Goal: Information Seeking & Learning: Learn about a topic

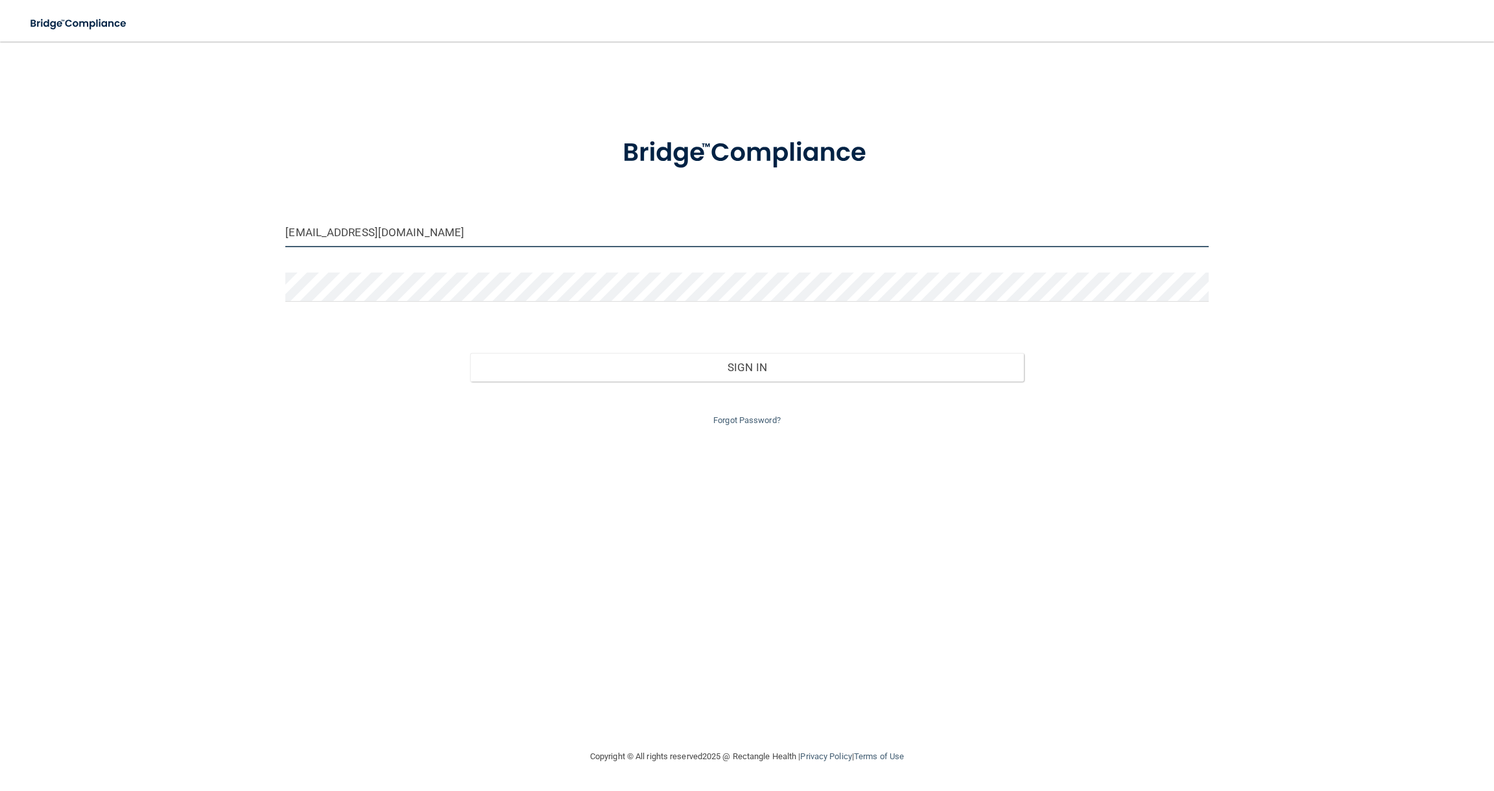
type input "[EMAIL_ADDRESS][DOMAIN_NAME]"
click at [558, 369] on button "Sign In" at bounding box center [747, 367] width 554 height 29
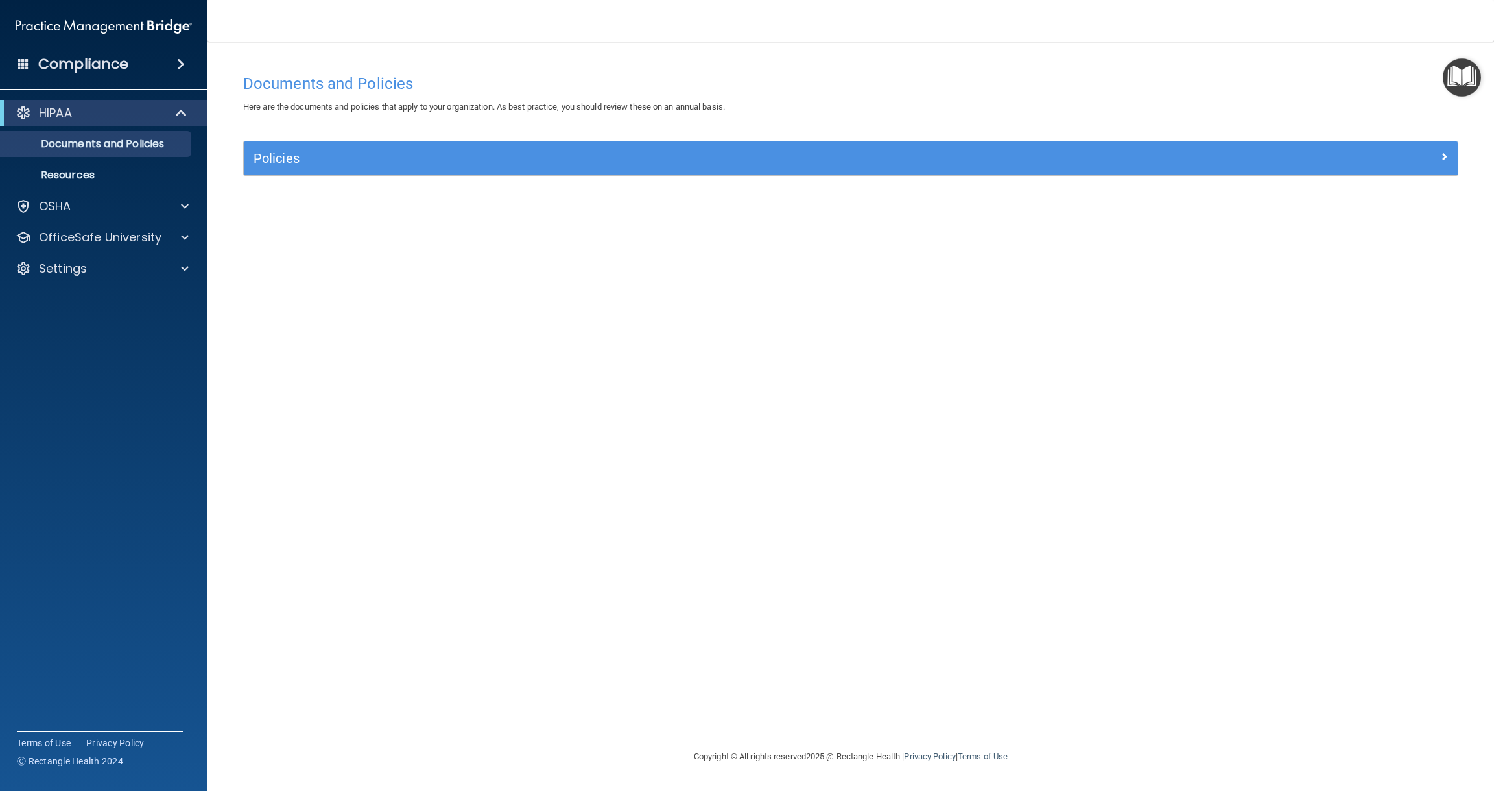
click at [288, 157] on h5 "Policies" at bounding box center [699, 158] width 891 height 14
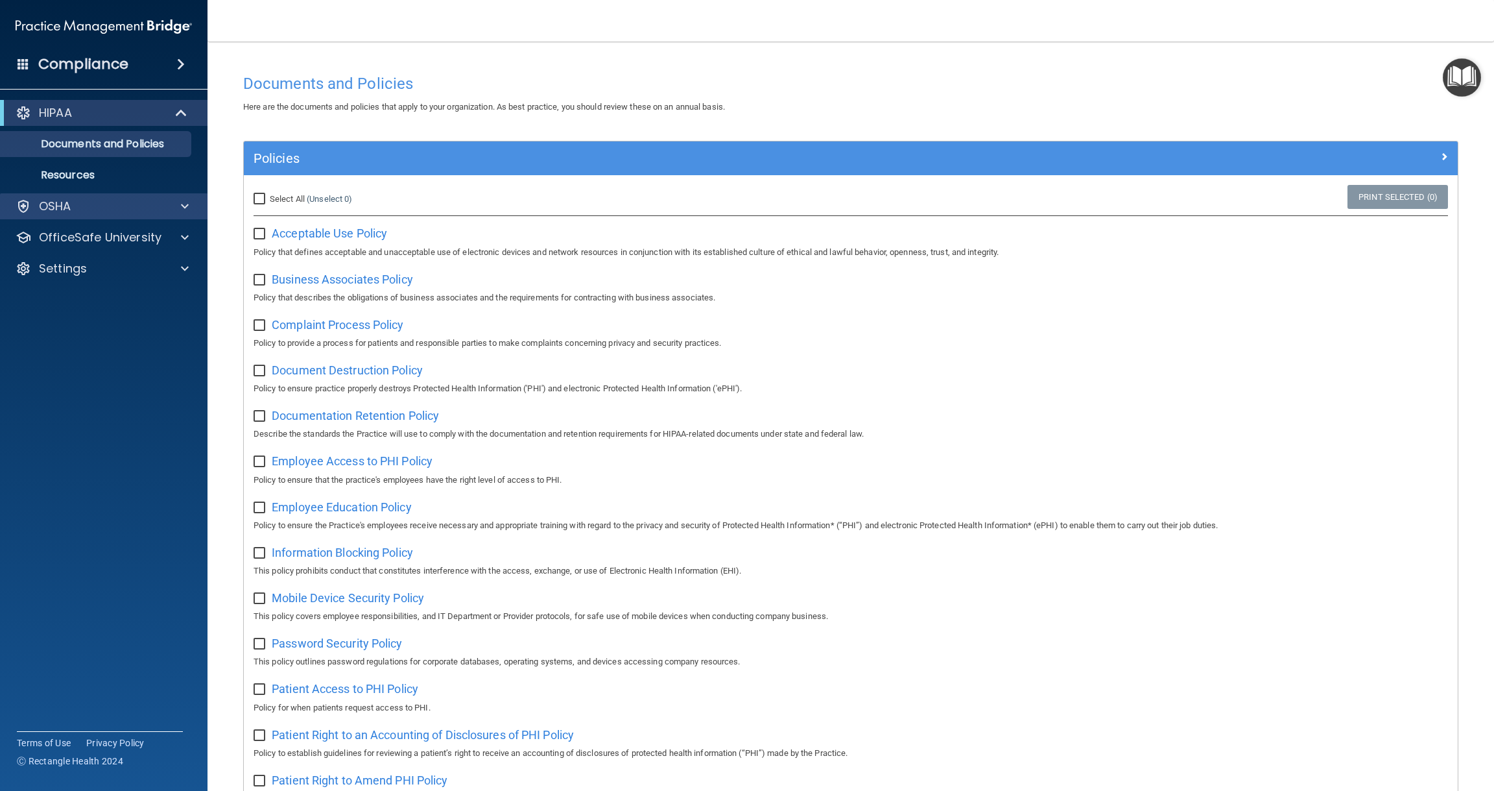
click at [60, 204] on p "OSHA" at bounding box center [55, 206] width 32 height 16
click at [118, 235] on p "Safety Data Sheets" at bounding box center [96, 237] width 177 height 13
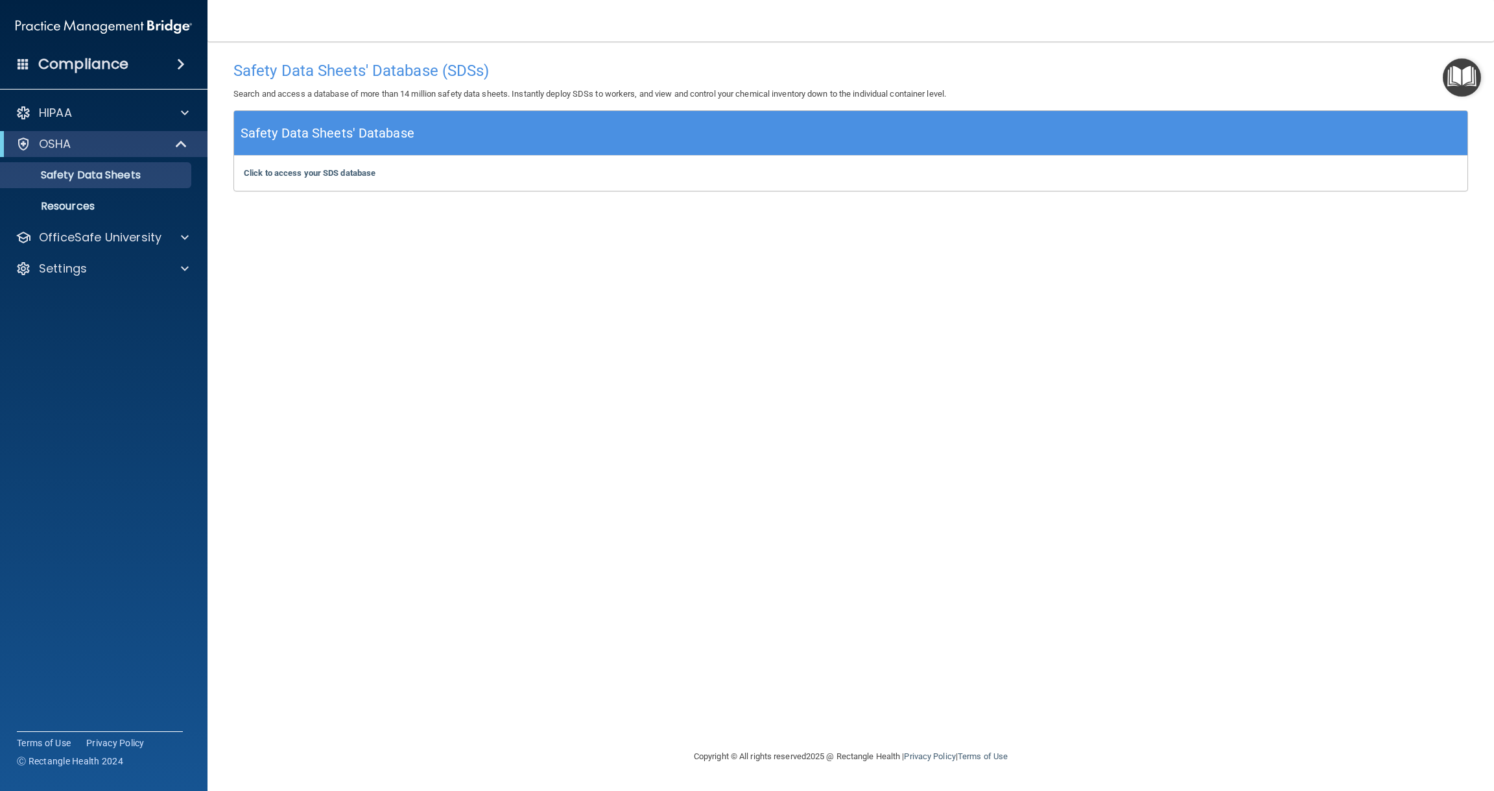
click at [177, 62] on span at bounding box center [181, 64] width 8 height 16
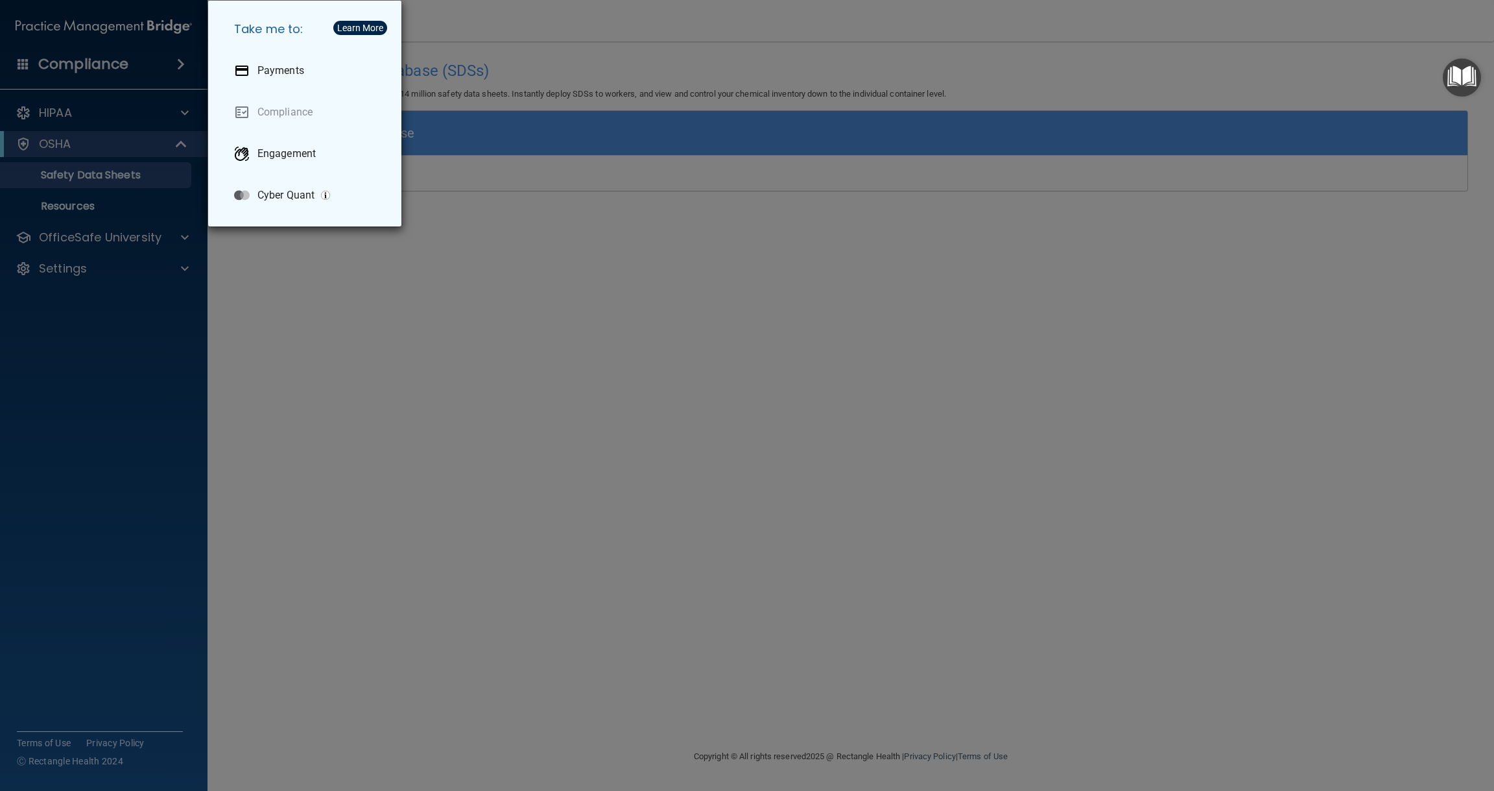
click at [185, 113] on div "Take me to: Payments Compliance Engagement Cyber Quant" at bounding box center [747, 395] width 1494 height 791
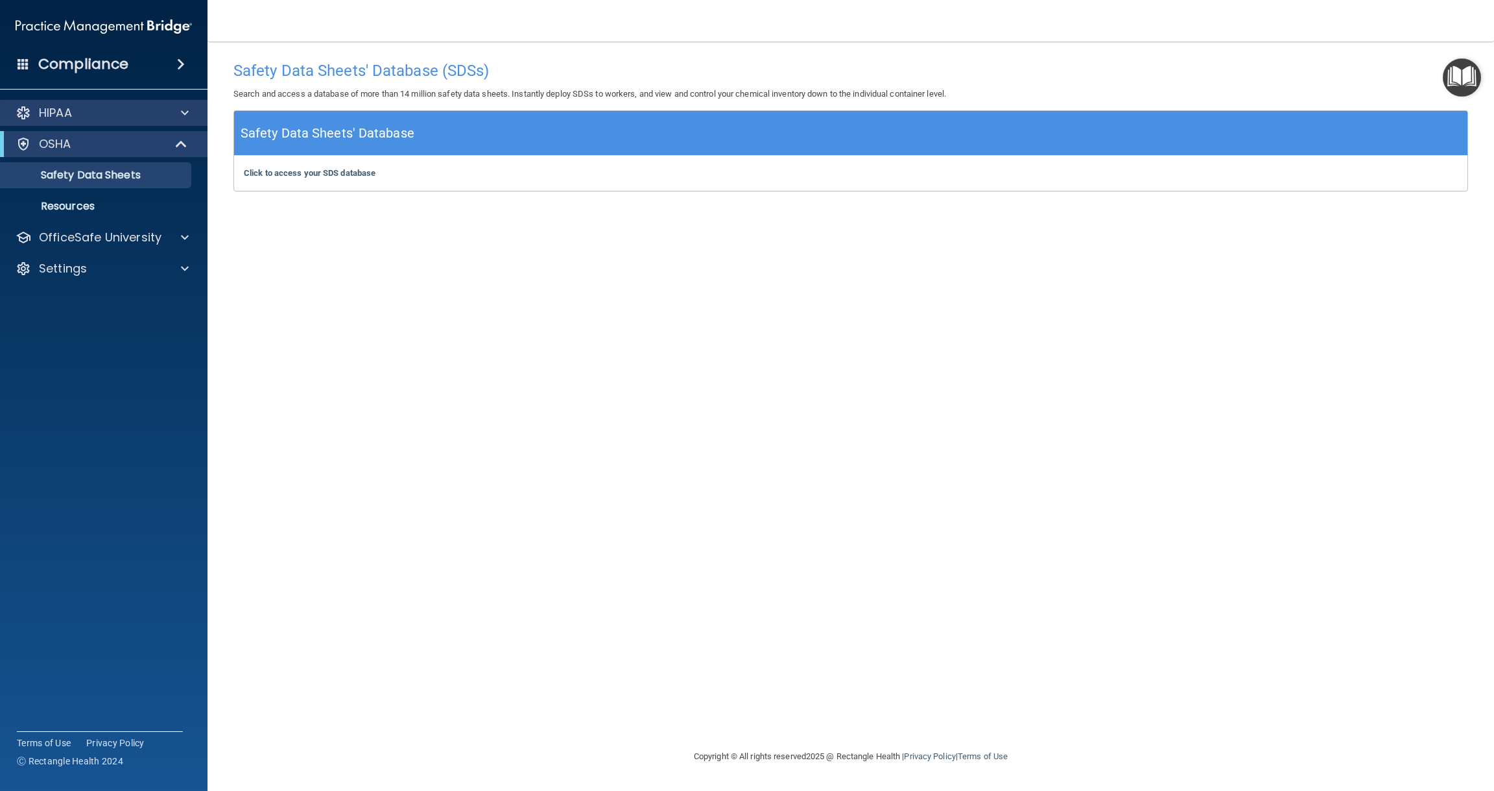
click at [184, 114] on span at bounding box center [185, 113] width 8 height 16
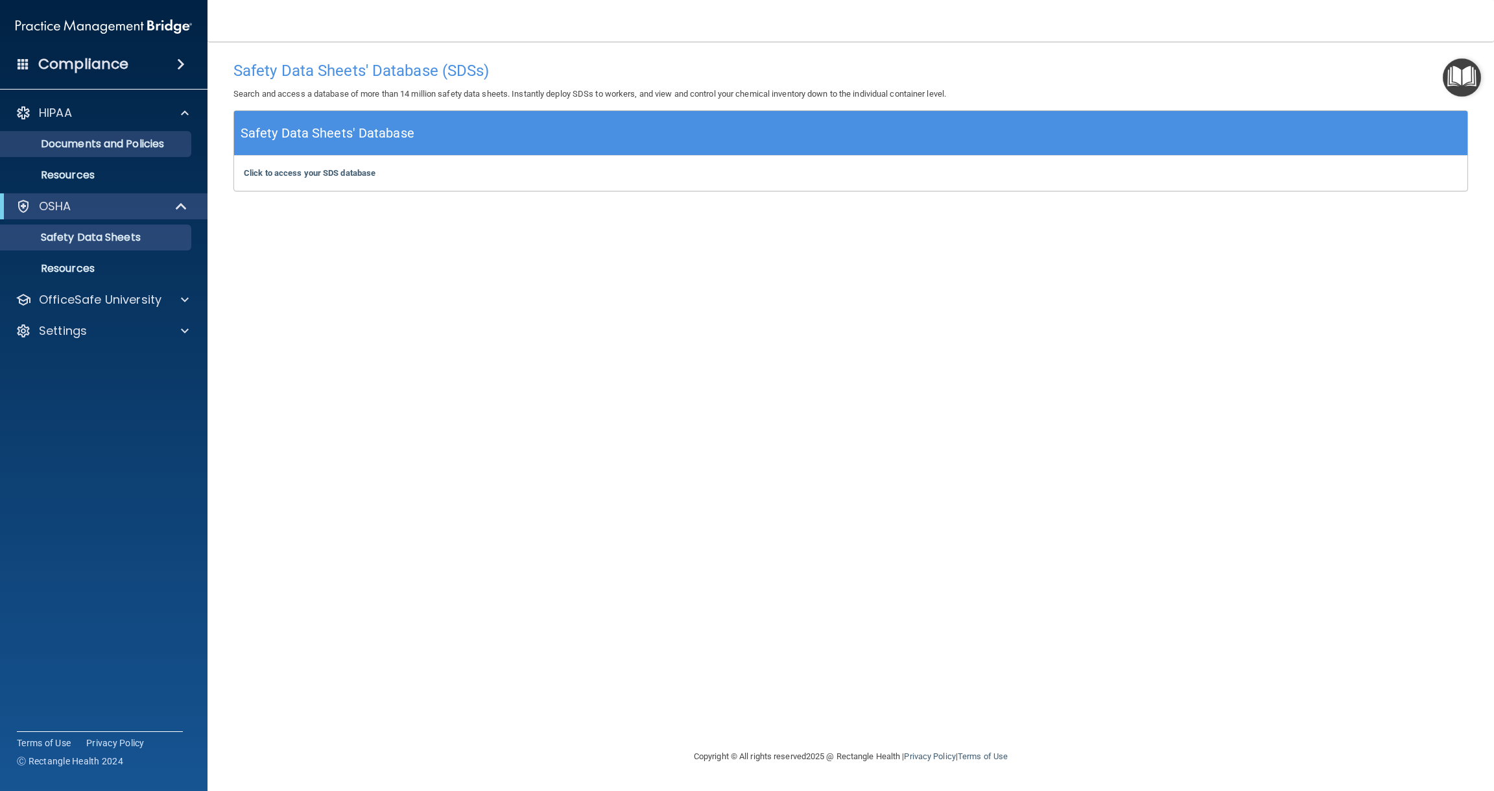
click at [156, 145] on p "Documents and Policies" at bounding box center [96, 143] width 177 height 13
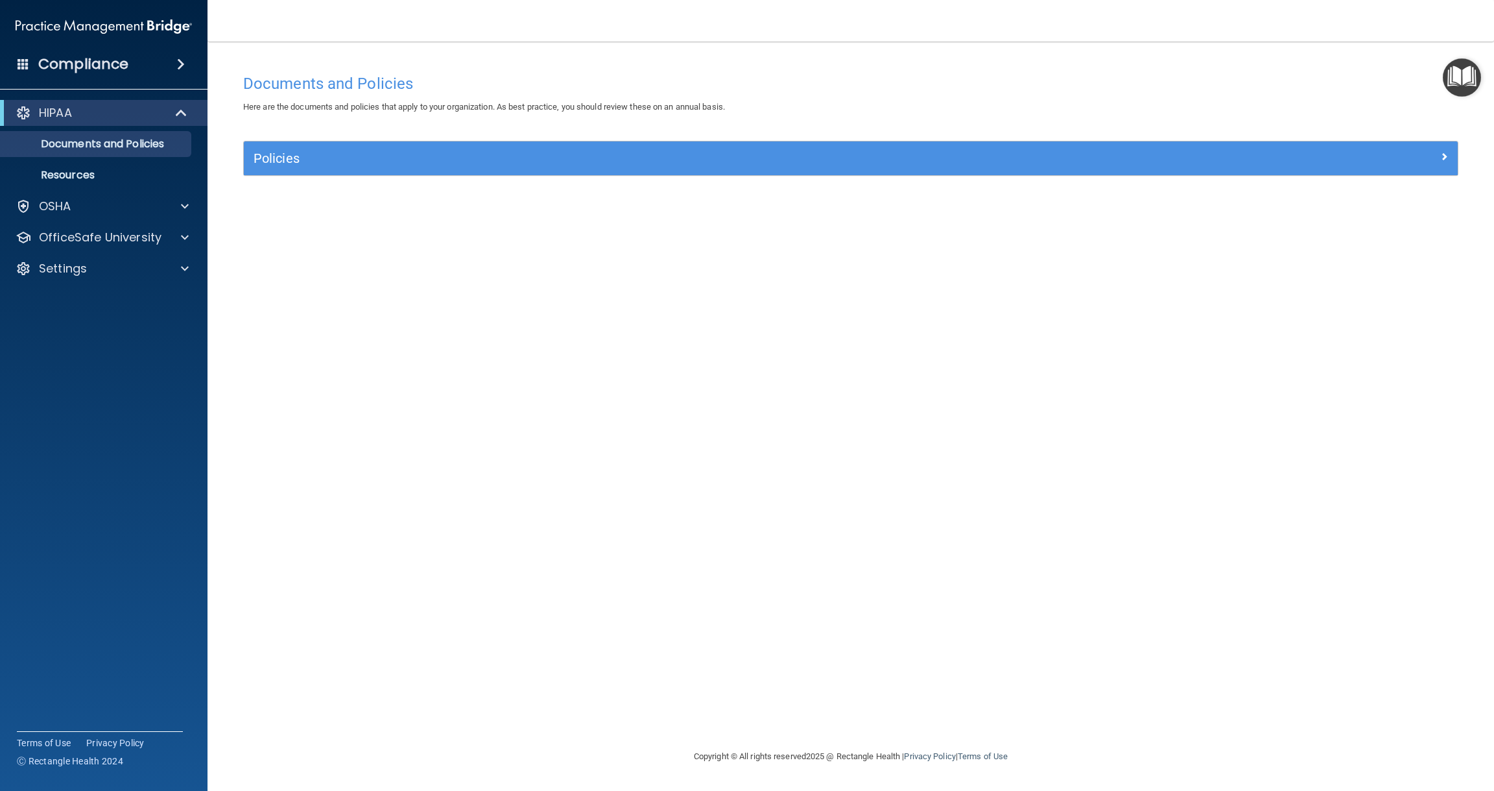
click at [302, 157] on h5 "Policies" at bounding box center [699, 158] width 891 height 14
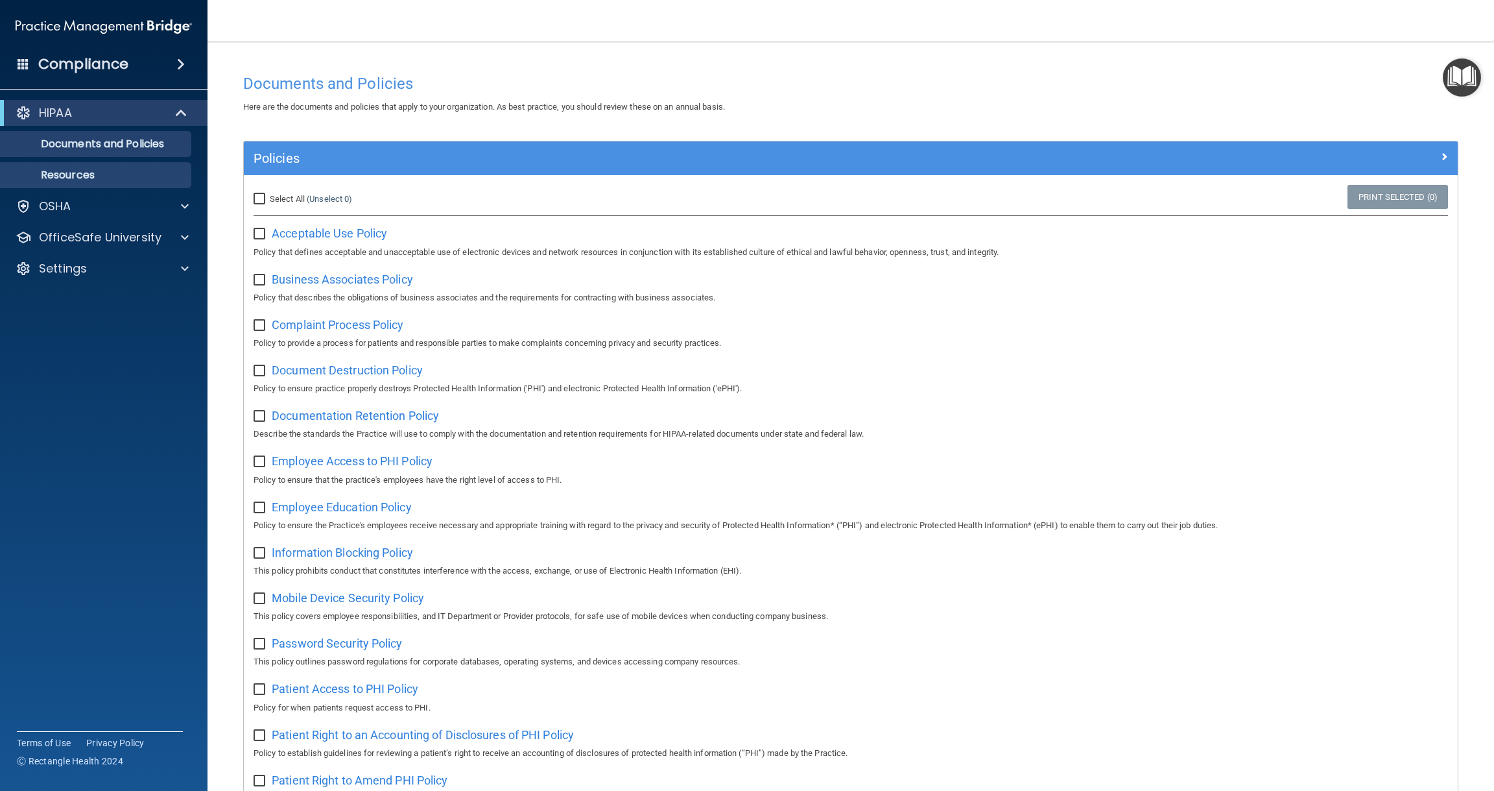
click at [91, 176] on p "Resources" at bounding box center [96, 175] width 177 height 13
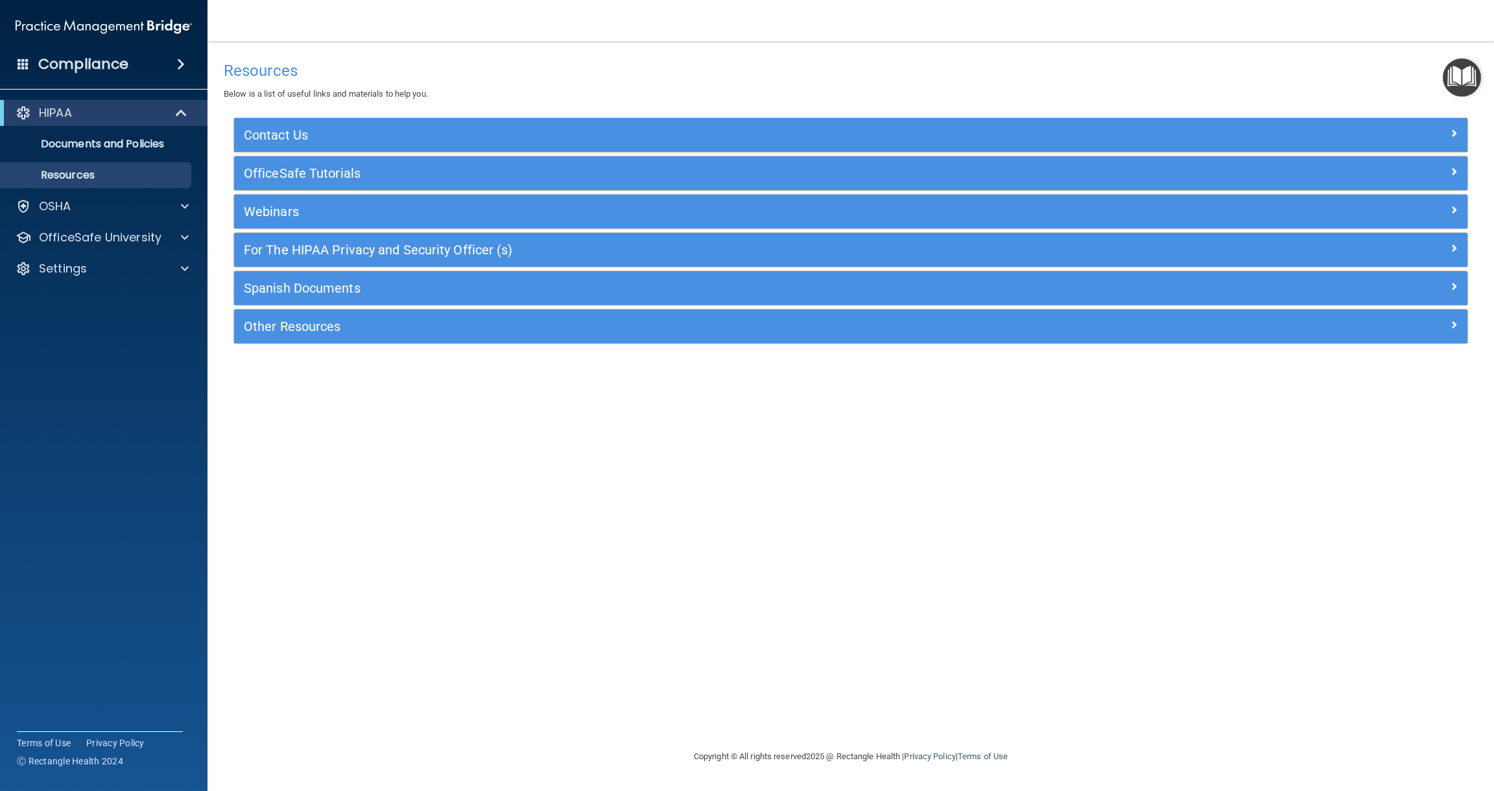
click at [464, 175] on h5 "OfficeSafe Tutorials" at bounding box center [697, 173] width 906 height 14
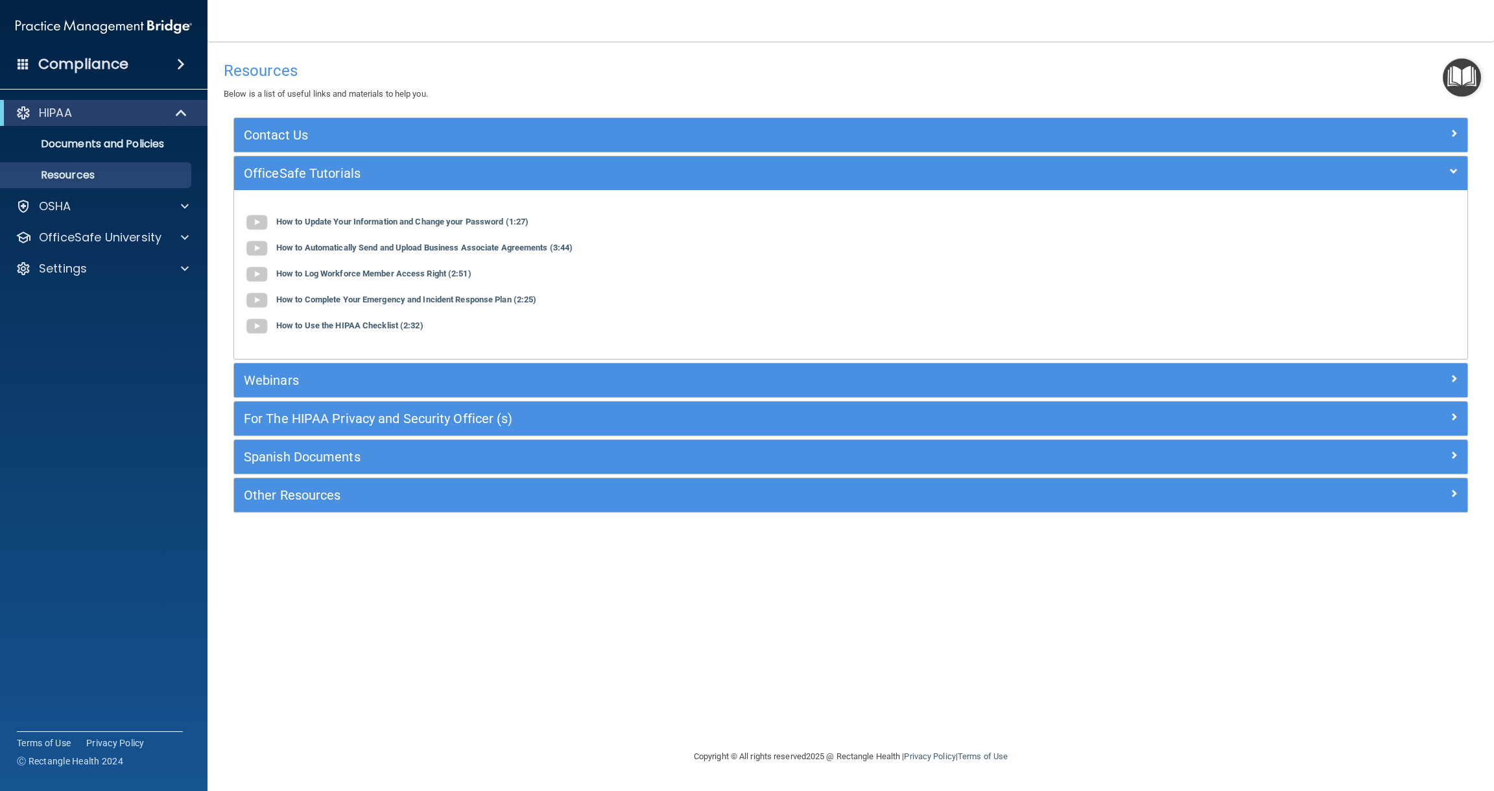
click at [1453, 169] on span at bounding box center [1454, 171] width 8 height 16
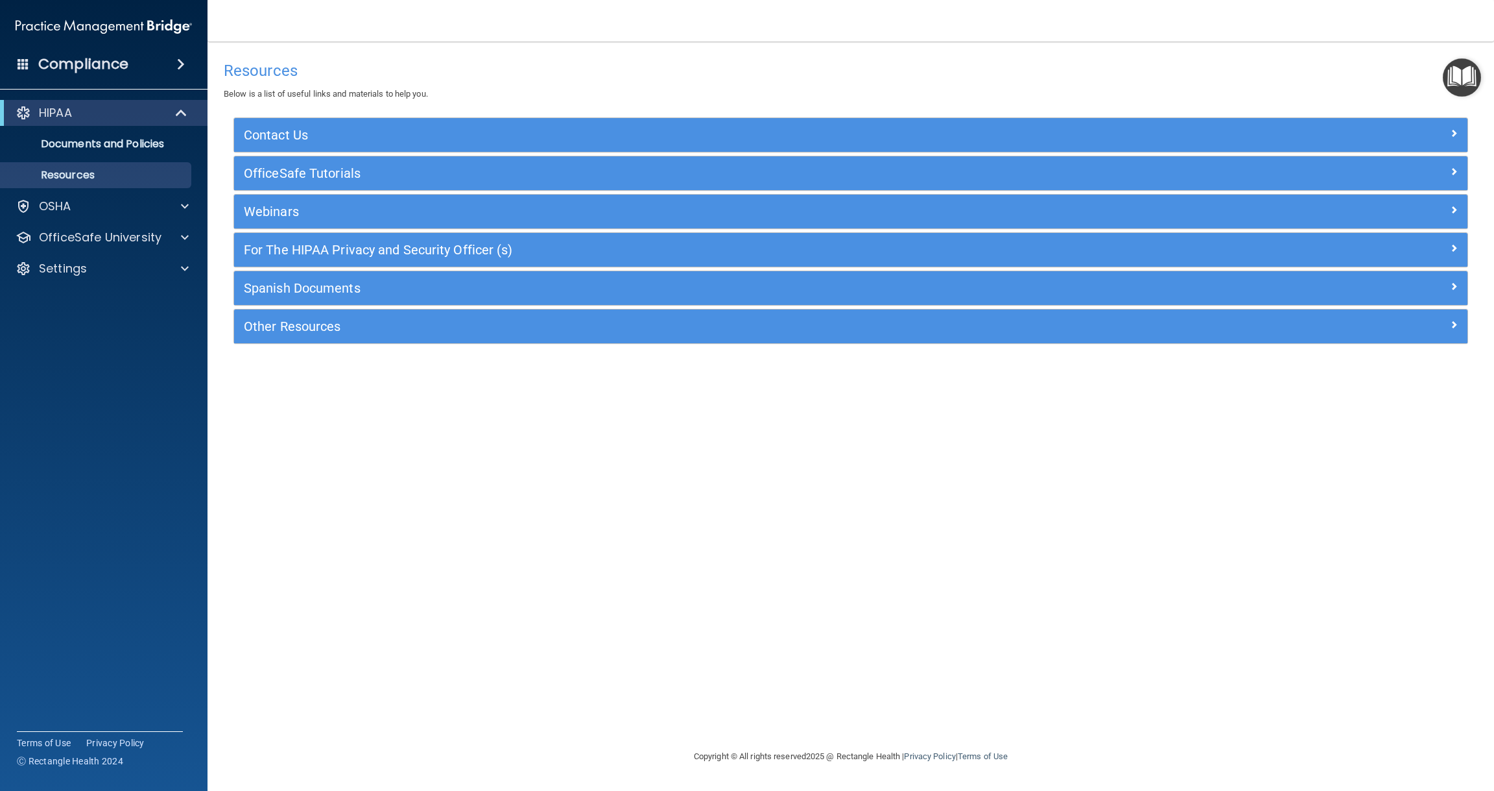
click at [1015, 215] on h5 "Webinars" at bounding box center [697, 211] width 906 height 14
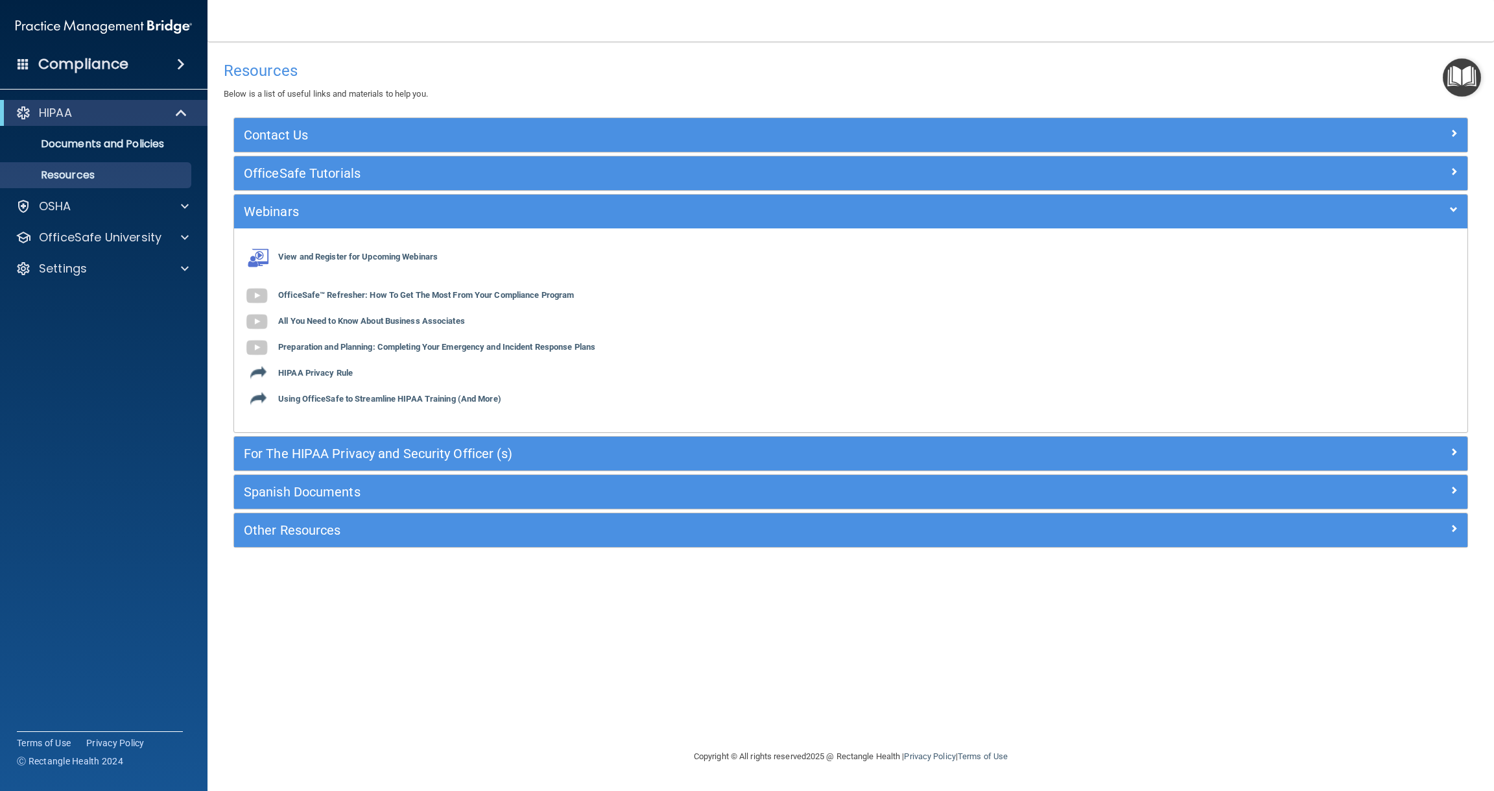
click at [1452, 207] on span at bounding box center [1454, 210] width 8 height 16
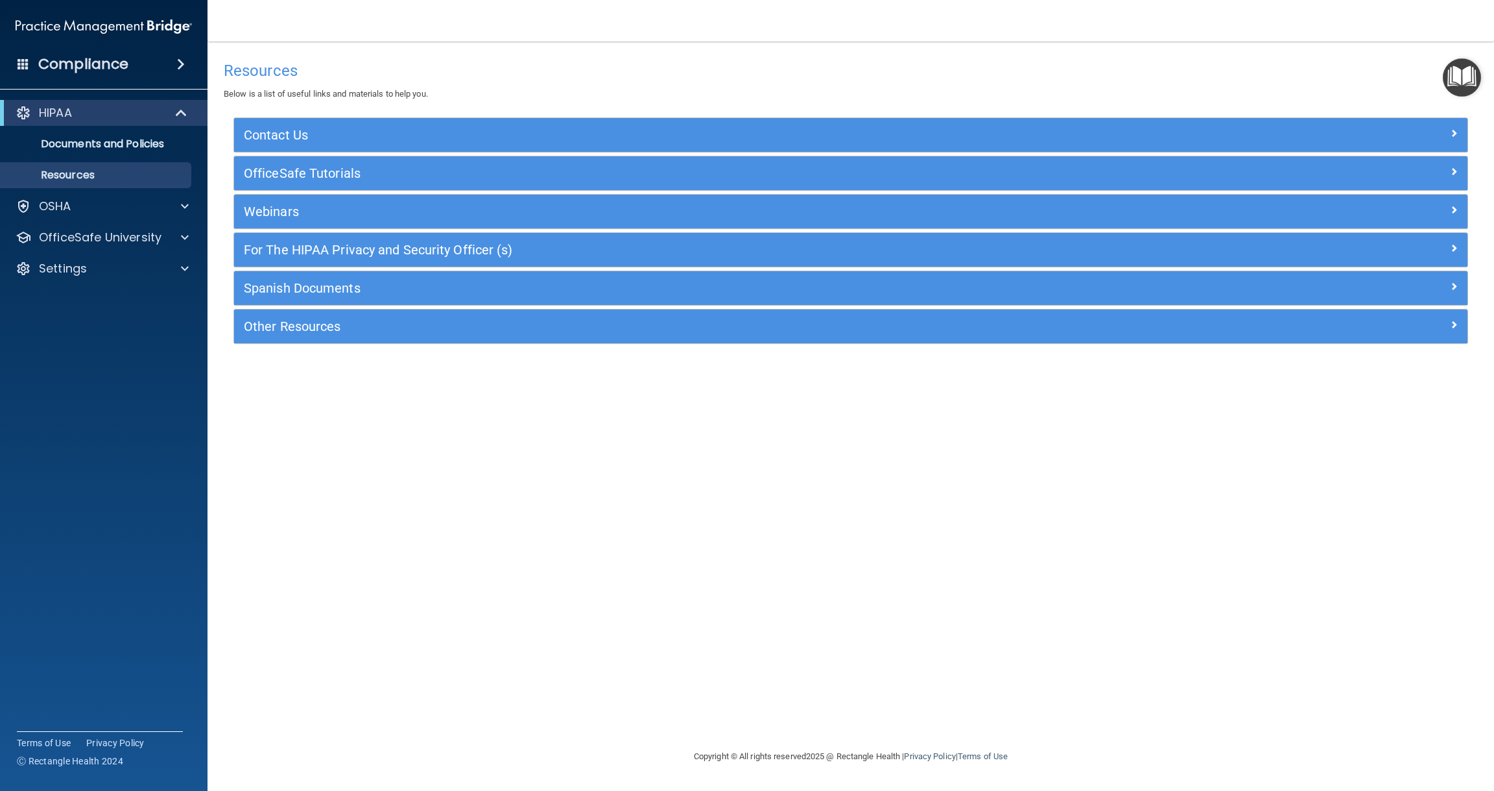
click at [763, 257] on div "For The HIPAA Privacy and Security Officer (s)" at bounding box center [696, 249] width 925 height 21
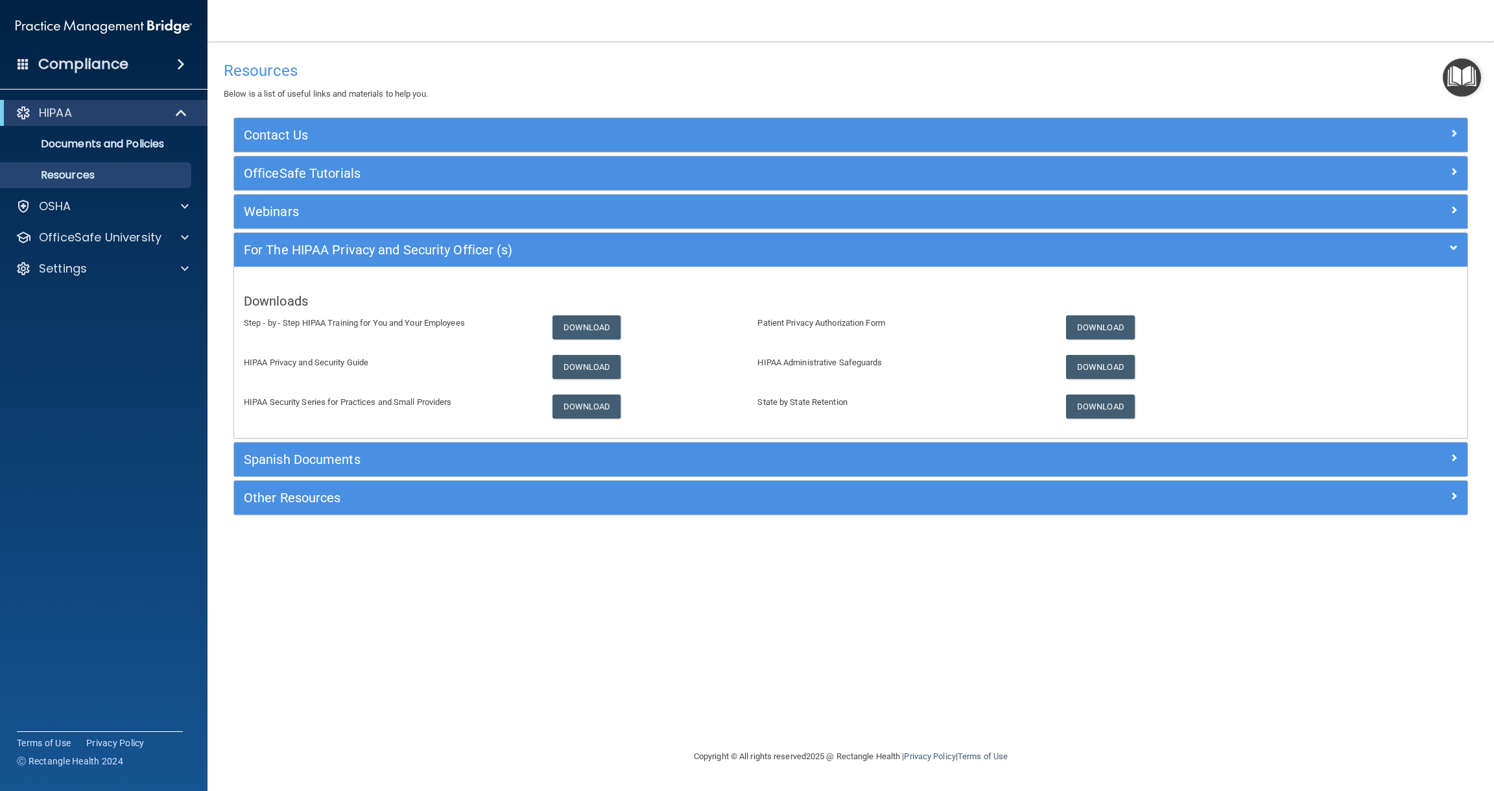
click at [1455, 246] on span at bounding box center [1454, 248] width 8 height 16
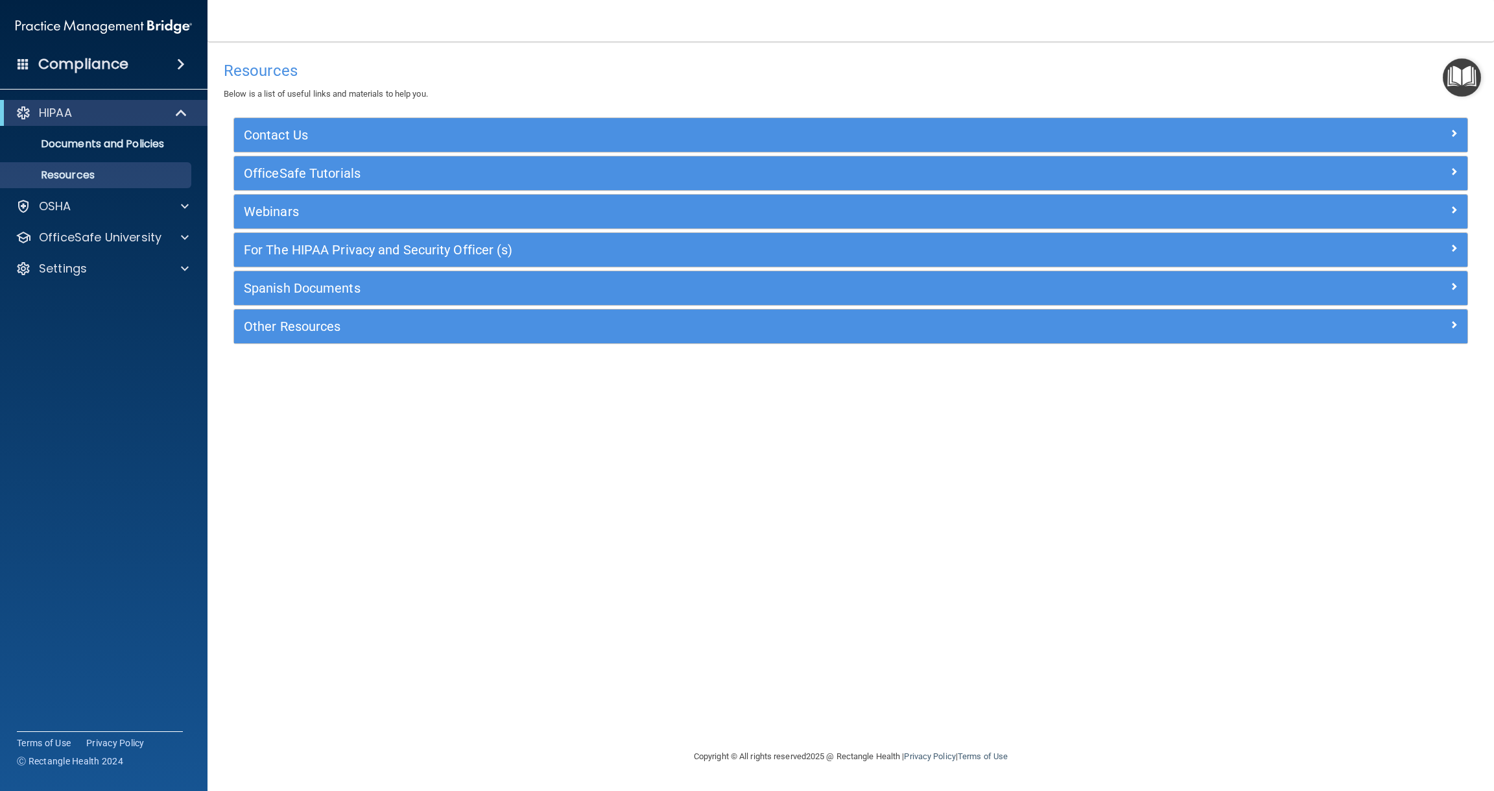
click at [1453, 322] on span at bounding box center [1454, 324] width 8 height 16
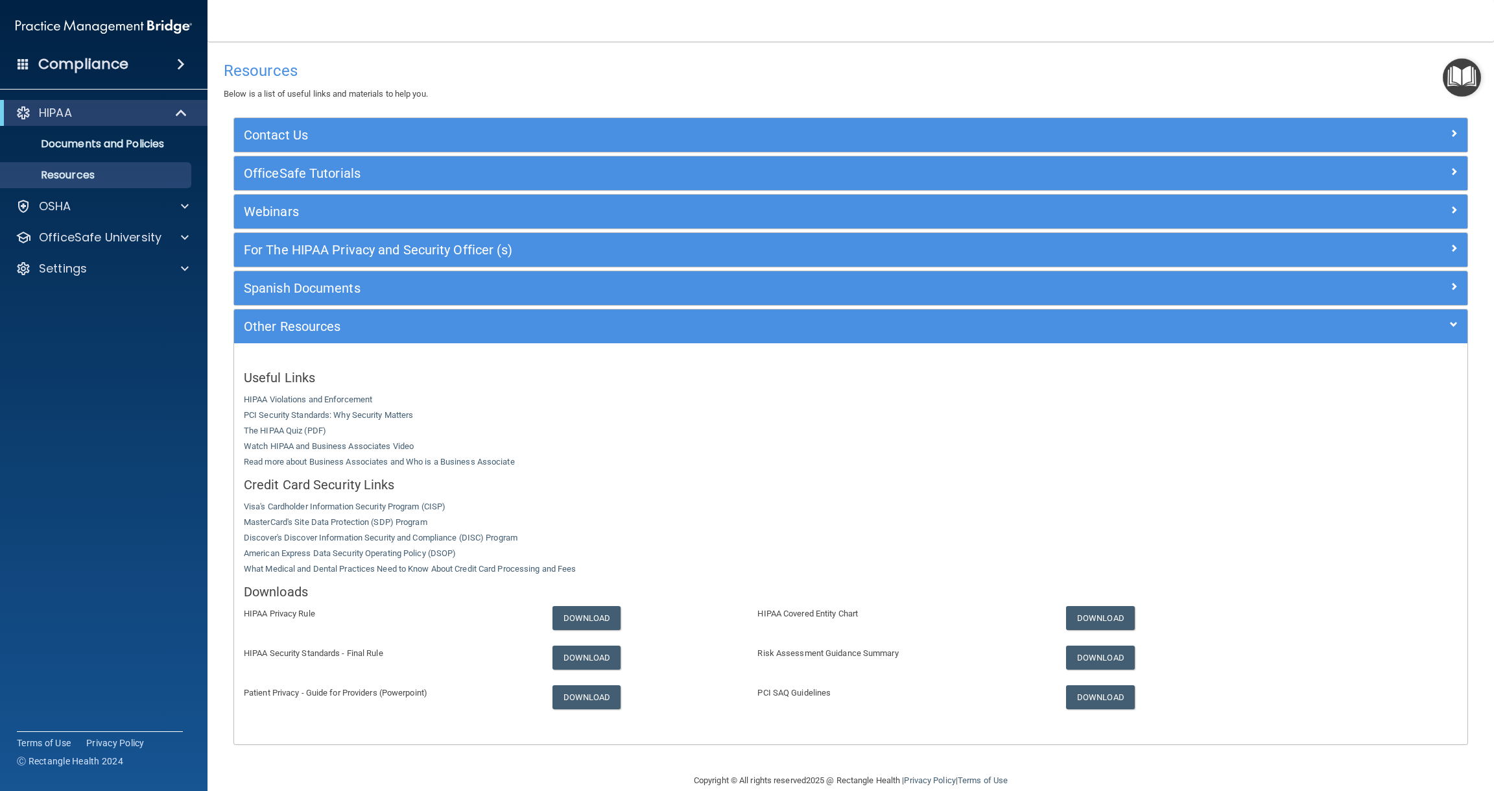
click at [1455, 323] on span at bounding box center [1454, 324] width 8 height 16
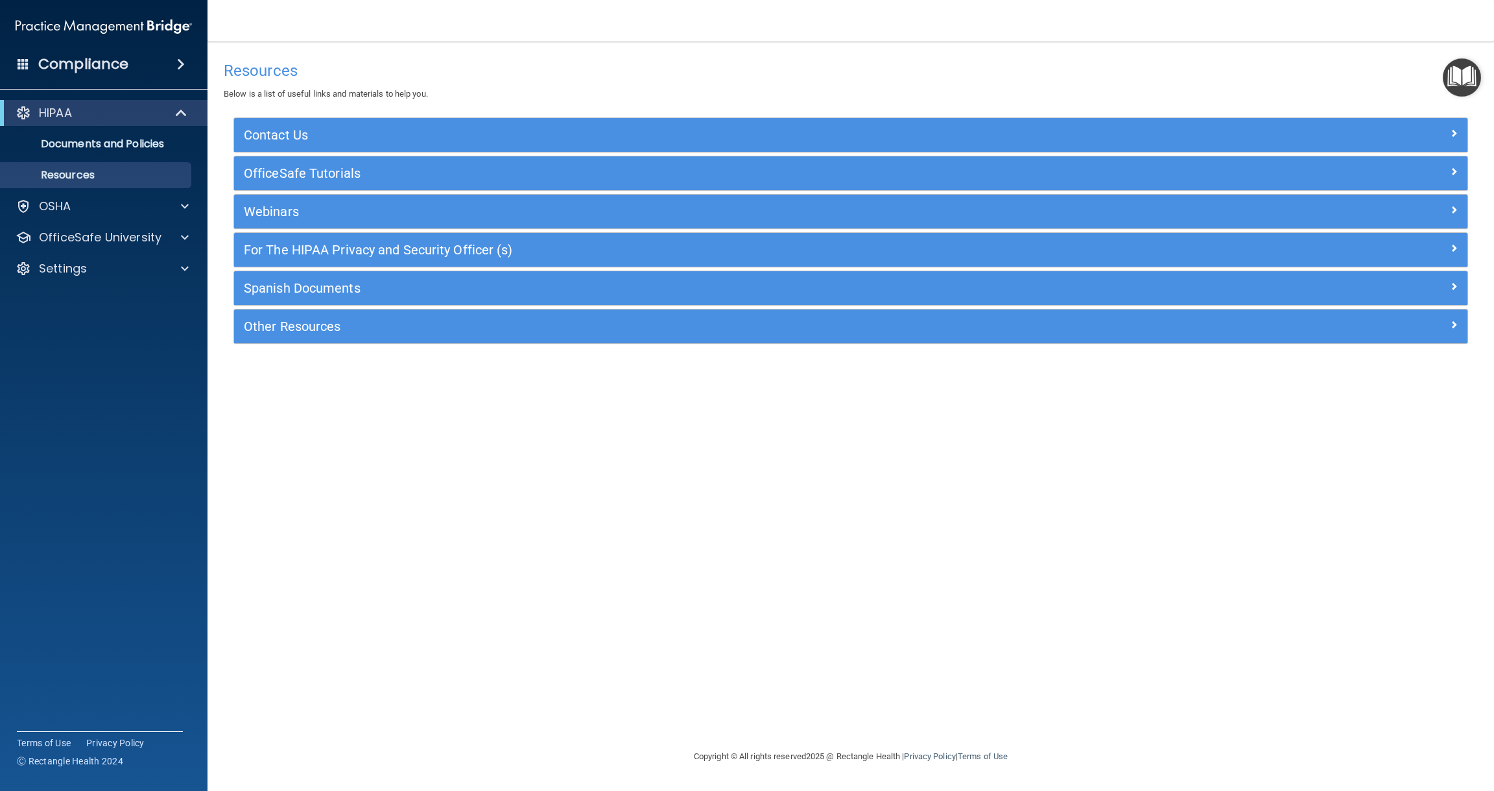
click at [95, 25] on img at bounding box center [104, 27] width 176 height 26
click at [97, 63] on h4 "Compliance" at bounding box center [83, 64] width 90 height 18
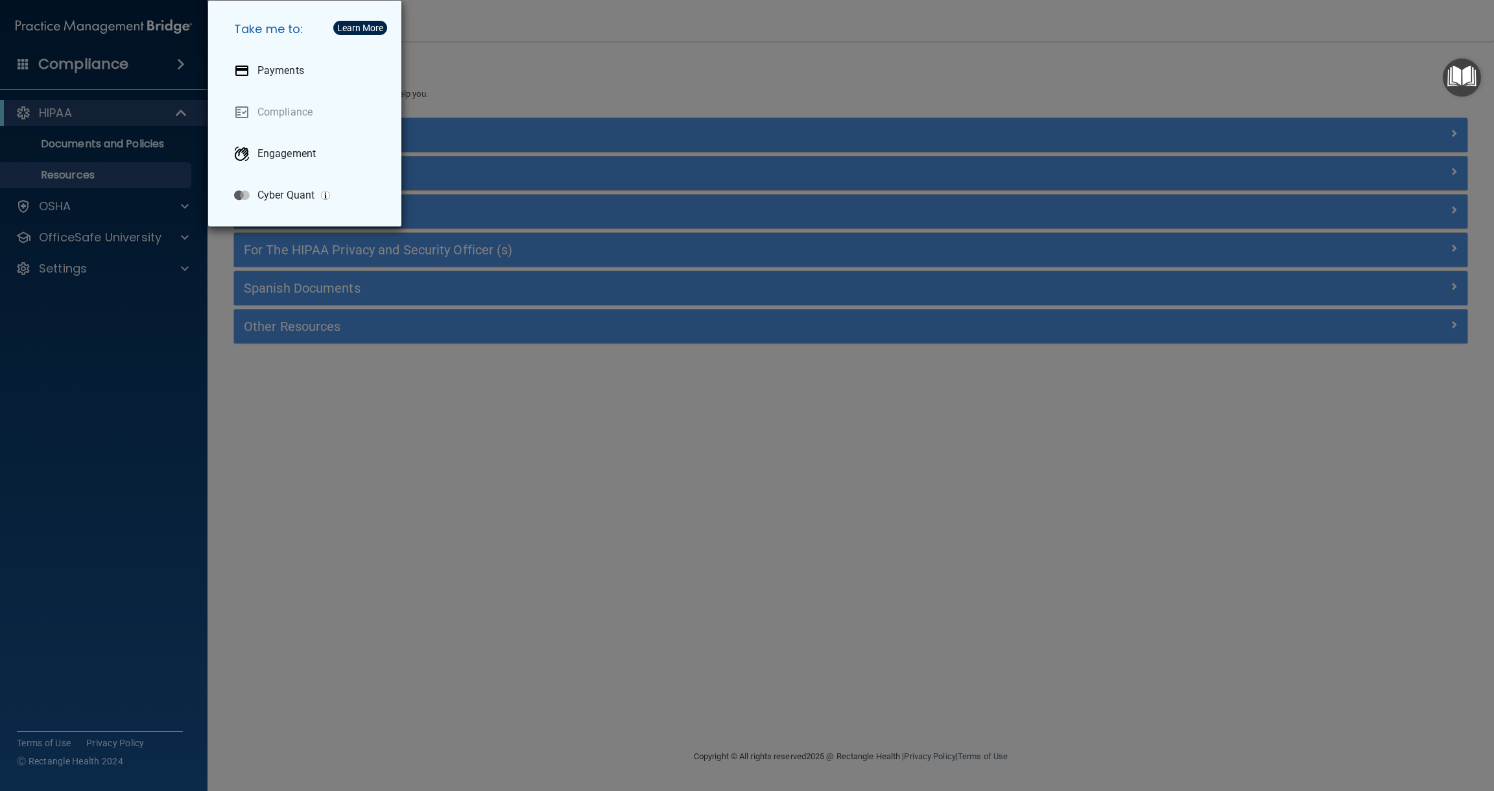
drag, startPoint x: 80, startPoint y: 385, endPoint x: 75, endPoint y: 380, distance: 7.3
click at [79, 386] on div "Take me to: Payments Compliance Engagement Cyber Quant" at bounding box center [747, 395] width 1494 height 791
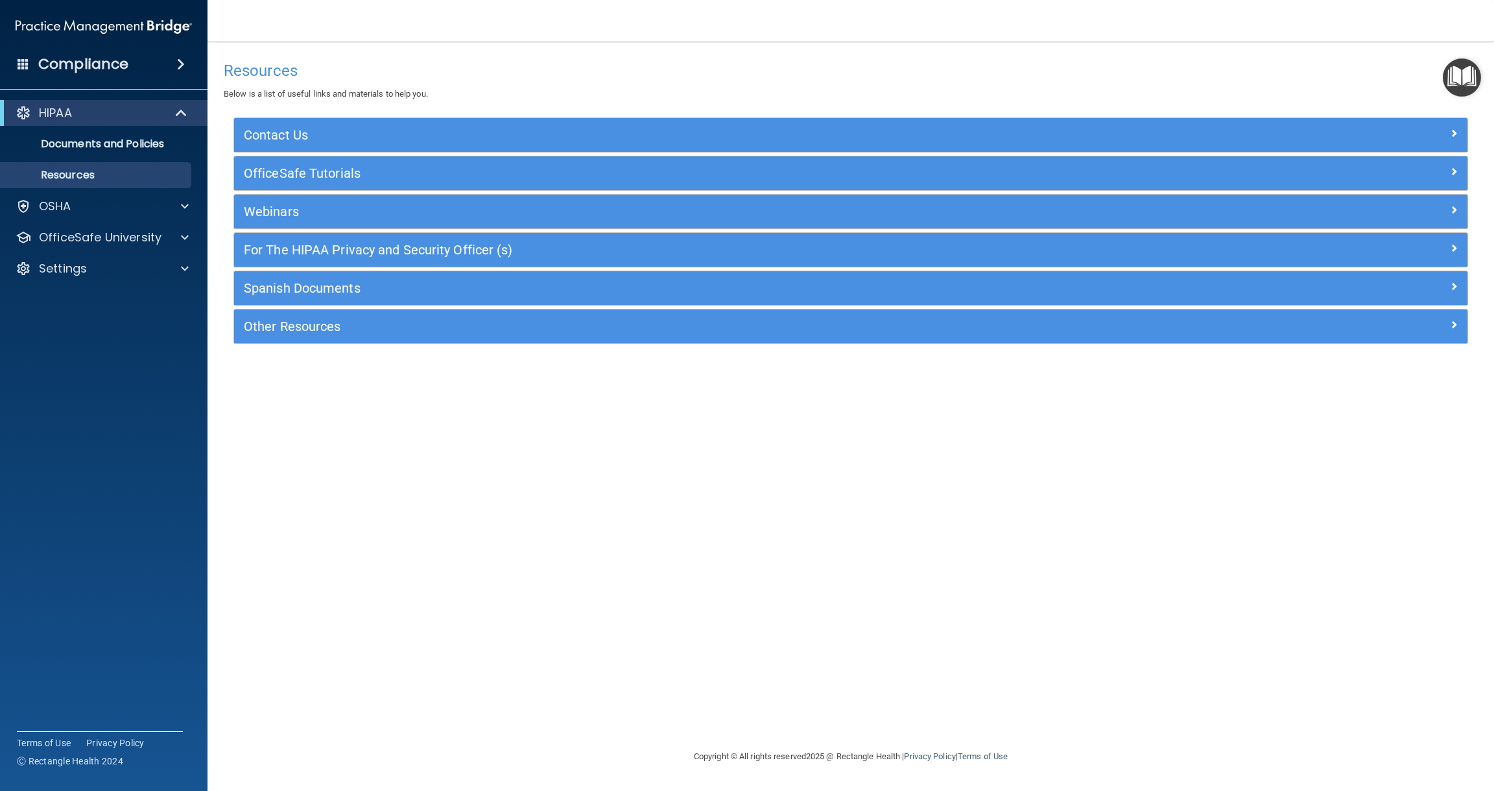
click at [1465, 75] on img "Open Resource Center" at bounding box center [1462, 77] width 38 height 38
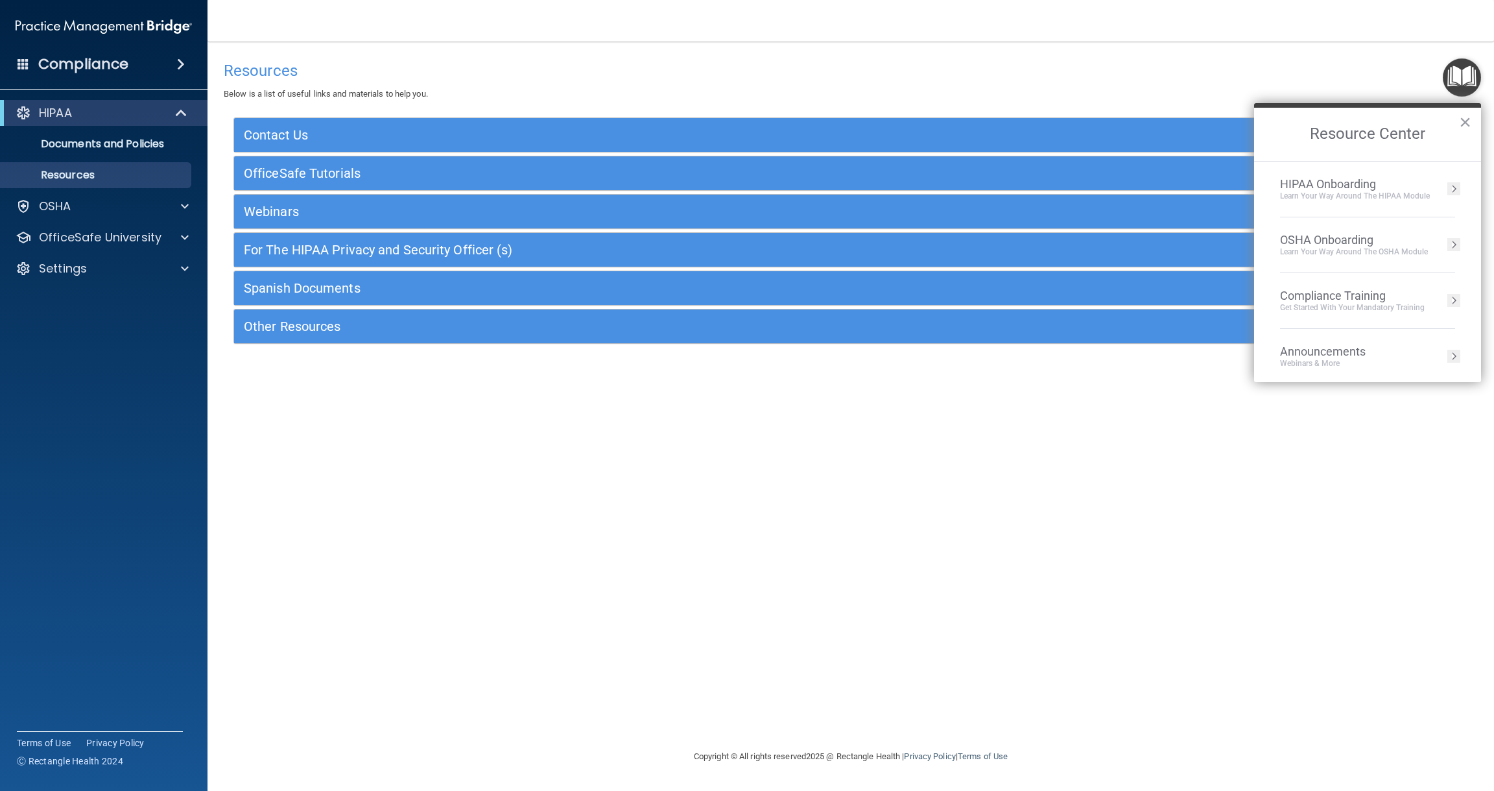
click at [1427, 300] on div "Compliance Training Get Started with your mandatory training" at bounding box center [1367, 301] width 175 height 24
click at [1355, 179] on div "HIPAA Training for Members" at bounding box center [1337, 183] width 145 height 12
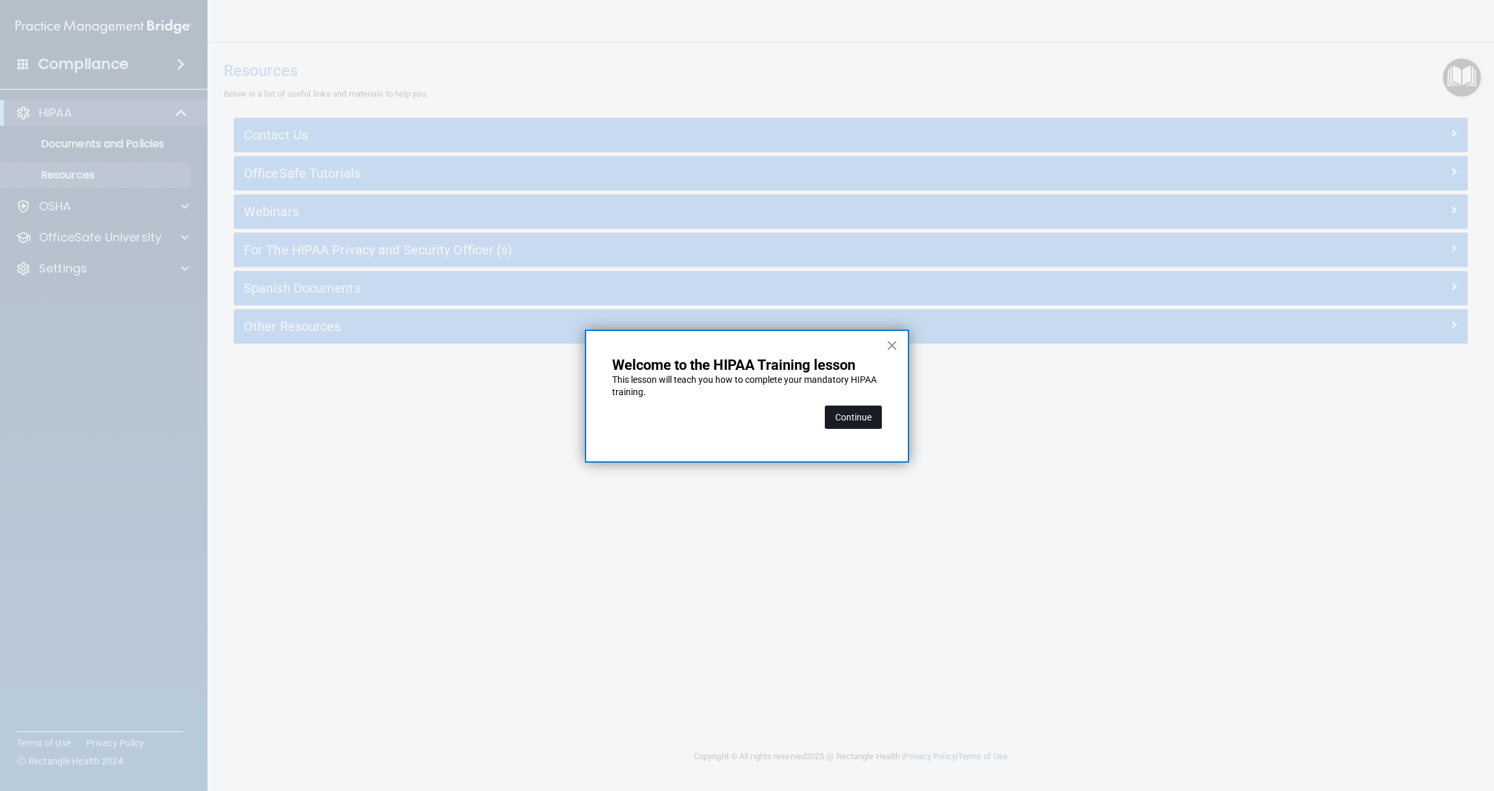
click at [857, 415] on button "Continue" at bounding box center [853, 416] width 57 height 23
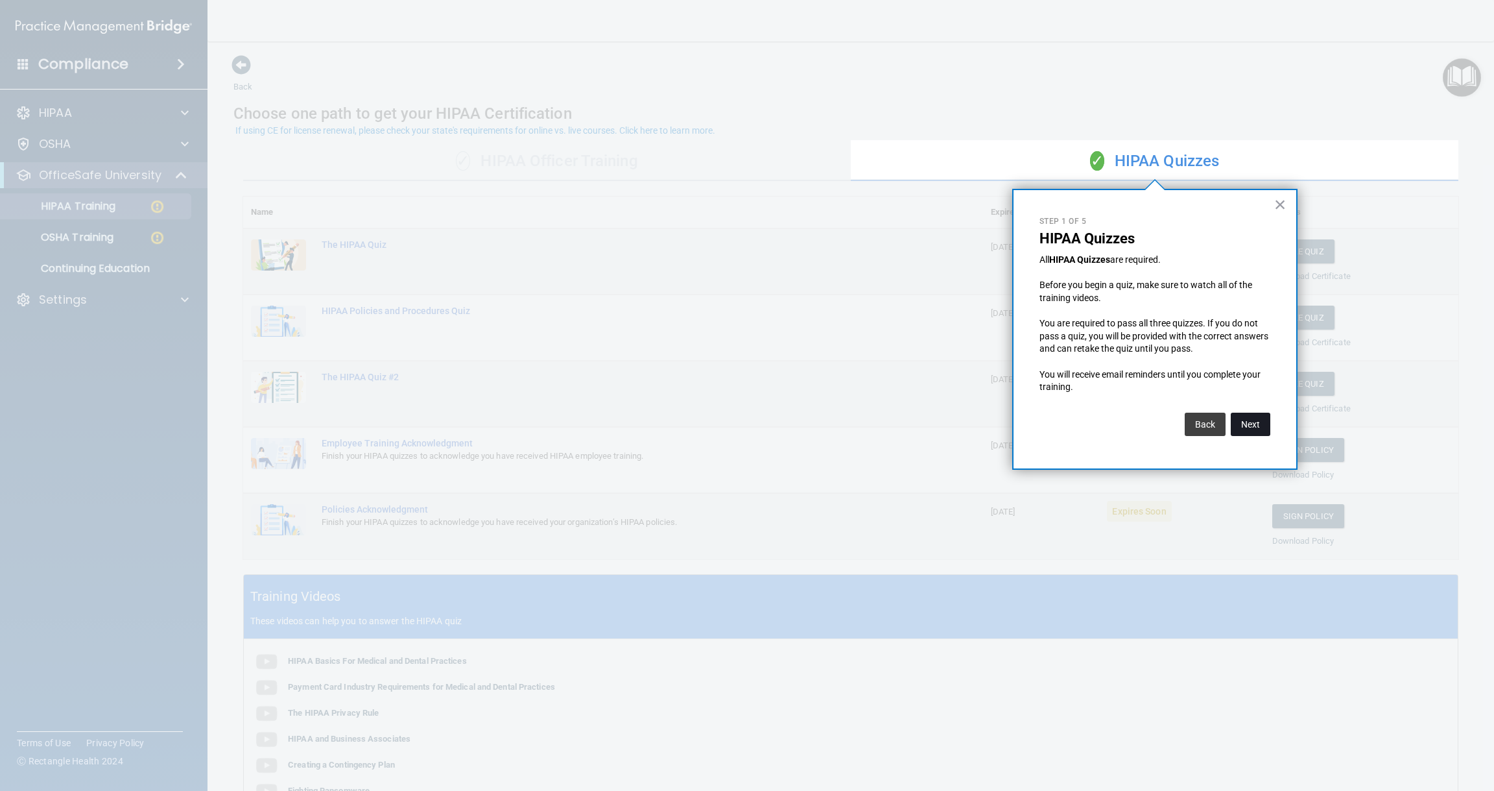
click at [1250, 420] on button "Next" at bounding box center [1251, 423] width 40 height 23
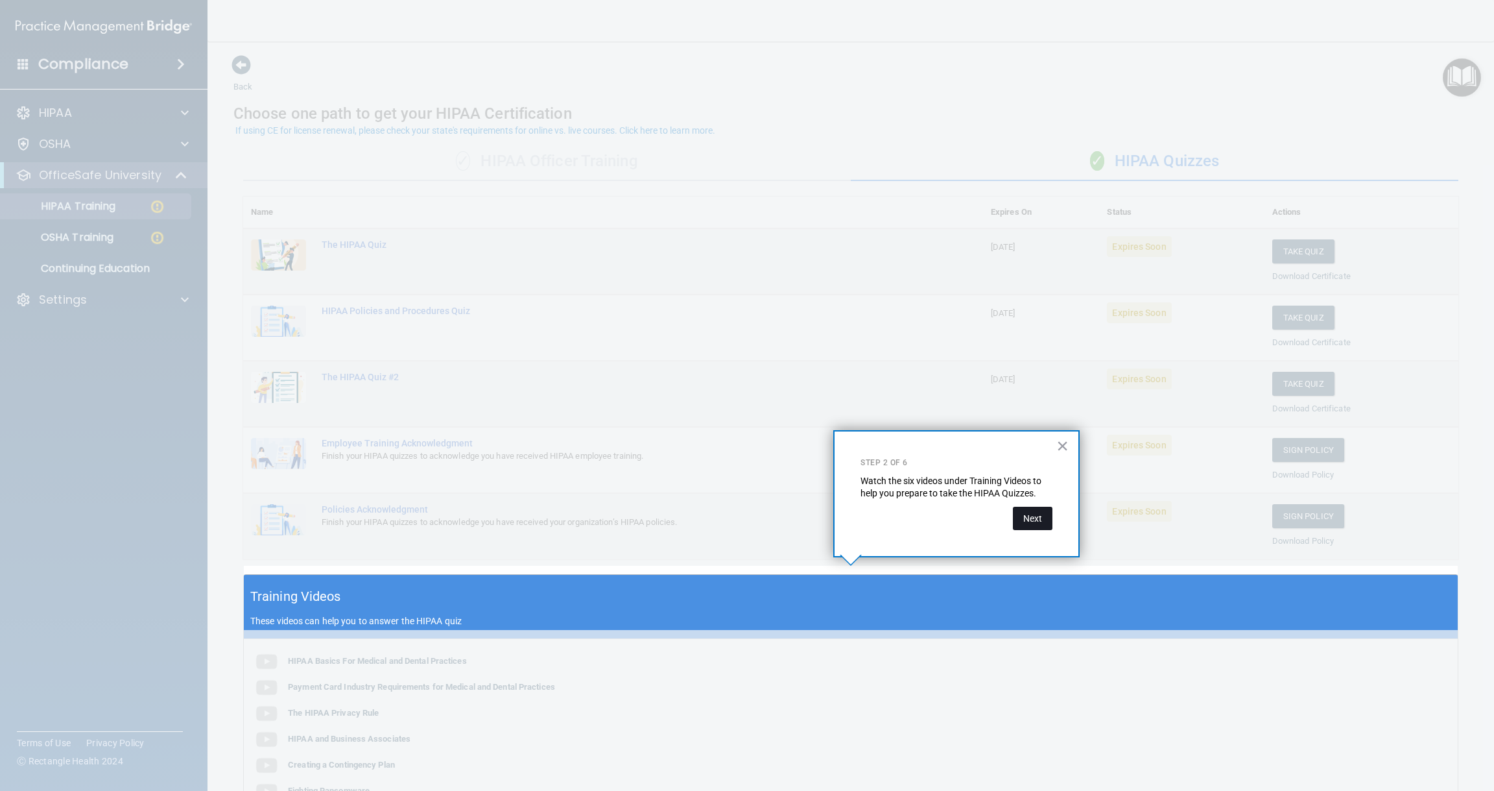
click at [1038, 519] on button "Next" at bounding box center [1033, 518] width 40 height 23
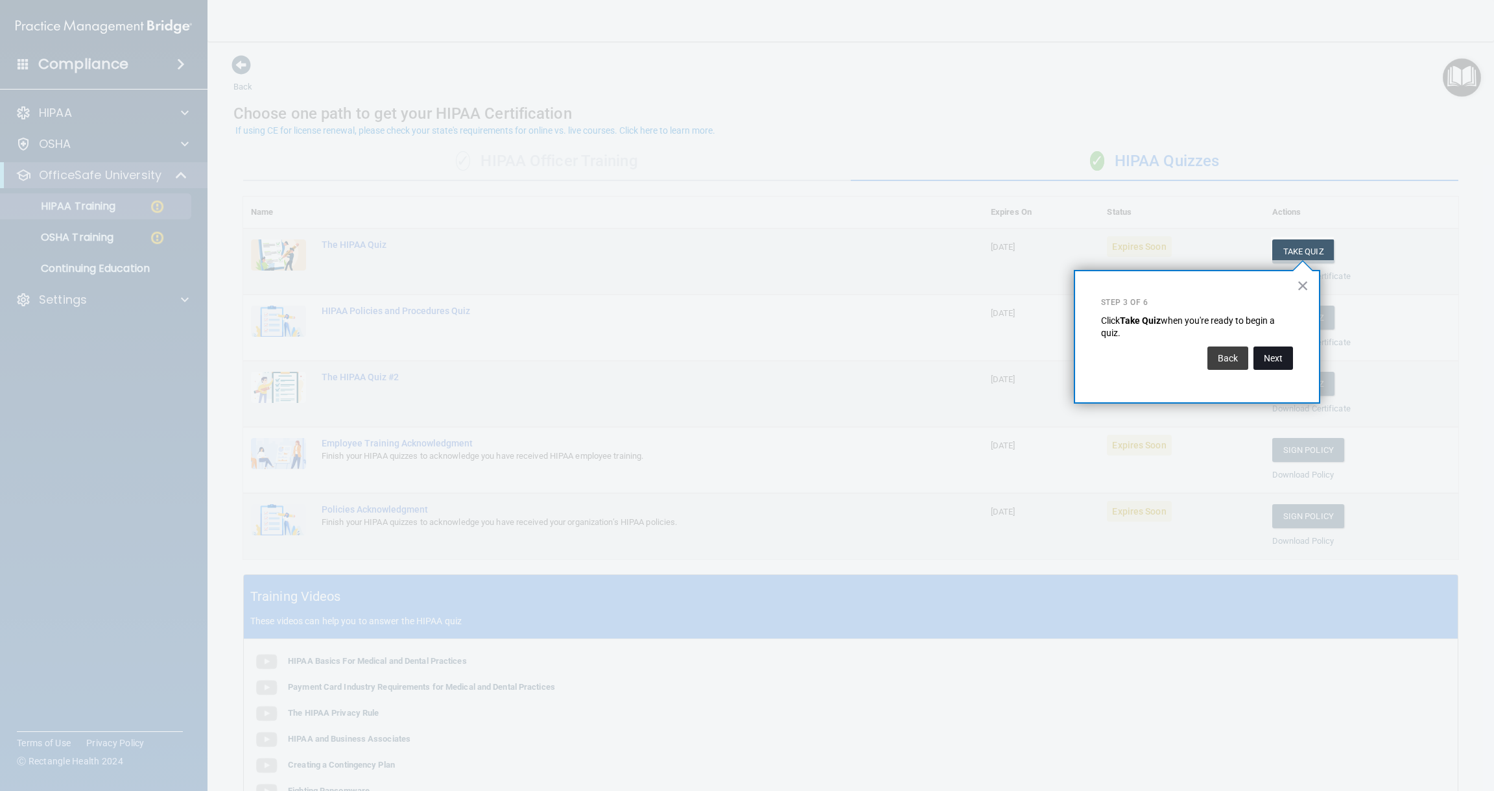
click at [1272, 355] on button "Next" at bounding box center [1274, 357] width 40 height 23
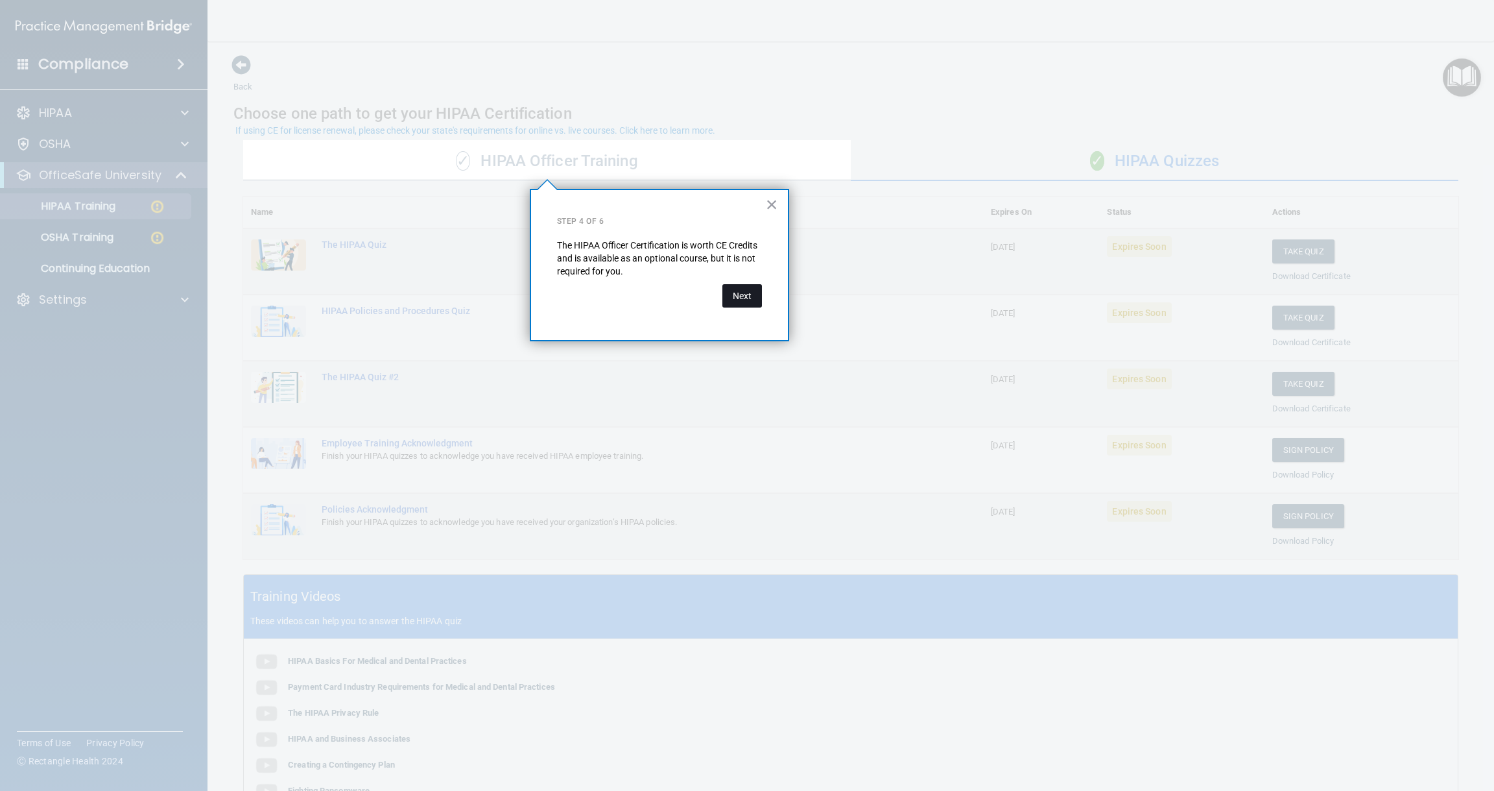
click at [745, 296] on button "Next" at bounding box center [742, 295] width 40 height 23
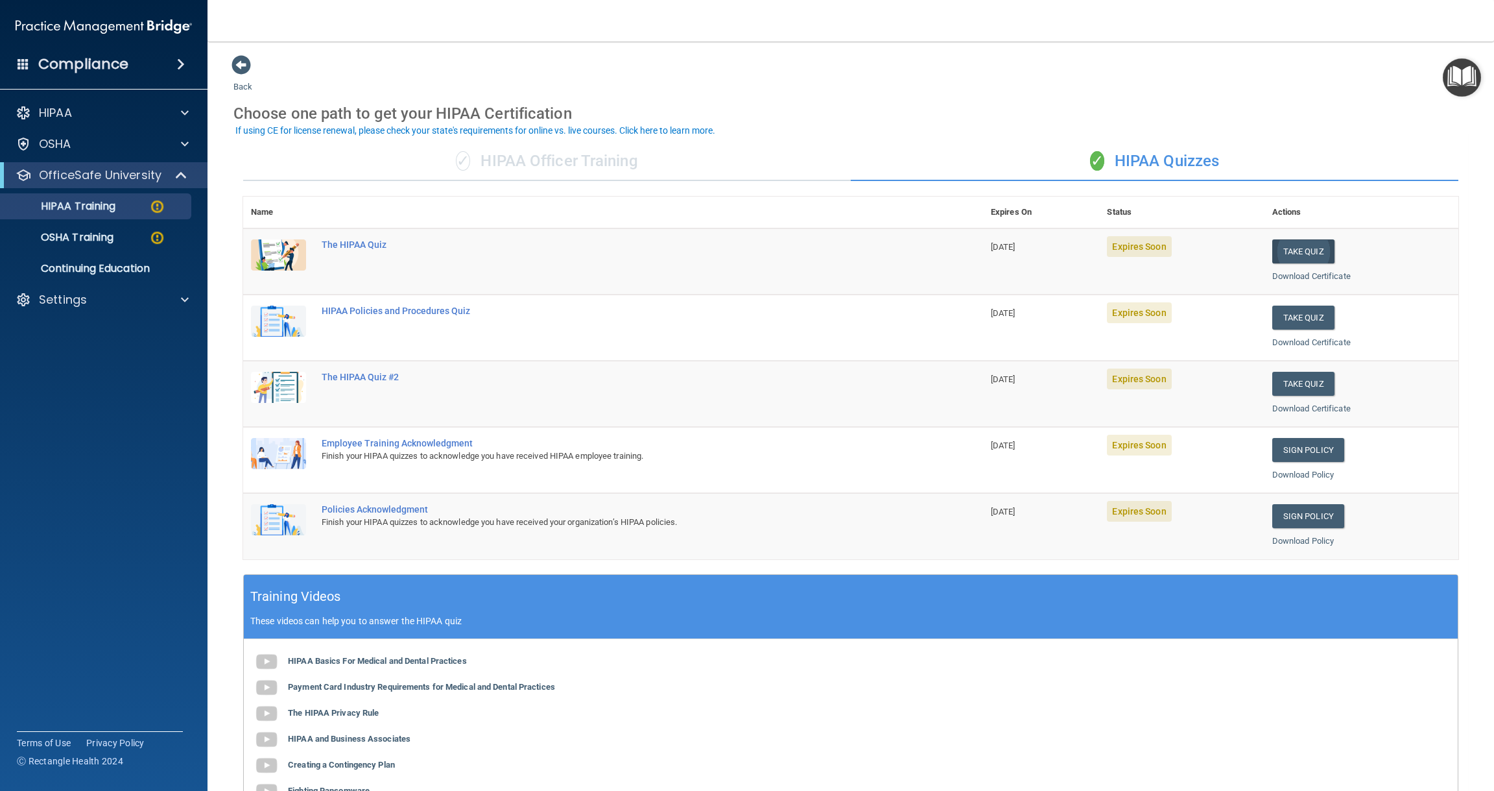
click at [1306, 248] on button "Take Quiz" at bounding box center [1303, 251] width 62 height 24
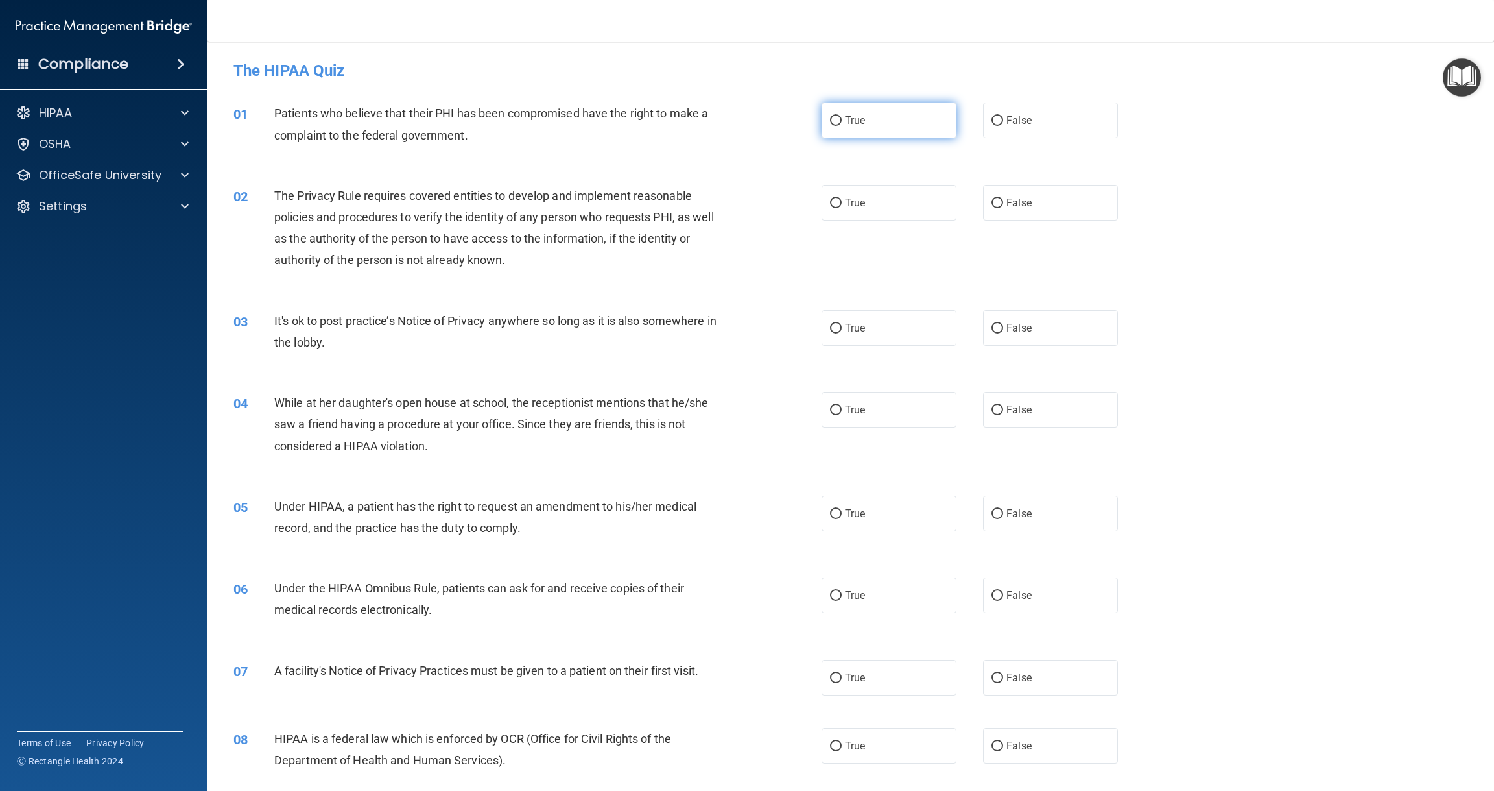
click at [833, 121] on input "True" at bounding box center [836, 121] width 12 height 10
radio input "true"
click at [836, 206] on input "True" at bounding box center [836, 203] width 12 height 10
radio input "true"
click at [994, 326] on input "False" at bounding box center [998, 329] width 12 height 10
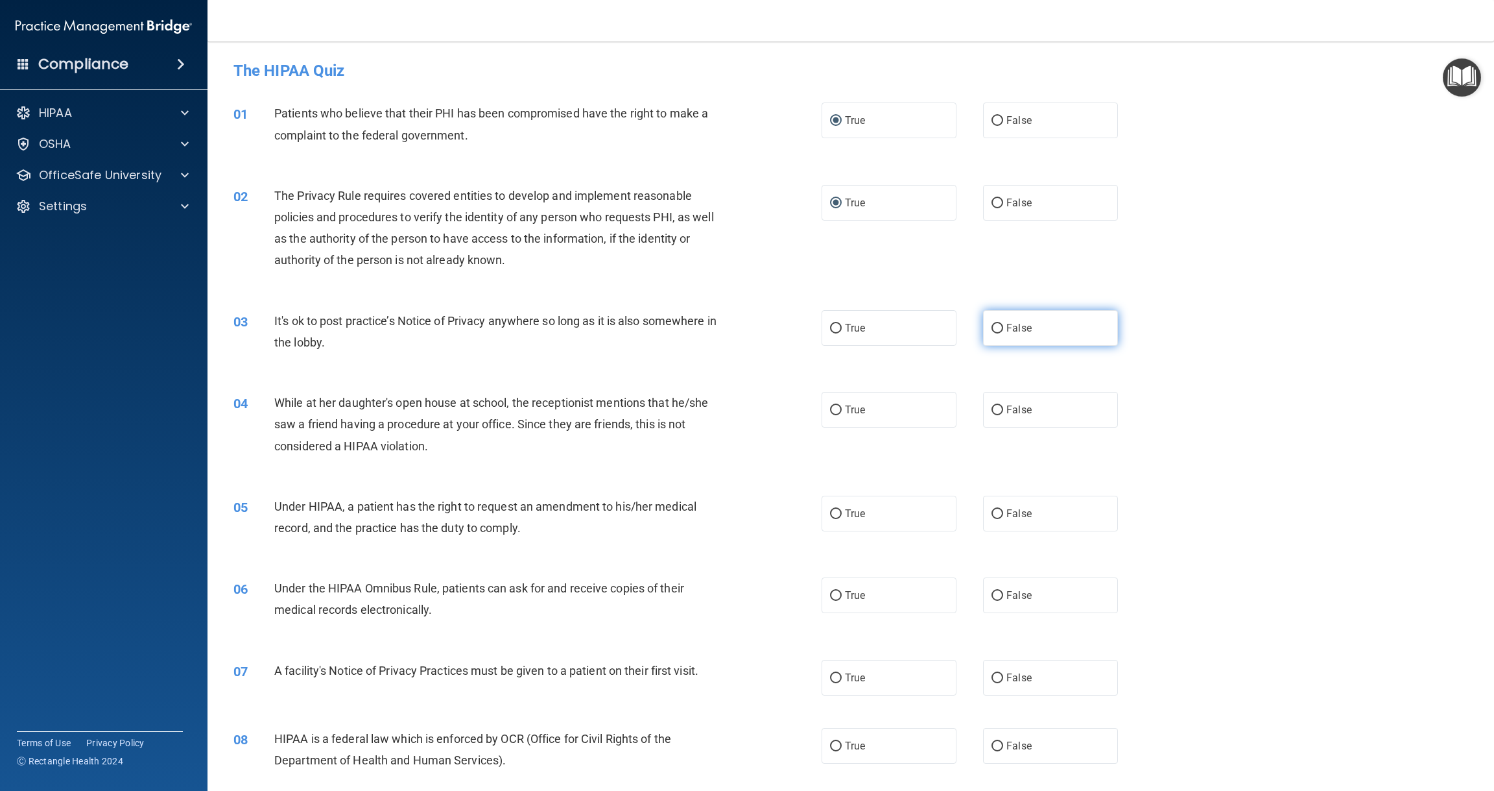
radio input "true"
drag, startPoint x: 999, startPoint y: 408, endPoint x: 1010, endPoint y: 409, distance: 11.7
click at [999, 408] on input "False" at bounding box center [998, 410] width 12 height 10
radio input "true"
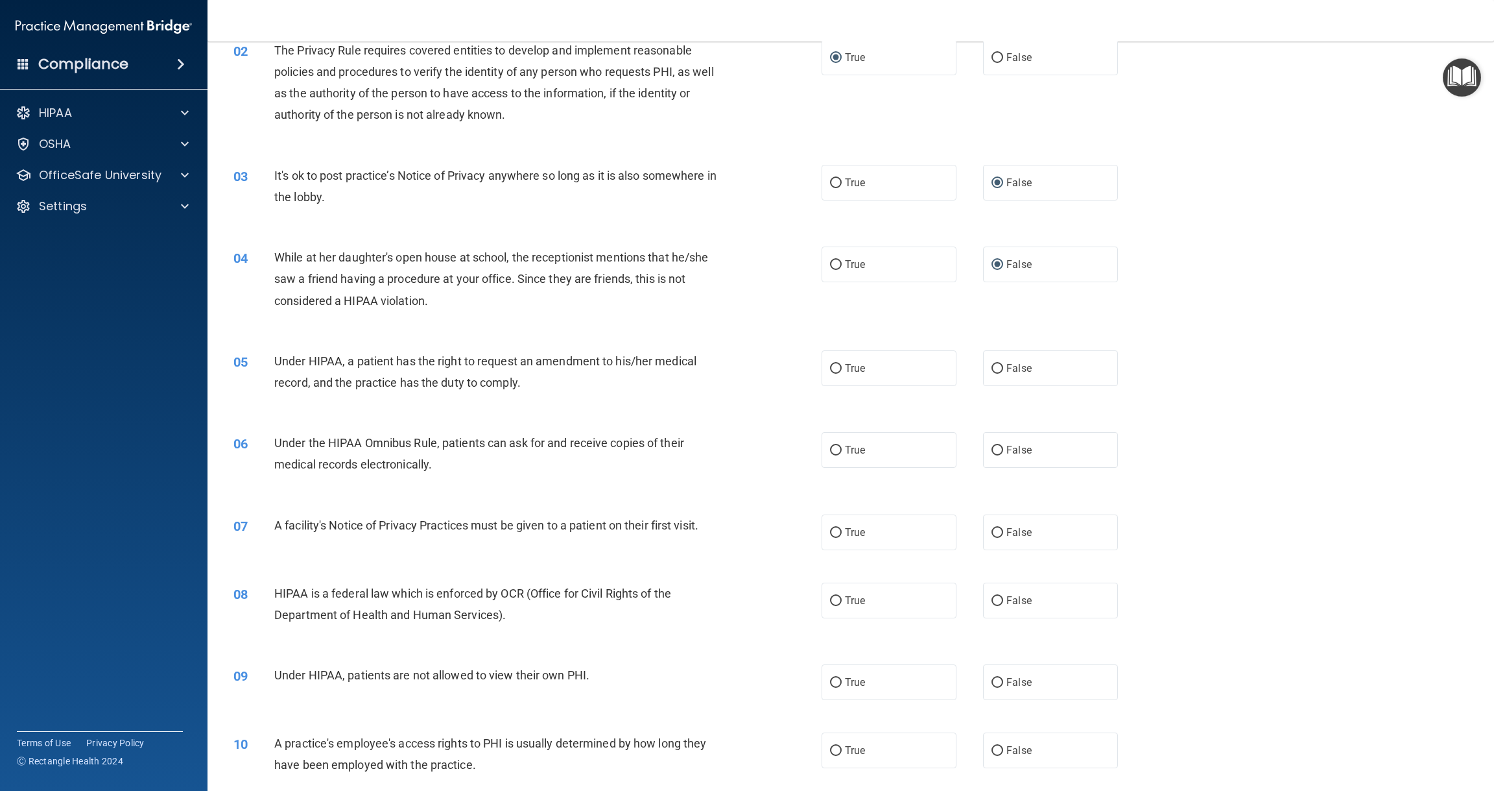
scroll to position [148, 0]
click at [995, 363] on input "False" at bounding box center [998, 366] width 12 height 10
radio input "true"
click at [837, 447] on input "True" at bounding box center [836, 448] width 12 height 10
radio input "true"
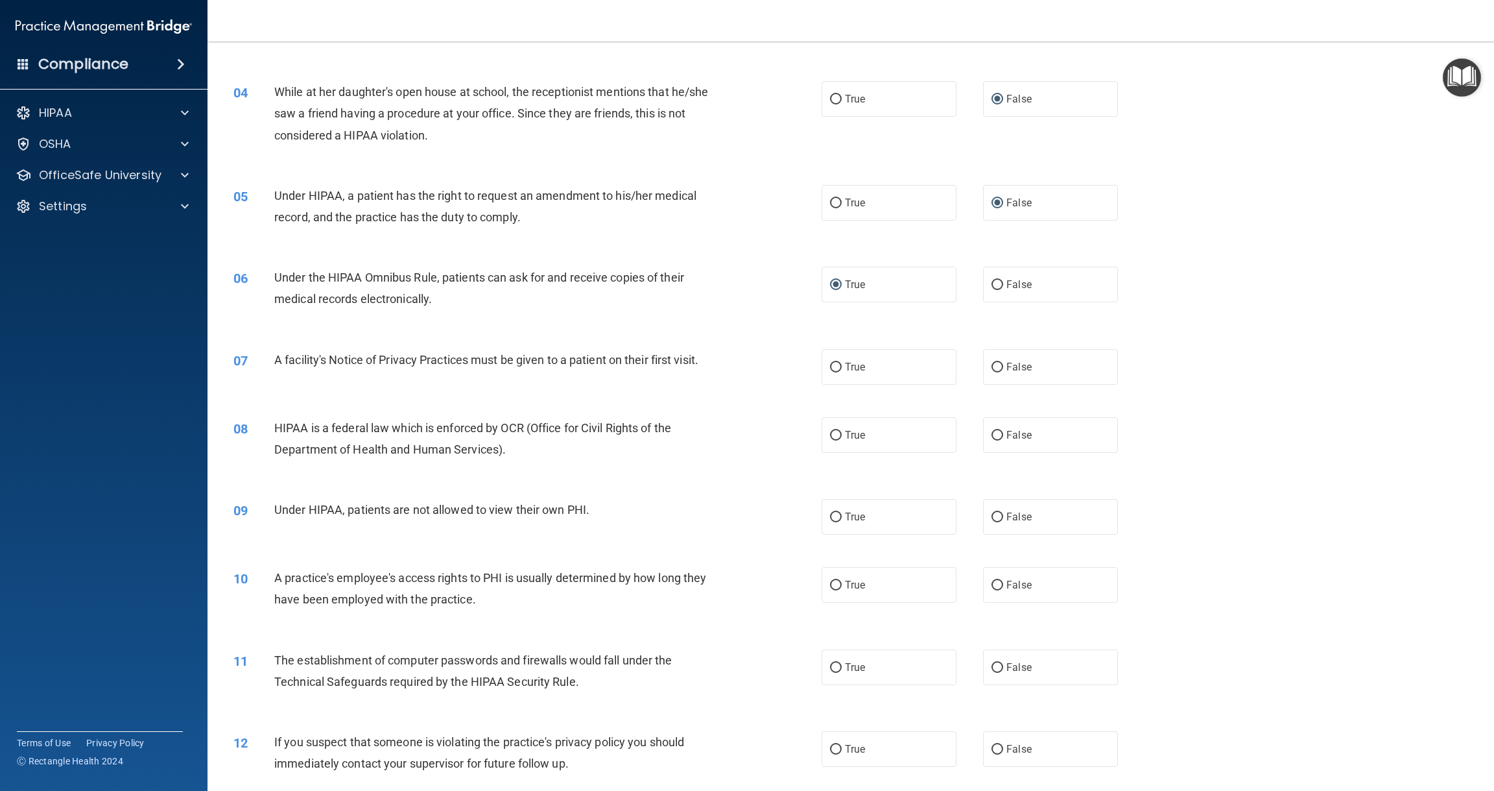
scroll to position [313, 0]
click at [835, 361] on input "True" at bounding box center [836, 366] width 12 height 10
radio input "true"
drag, startPoint x: 833, startPoint y: 429, endPoint x: 813, endPoint y: 436, distance: 21.1
click at [833, 429] on input "True" at bounding box center [836, 434] width 12 height 10
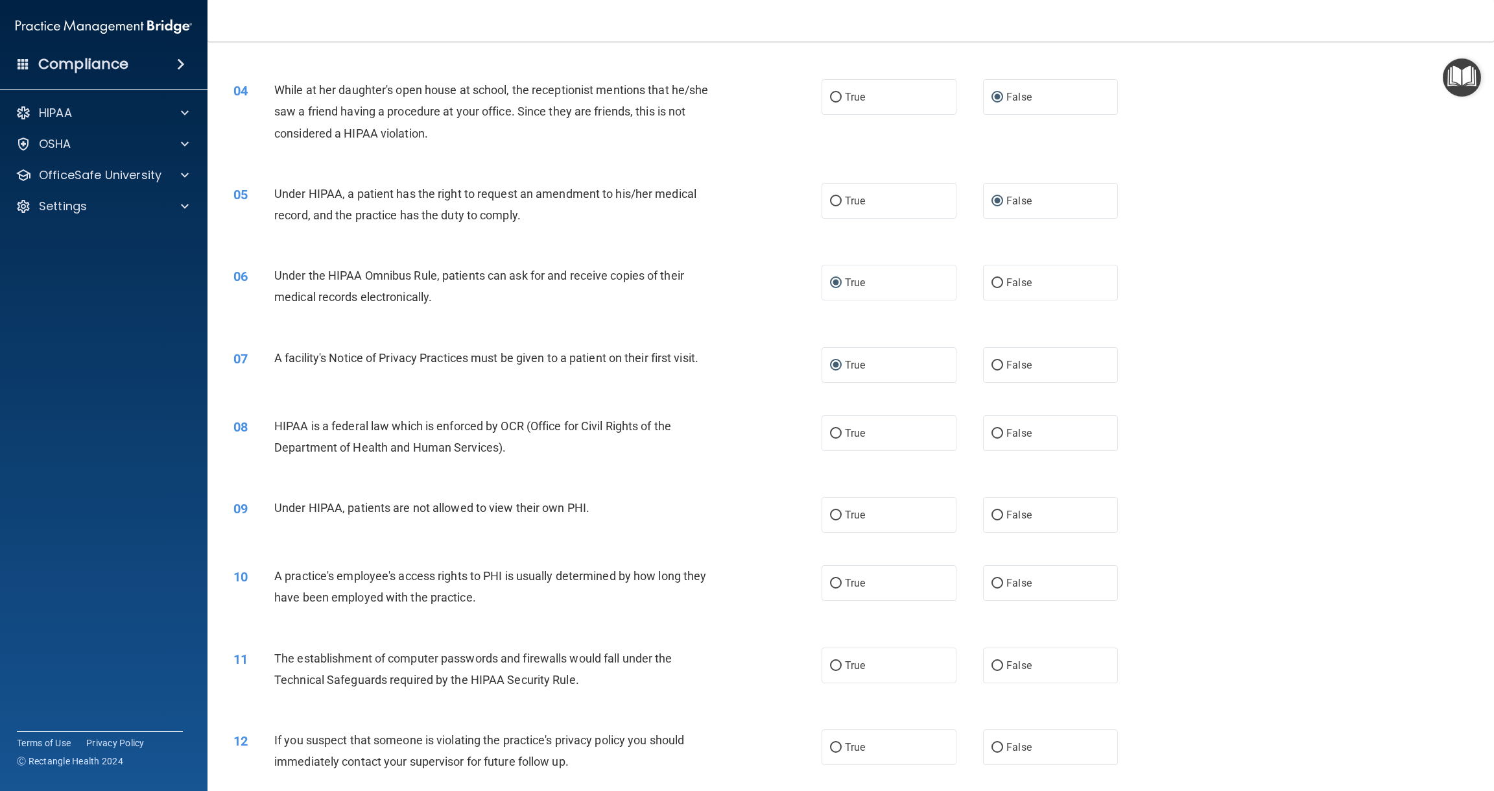
radio input "true"
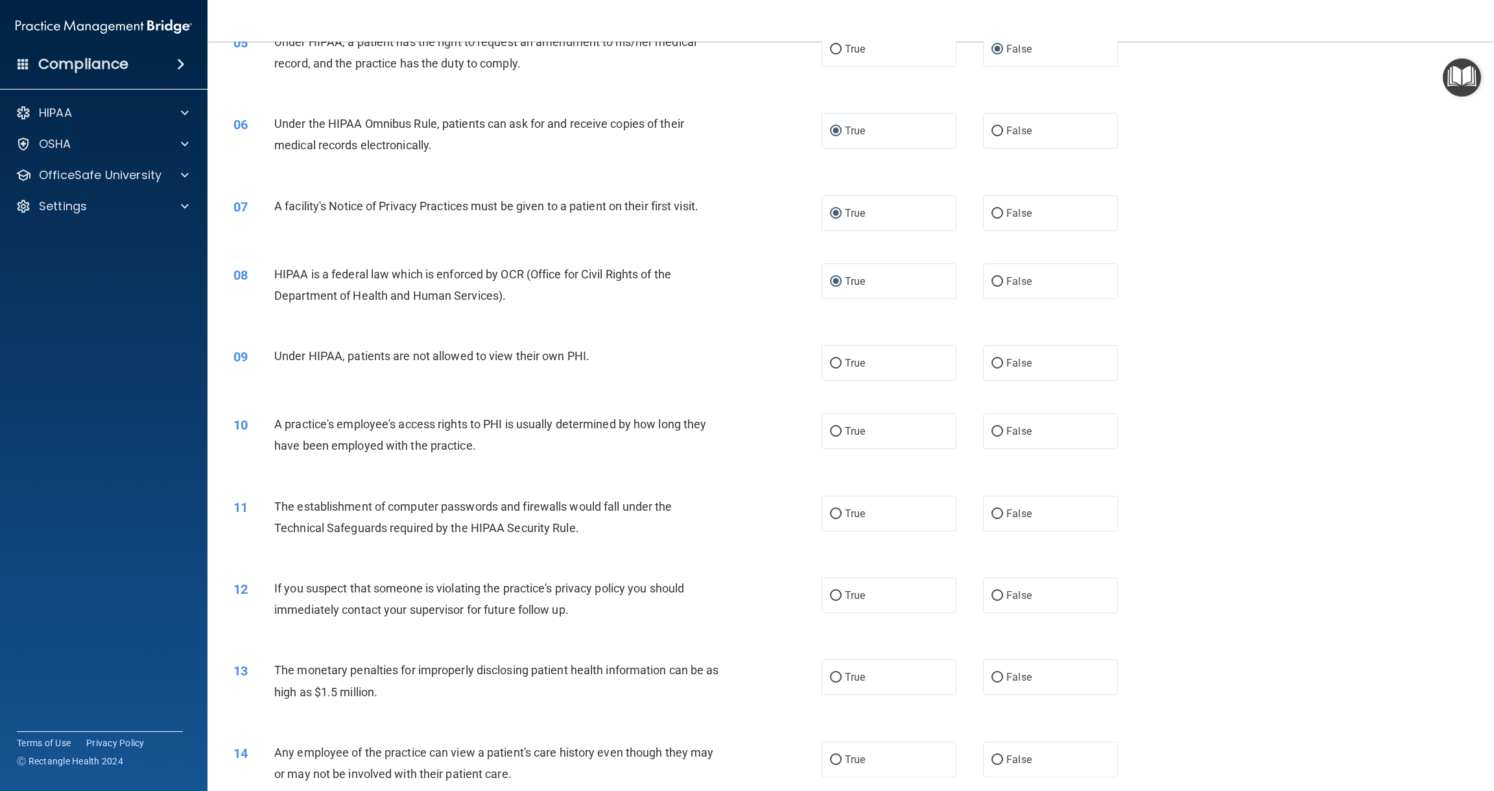
scroll to position [465, 0]
click at [1000, 358] on input "False" at bounding box center [998, 363] width 12 height 10
radio input "true"
drag, startPoint x: 997, startPoint y: 427, endPoint x: 986, endPoint y: 425, distance: 11.2
click at [997, 427] on input "False" at bounding box center [998, 431] width 12 height 10
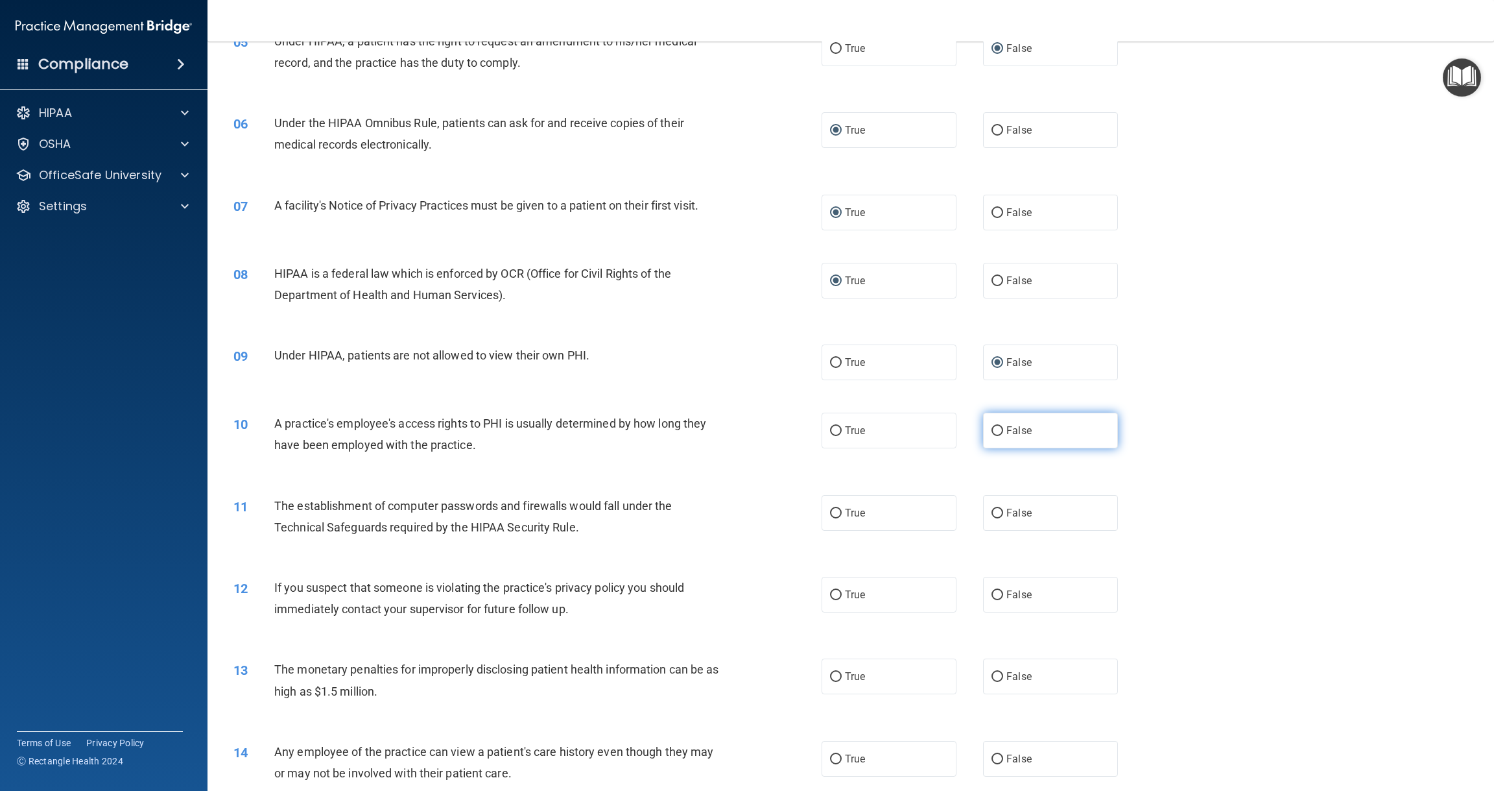
radio input "true"
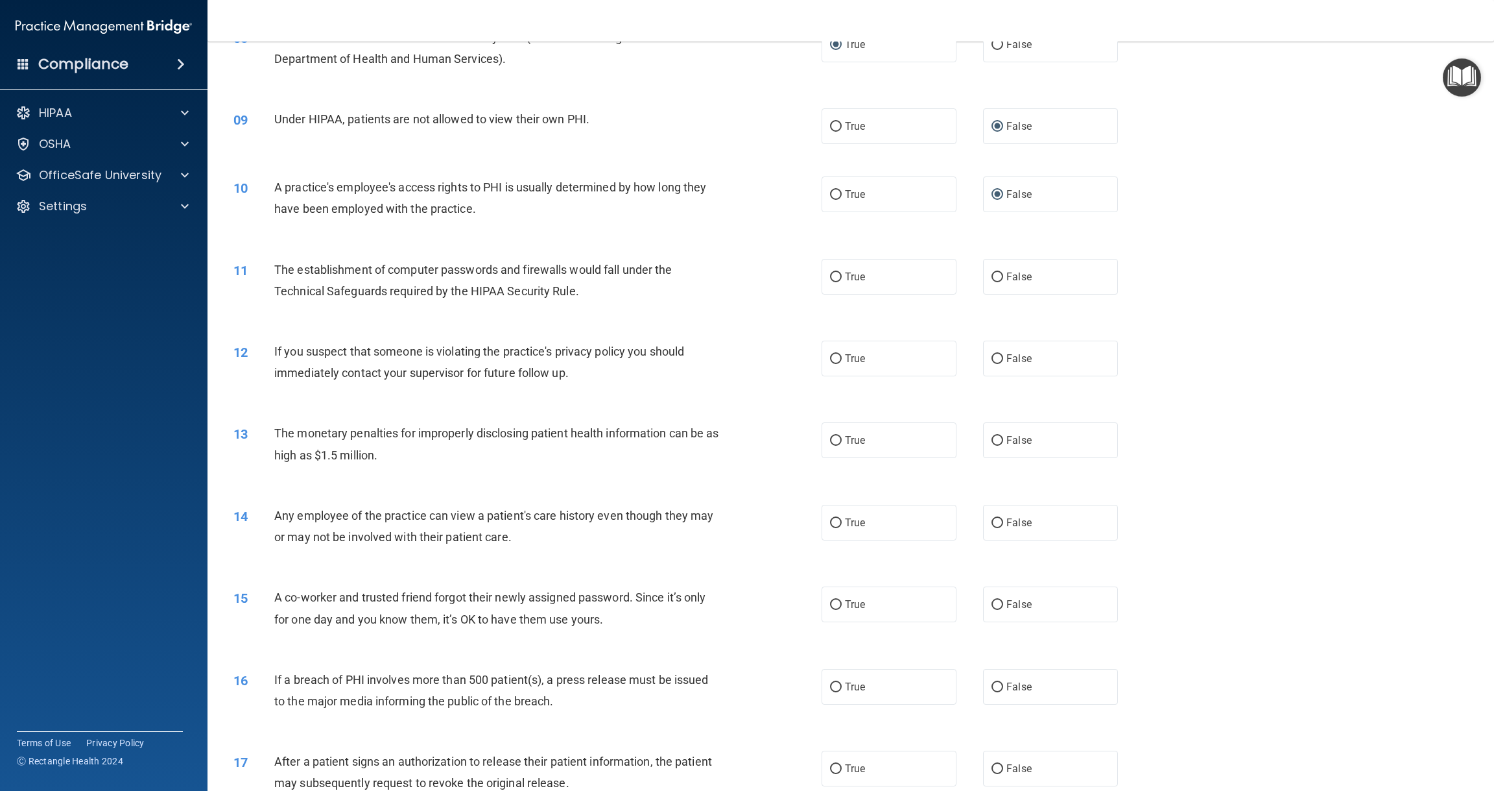
scroll to position [704, 0]
click at [834, 272] on input "True" at bounding box center [836, 275] width 12 height 10
radio input "true"
click at [835, 352] on input "True" at bounding box center [836, 357] width 12 height 10
radio input "true"
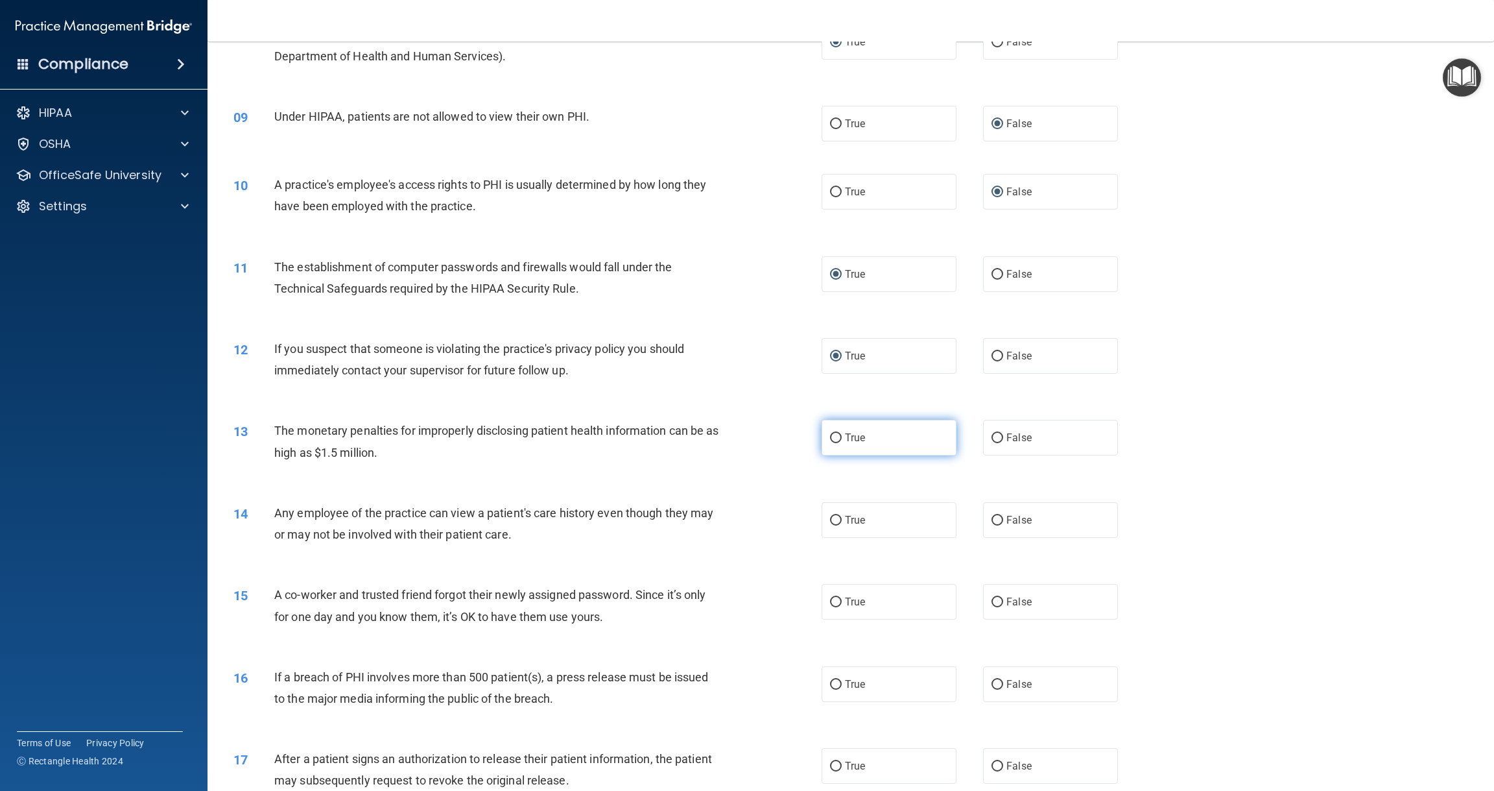
click at [837, 435] on input "True" at bounding box center [836, 438] width 12 height 10
radio input "true"
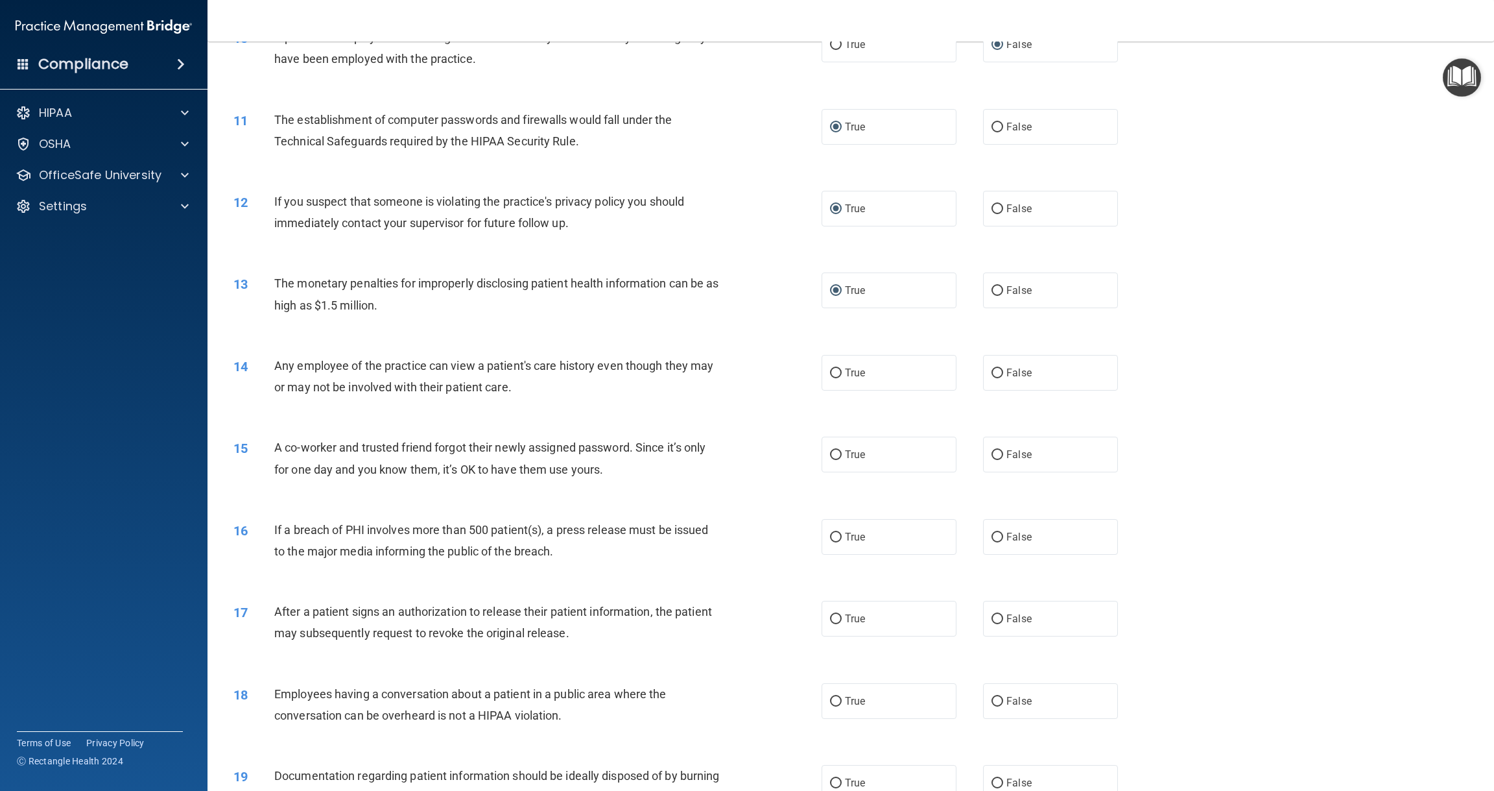
scroll to position [853, 0]
click at [997, 366] on input "False" at bounding box center [998, 371] width 12 height 10
radio input "true"
click at [997, 447] on input "False" at bounding box center [998, 452] width 12 height 10
radio input "true"
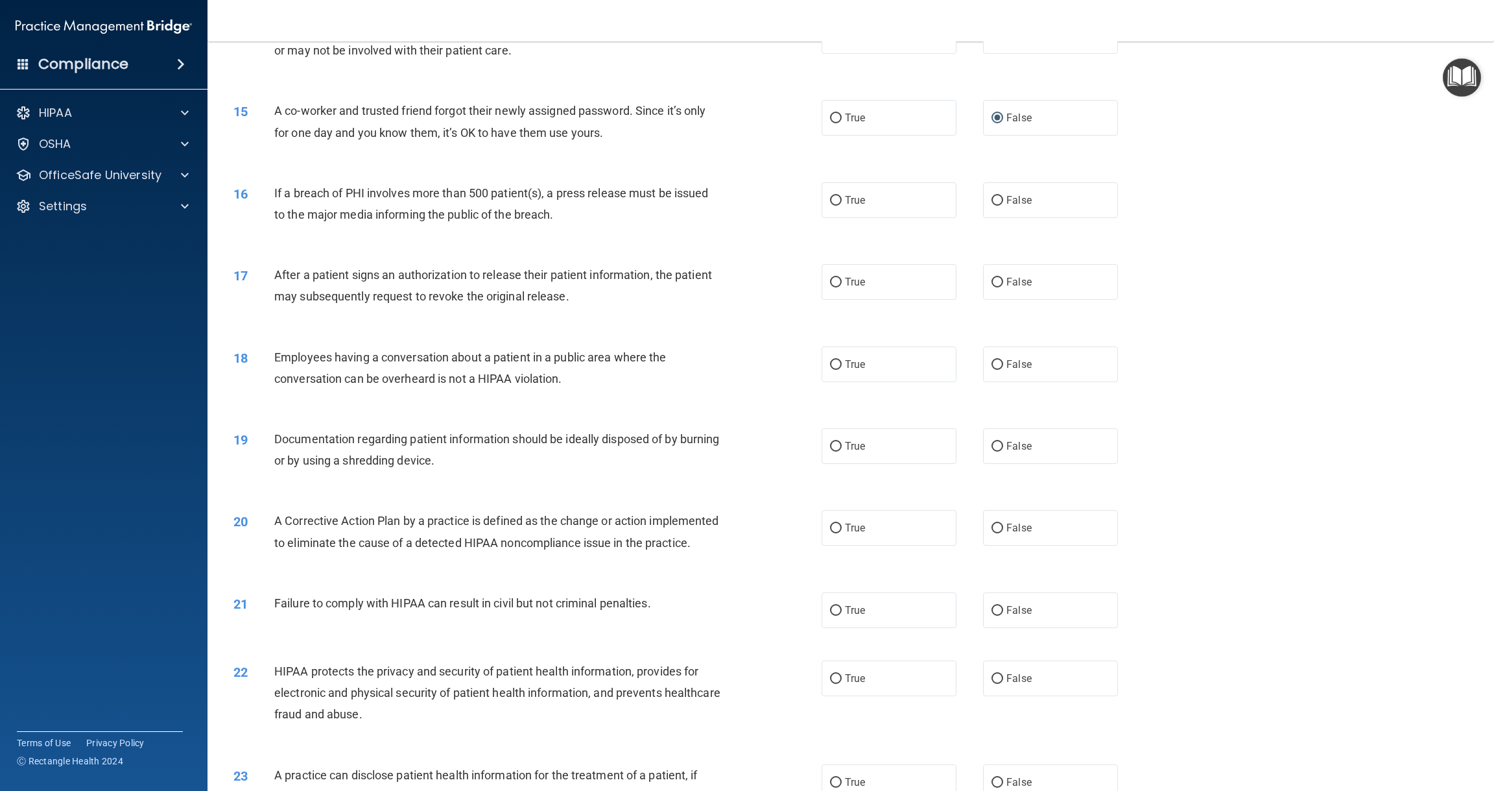
scroll to position [1190, 0]
drag, startPoint x: 835, startPoint y: 193, endPoint x: 835, endPoint y: 202, distance: 9.1
click at [835, 193] on input "True" at bounding box center [836, 198] width 12 height 10
radio input "true"
click at [835, 275] on input "True" at bounding box center [836, 280] width 12 height 10
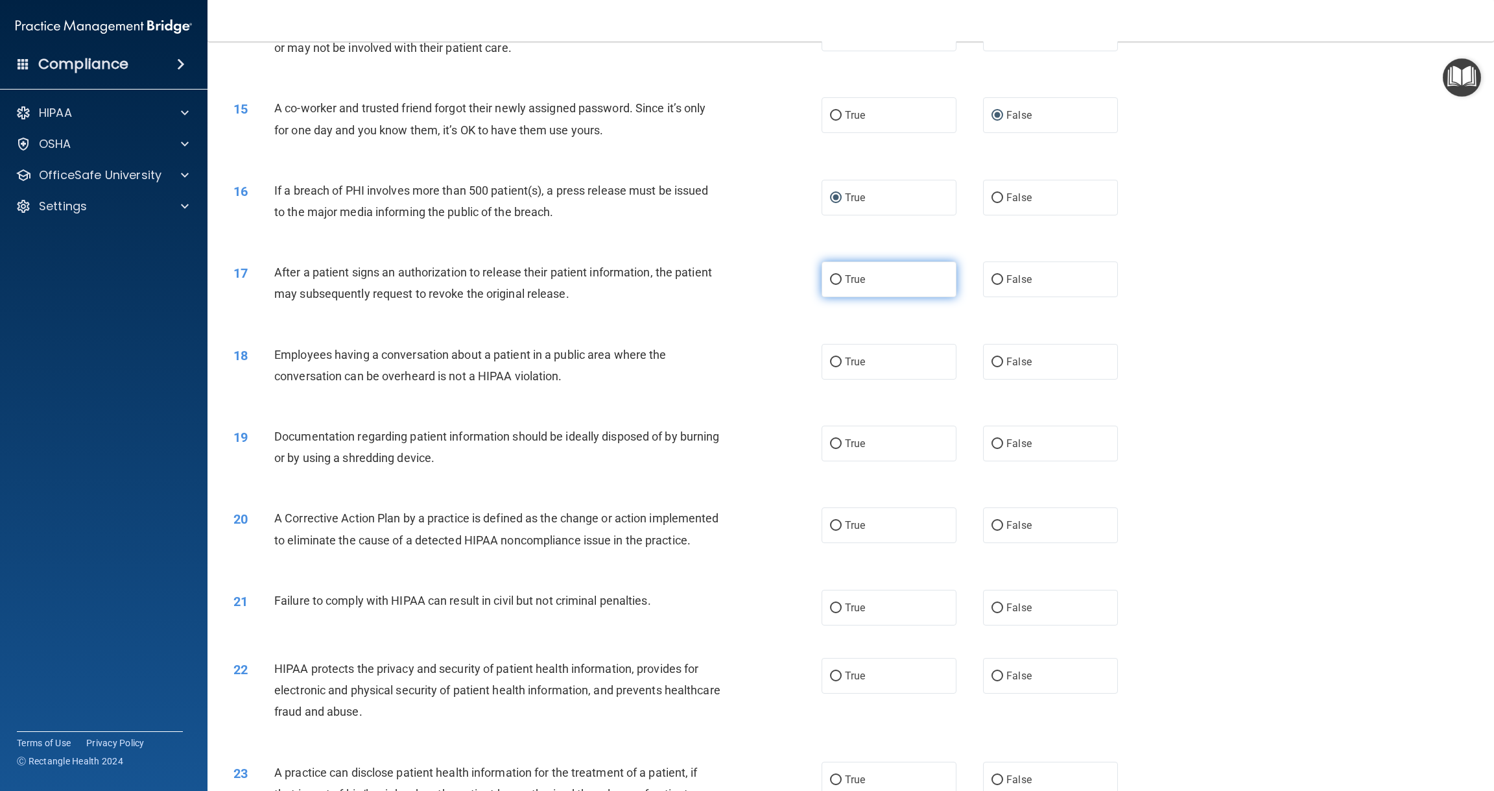
radio input "true"
click at [995, 359] on input "False" at bounding box center [998, 362] width 12 height 10
radio input "true"
click at [839, 440] on input "True" at bounding box center [836, 444] width 12 height 10
radio input "true"
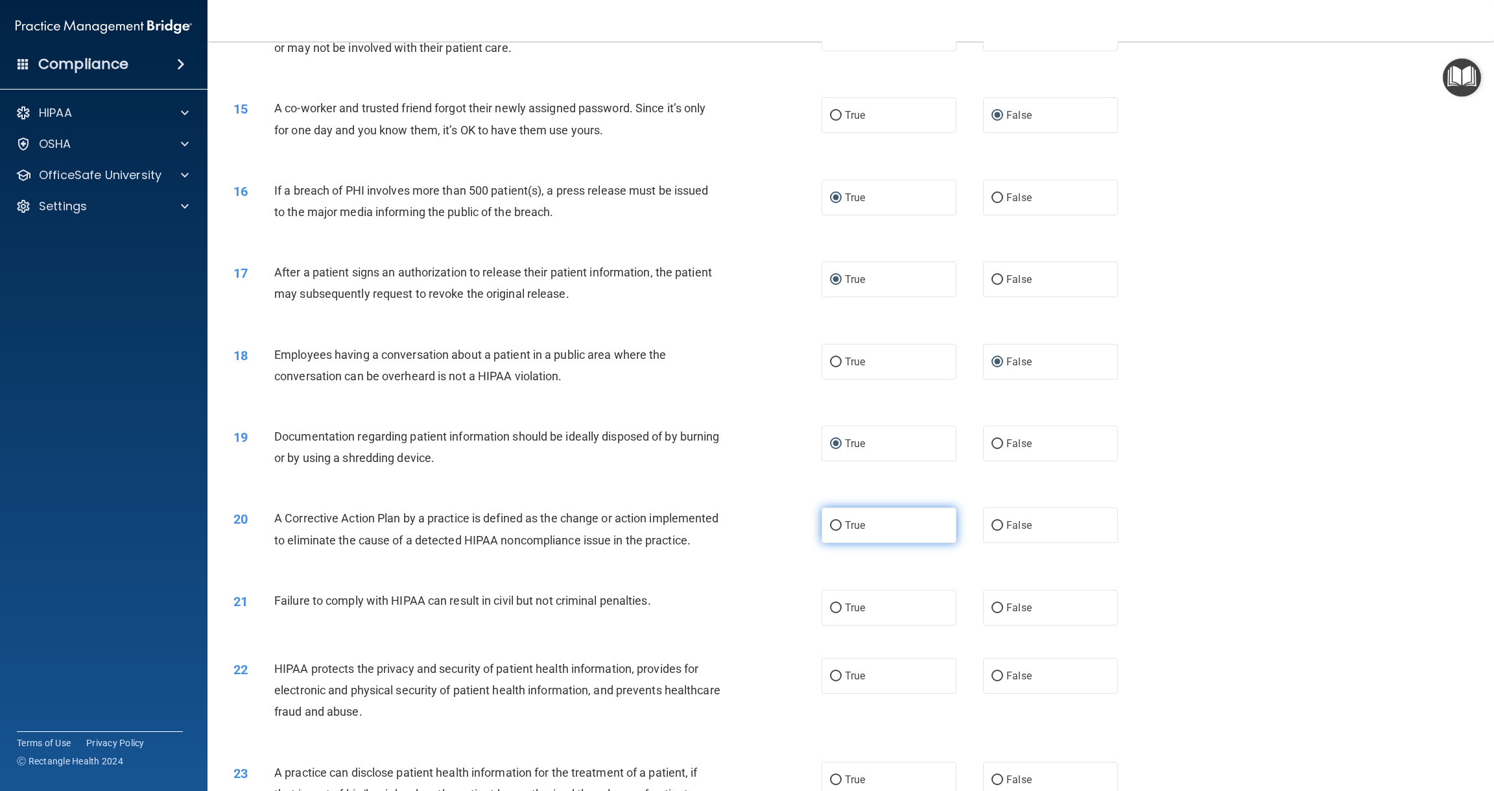
click at [835, 521] on input "True" at bounding box center [836, 526] width 12 height 10
radio input "true"
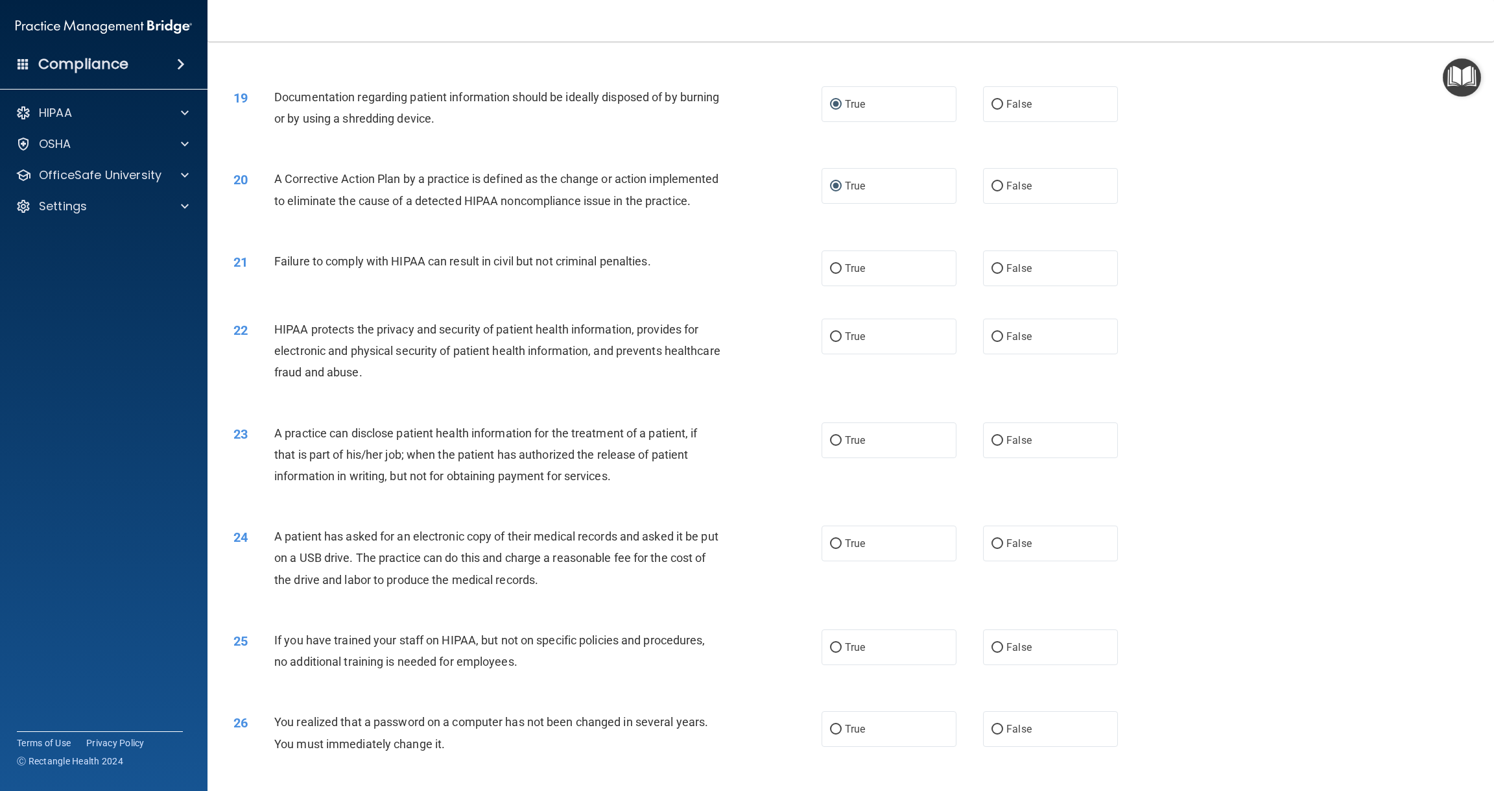
scroll to position [1531, 0]
click at [999, 272] on input "False" at bounding box center [998, 267] width 12 height 10
radio input "true"
click at [836, 340] on input "True" at bounding box center [836, 335] width 12 height 10
radio input "true"
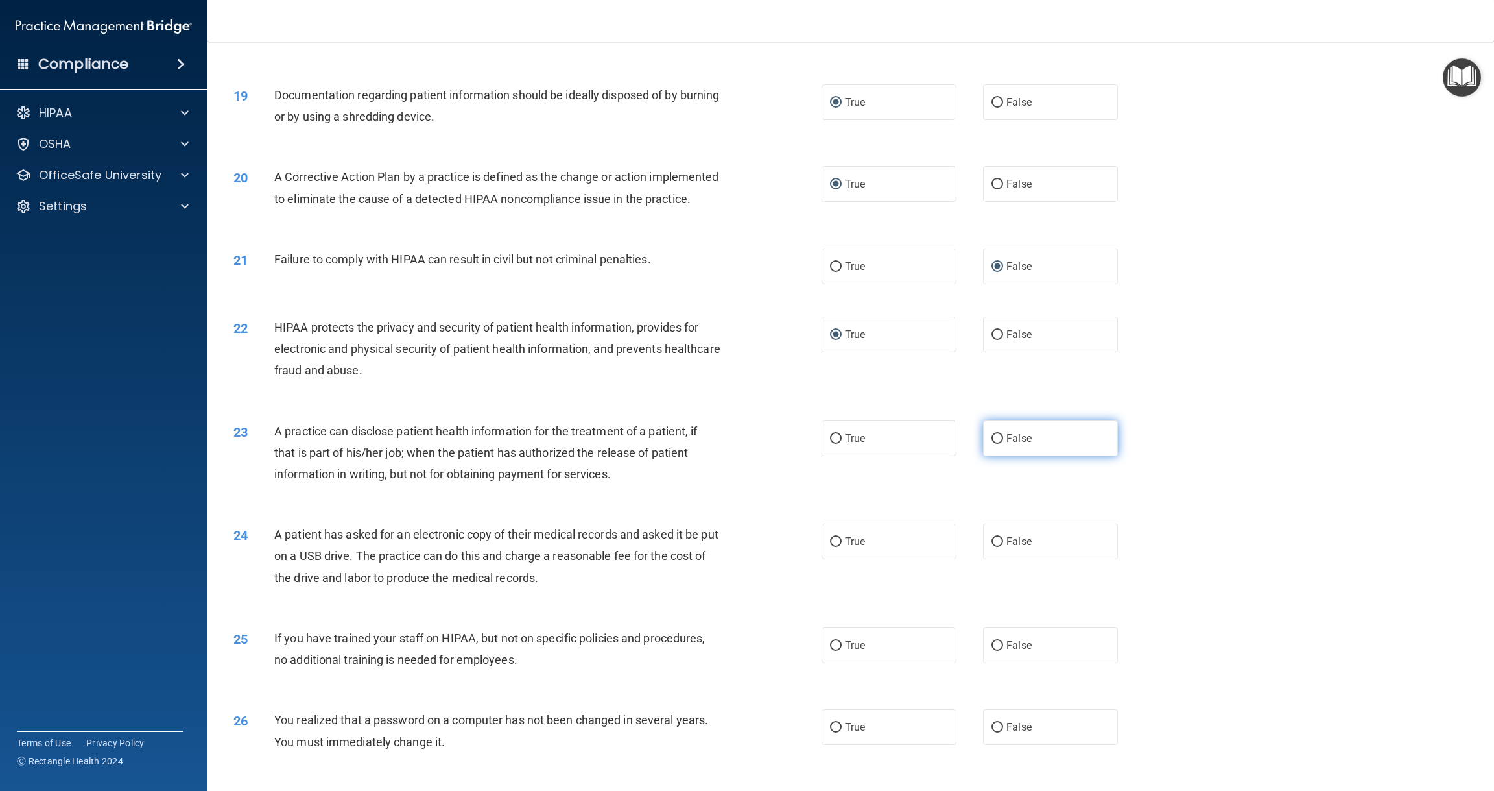
click at [998, 444] on input "False" at bounding box center [998, 439] width 12 height 10
radio input "true"
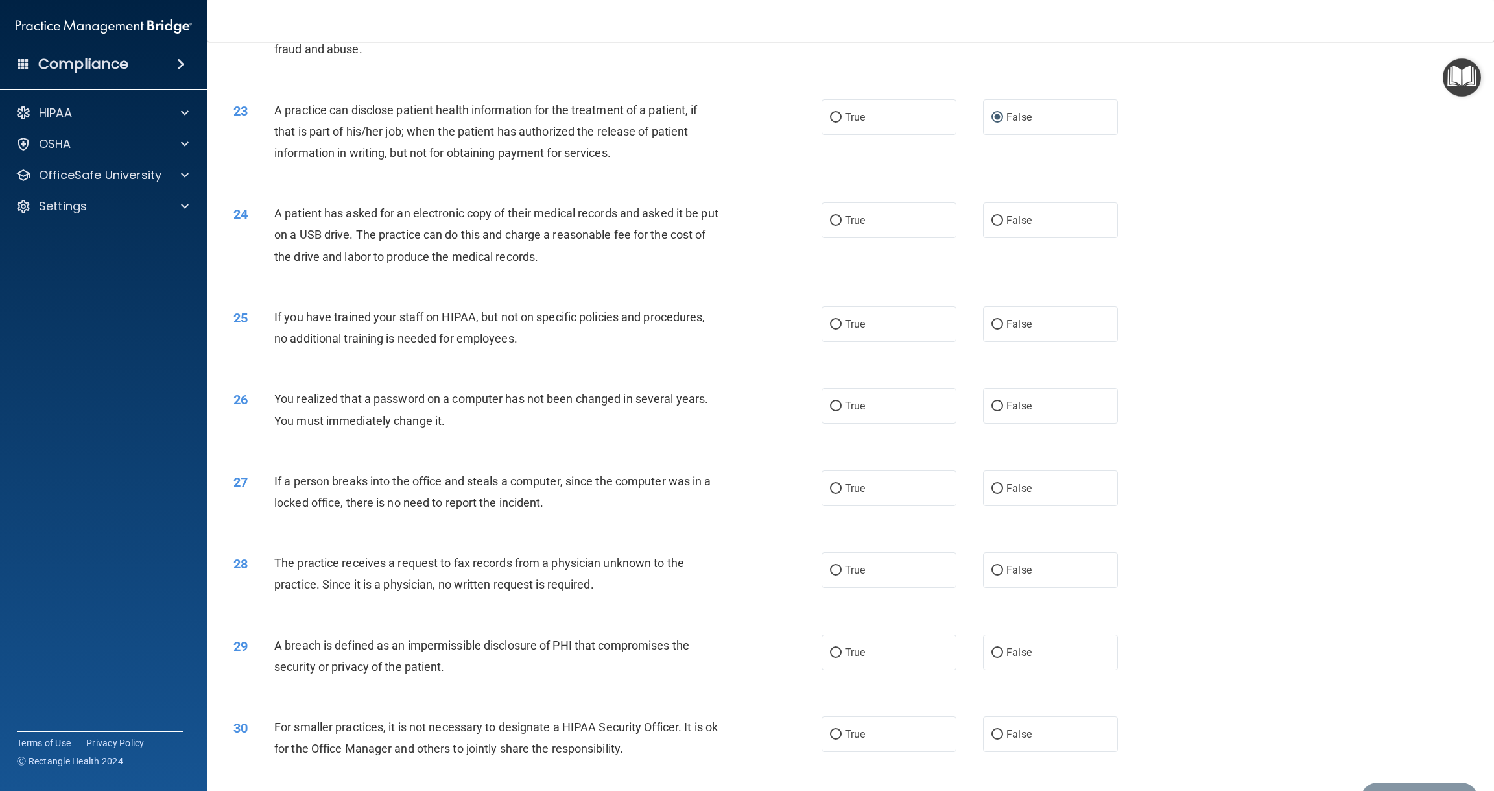
scroll to position [1854, 0]
click at [837, 224] on input "True" at bounding box center [836, 219] width 12 height 10
radio input "true"
click at [998, 328] on input "False" at bounding box center [998, 323] width 12 height 10
radio input "true"
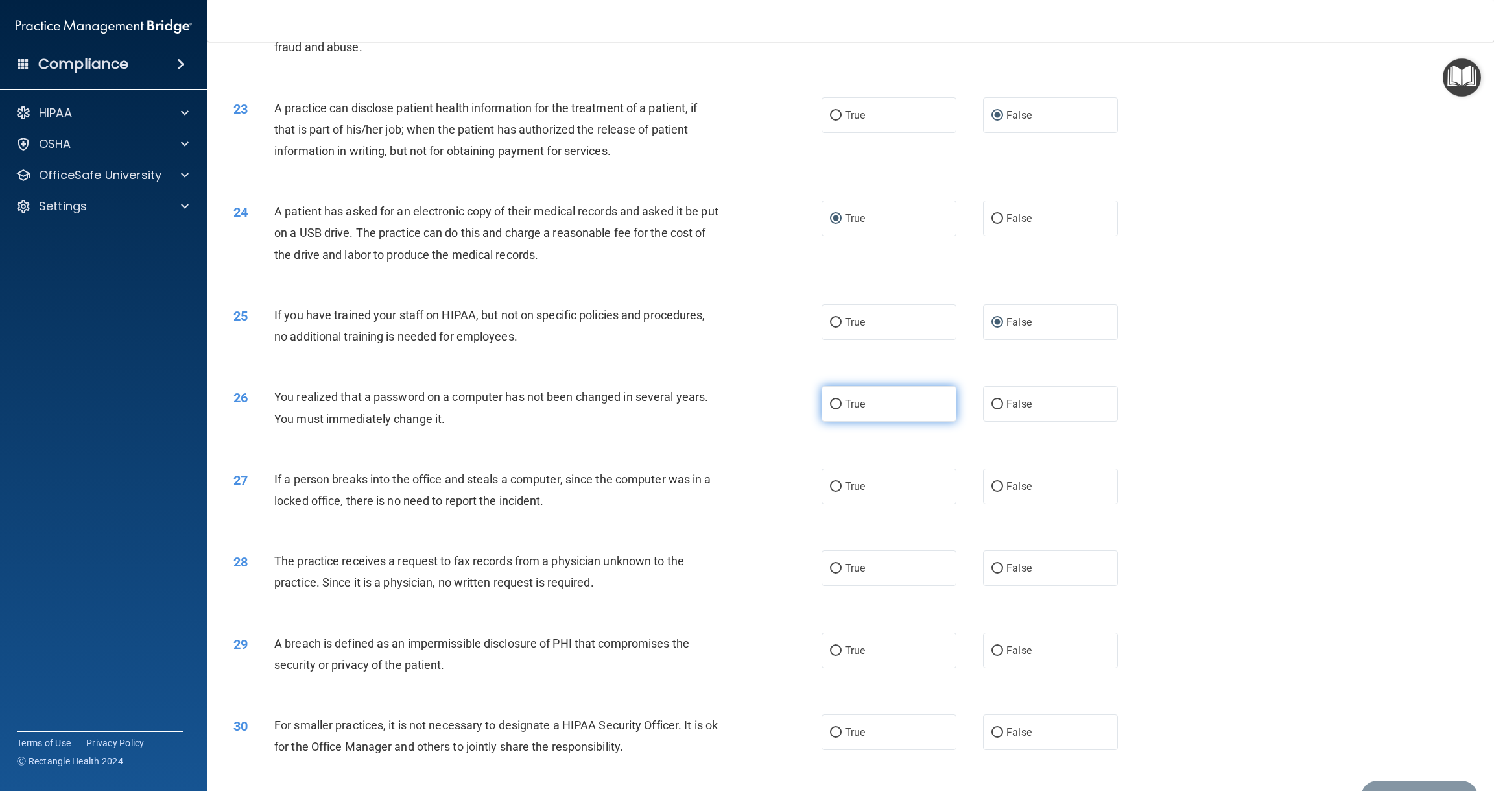
click at [836, 409] on input "True" at bounding box center [836, 404] width 12 height 10
radio input "true"
click at [996, 492] on input "False" at bounding box center [998, 487] width 12 height 10
radio input "true"
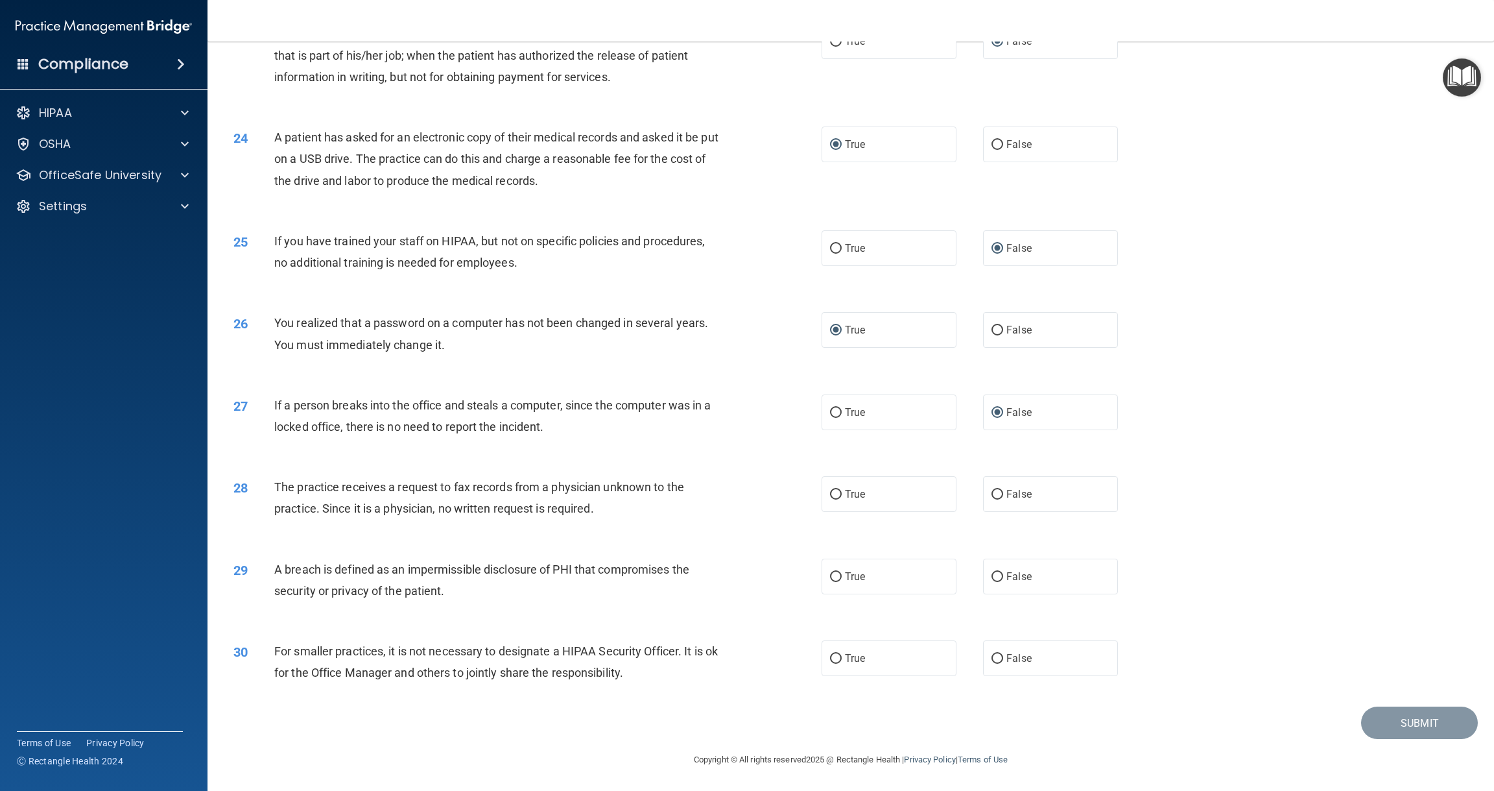
scroll to position [1940, 0]
click at [997, 496] on input "False" at bounding box center [998, 495] width 12 height 10
radio input "true"
click at [835, 576] on input "True" at bounding box center [836, 577] width 12 height 10
radio input "true"
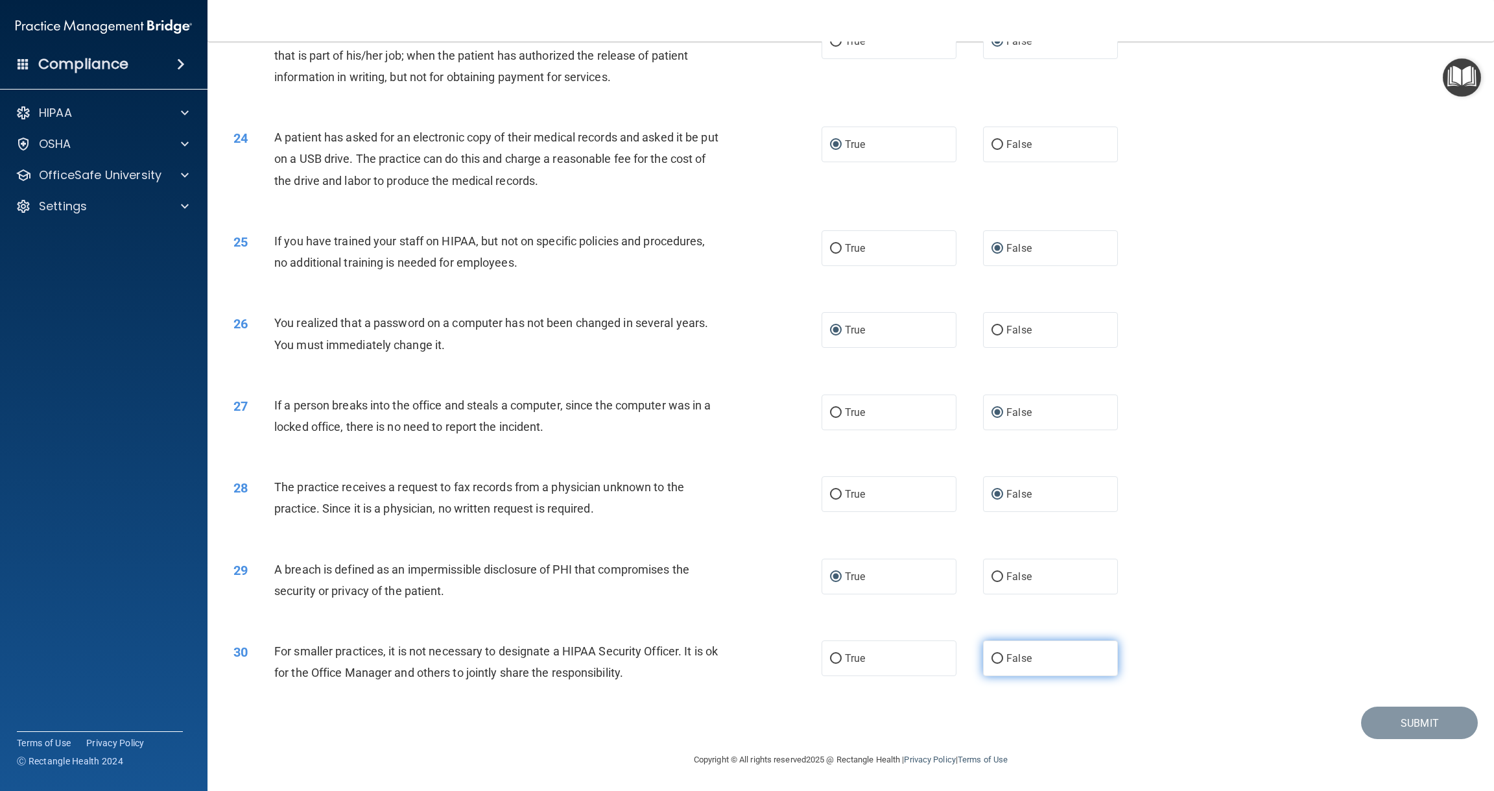
click at [997, 659] on input "False" at bounding box center [998, 659] width 12 height 10
radio input "true"
drag, startPoint x: 1398, startPoint y: 722, endPoint x: 1327, endPoint y: 701, distance: 74.5
click at [1394, 721] on button "Submit" at bounding box center [1419, 722] width 117 height 33
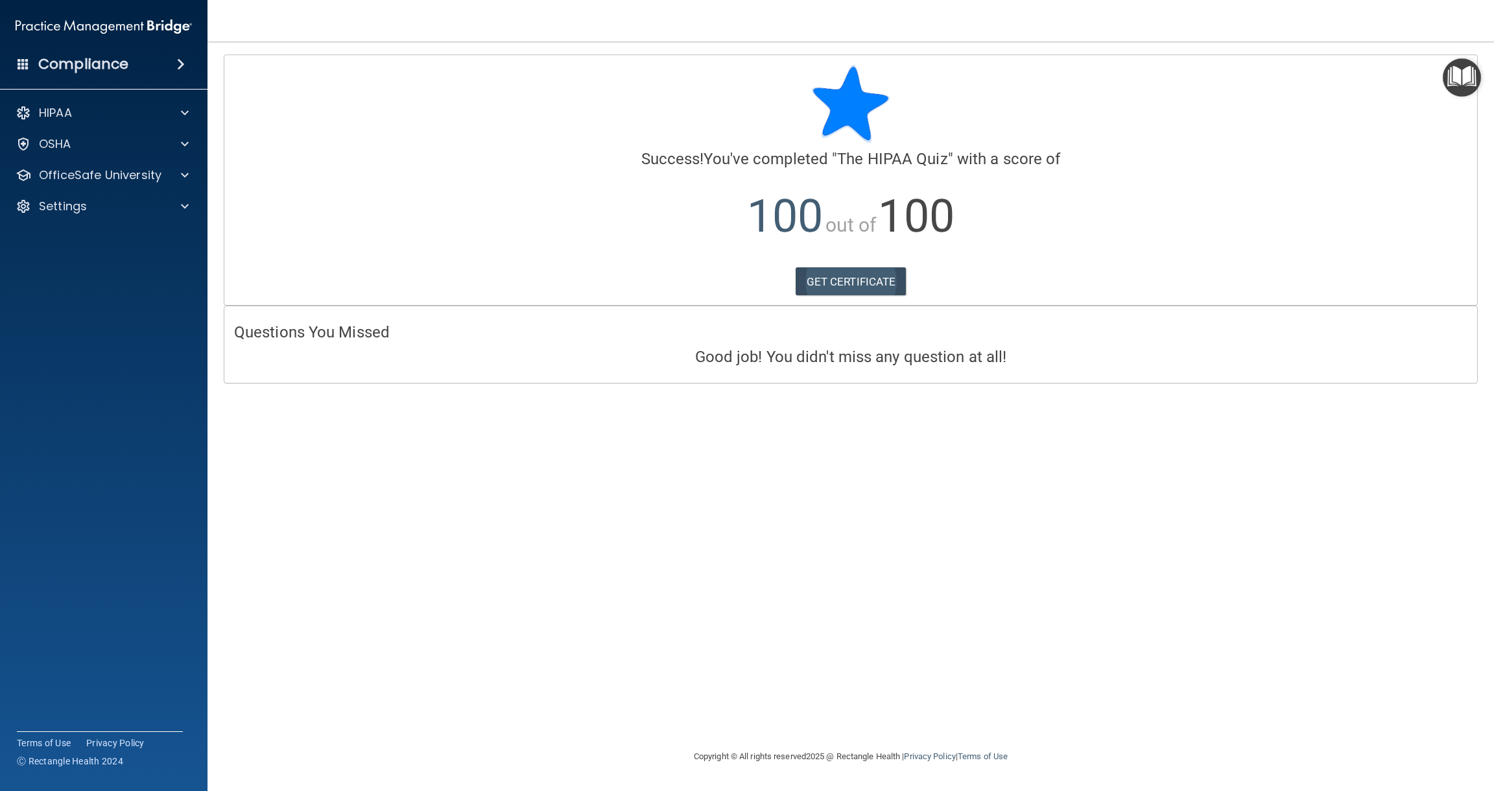
click at [847, 278] on link "GET CERTIFICATE" at bounding box center [851, 281] width 111 height 29
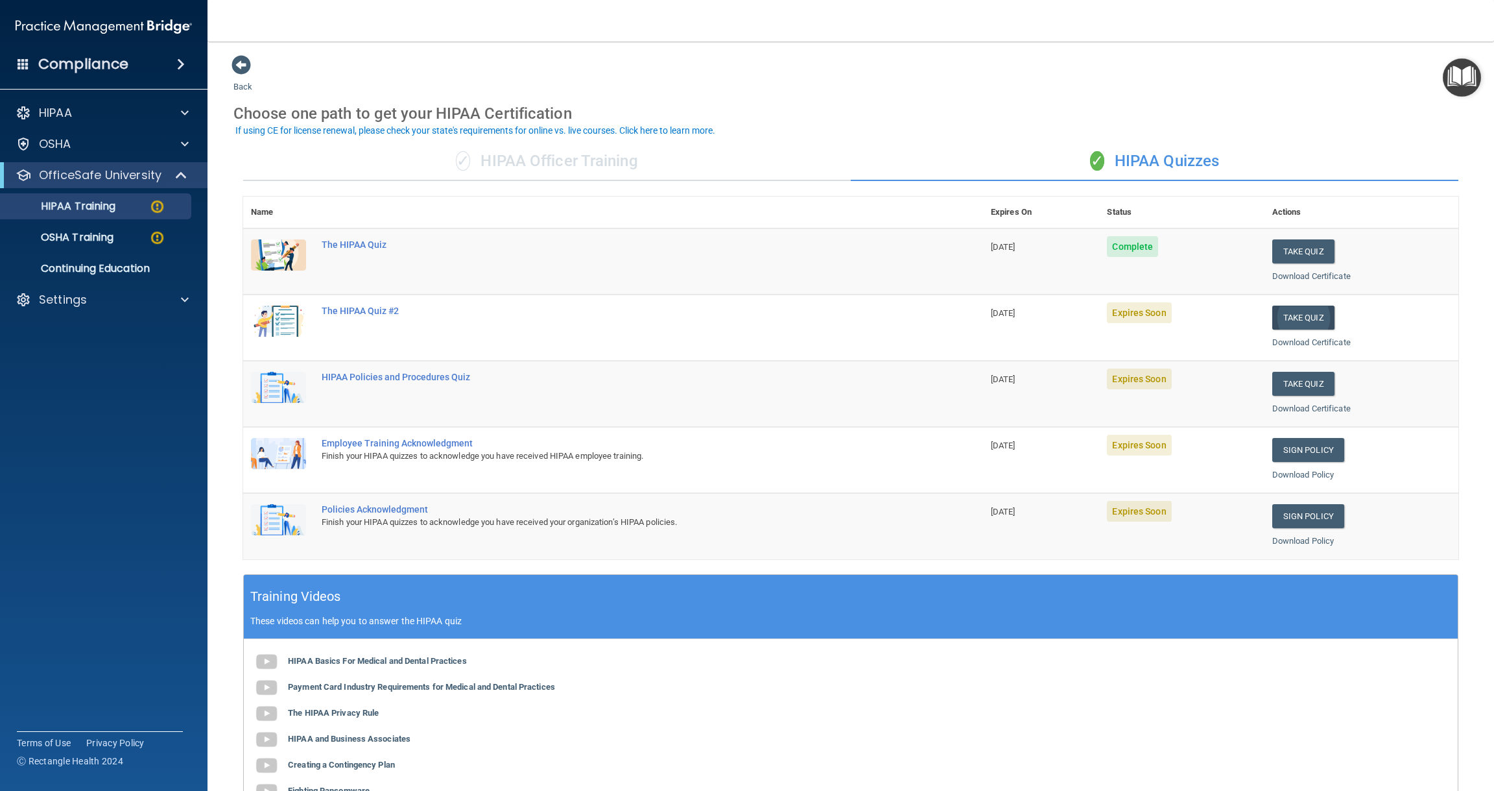
click at [1300, 313] on button "Take Quiz" at bounding box center [1303, 317] width 62 height 24
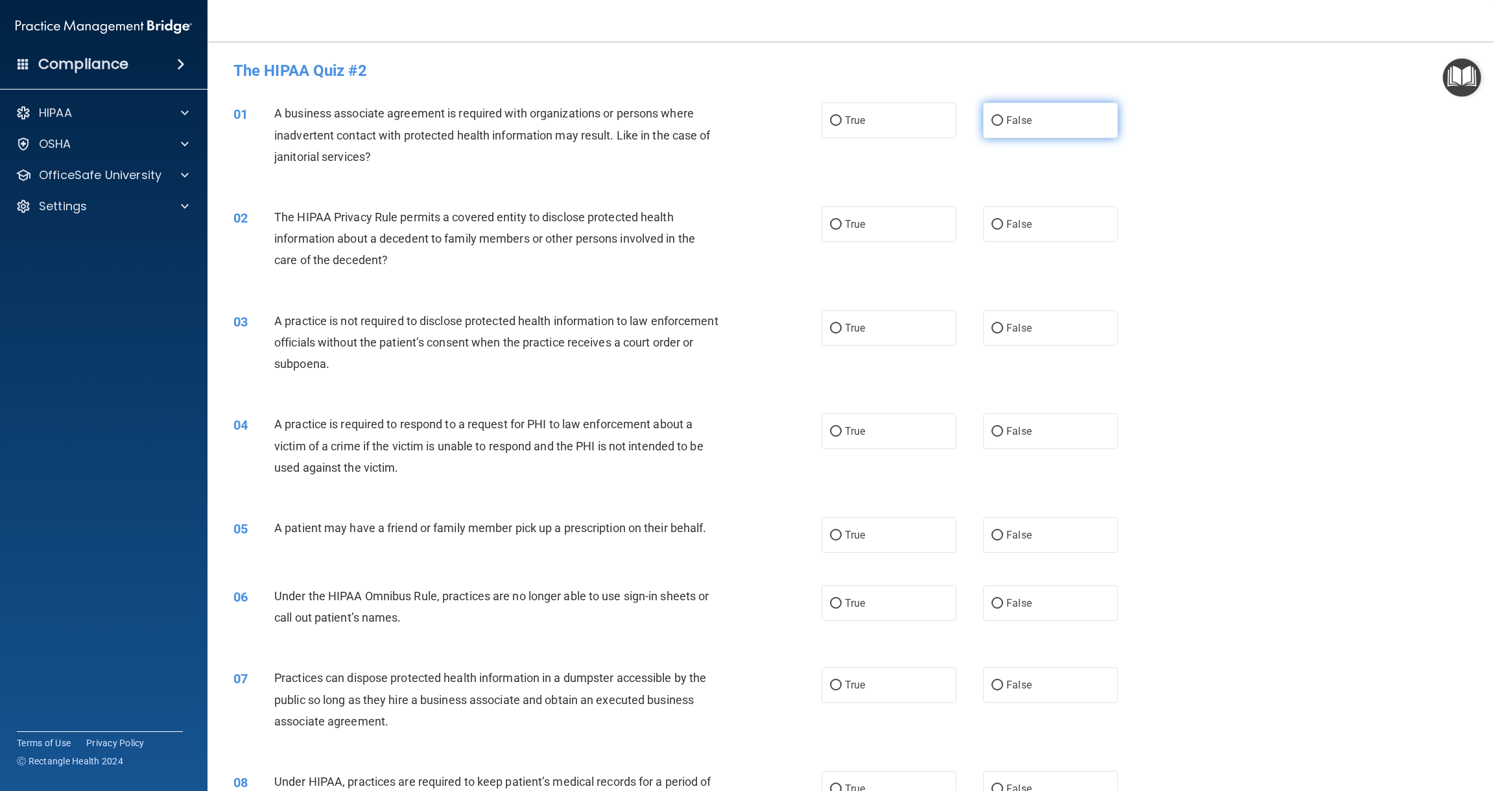
click at [997, 119] on input "False" at bounding box center [998, 121] width 12 height 10
radio input "true"
click at [834, 222] on input "True" at bounding box center [836, 225] width 12 height 10
radio input "true"
click at [998, 325] on input "False" at bounding box center [998, 329] width 12 height 10
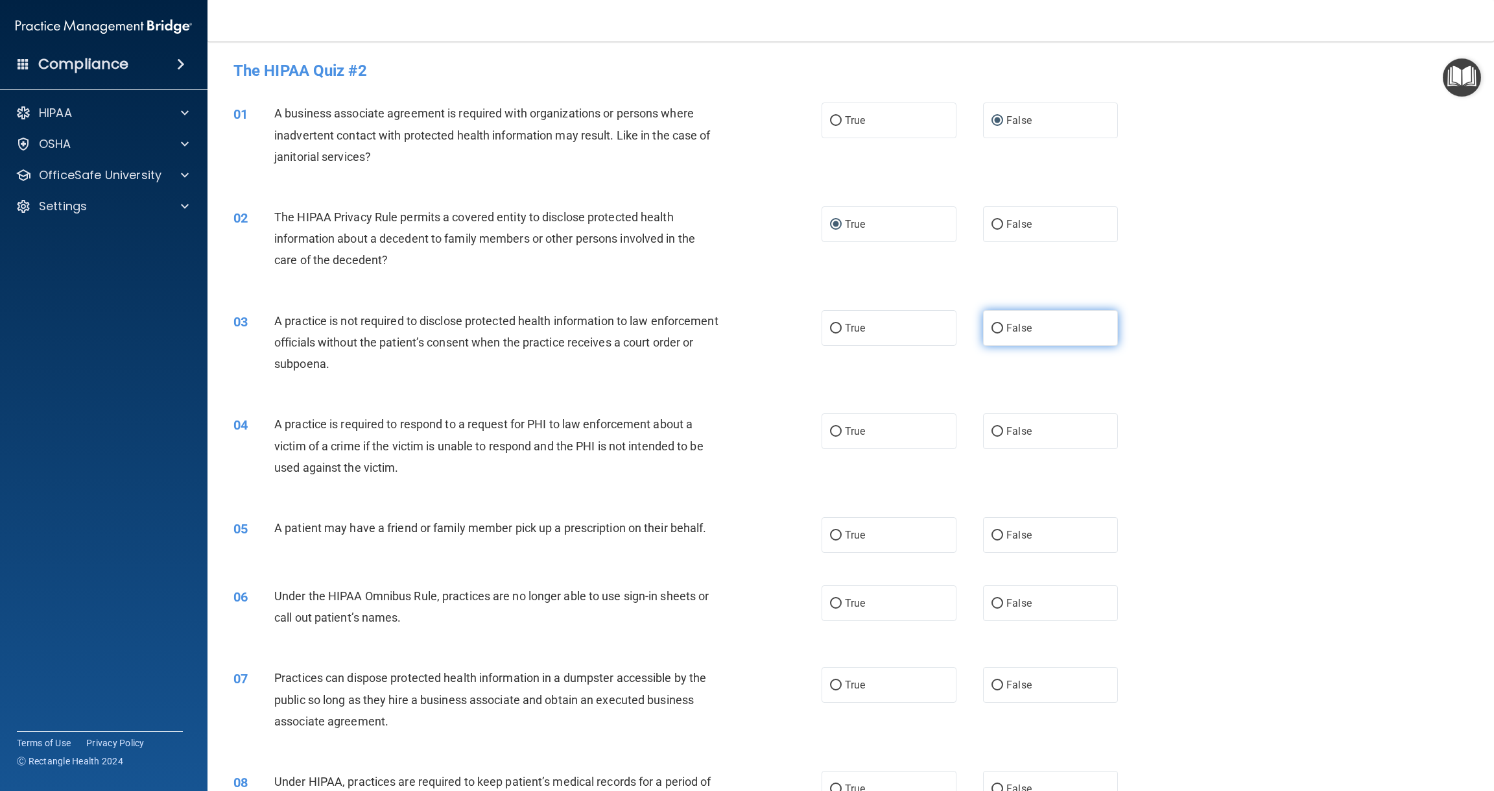
radio input "true"
click at [837, 429] on input "True" at bounding box center [836, 432] width 12 height 10
radio input "true"
drag, startPoint x: 836, startPoint y: 530, endPoint x: 857, endPoint y: 530, distance: 20.8
click at [837, 530] on input "True" at bounding box center [836, 535] width 12 height 10
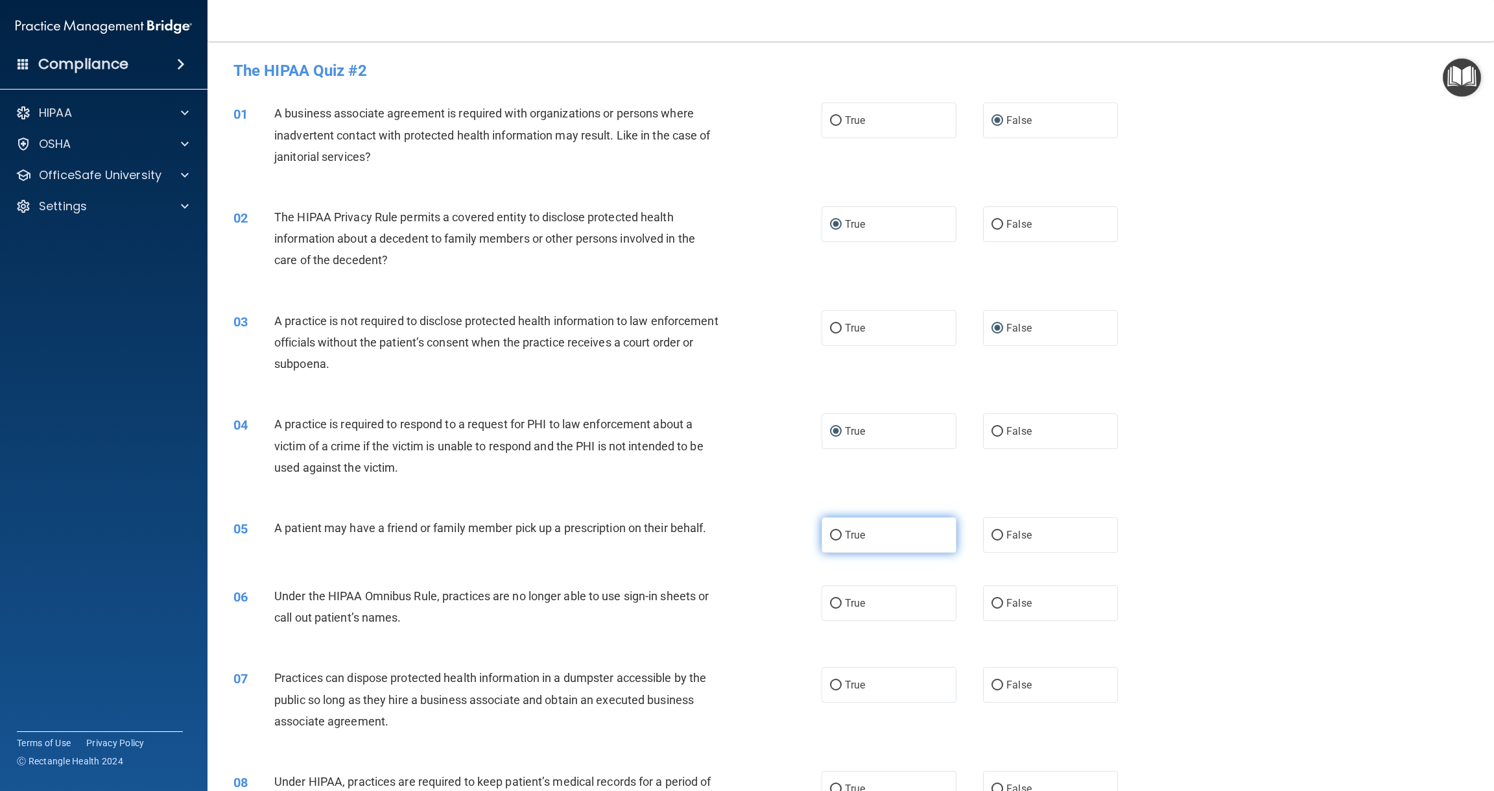
radio input "true"
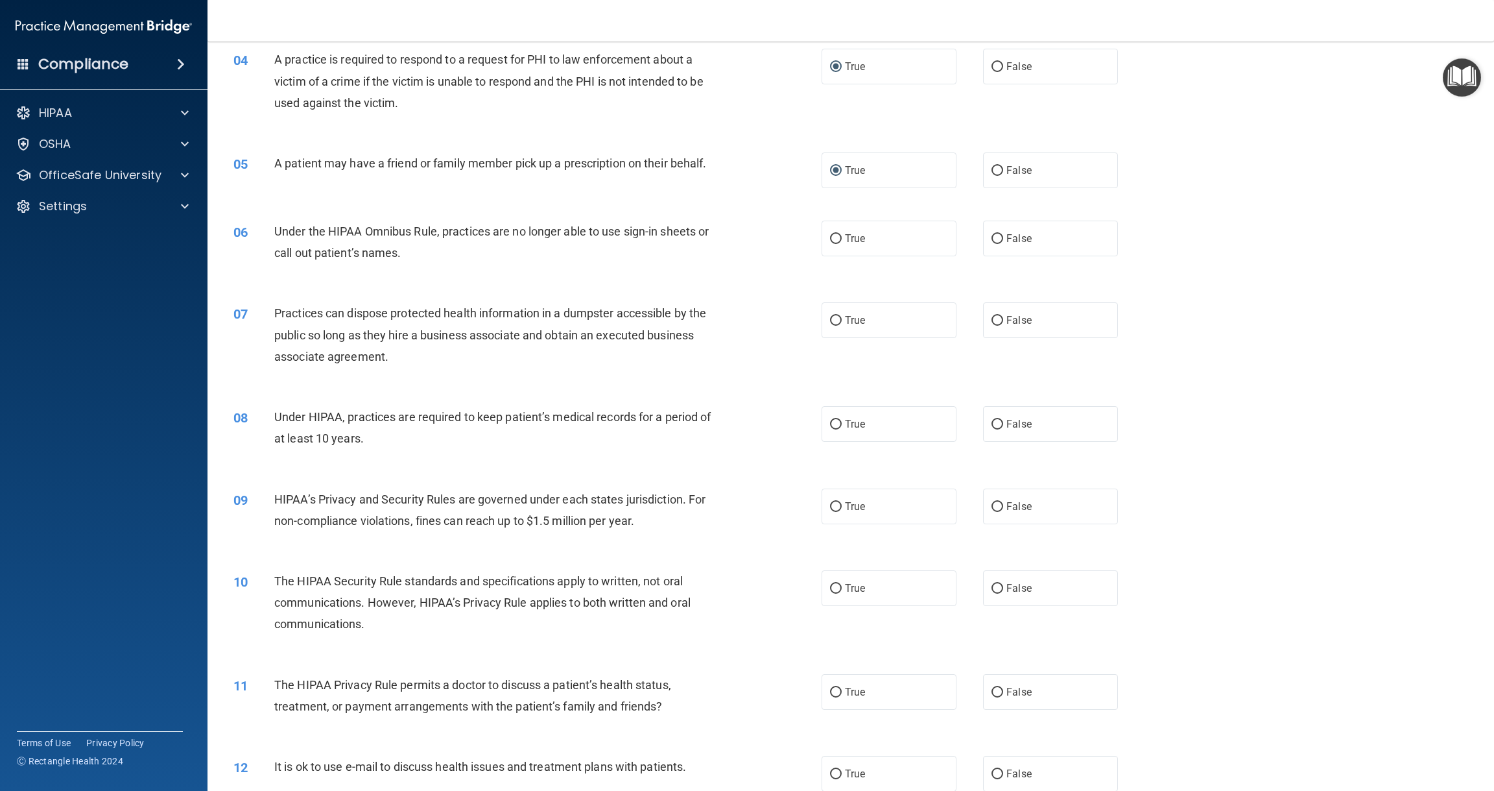
scroll to position [365, 0]
click at [995, 235] on input "False" at bounding box center [998, 238] width 12 height 10
radio input "true"
click at [997, 319] on input "False" at bounding box center [998, 320] width 12 height 10
radio input "true"
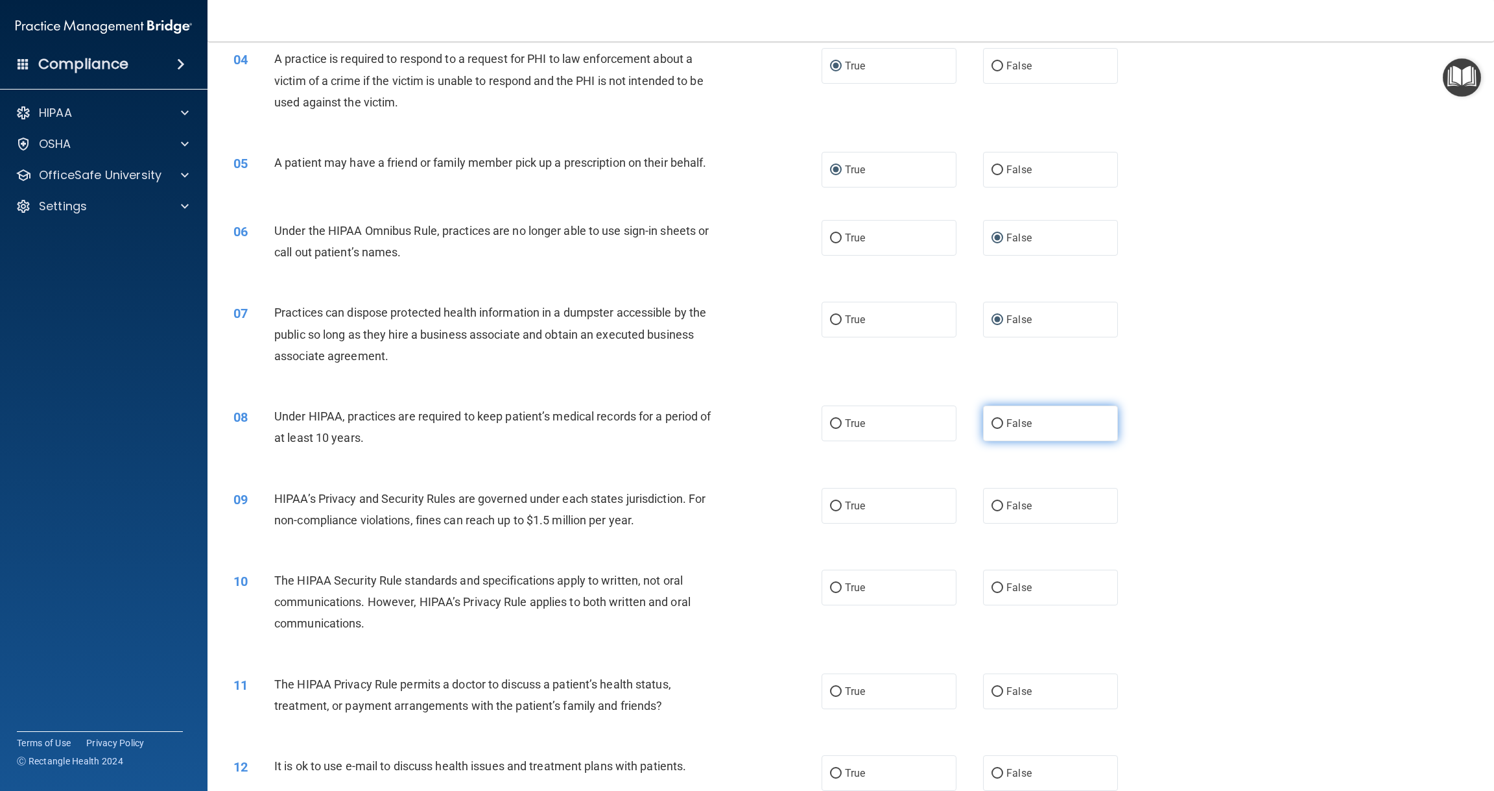
click at [996, 419] on input "False" at bounding box center [998, 424] width 12 height 10
radio input "true"
drag, startPoint x: 999, startPoint y: 501, endPoint x: 1083, endPoint y: 501, distance: 83.7
click at [1003, 501] on input "False" at bounding box center [998, 506] width 12 height 10
radio input "true"
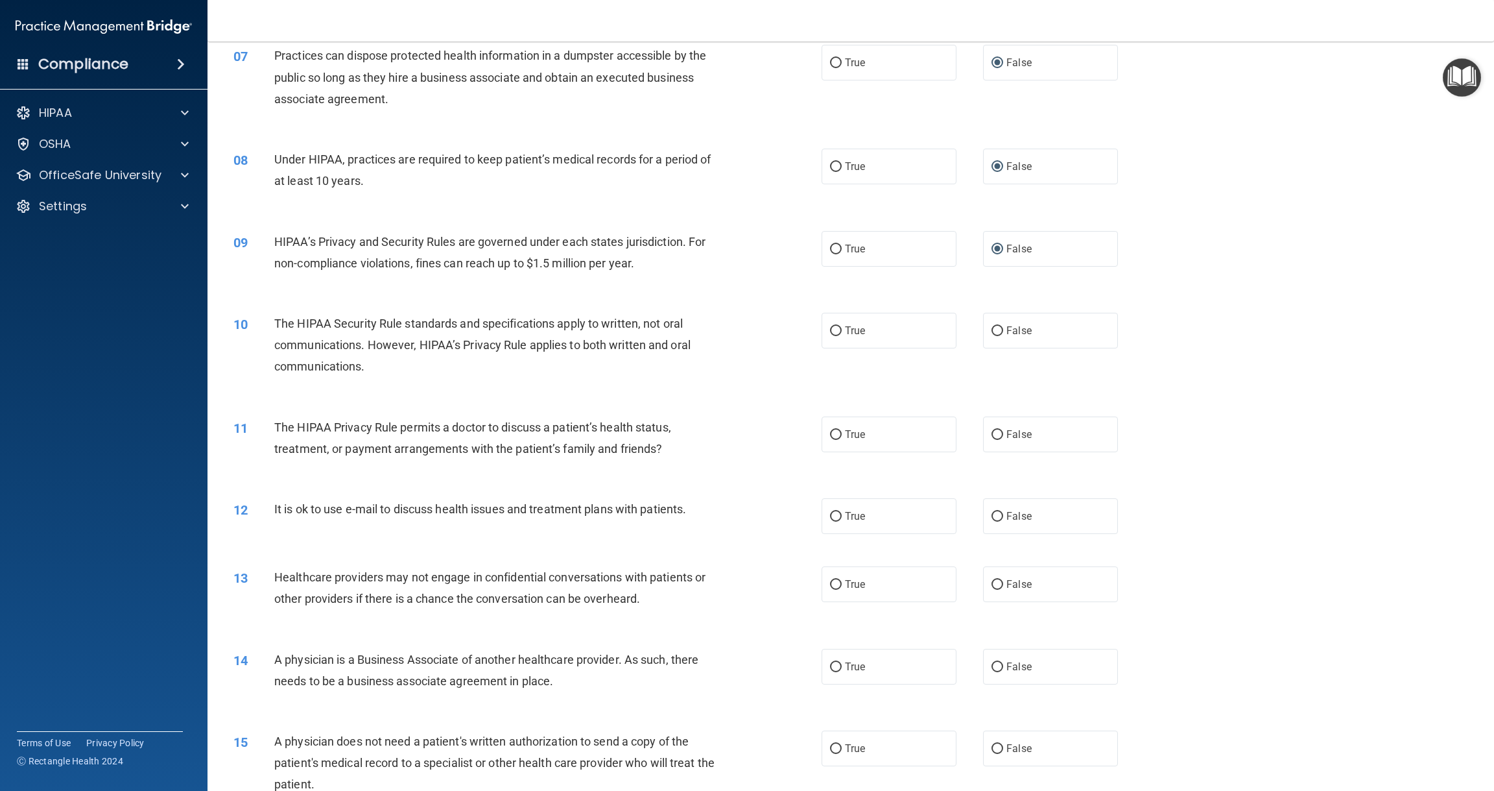
scroll to position [623, 0]
drag, startPoint x: 834, startPoint y: 324, endPoint x: 835, endPoint y: 344, distance: 20.8
click at [834, 325] on input "True" at bounding box center [836, 330] width 12 height 10
radio input "true"
click at [833, 429] on input "True" at bounding box center [836, 434] width 12 height 10
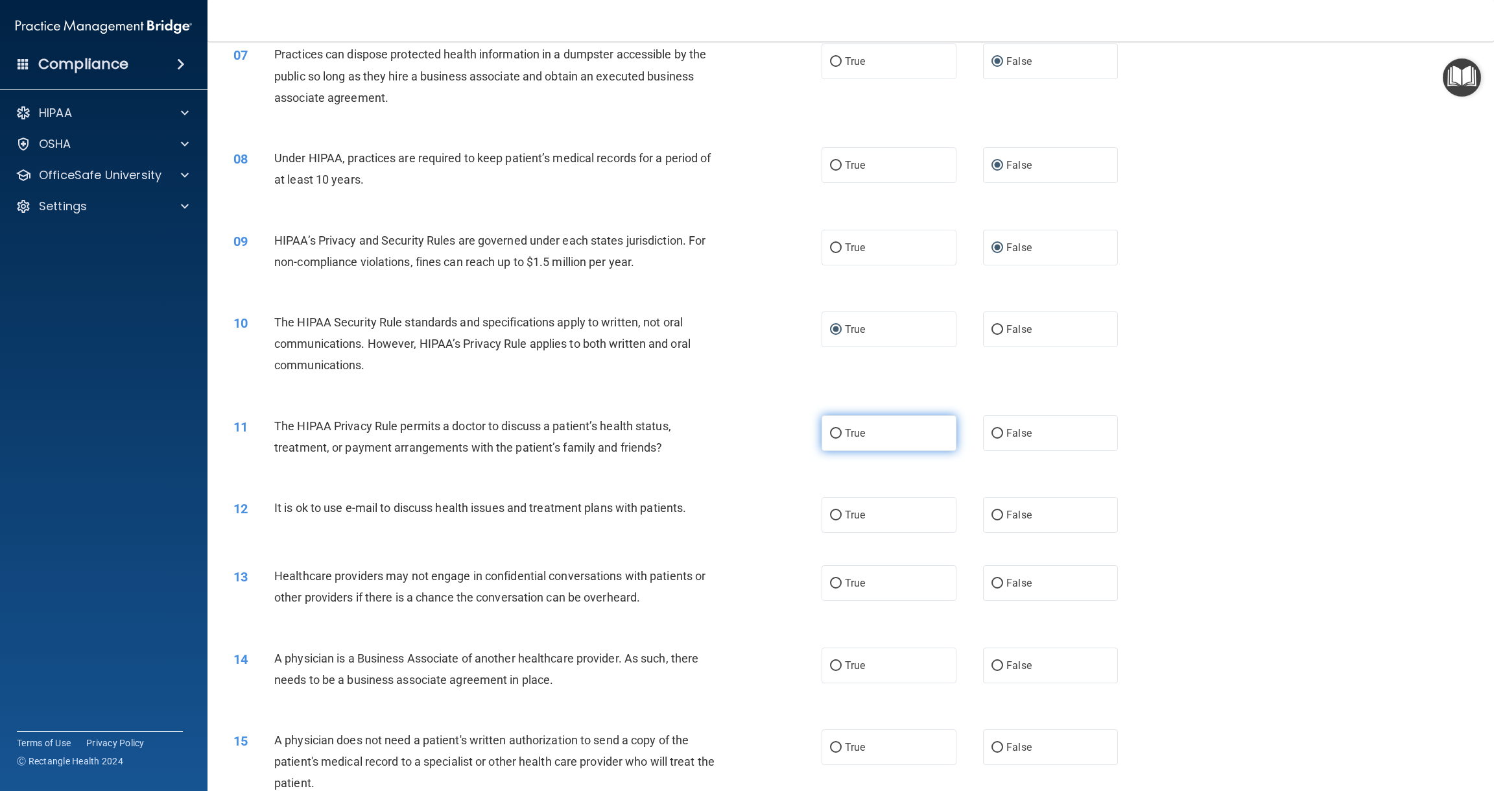
radio input "true"
drag, startPoint x: 835, startPoint y: 510, endPoint x: 914, endPoint y: 508, distance: 79.1
click at [839, 510] on input "True" at bounding box center [836, 515] width 12 height 10
radio input "true"
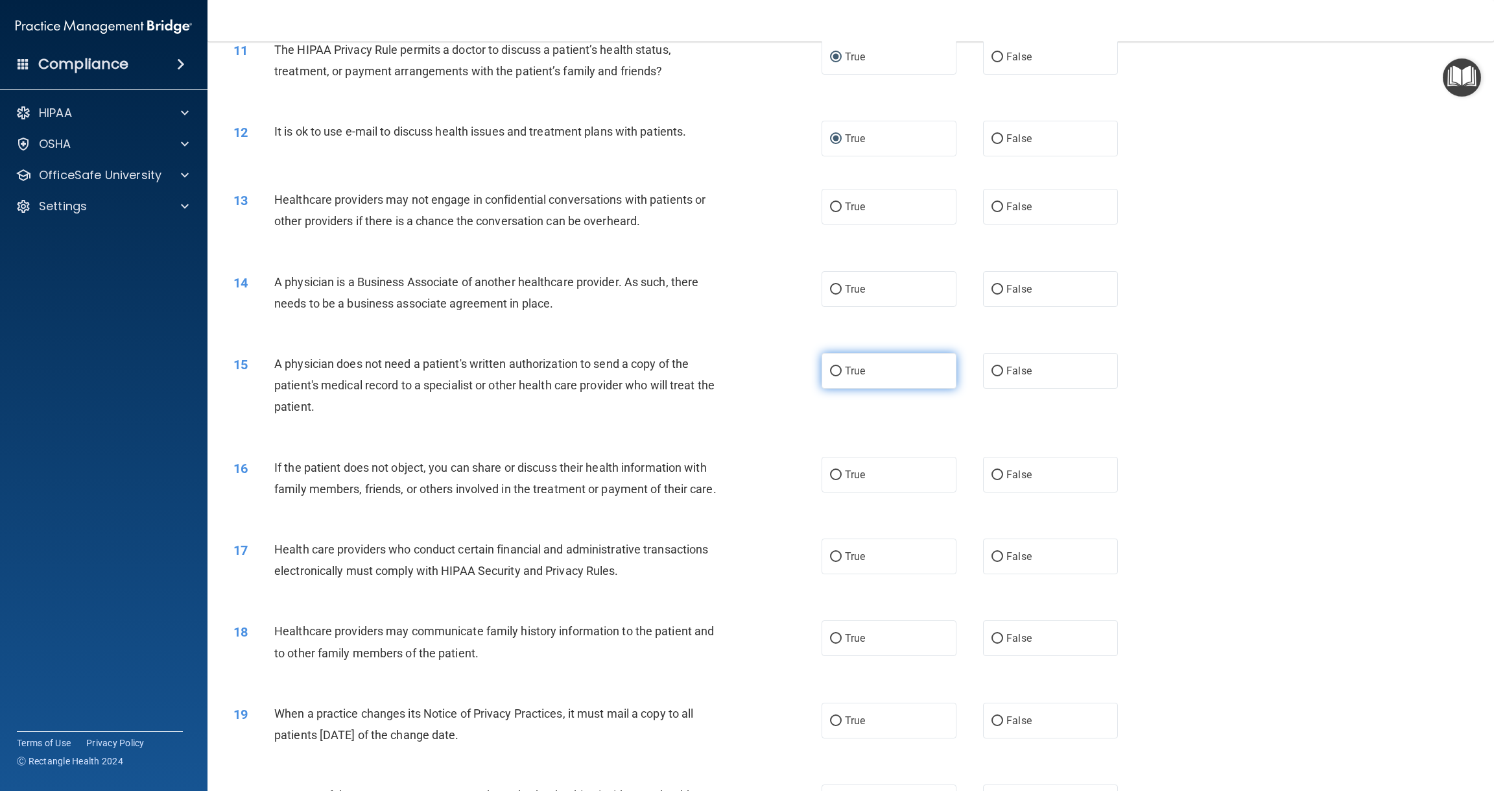
scroll to position [1001, 0]
click at [998, 201] on input "False" at bounding box center [998, 206] width 12 height 10
radio input "true"
click at [997, 283] on input "False" at bounding box center [998, 288] width 12 height 10
radio input "true"
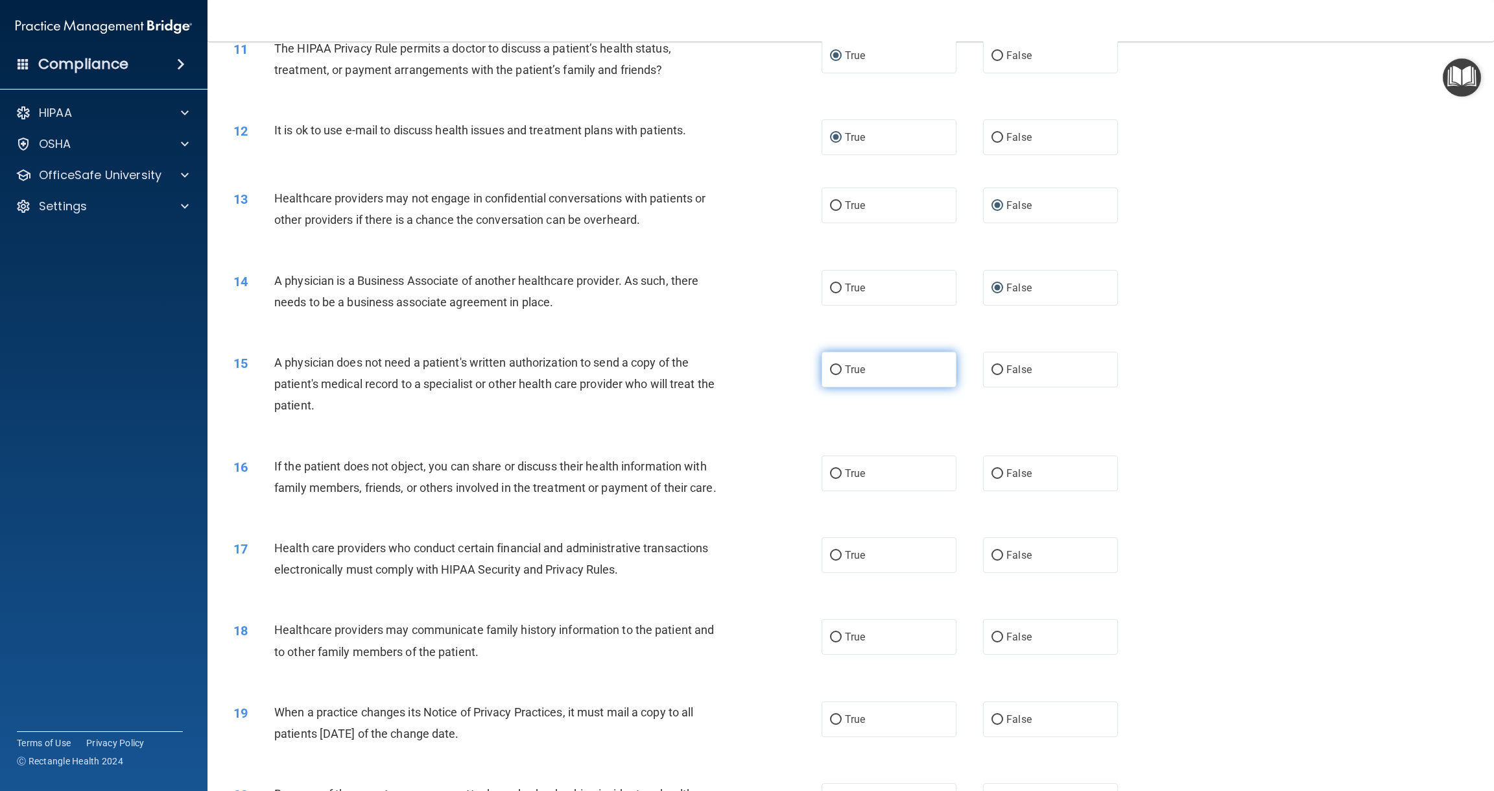
click at [833, 365] on input "True" at bounding box center [836, 370] width 12 height 10
radio input "true"
click at [835, 469] on input "True" at bounding box center [836, 474] width 12 height 10
radio input "true"
click at [835, 551] on input "True" at bounding box center [836, 556] width 12 height 10
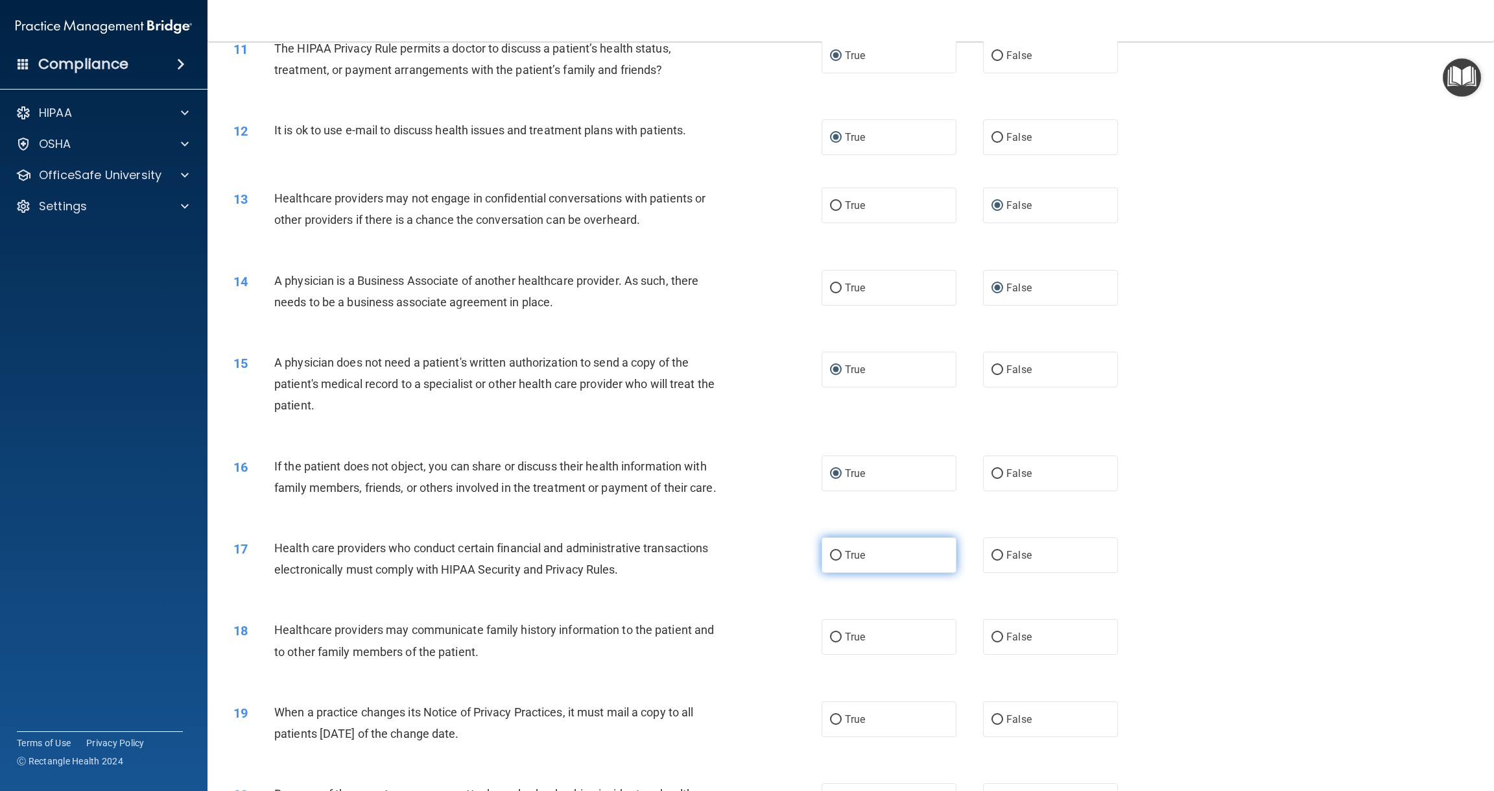
radio input "true"
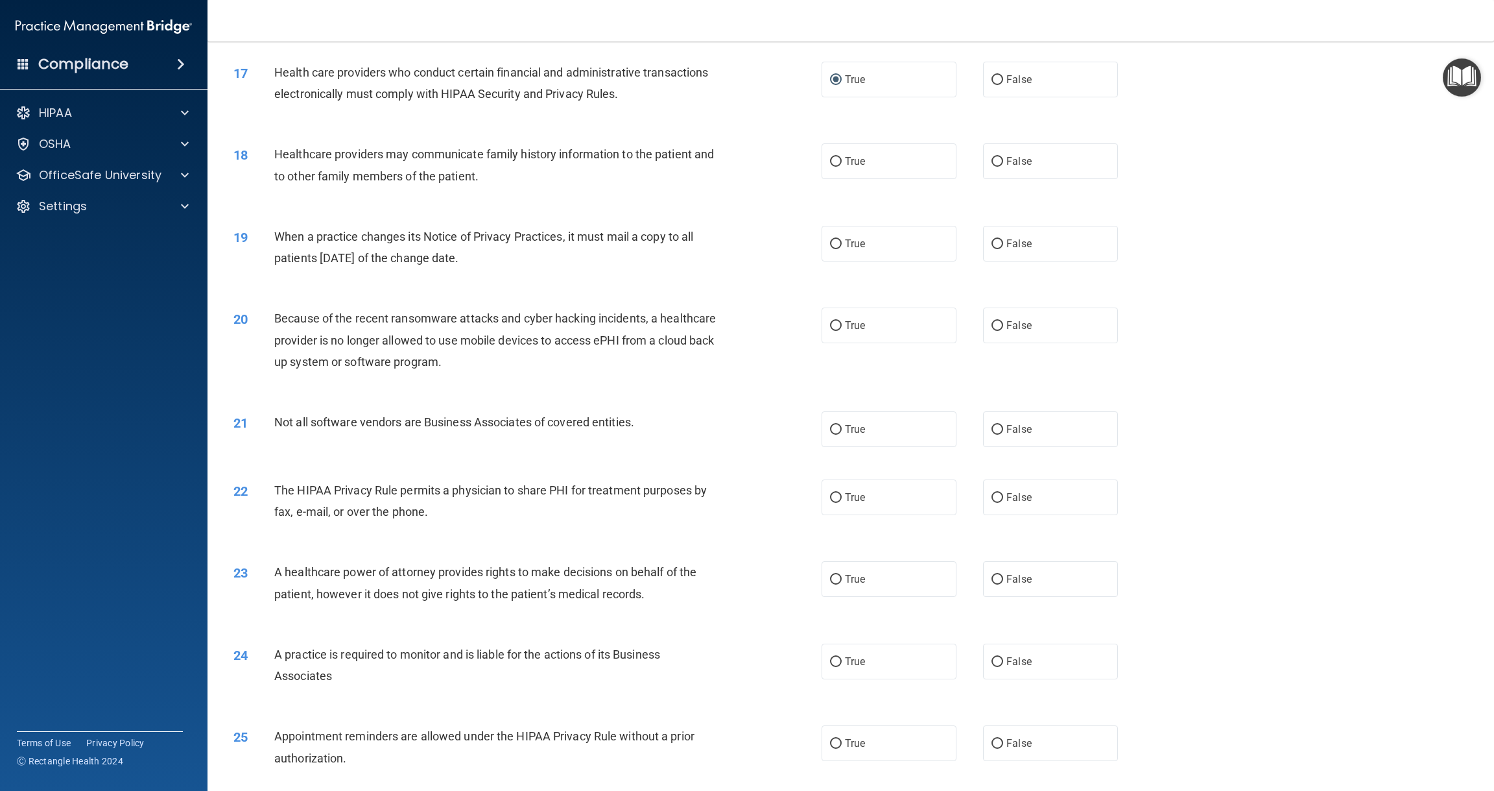
scroll to position [1484, 0]
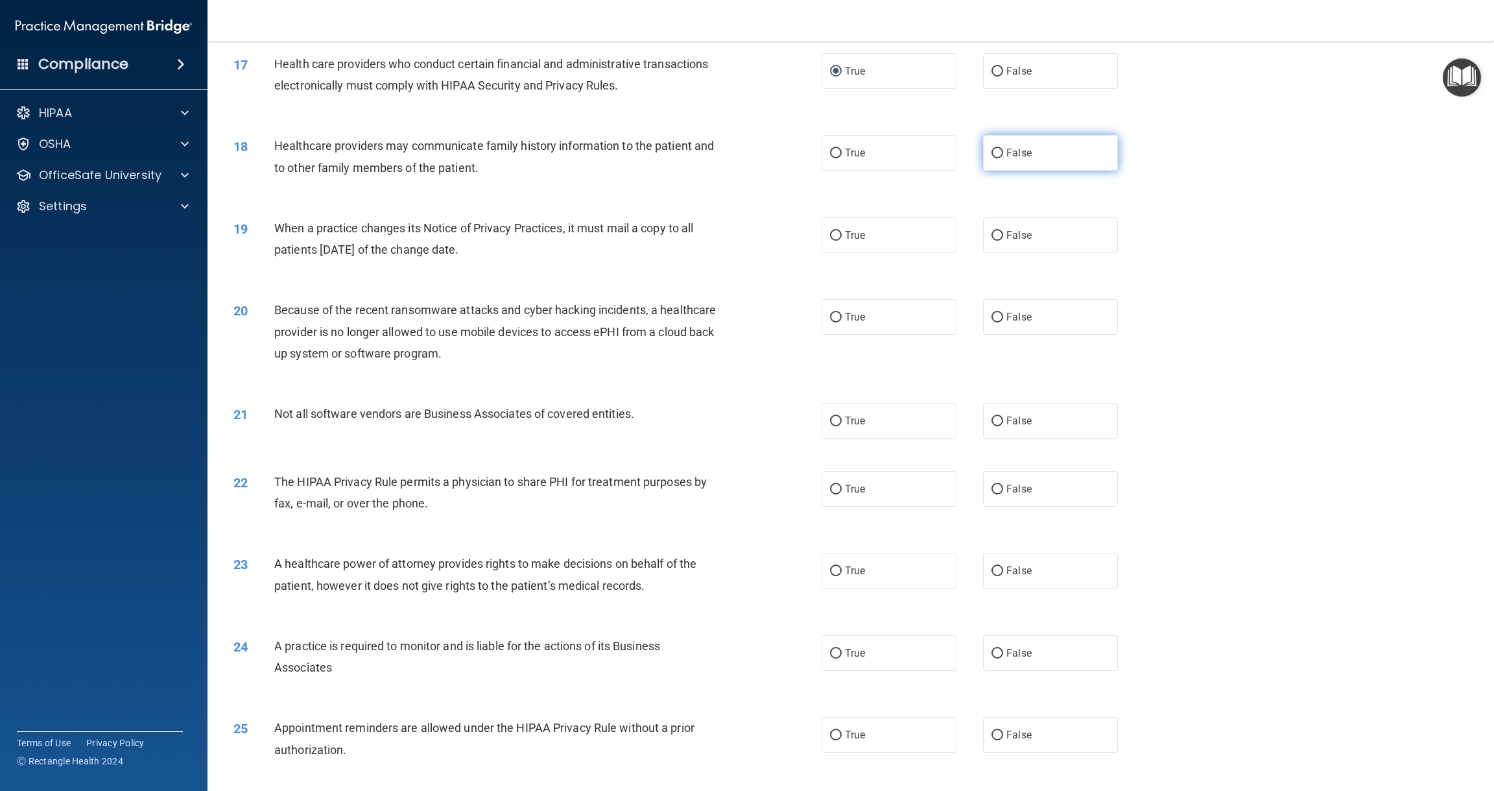
click at [999, 149] on input "False" at bounding box center [998, 154] width 12 height 10
radio input "true"
click at [999, 231] on input "False" at bounding box center [998, 236] width 12 height 10
radio input "true"
drag, startPoint x: 997, startPoint y: 311, endPoint x: 1055, endPoint y: 305, distance: 58.7
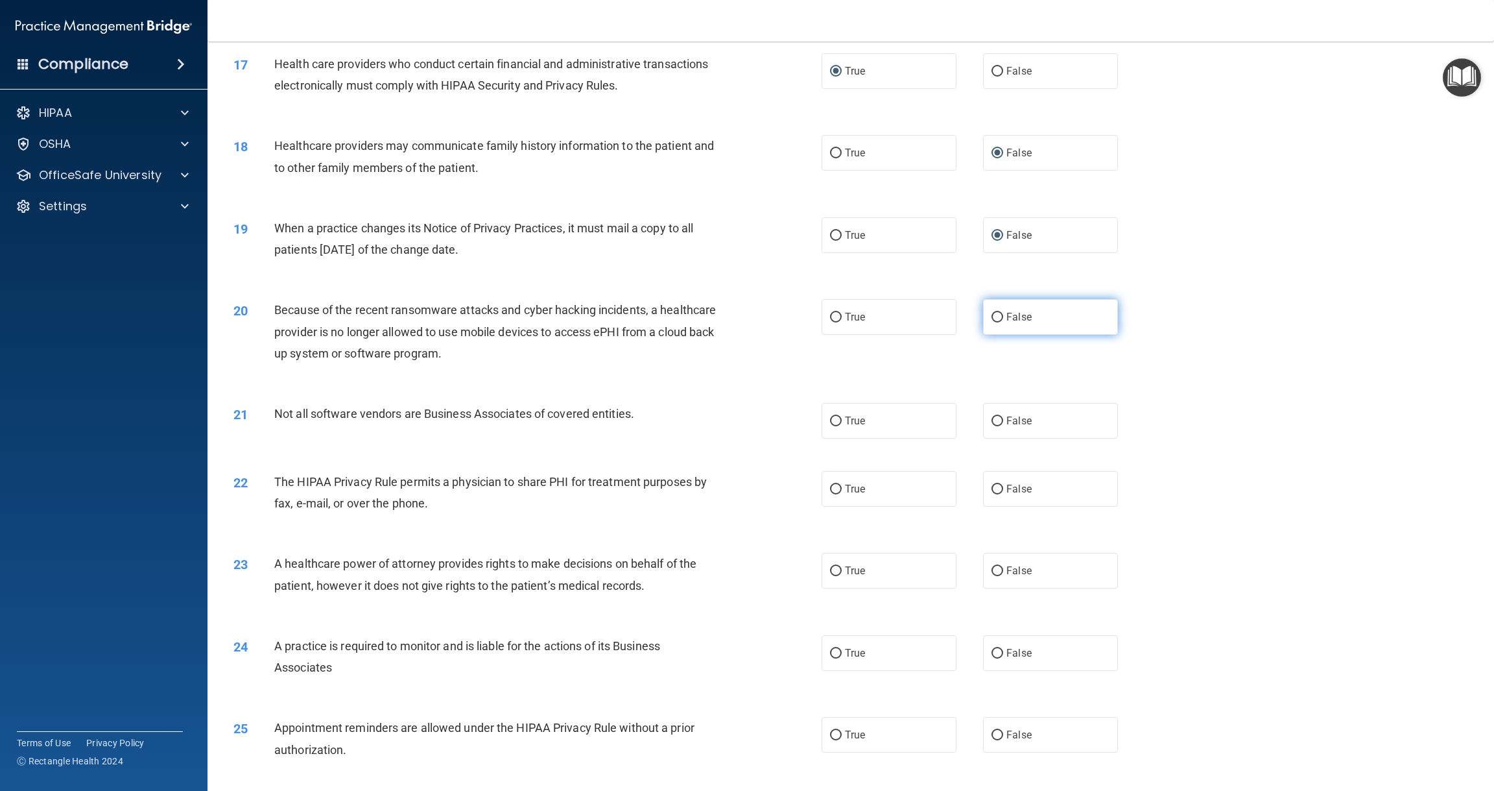
click at [1001, 313] on input "False" at bounding box center [998, 318] width 12 height 10
radio input "true"
click at [837, 416] on input "True" at bounding box center [836, 421] width 12 height 10
radio input "true"
click at [833, 484] on input "True" at bounding box center [836, 489] width 12 height 10
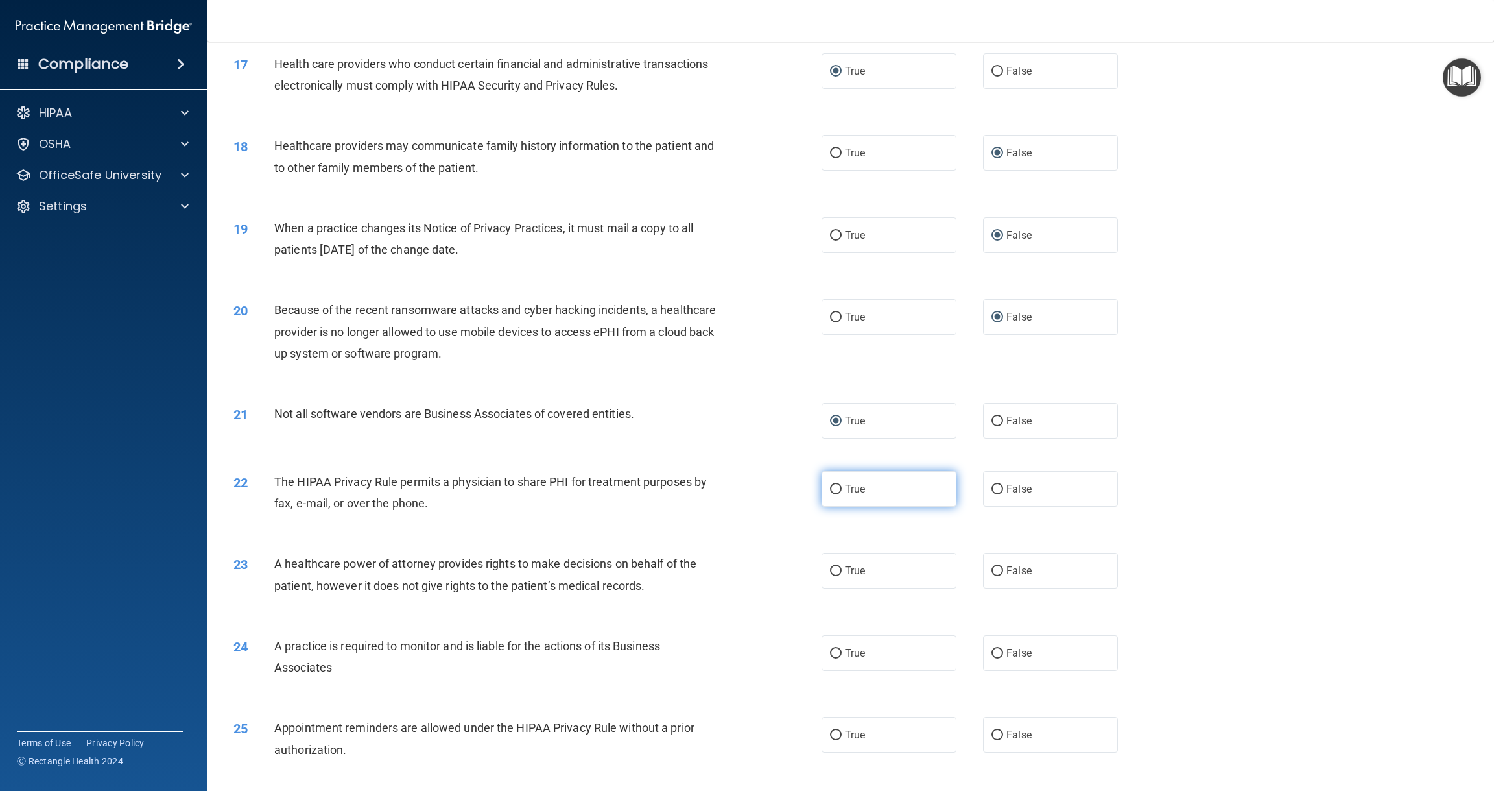
radio input "true"
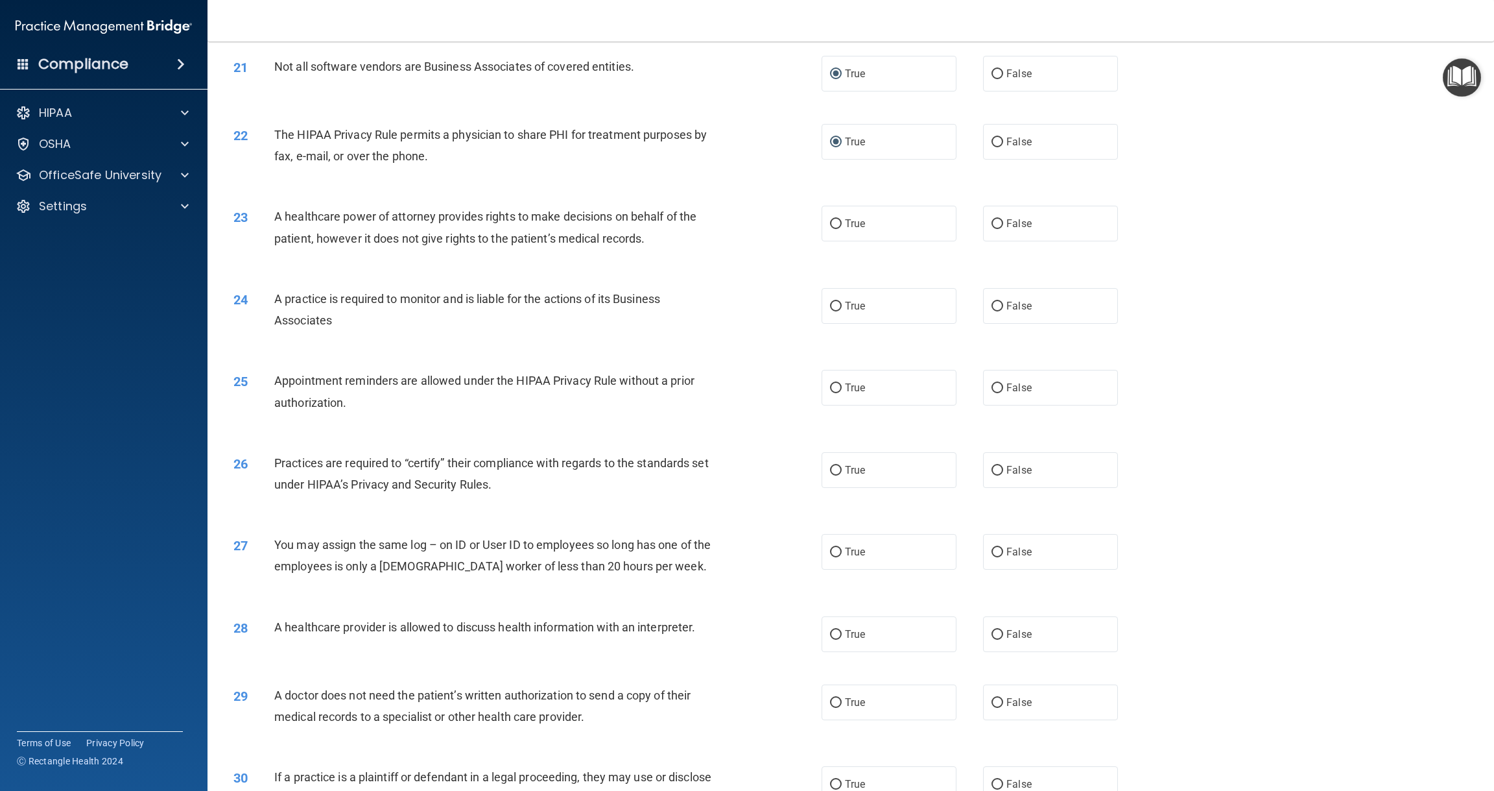
scroll to position [1834, 0]
drag, startPoint x: 995, startPoint y: 213, endPoint x: 997, endPoint y: 224, distance: 11.8
click at [995, 217] on input "False" at bounding box center [998, 222] width 12 height 10
radio input "true"
drag, startPoint x: 997, startPoint y: 294, endPoint x: 1034, endPoint y: 295, distance: 37.6
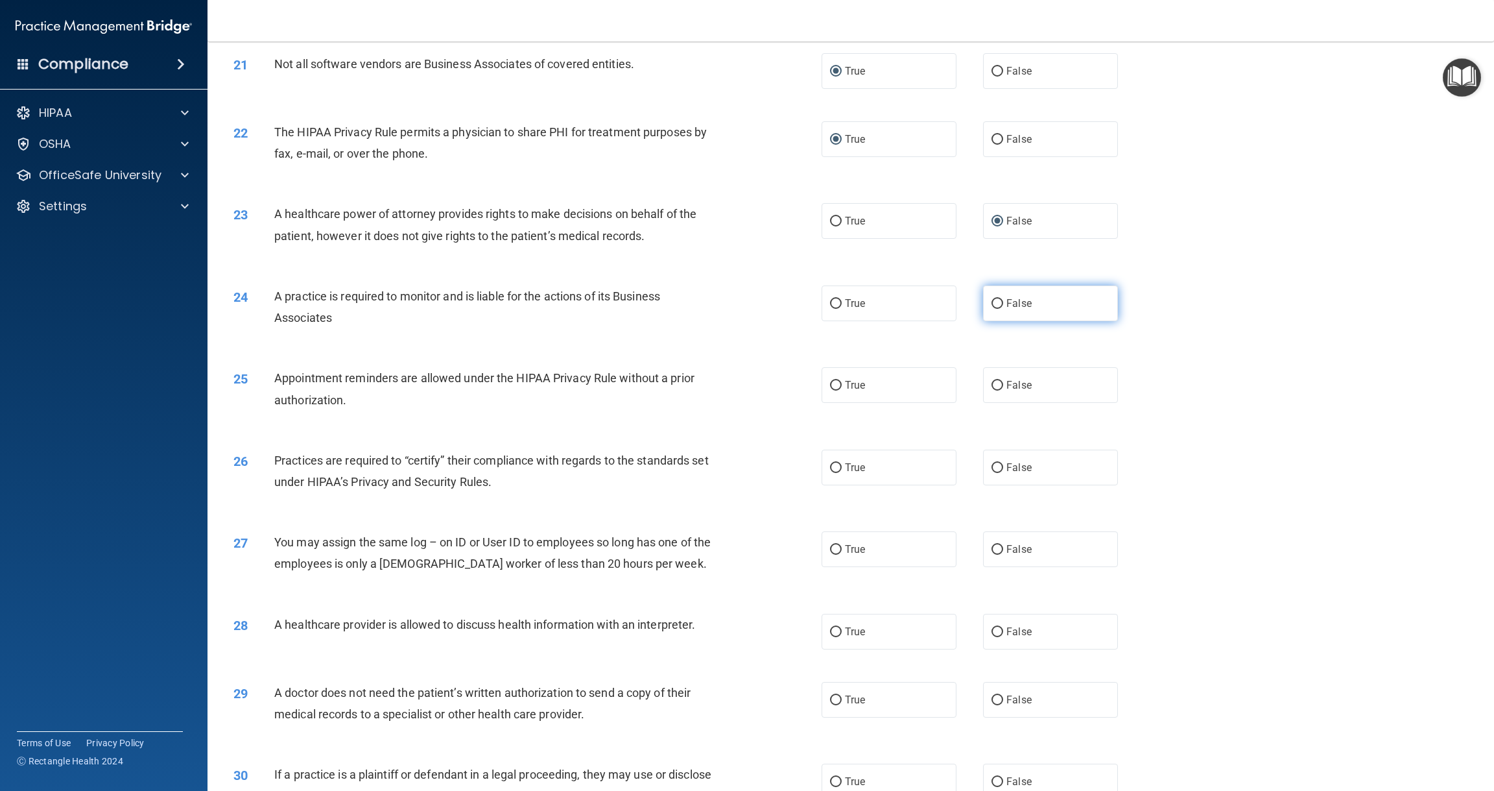
click at [1001, 299] on input "False" at bounding box center [998, 304] width 12 height 10
radio input "true"
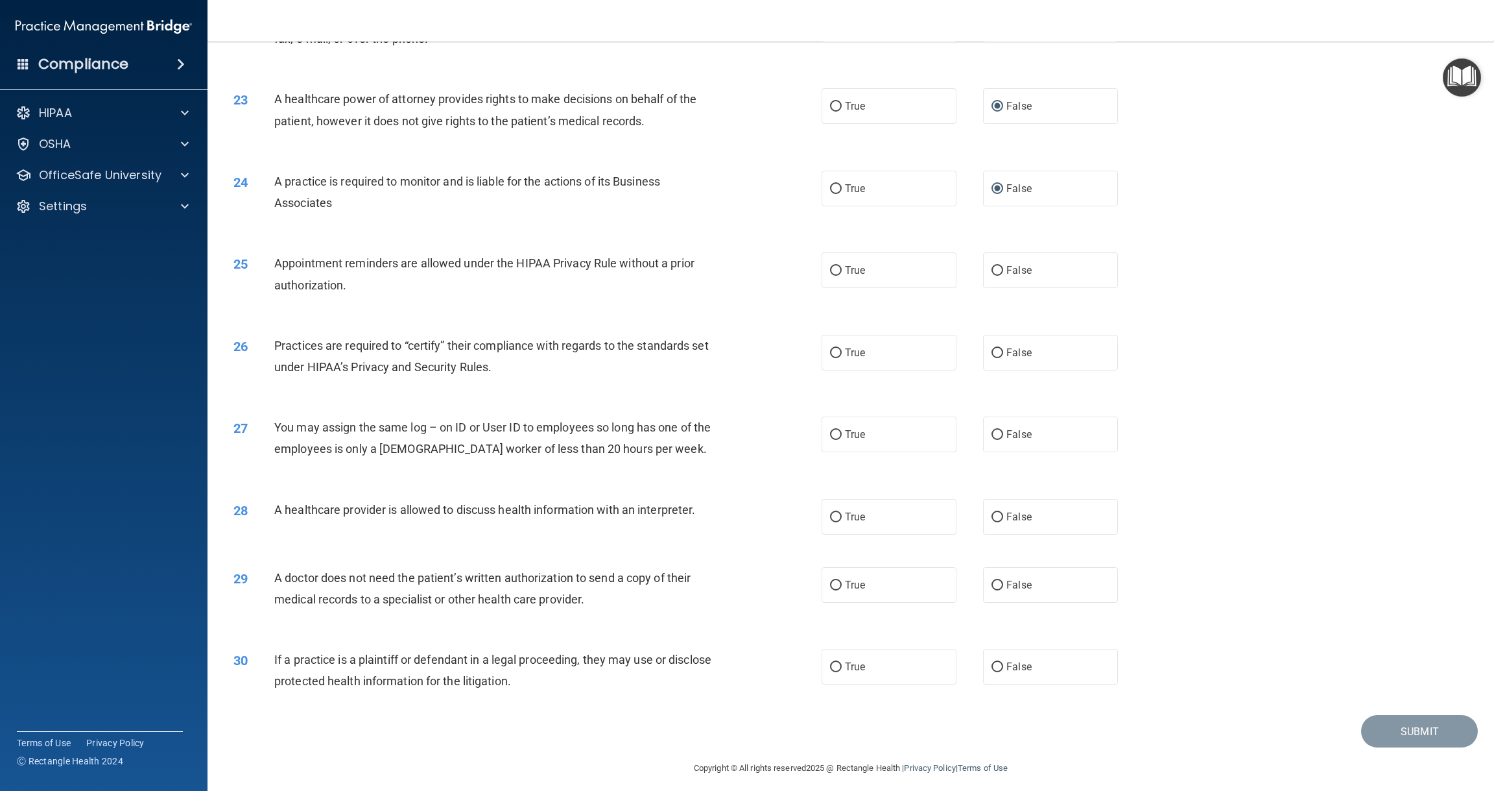
scroll to position [1948, 0]
click at [839, 267] on input "True" at bounding box center [836, 272] width 12 height 10
radio input "true"
click at [997, 349] on input "False" at bounding box center [998, 354] width 12 height 10
radio input "true"
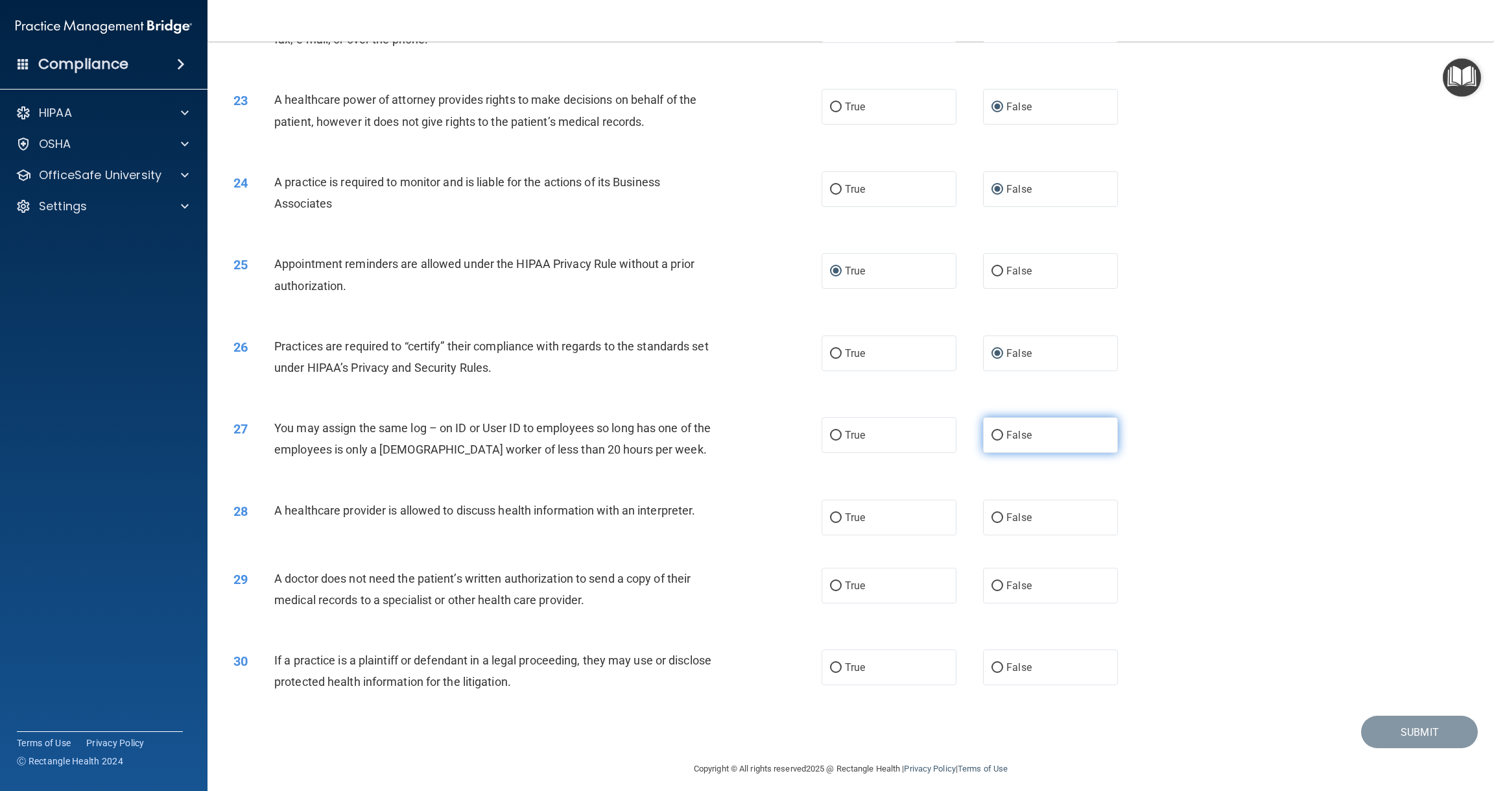
drag, startPoint x: 999, startPoint y: 426, endPoint x: 1032, endPoint y: 417, distance: 34.3
click at [1002, 431] on input "False" at bounding box center [998, 436] width 12 height 10
radio input "true"
drag, startPoint x: 837, startPoint y: 507, endPoint x: 835, endPoint y: 522, distance: 15.0
click at [837, 513] on input "True" at bounding box center [836, 518] width 12 height 10
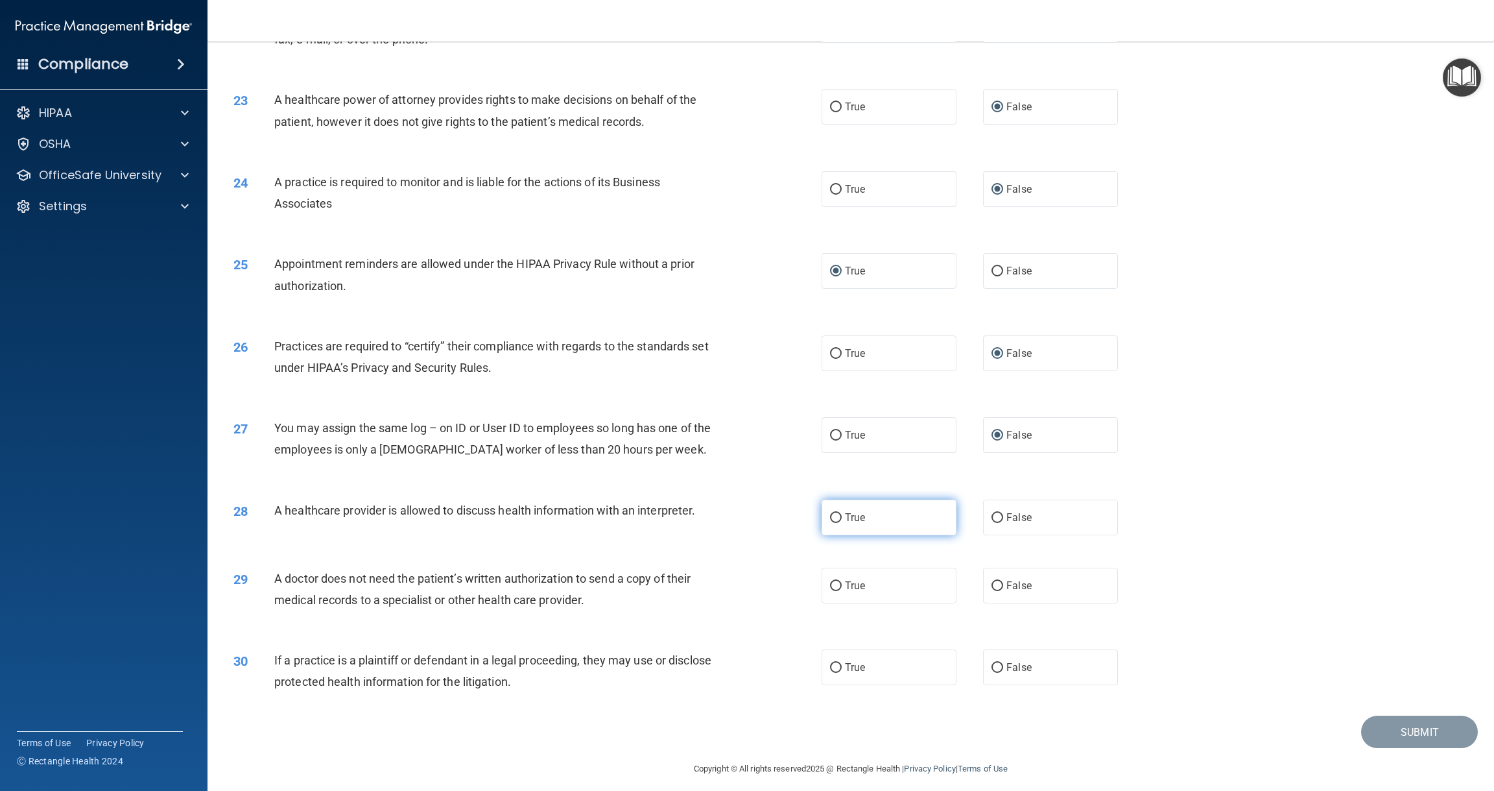
radio input "true"
click at [835, 581] on input "True" at bounding box center [836, 586] width 12 height 10
radio input "true"
click at [837, 663] on input "True" at bounding box center [836, 668] width 12 height 10
radio input "true"
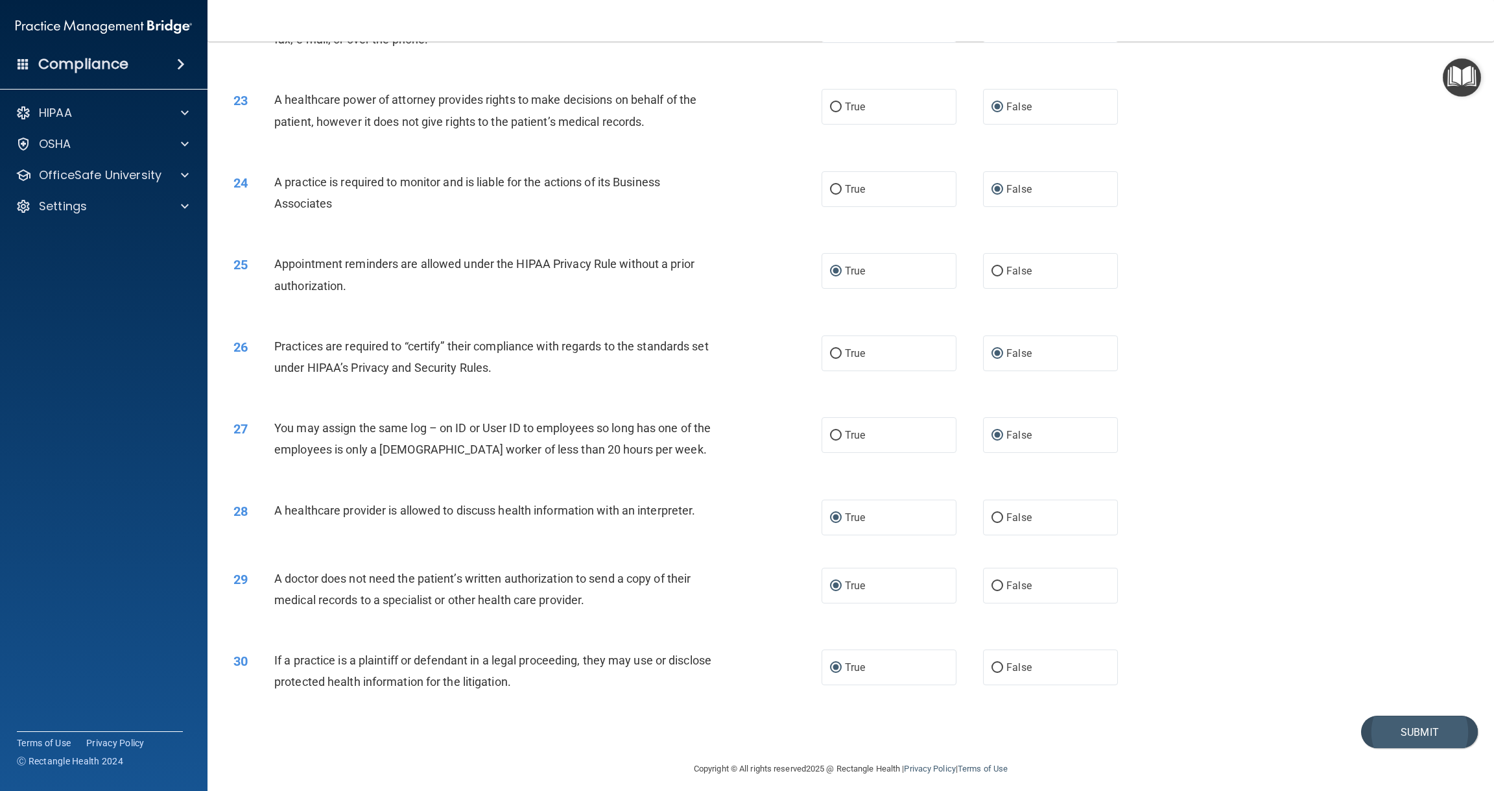
click at [1394, 722] on button "Submit" at bounding box center [1419, 731] width 117 height 33
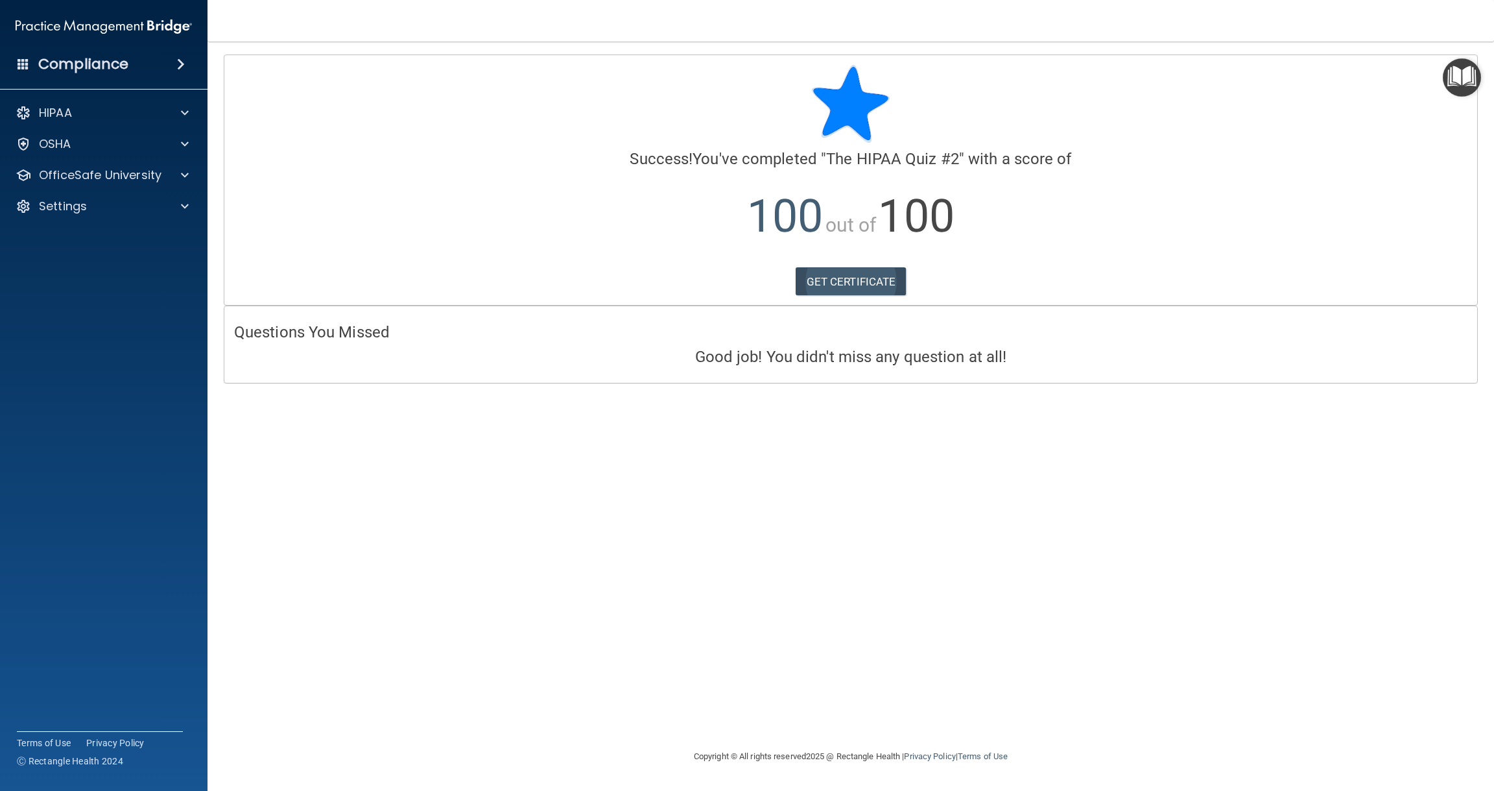
click at [869, 280] on link "GET CERTIFICATE" at bounding box center [851, 281] width 111 height 29
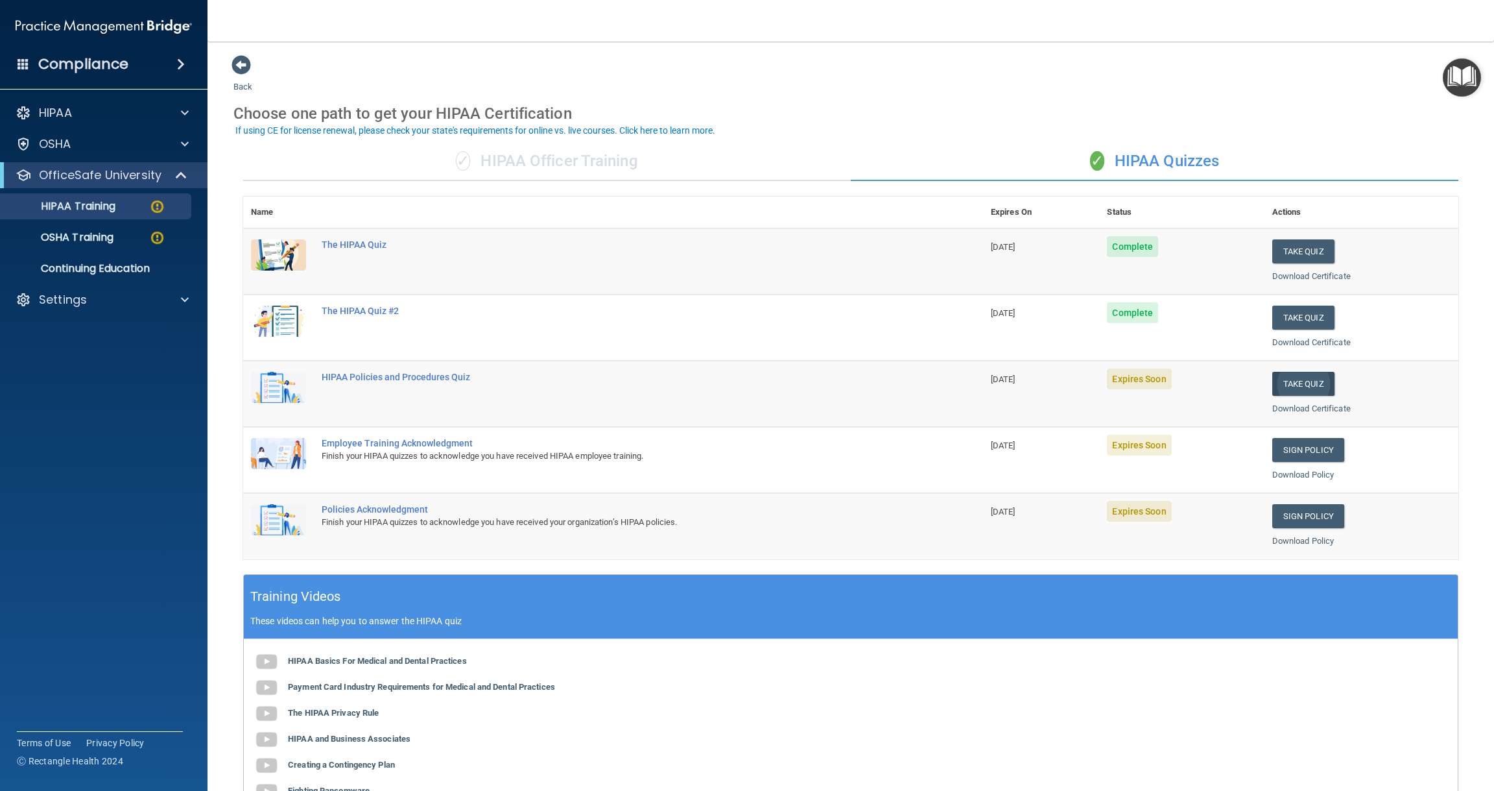
click at [1296, 380] on button "Take Quiz" at bounding box center [1303, 384] width 62 height 24
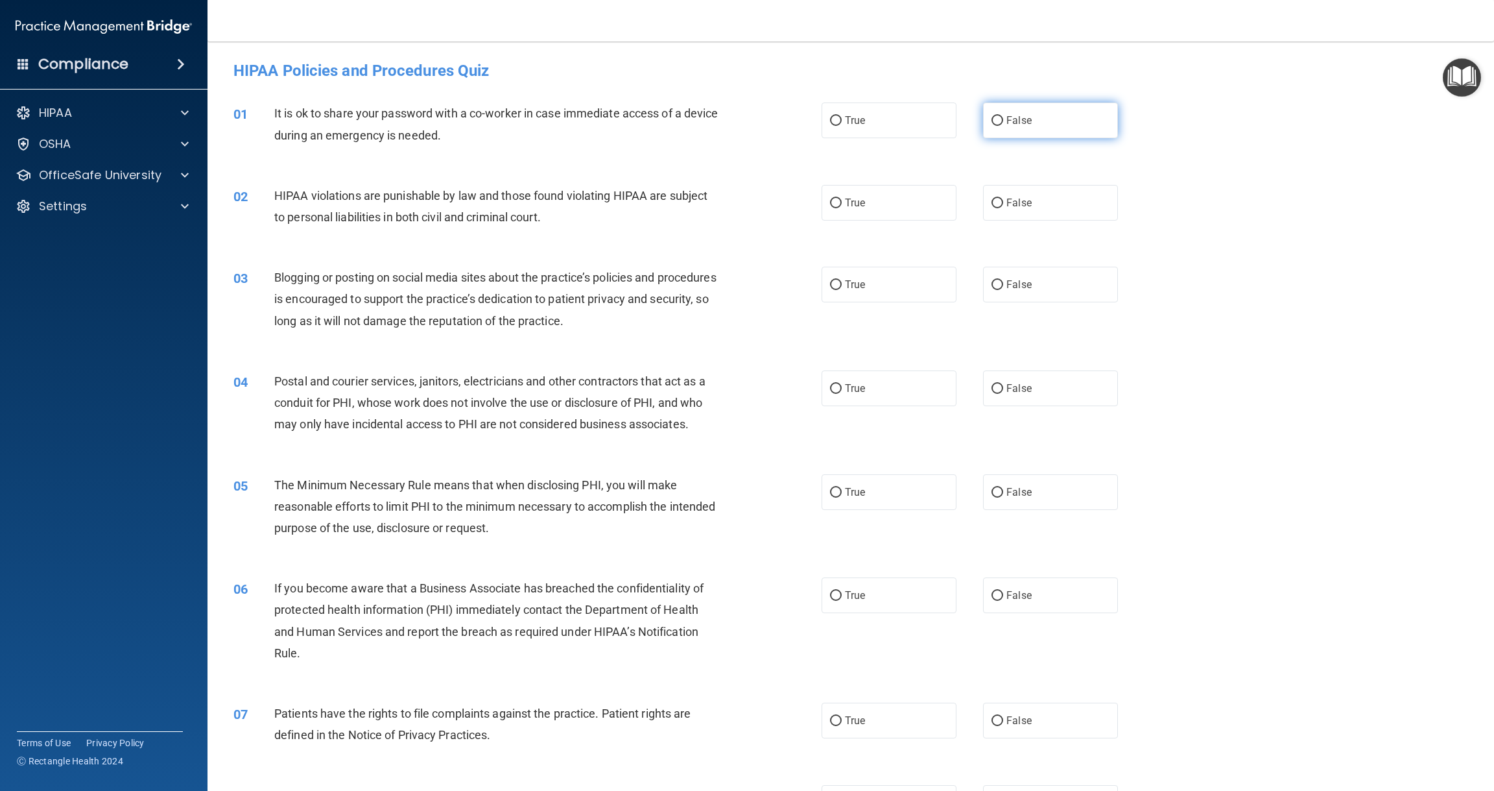
click at [999, 120] on input "False" at bounding box center [998, 121] width 12 height 10
radio input "true"
click at [835, 202] on input "True" at bounding box center [836, 203] width 12 height 10
radio input "true"
click at [1001, 282] on input "False" at bounding box center [998, 285] width 12 height 10
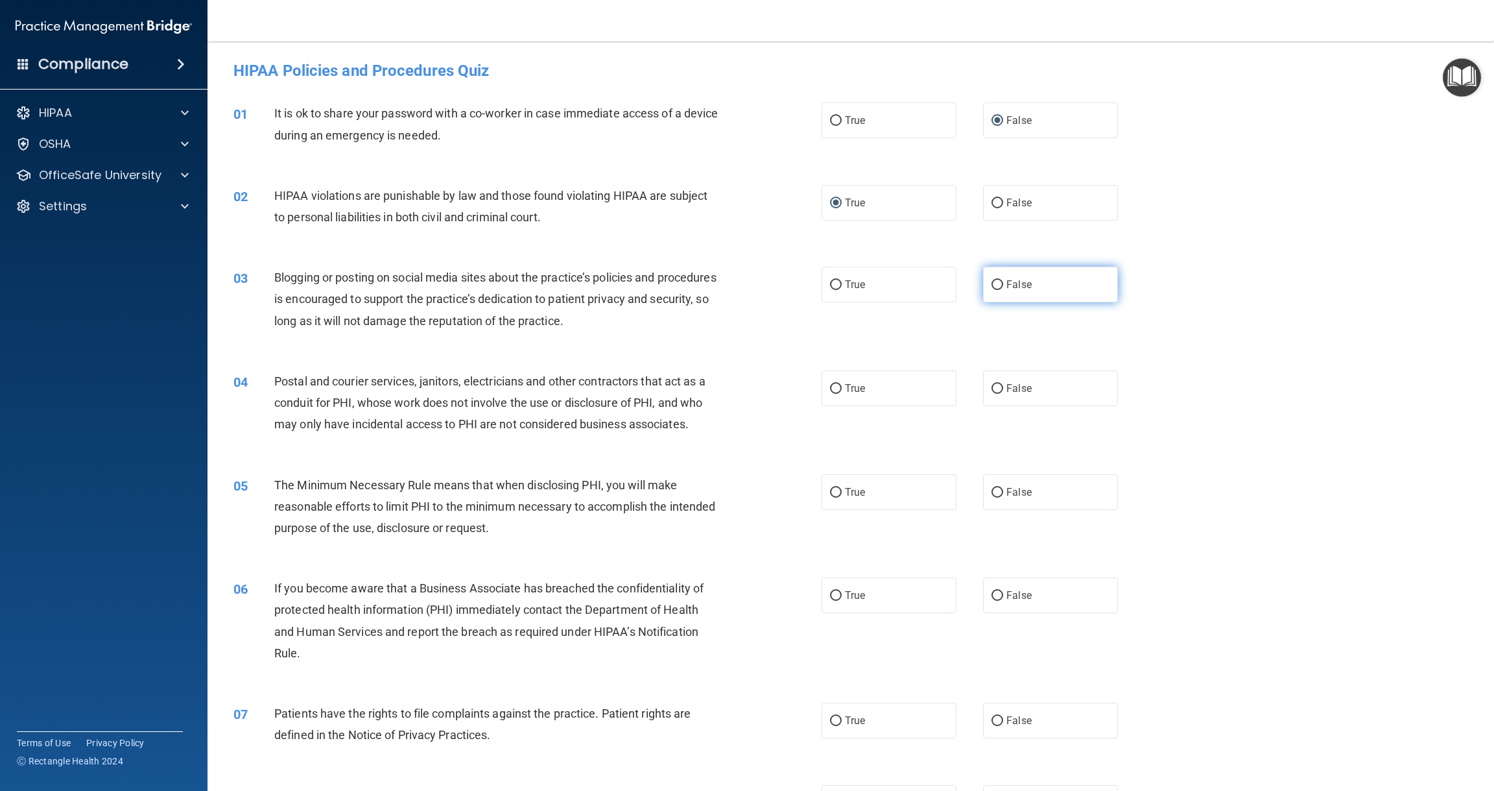
radio input "true"
click at [835, 387] on input "True" at bounding box center [836, 389] width 12 height 10
radio input "true"
click at [837, 491] on input "True" at bounding box center [836, 493] width 12 height 10
radio input "true"
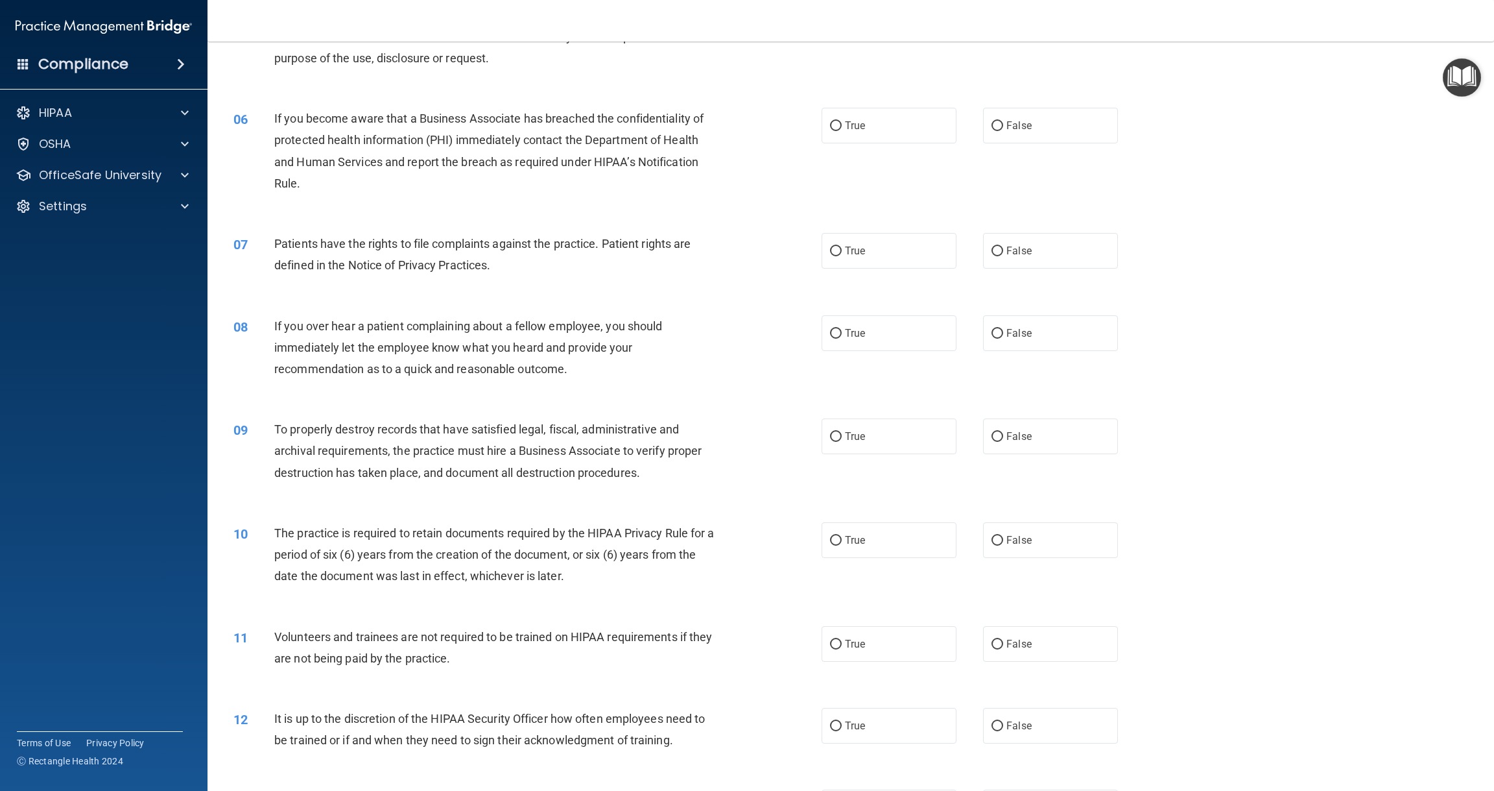
scroll to position [471, 0]
click at [996, 121] on input "False" at bounding box center [998, 124] width 12 height 10
radio input "true"
click at [836, 245] on input "True" at bounding box center [836, 249] width 12 height 10
radio input "true"
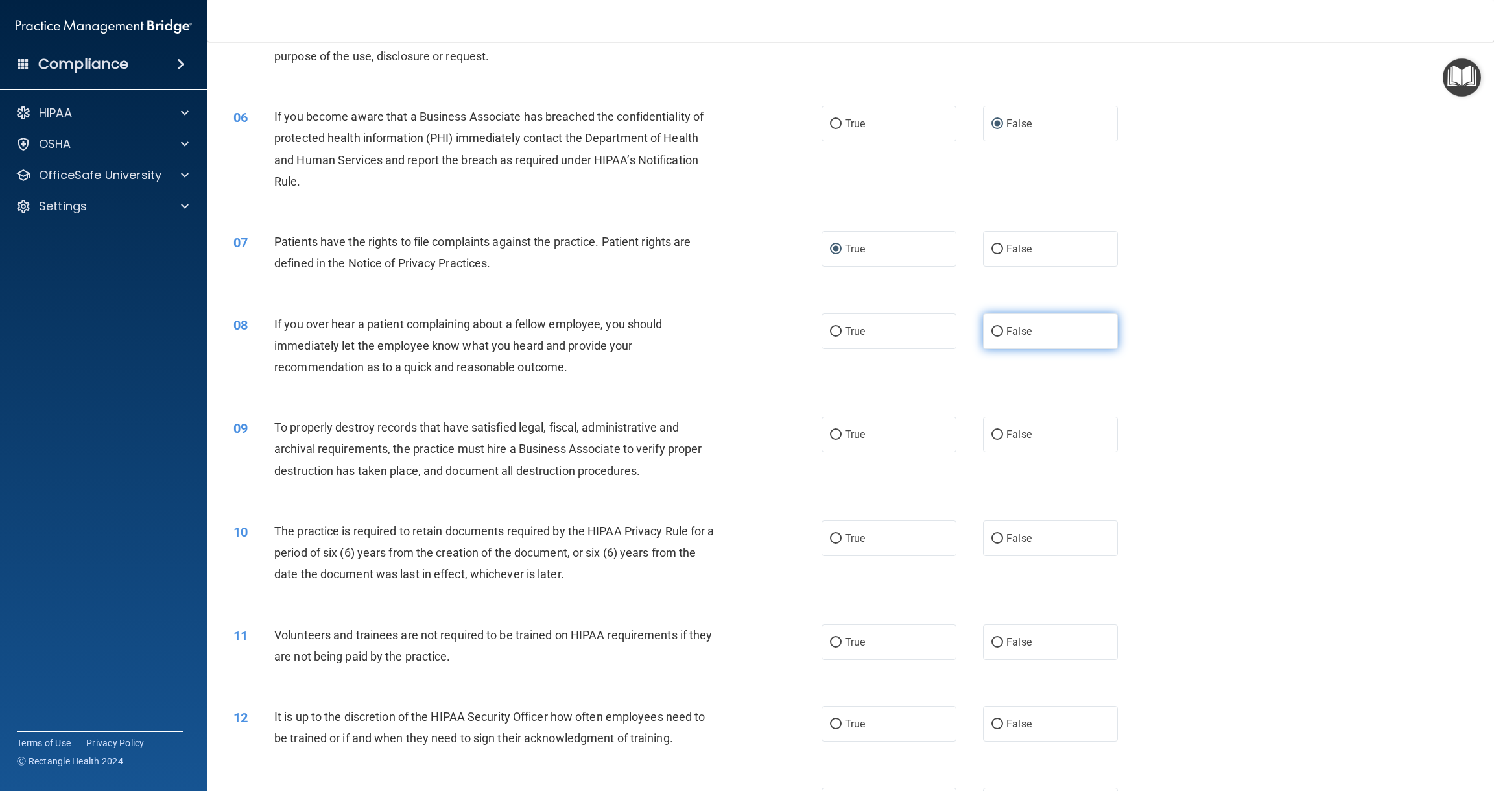
click at [998, 329] on input "False" at bounding box center [998, 332] width 12 height 10
radio input "true"
click at [998, 430] on input "False" at bounding box center [998, 435] width 12 height 10
radio input "true"
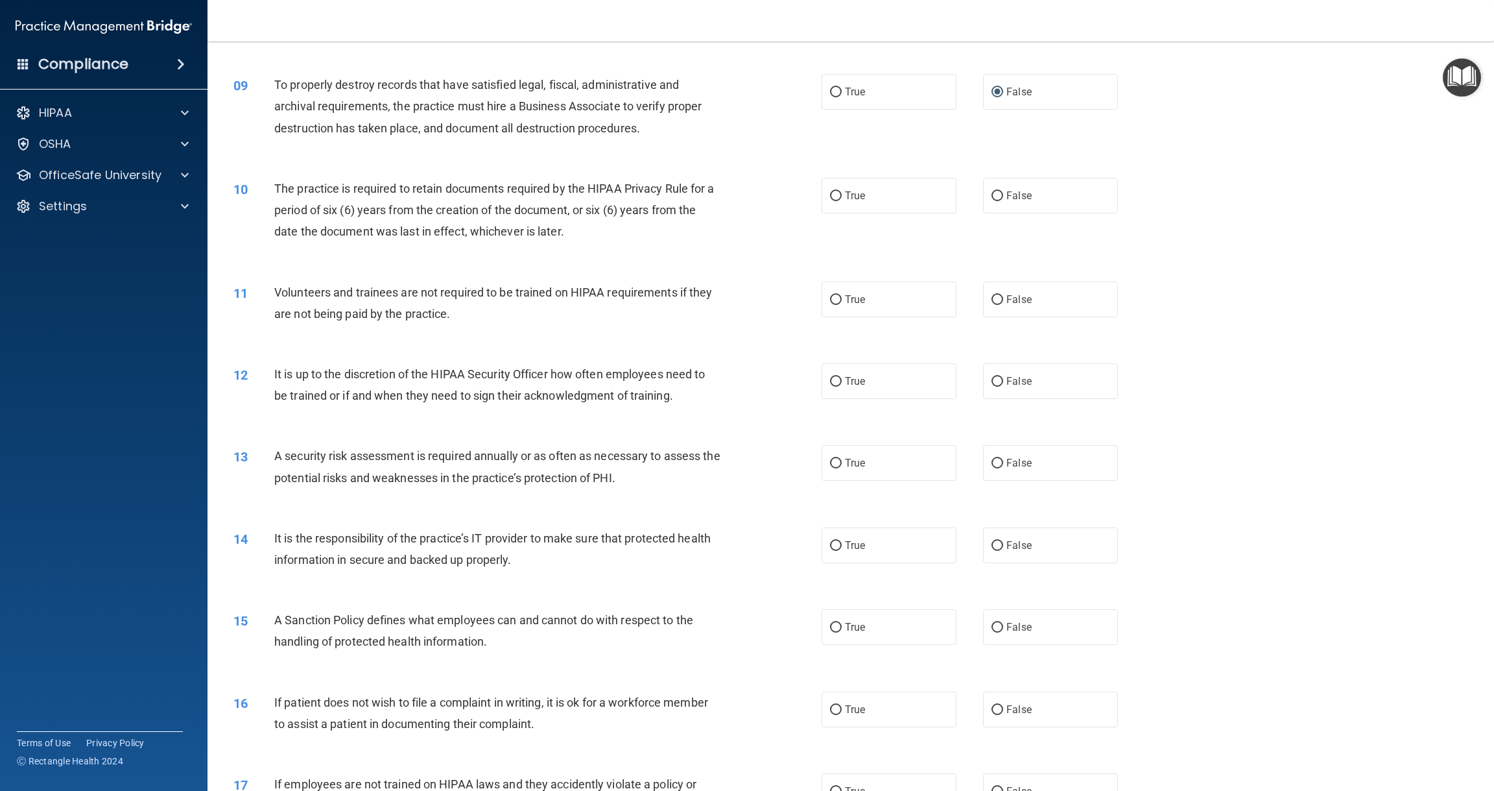
scroll to position [817, 0]
click at [833, 188] on input "True" at bounding box center [836, 193] width 12 height 10
radio input "true"
click at [1000, 292] on input "False" at bounding box center [998, 297] width 12 height 10
radio input "true"
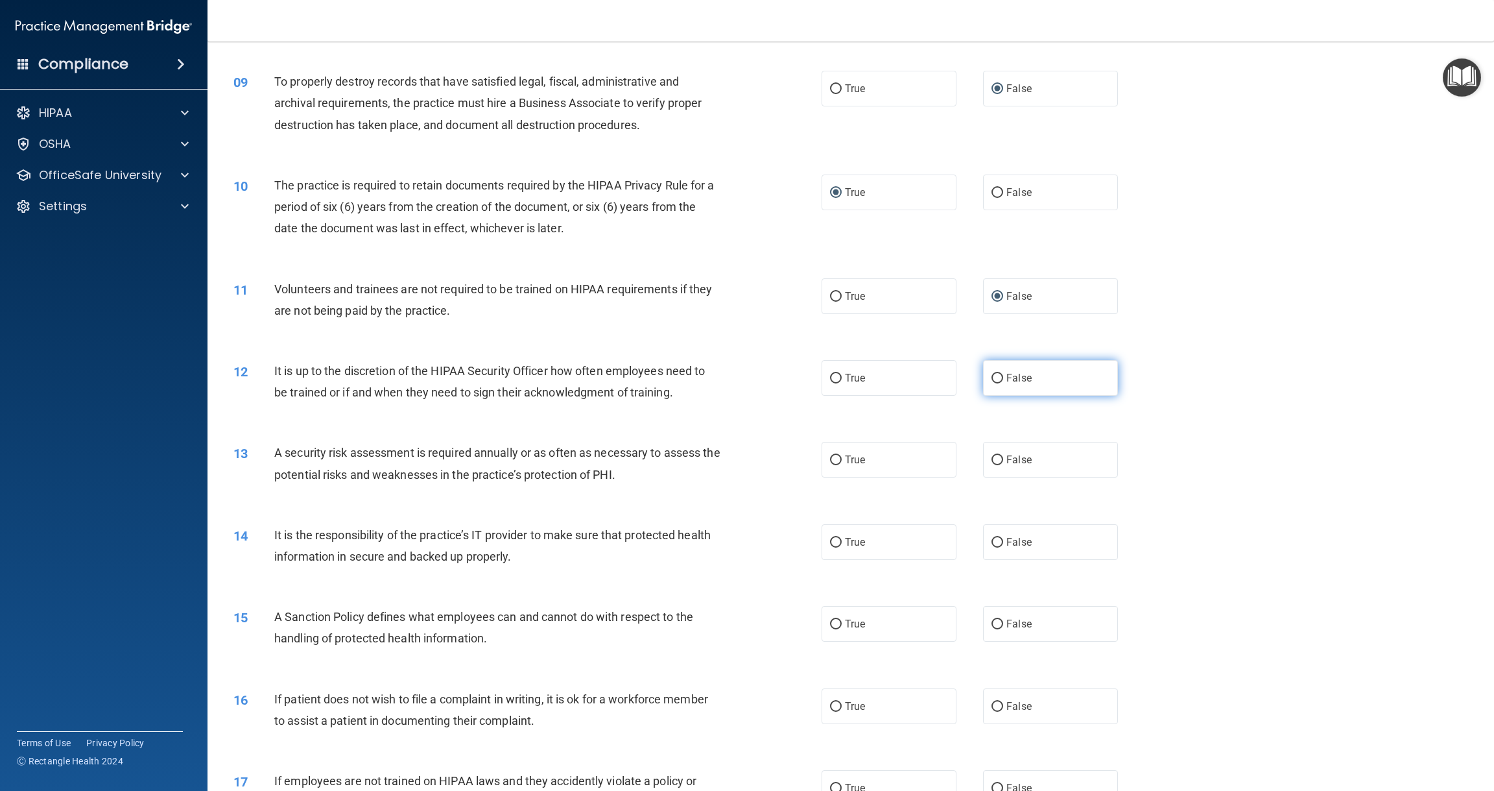
click at [999, 374] on input "False" at bounding box center [998, 379] width 12 height 10
radio input "true"
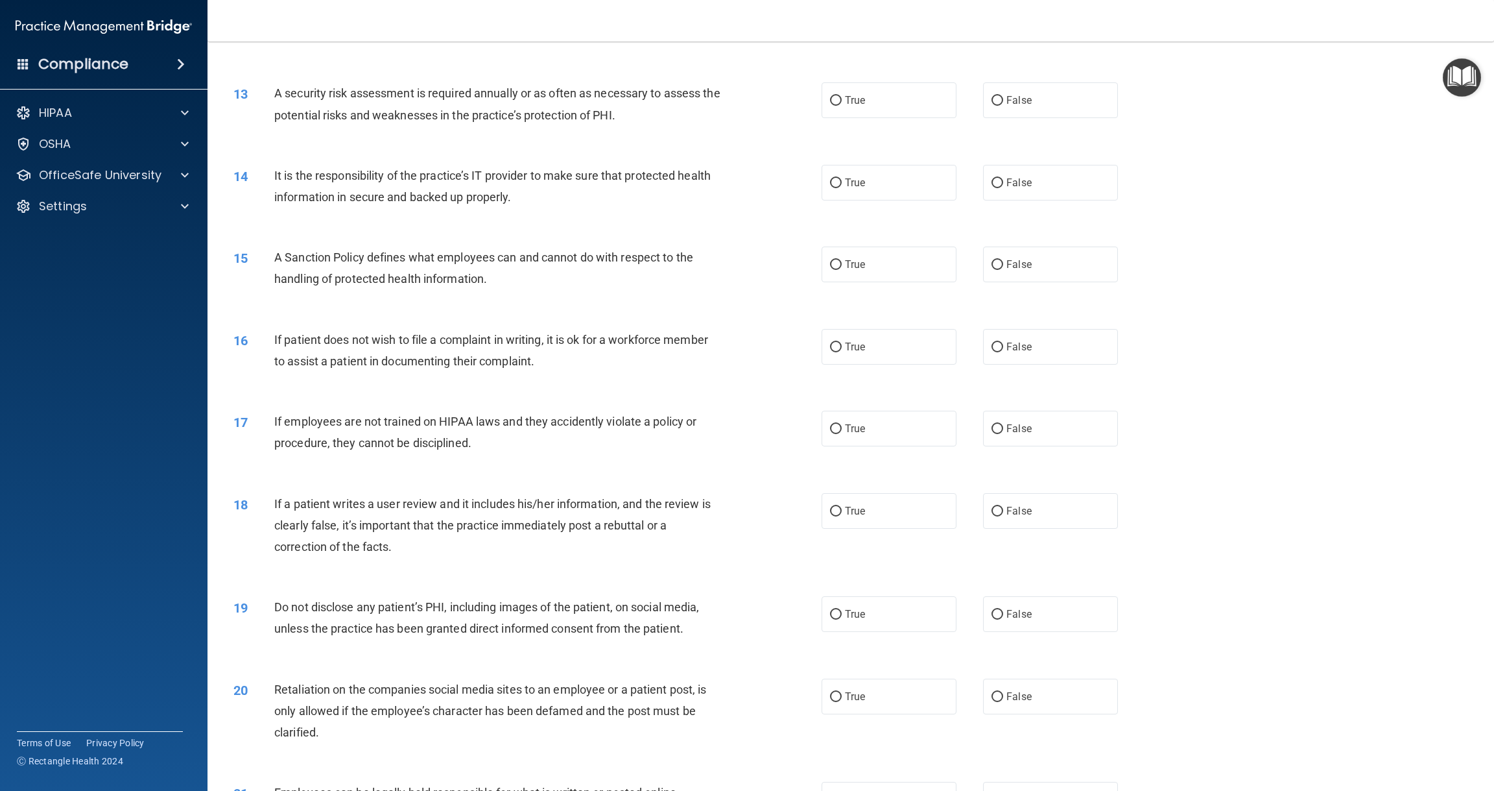
scroll to position [1179, 0]
click at [837, 93] on input "True" at bounding box center [836, 98] width 12 height 10
radio input "true"
click at [998, 176] on input "False" at bounding box center [998, 181] width 12 height 10
radio input "true"
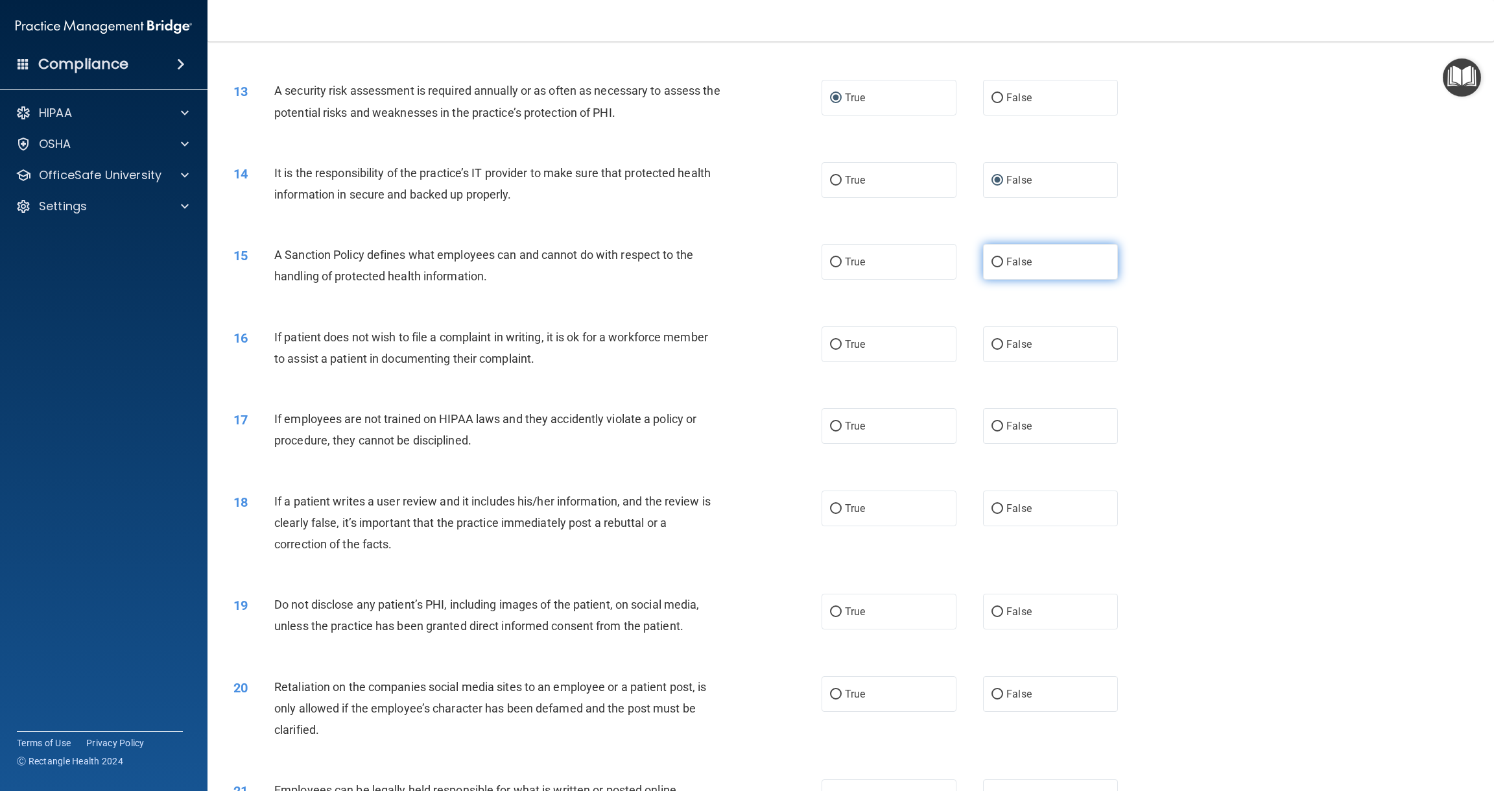
drag, startPoint x: 998, startPoint y: 256, endPoint x: 1069, endPoint y: 265, distance: 71.4
click at [1000, 257] on input "False" at bounding box center [998, 262] width 12 height 10
radio input "true"
drag, startPoint x: 839, startPoint y: 339, endPoint x: 895, endPoint y: 349, distance: 57.3
click at [839, 340] on input "True" at bounding box center [836, 345] width 12 height 10
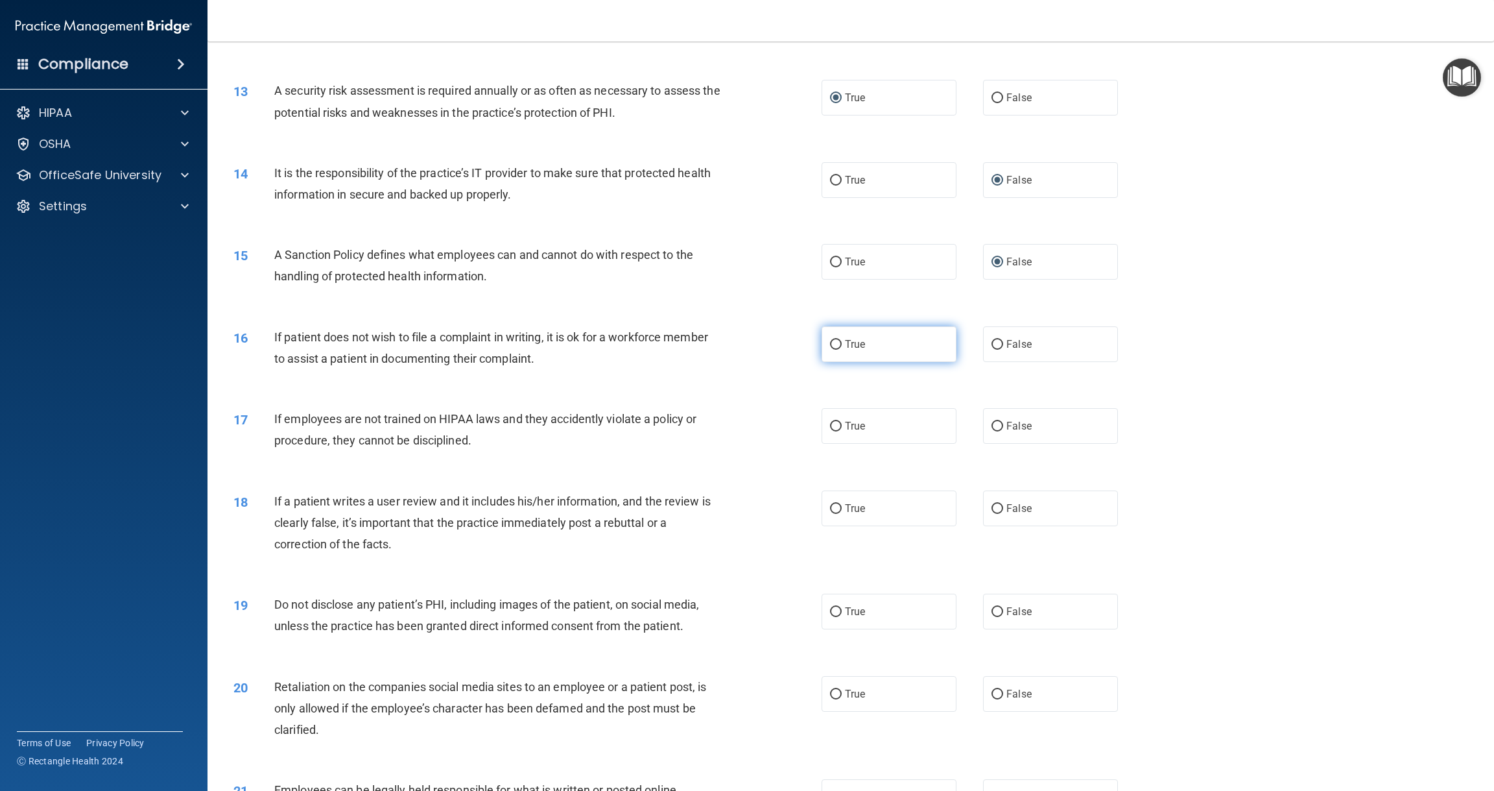
radio input "true"
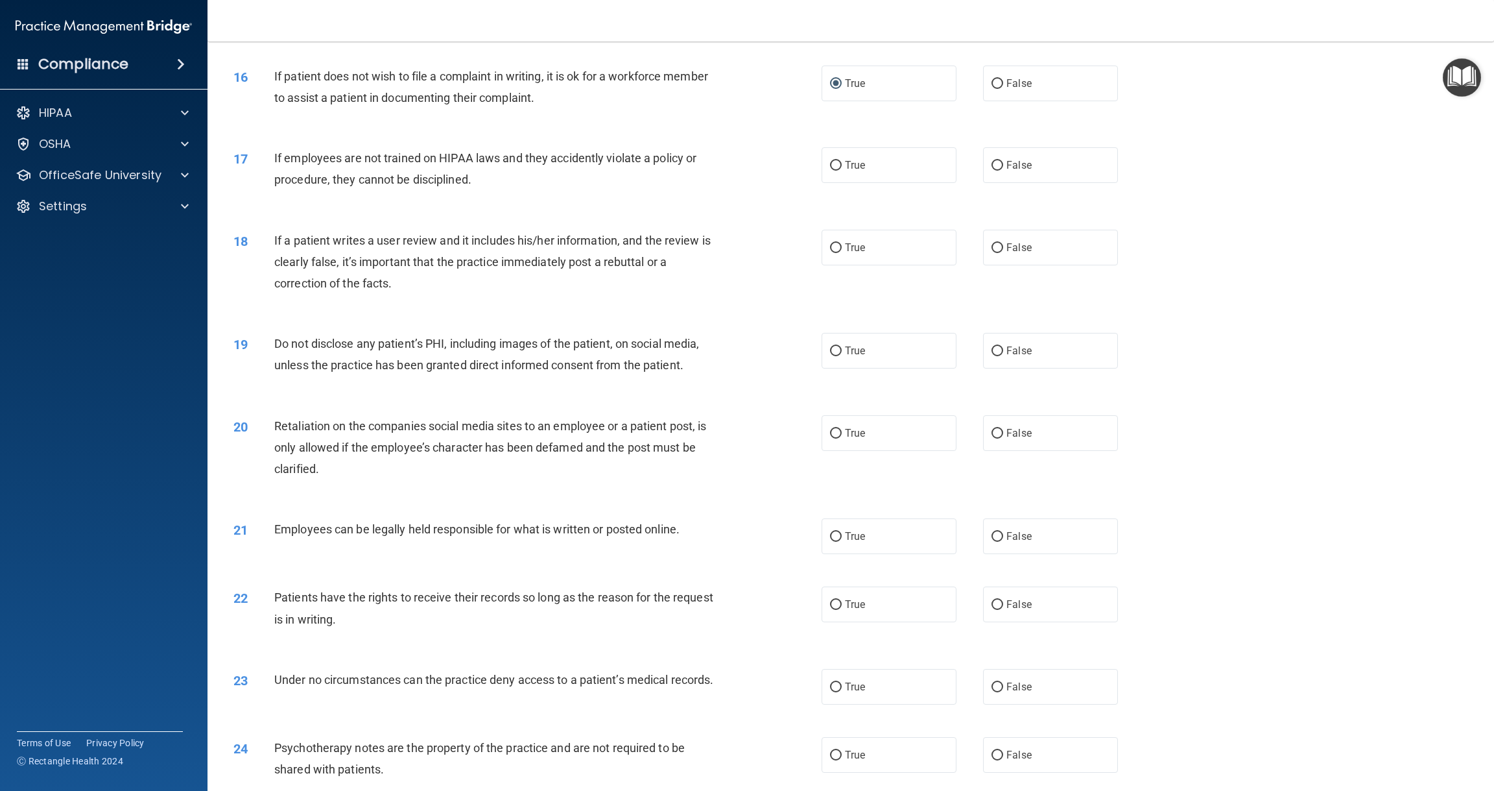
scroll to position [1450, 0]
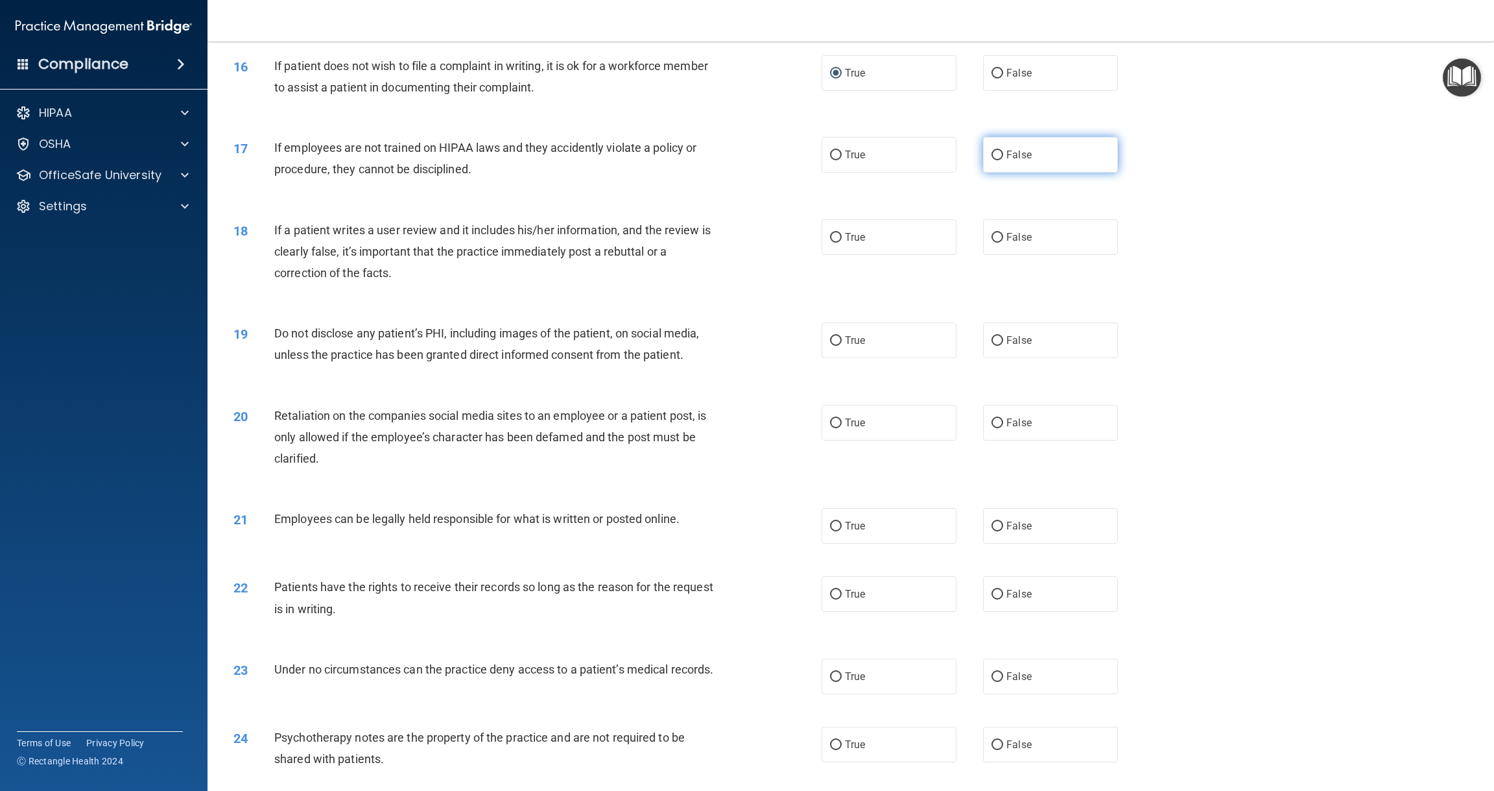
click at [997, 150] on input "False" at bounding box center [998, 155] width 12 height 10
radio input "true"
click at [995, 233] on input "False" at bounding box center [998, 238] width 12 height 10
radio input "true"
click at [836, 336] on input "True" at bounding box center [836, 341] width 12 height 10
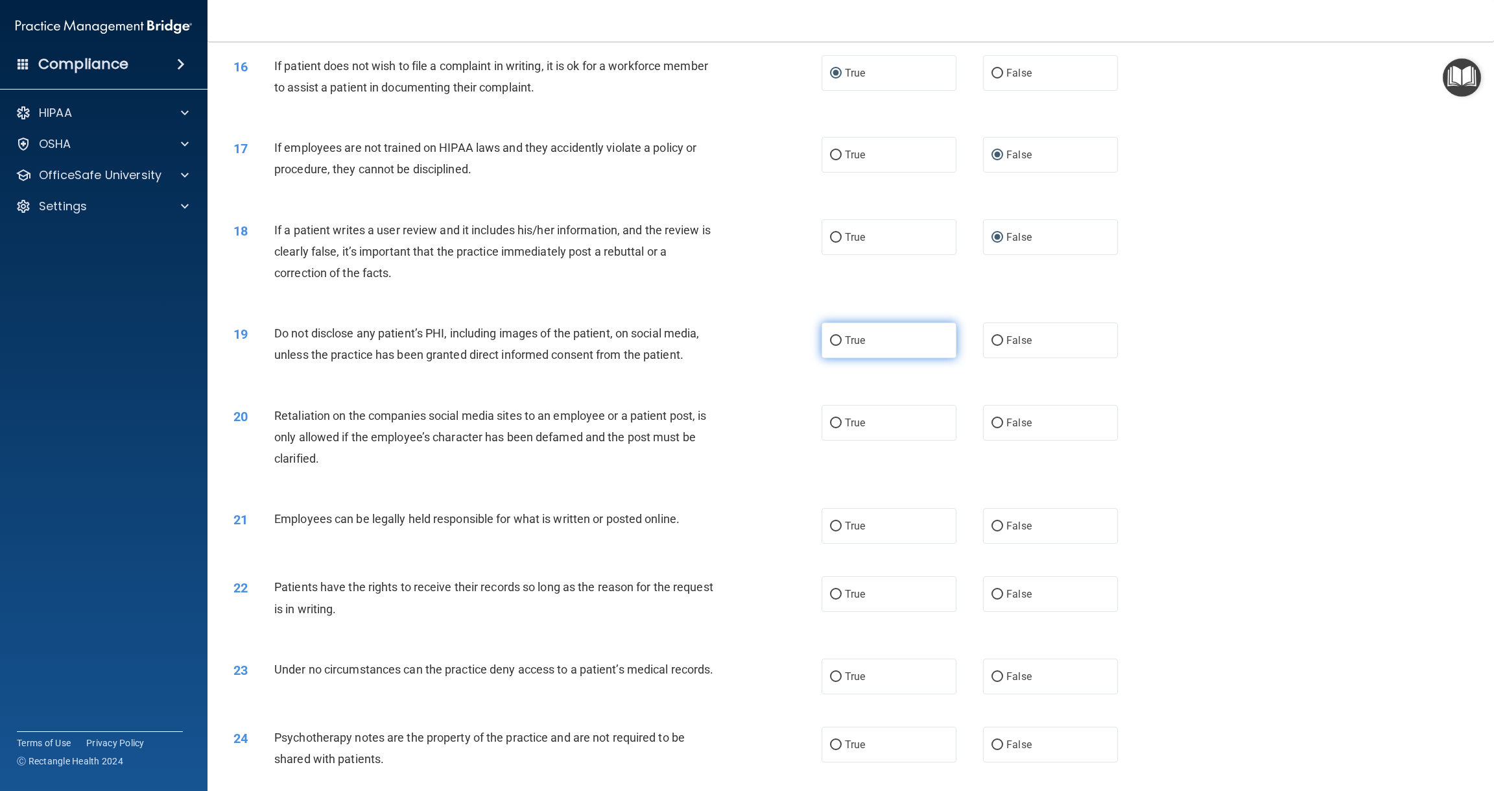
radio input "true"
drag, startPoint x: 998, startPoint y: 415, endPoint x: 1040, endPoint y: 414, distance: 41.5
click at [1000, 418] on input "False" at bounding box center [998, 423] width 12 height 10
radio input "true"
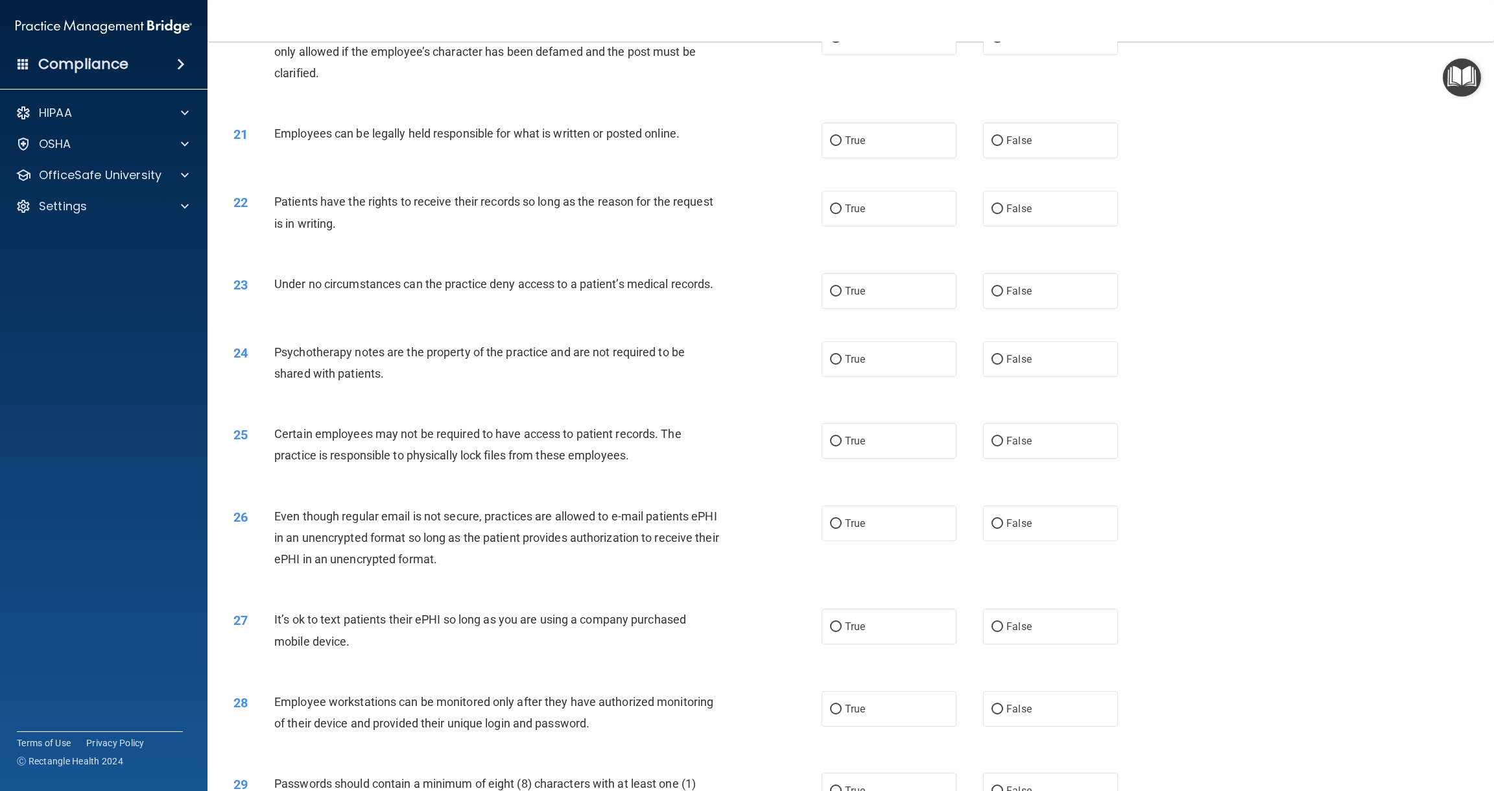
scroll to position [1835, 0]
click at [835, 137] on input "True" at bounding box center [836, 142] width 12 height 10
radio input "true"
click at [997, 205] on input "False" at bounding box center [998, 210] width 12 height 10
radio input "true"
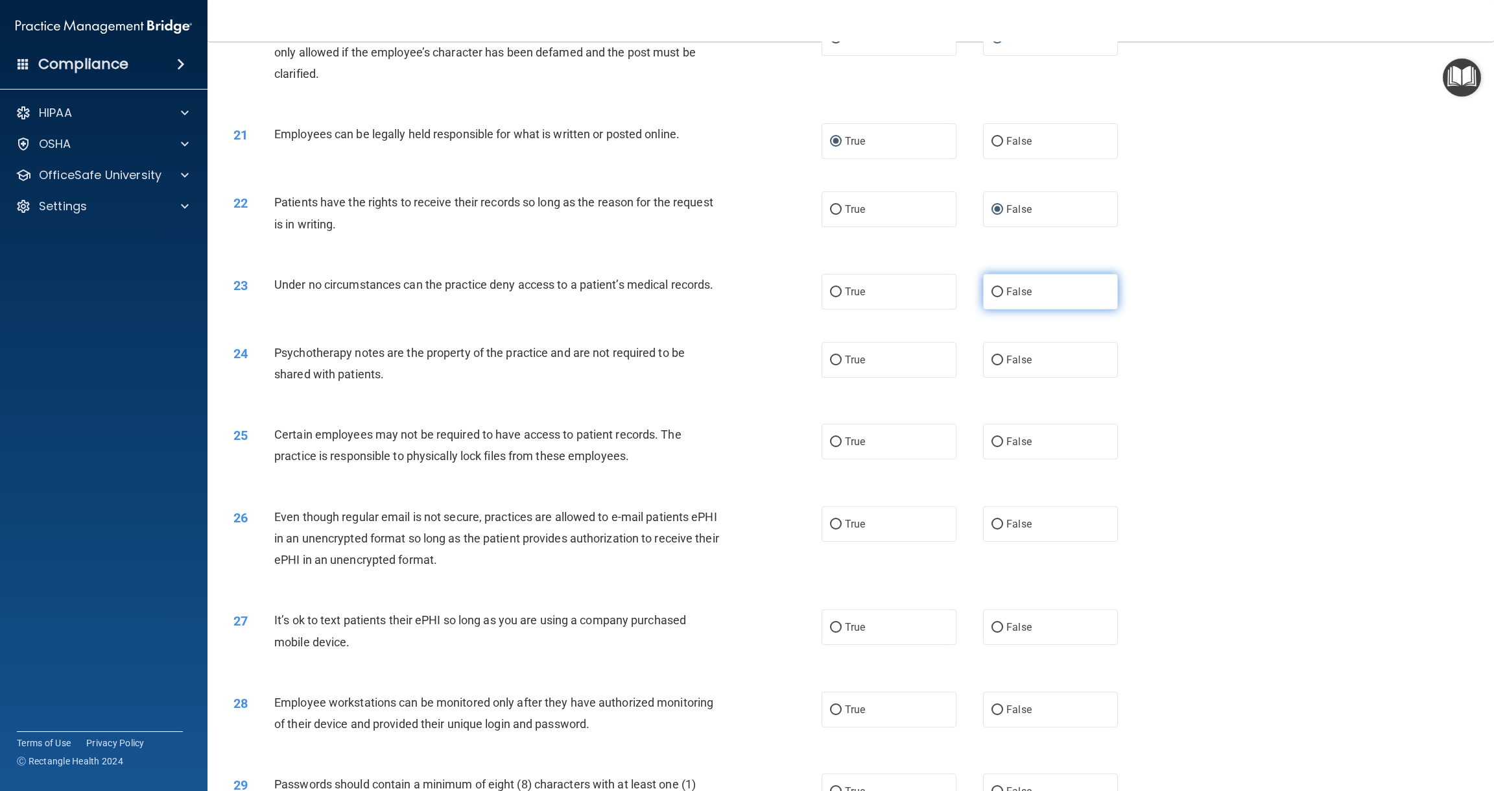
scroll to position [1833, 0]
drag, startPoint x: 995, startPoint y: 286, endPoint x: 1031, endPoint y: 290, distance: 35.9
click at [995, 289] on input "False" at bounding box center [998, 294] width 12 height 10
radio input "true"
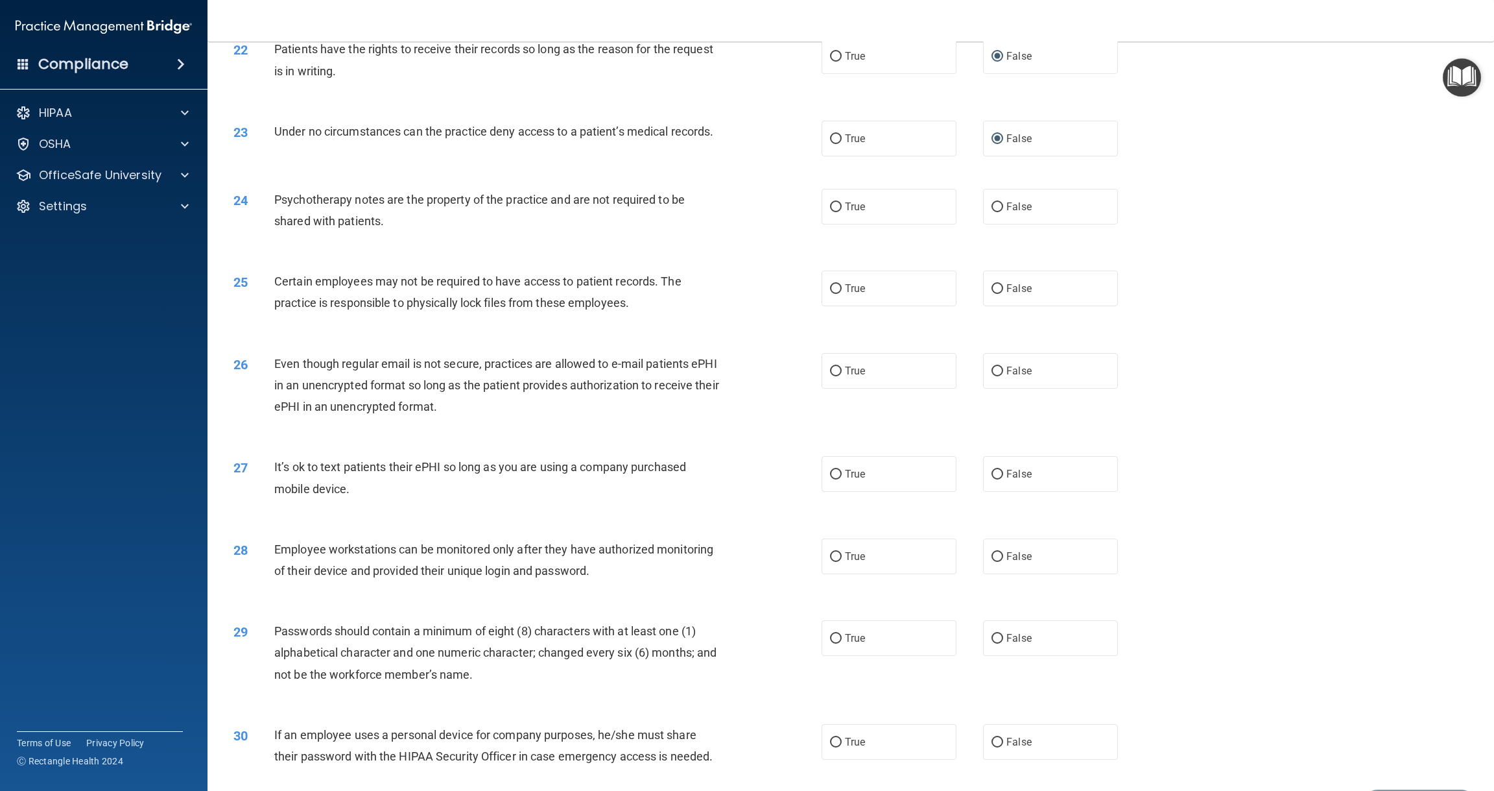
scroll to position [1990, 0]
drag, startPoint x: 835, startPoint y: 196, endPoint x: 900, endPoint y: 206, distance: 65.7
click at [835, 200] on input "True" at bounding box center [836, 205] width 12 height 10
radio input "true"
click at [835, 282] on input "True" at bounding box center [836, 287] width 12 height 10
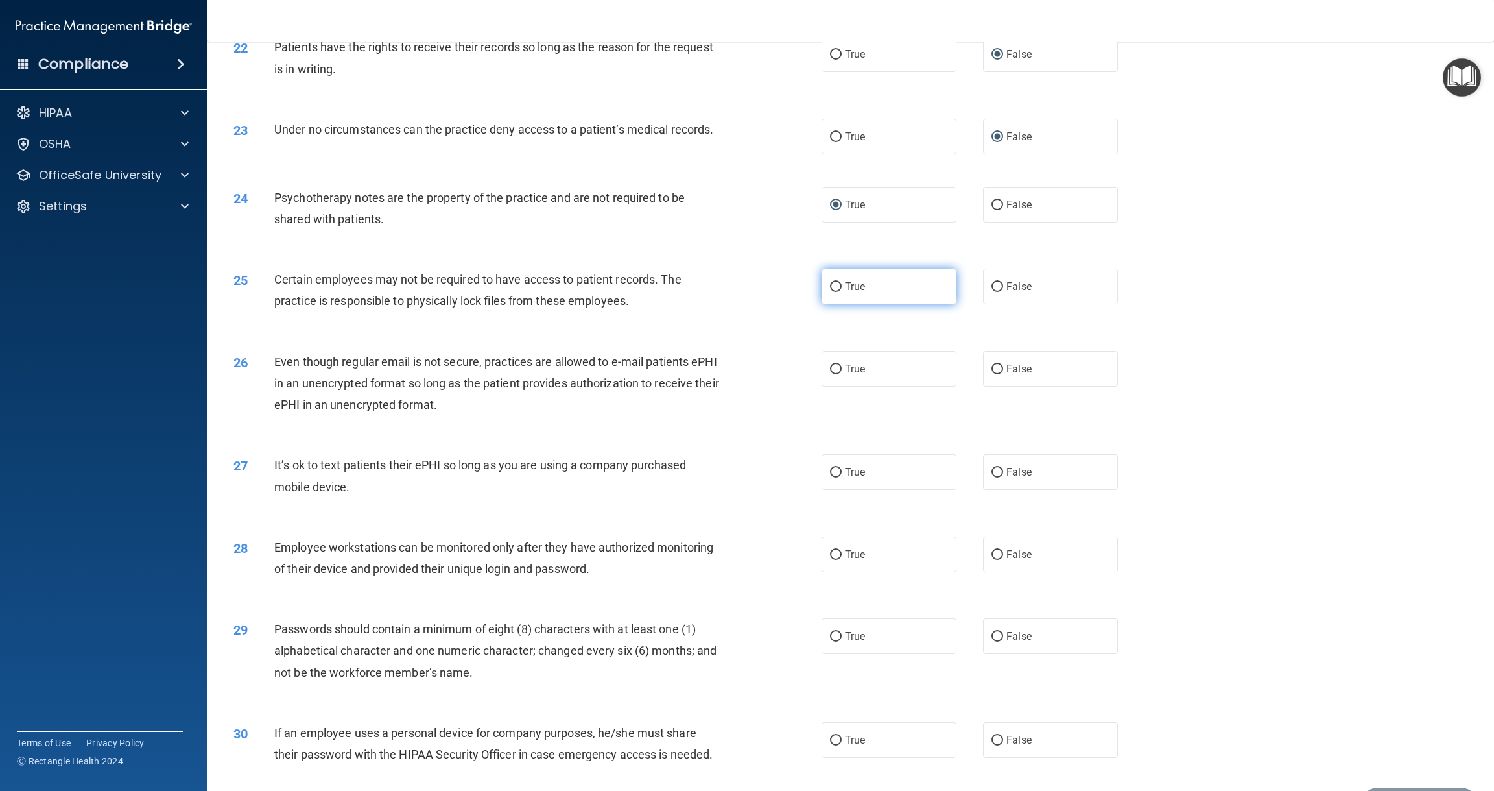
radio input "true"
click at [837, 364] on input "True" at bounding box center [836, 369] width 12 height 10
radio input "true"
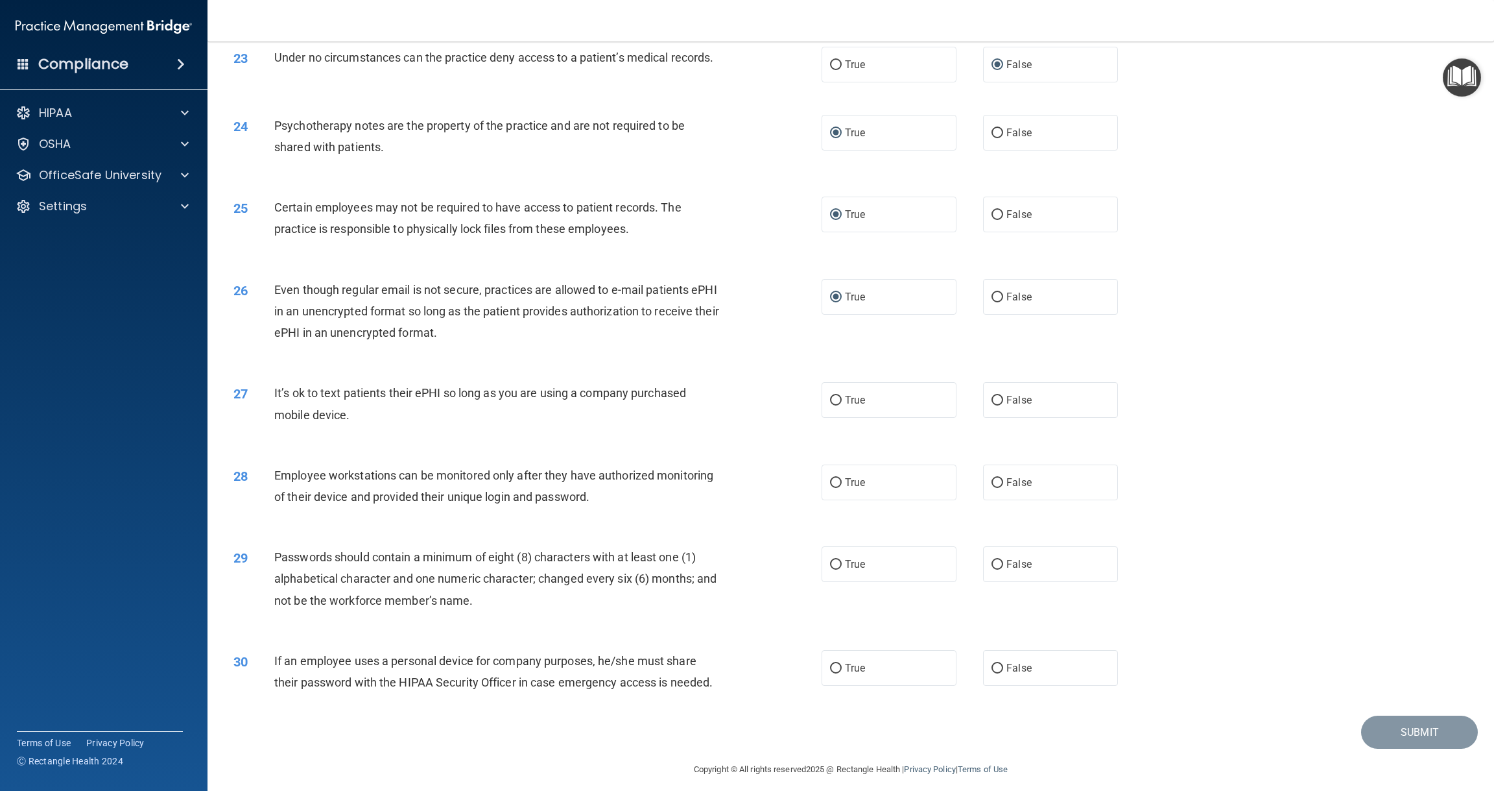
scroll to position [2061, 0]
drag, startPoint x: 995, startPoint y: 390, endPoint x: 995, endPoint y: 416, distance: 25.9
click at [995, 396] on input "False" at bounding box center [998, 401] width 12 height 10
radio input "true"
drag, startPoint x: 999, startPoint y: 473, endPoint x: 1031, endPoint y: 471, distance: 31.9
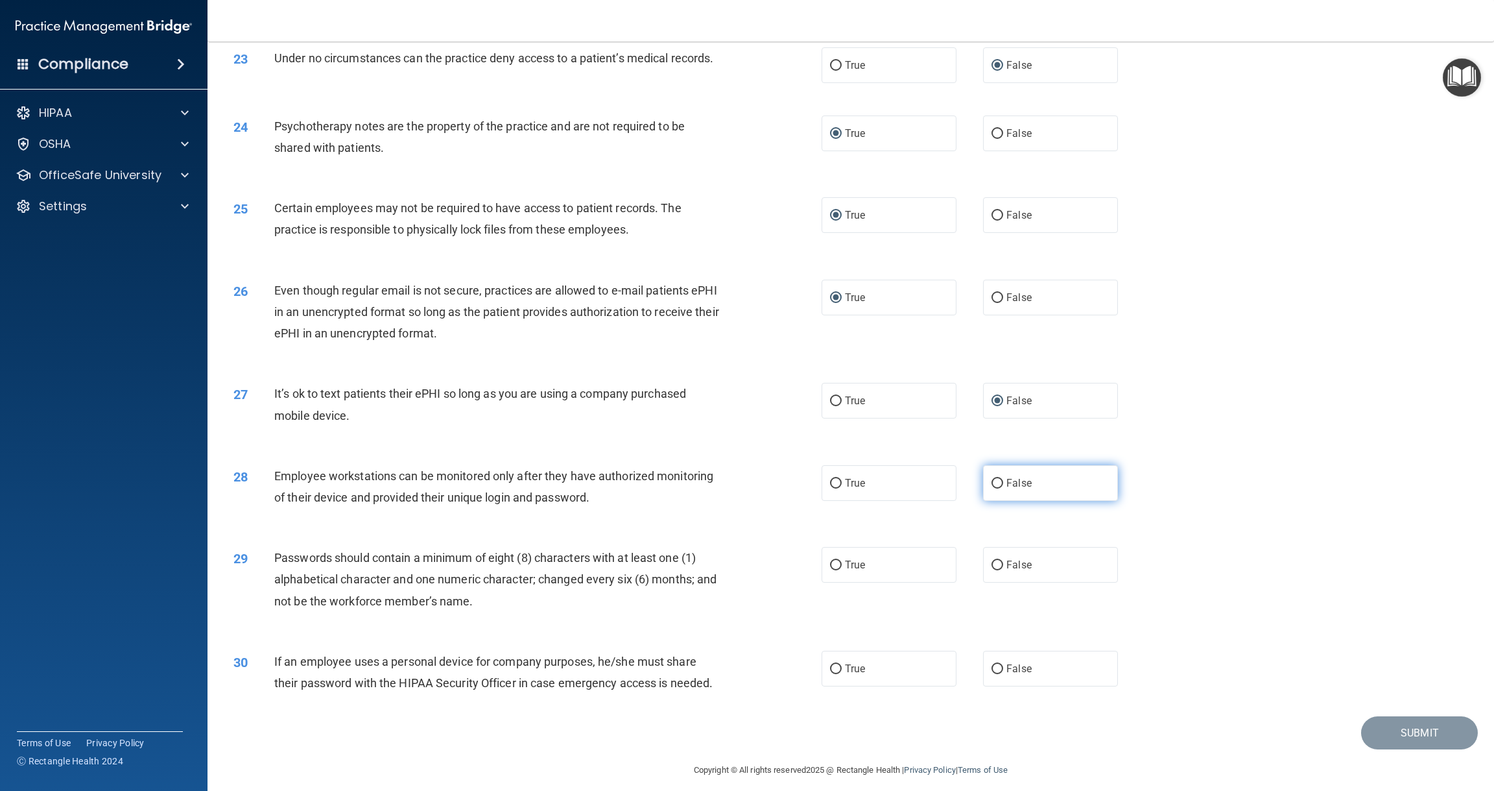
click at [1007, 472] on label "False" at bounding box center [1050, 483] width 135 height 36
click at [1003, 479] on input "False" at bounding box center [998, 484] width 12 height 10
radio input "true"
click at [838, 560] on input "True" at bounding box center [836, 565] width 12 height 10
radio input "true"
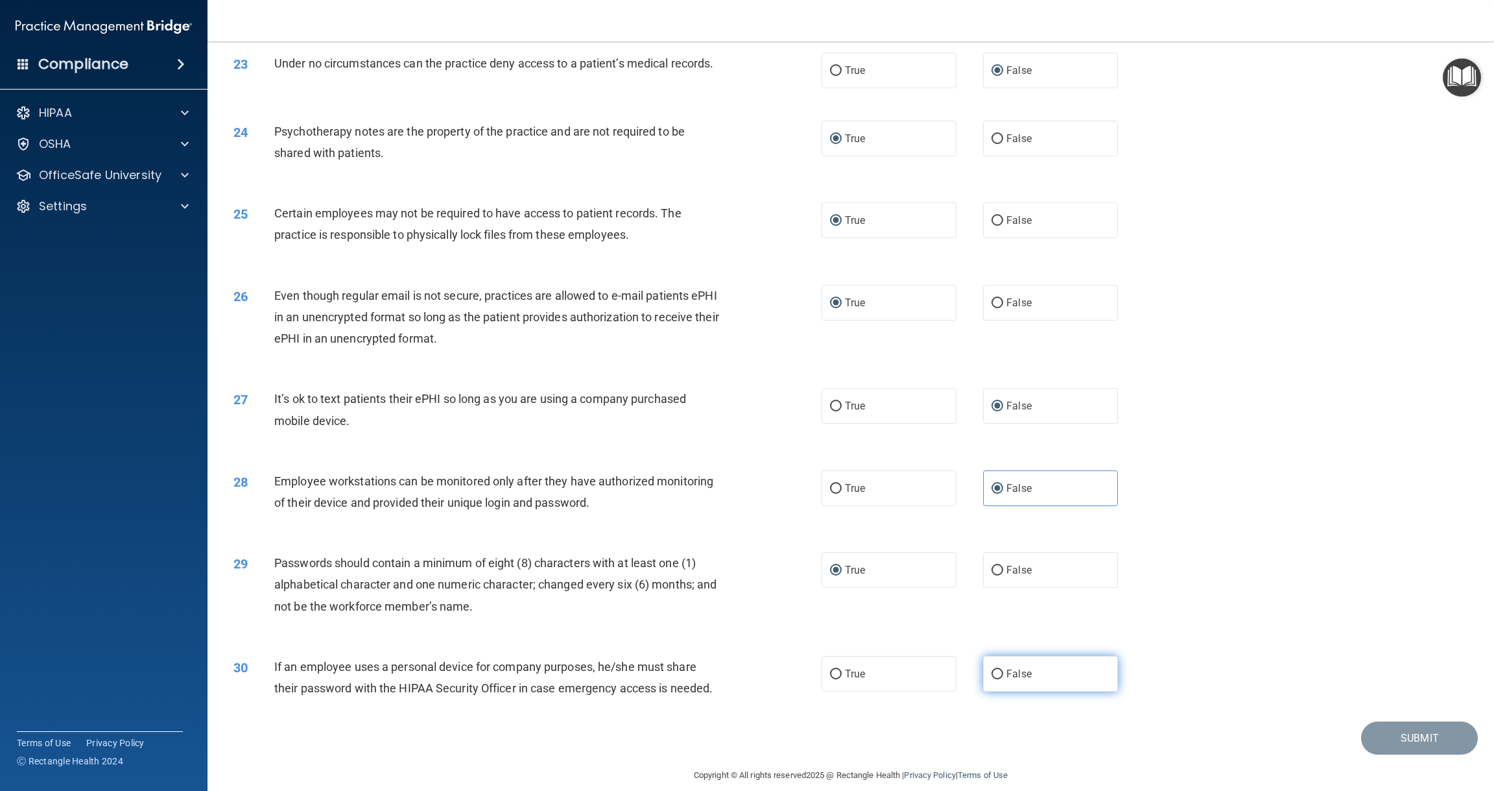
scroll to position [2058, 0]
click at [998, 671] on input "False" at bounding box center [998, 676] width 12 height 10
radio input "true"
drag, startPoint x: 1387, startPoint y: 732, endPoint x: 1354, endPoint y: 706, distance: 41.5
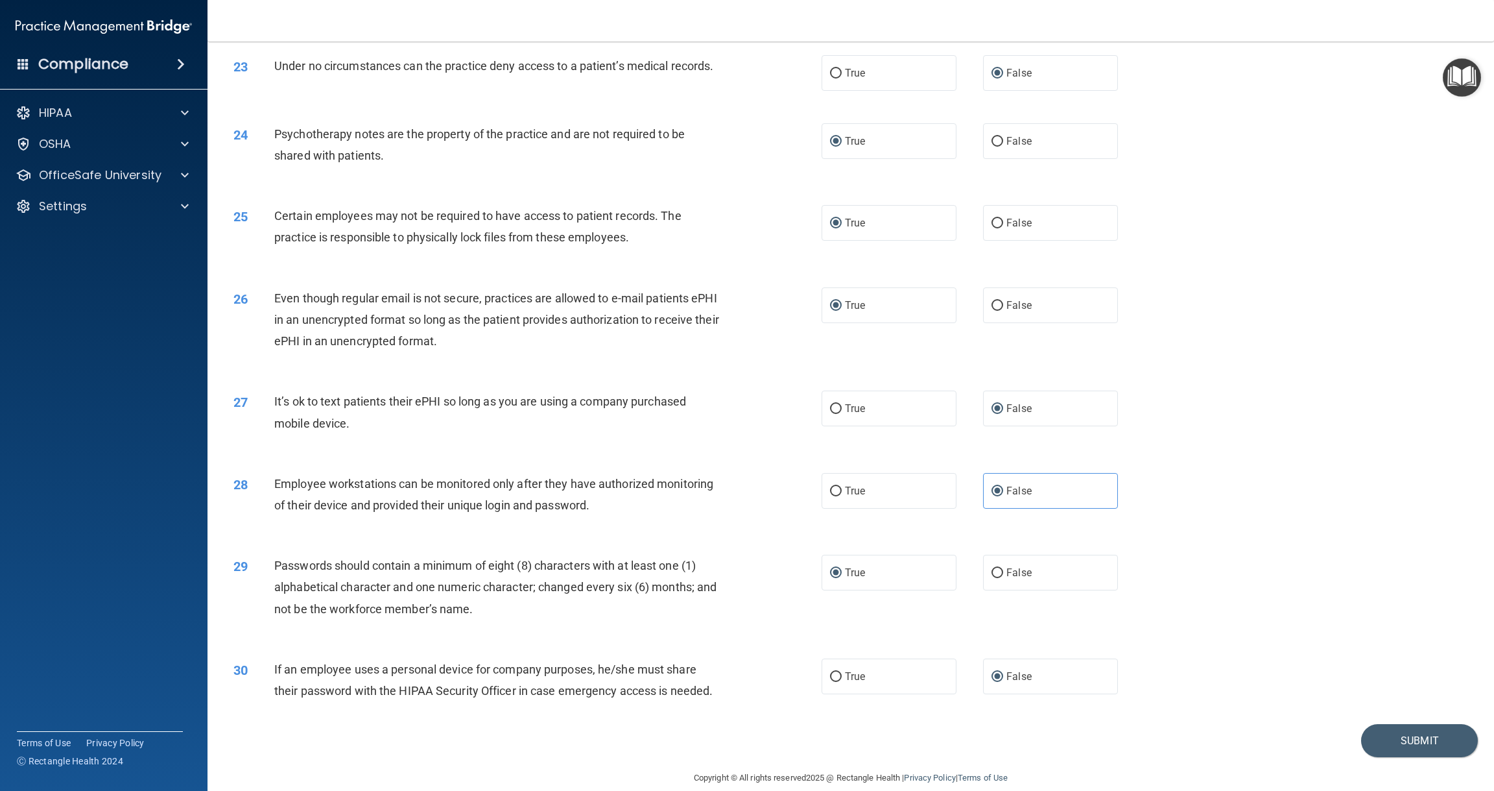
click at [1386, 730] on button "Submit" at bounding box center [1419, 740] width 117 height 33
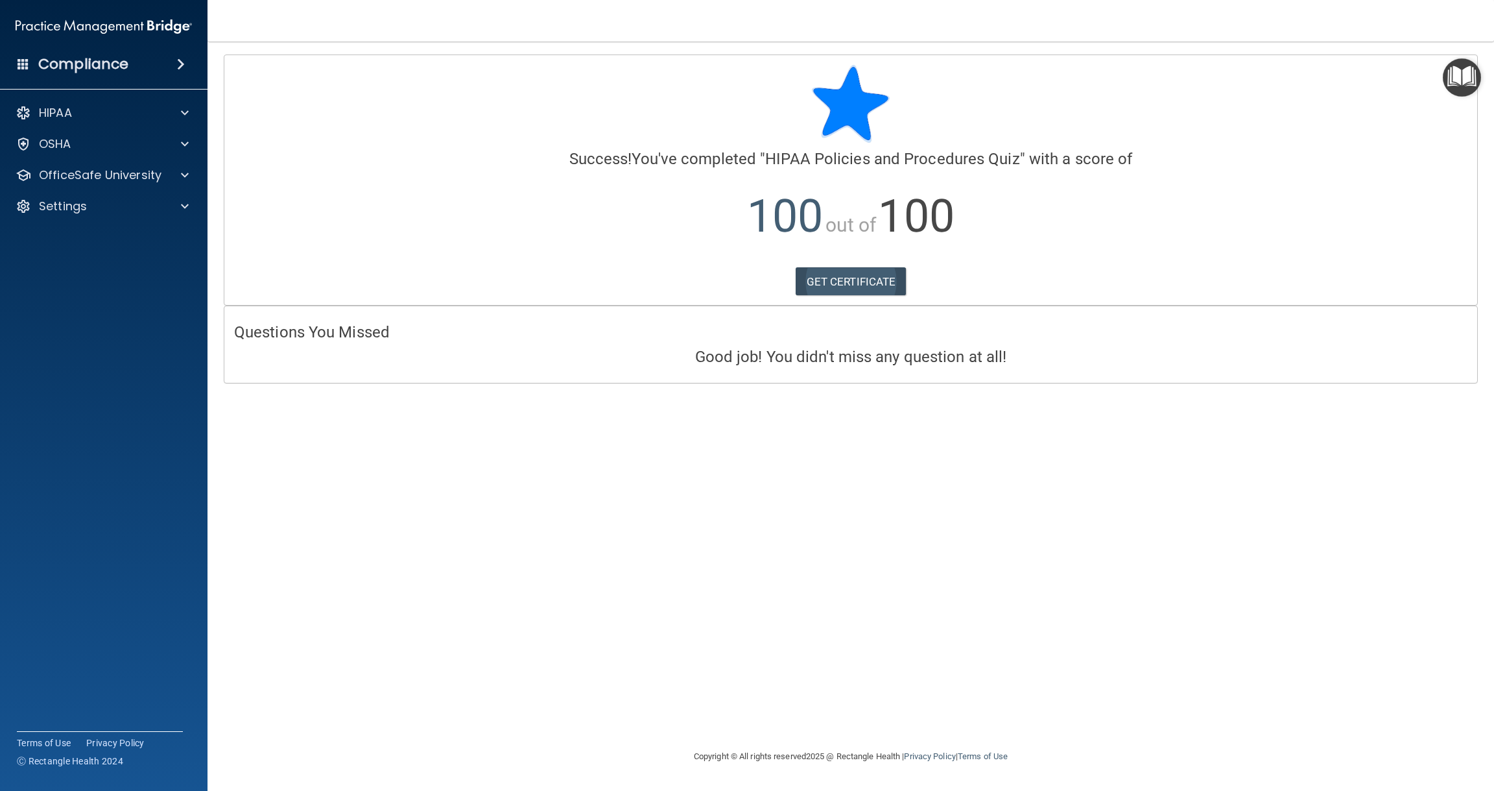
click at [850, 280] on link "GET CERTIFICATE" at bounding box center [851, 281] width 111 height 29
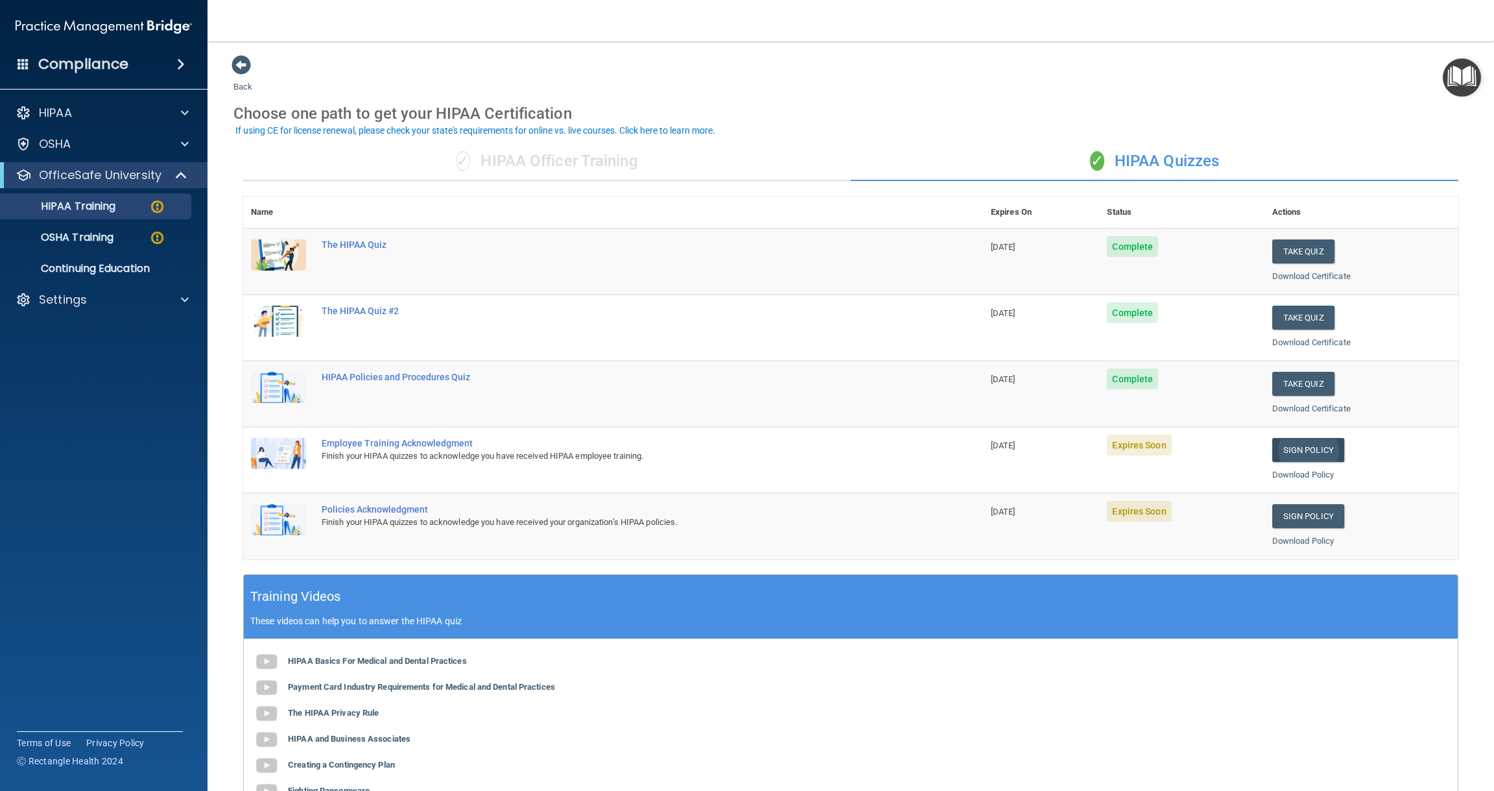
click at [1298, 443] on link "Sign Policy" at bounding box center [1308, 450] width 72 height 24
click at [1301, 470] on link "Download Policy" at bounding box center [1303, 475] width 62 height 10
click at [1289, 508] on link "Sign Policy" at bounding box center [1308, 516] width 72 height 24
click at [1288, 536] on link "Download Policy" at bounding box center [1303, 541] width 62 height 10
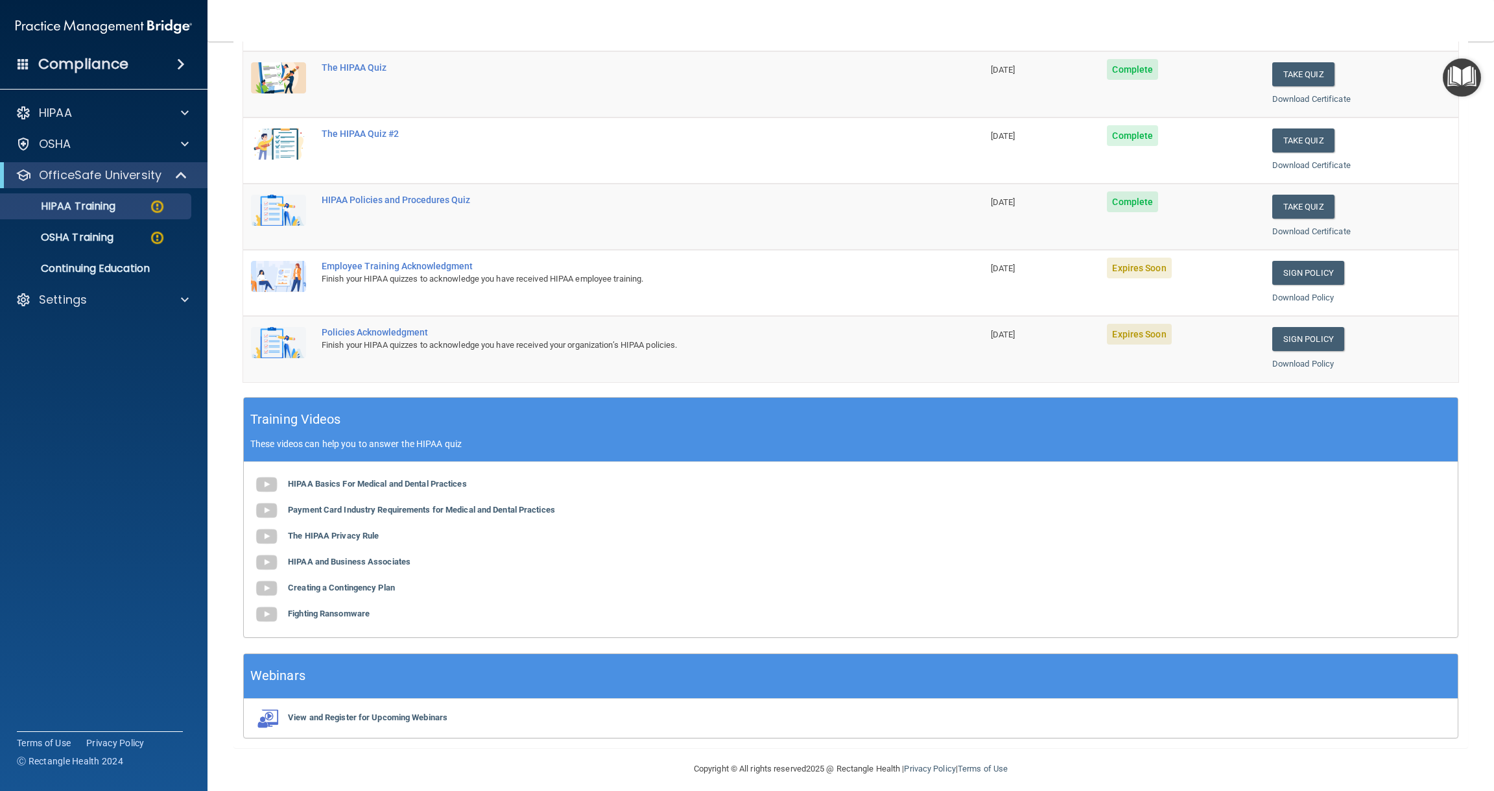
scroll to position [176, 0]
click at [393, 479] on b "HIPAA Basics For Medical and Dental Practices" at bounding box center [377, 484] width 179 height 10
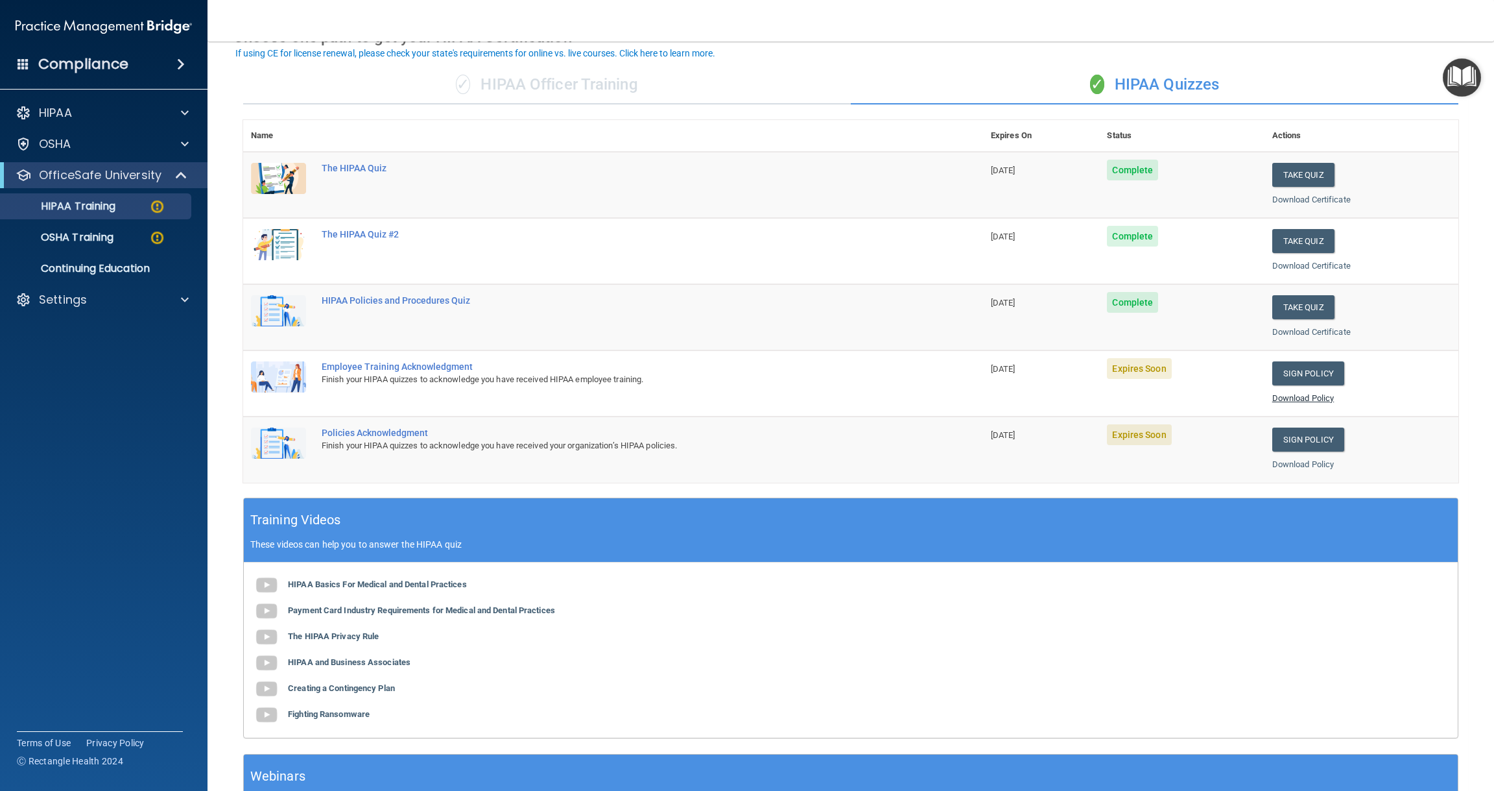
scroll to position [77, 0]
click at [1304, 392] on link "Download Policy" at bounding box center [1303, 397] width 62 height 10
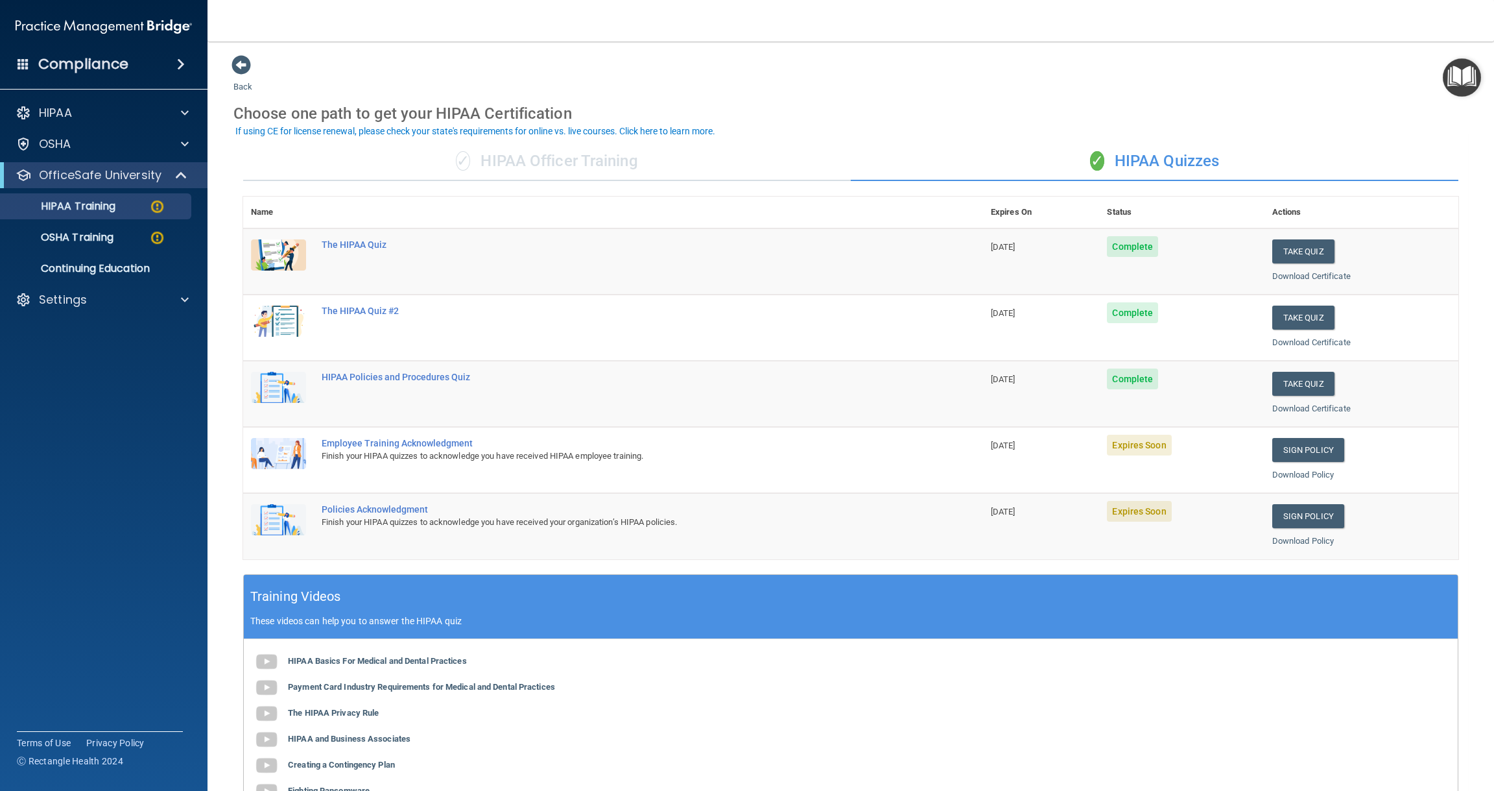
scroll to position [0, 0]
click at [159, 239] on img at bounding box center [157, 238] width 16 height 16
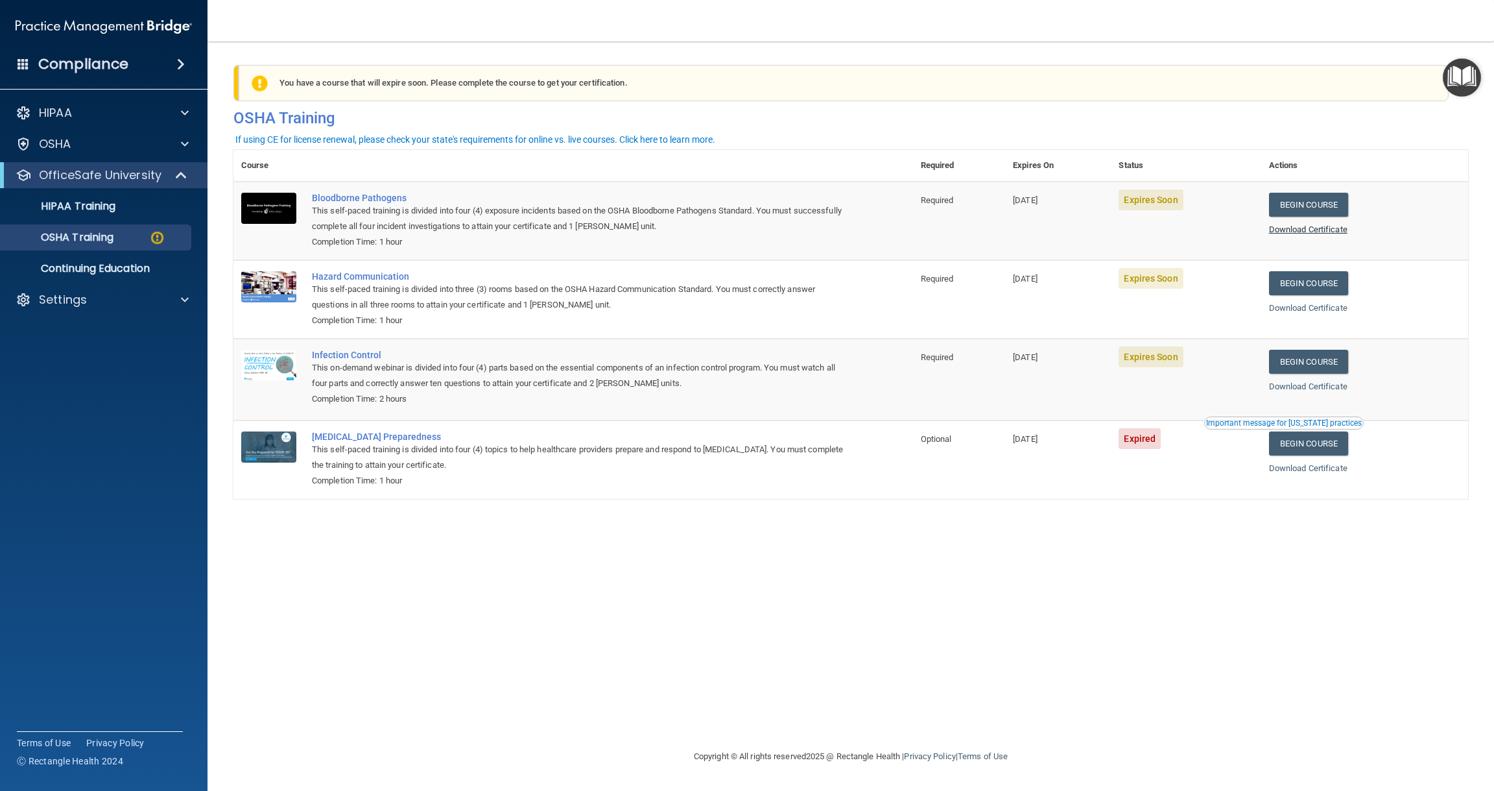
click at [1317, 228] on link "Download Certificate" at bounding box center [1308, 229] width 78 height 10
click at [357, 196] on div "Bloodborne Pathogens" at bounding box center [580, 198] width 536 height 10
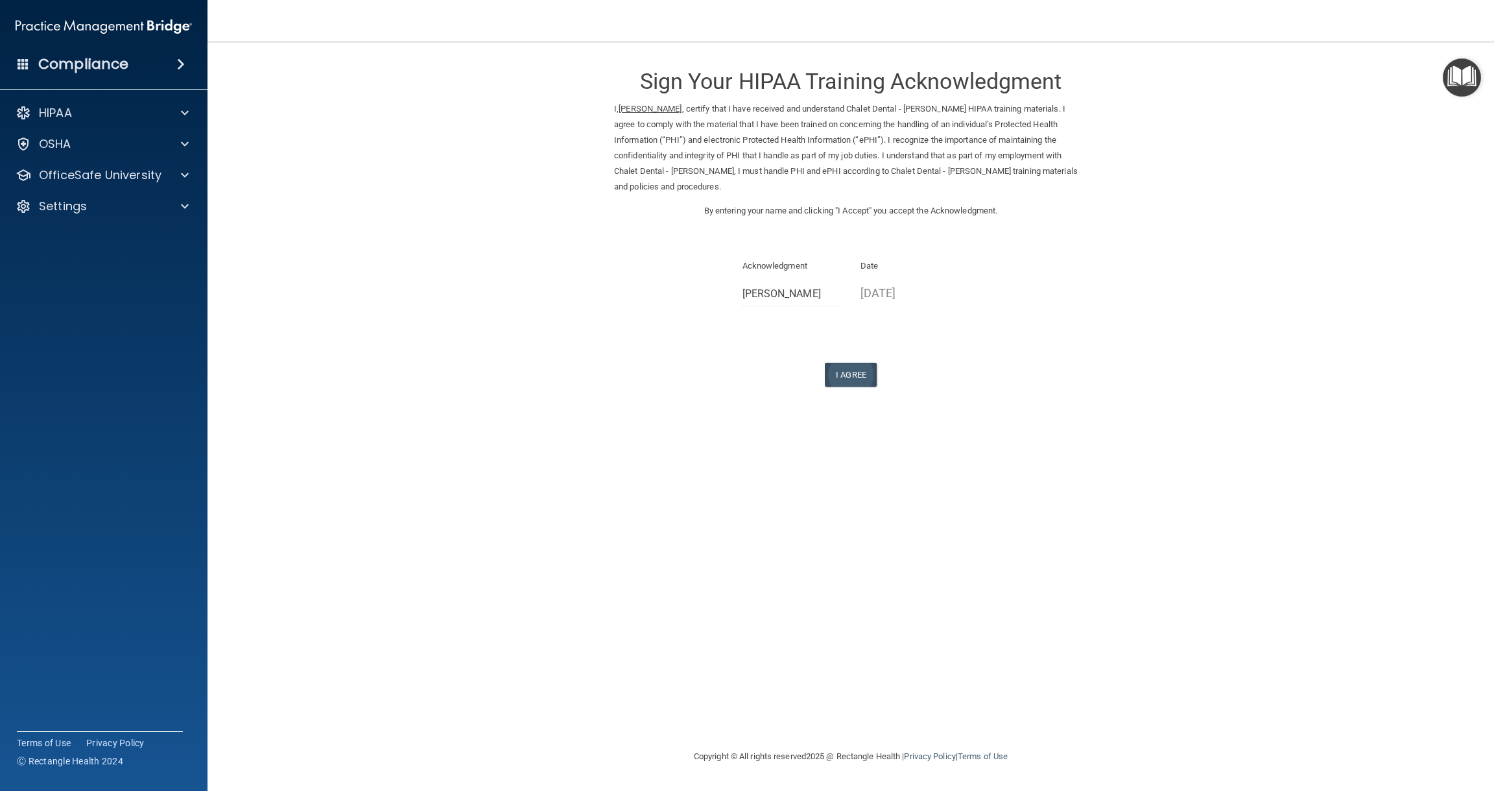
click at [853, 366] on button "I Agree" at bounding box center [851, 375] width 52 height 24
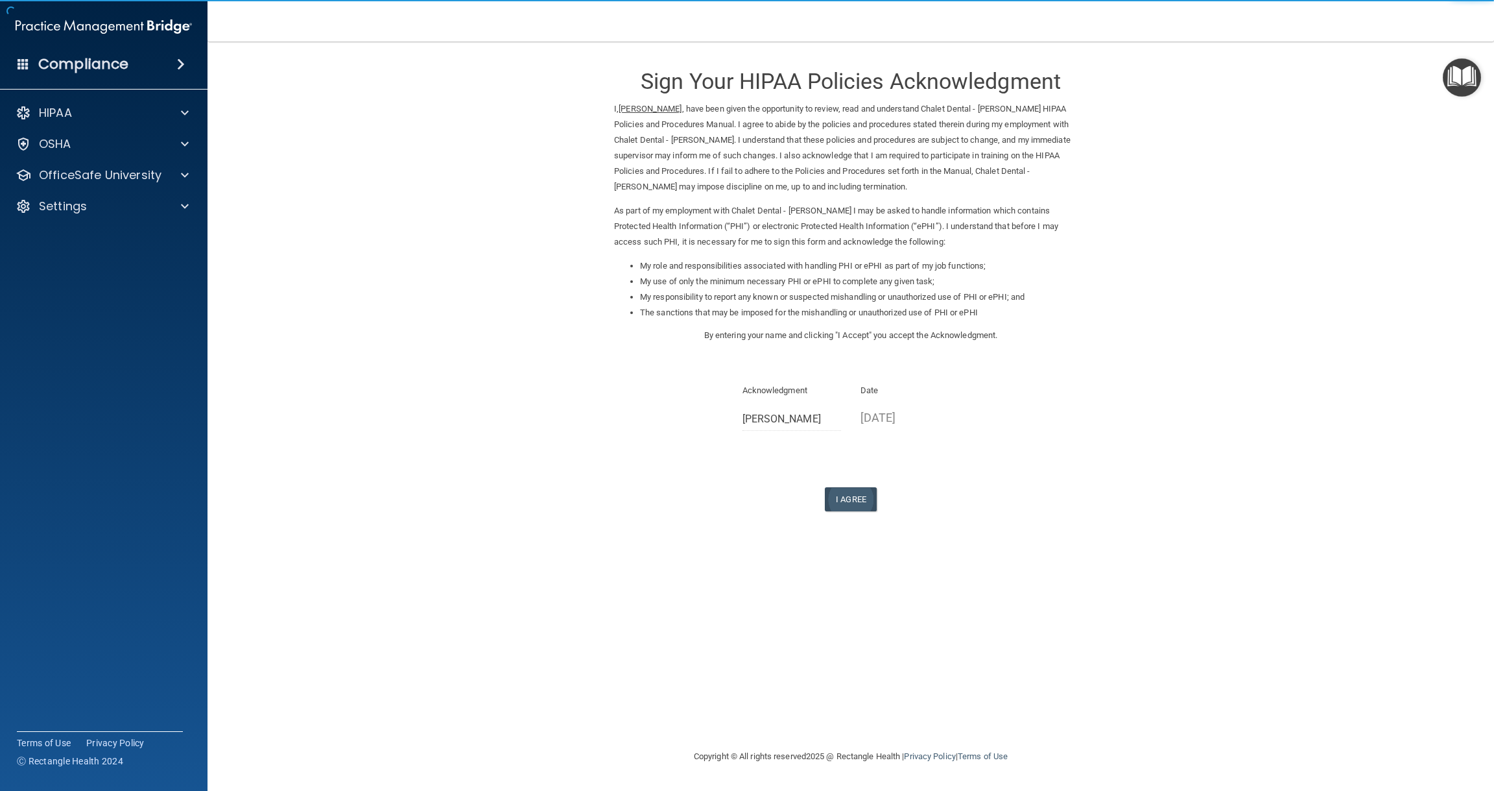
click at [848, 488] on button "I Agree" at bounding box center [851, 499] width 52 height 24
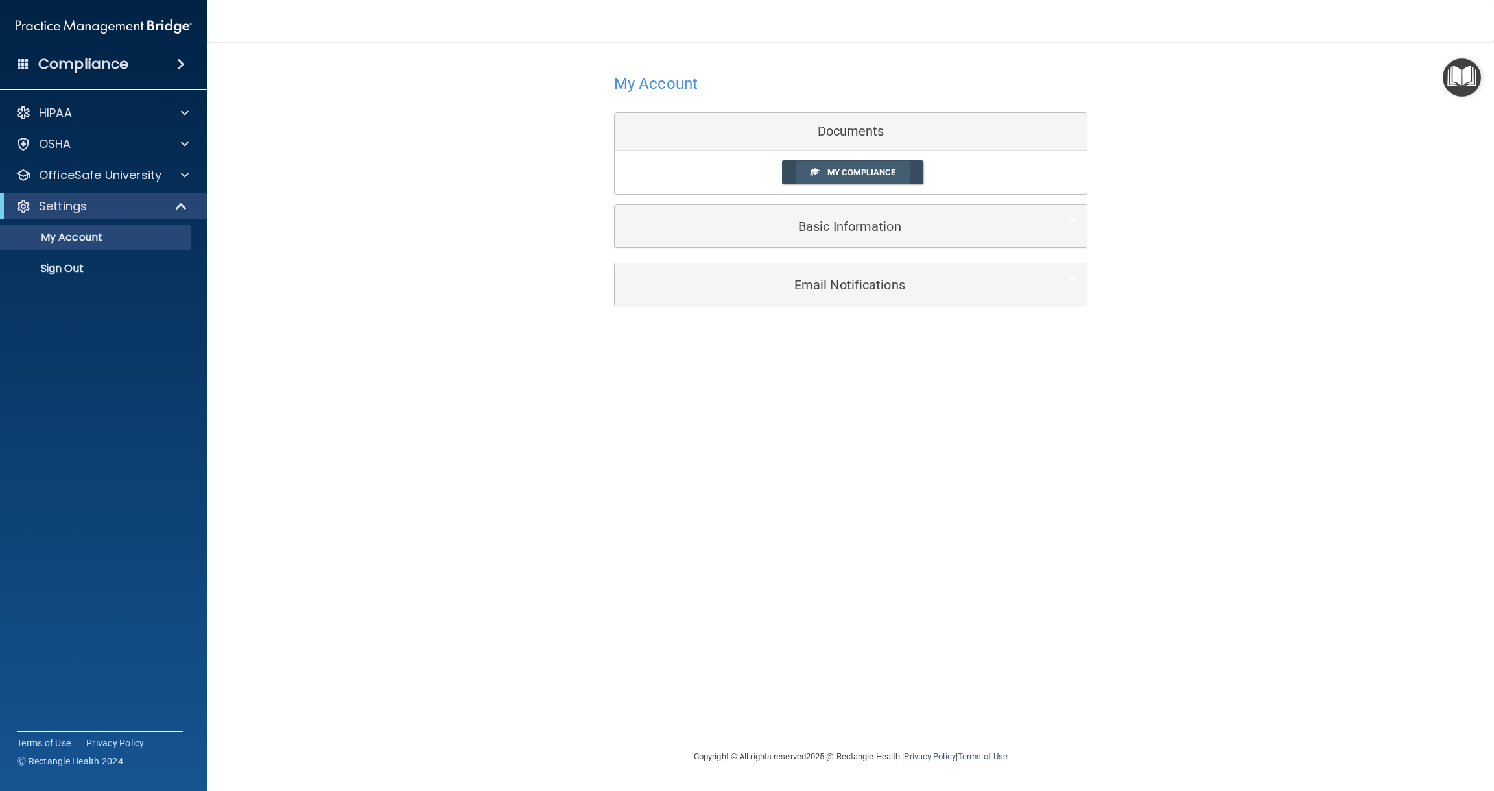
click at [858, 173] on span "My Compliance" at bounding box center [862, 172] width 68 height 10
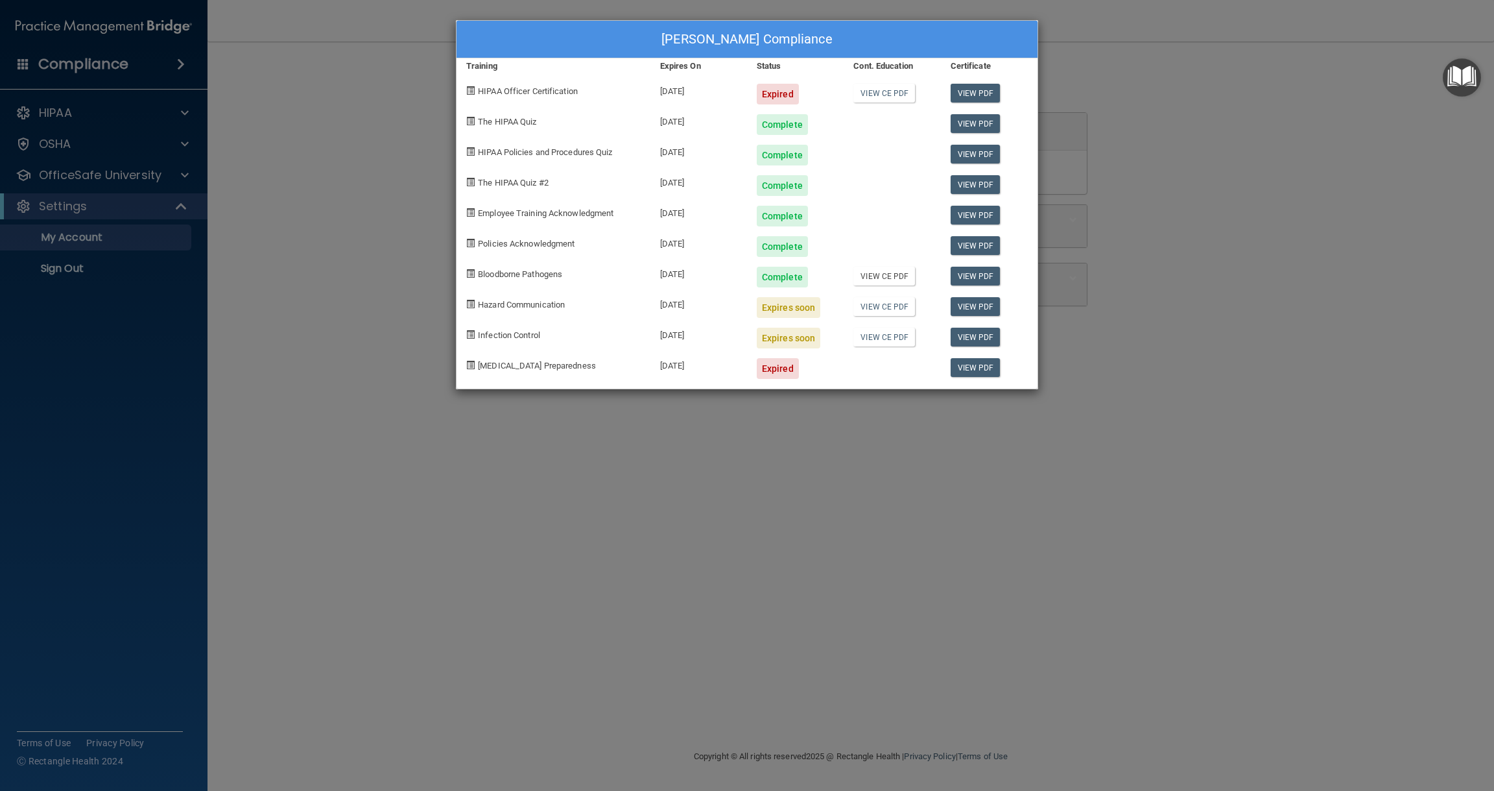
click at [880, 275] on link "View CE PDF" at bounding box center [884, 276] width 62 height 19
click at [967, 307] on link "View PDF" at bounding box center [976, 306] width 50 height 19
click at [887, 307] on link "View CE PDF" at bounding box center [884, 306] width 62 height 19
click at [357, 136] on div "Tamara Cole's Compliance Training Expires On Status Cont. Education Certificate…" at bounding box center [747, 395] width 1494 height 791
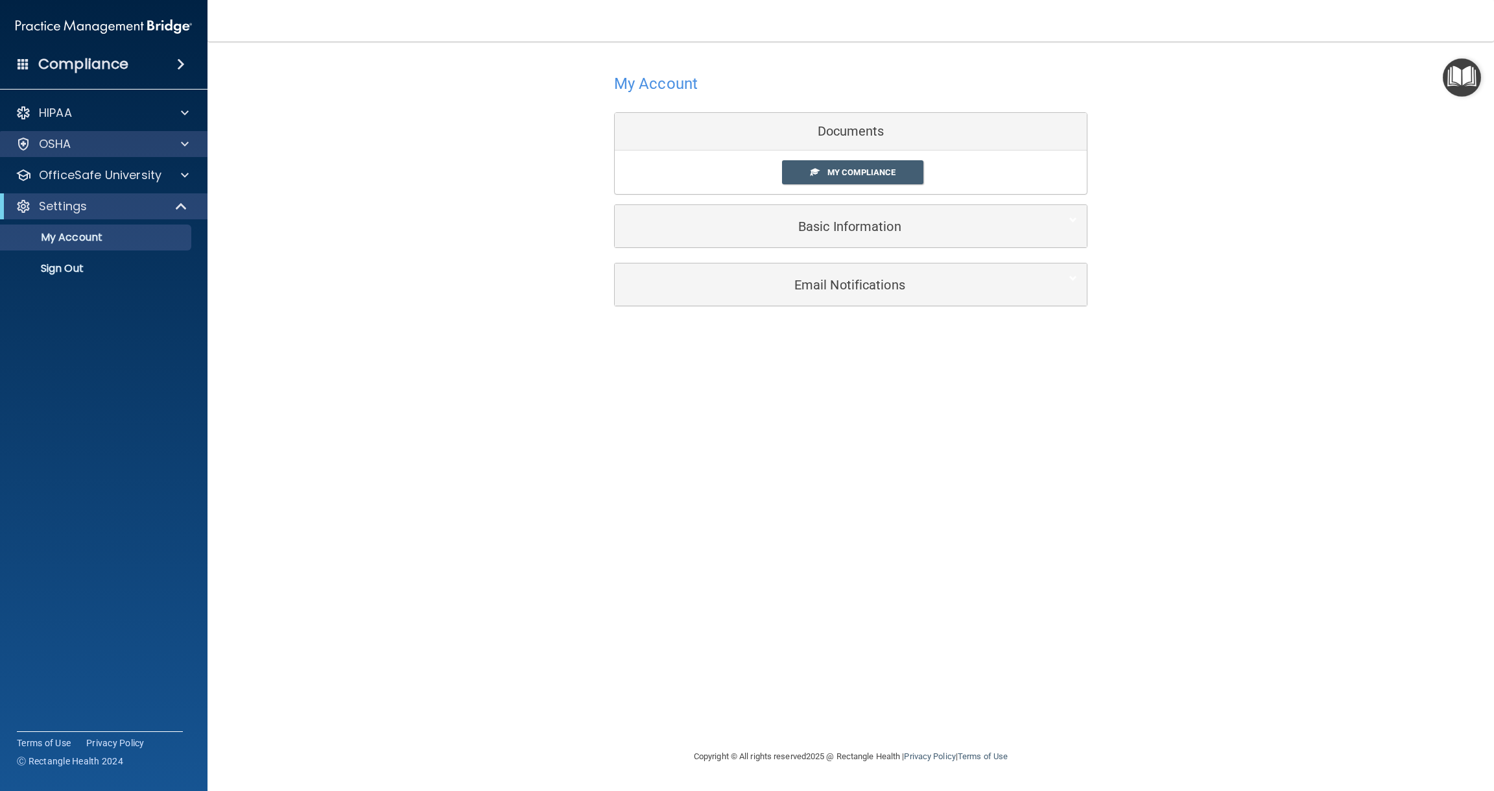
click at [184, 143] on span at bounding box center [185, 144] width 8 height 16
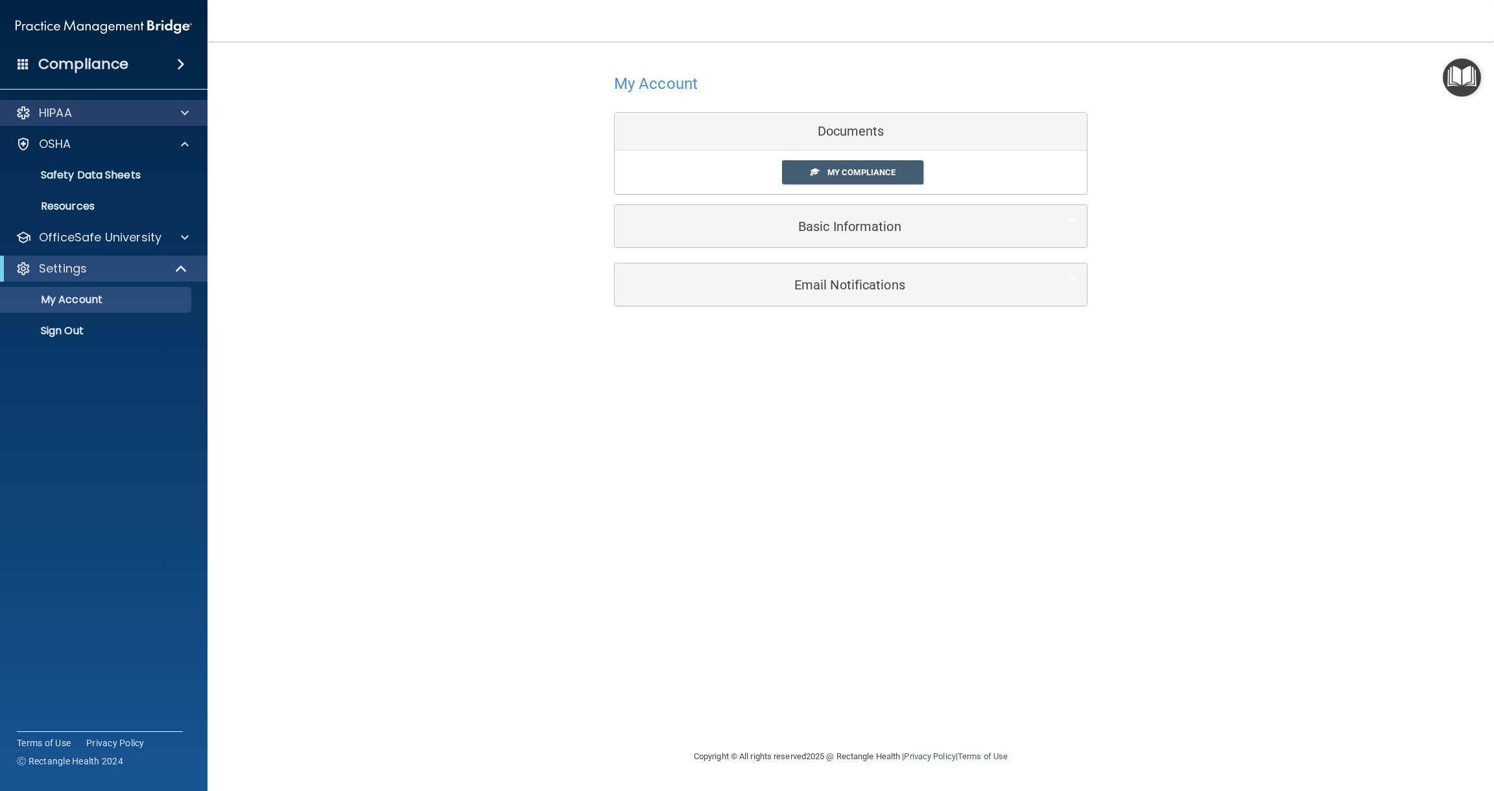
click at [187, 112] on span at bounding box center [185, 113] width 8 height 16
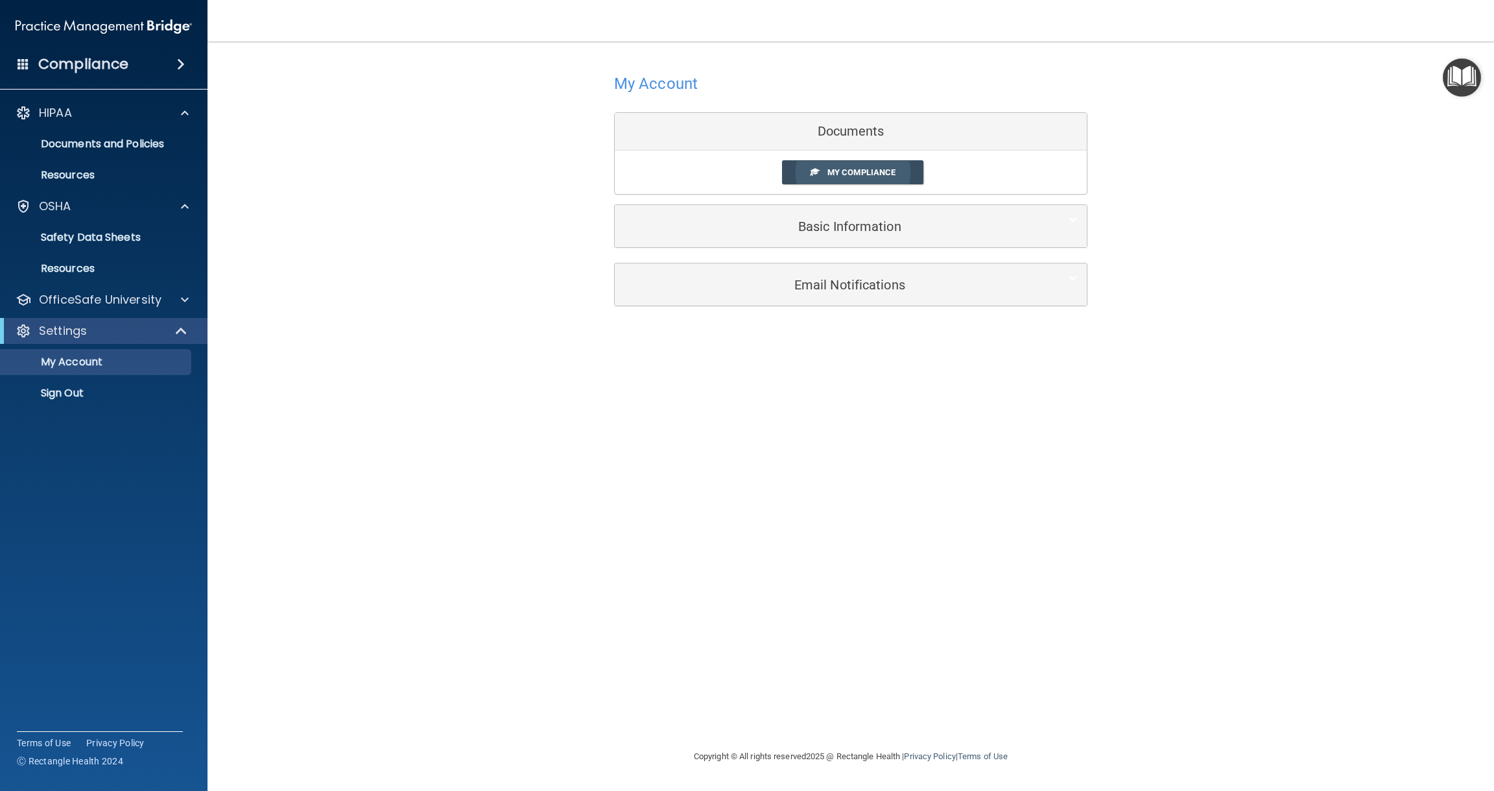
click at [862, 173] on span "My Compliance" at bounding box center [862, 172] width 68 height 10
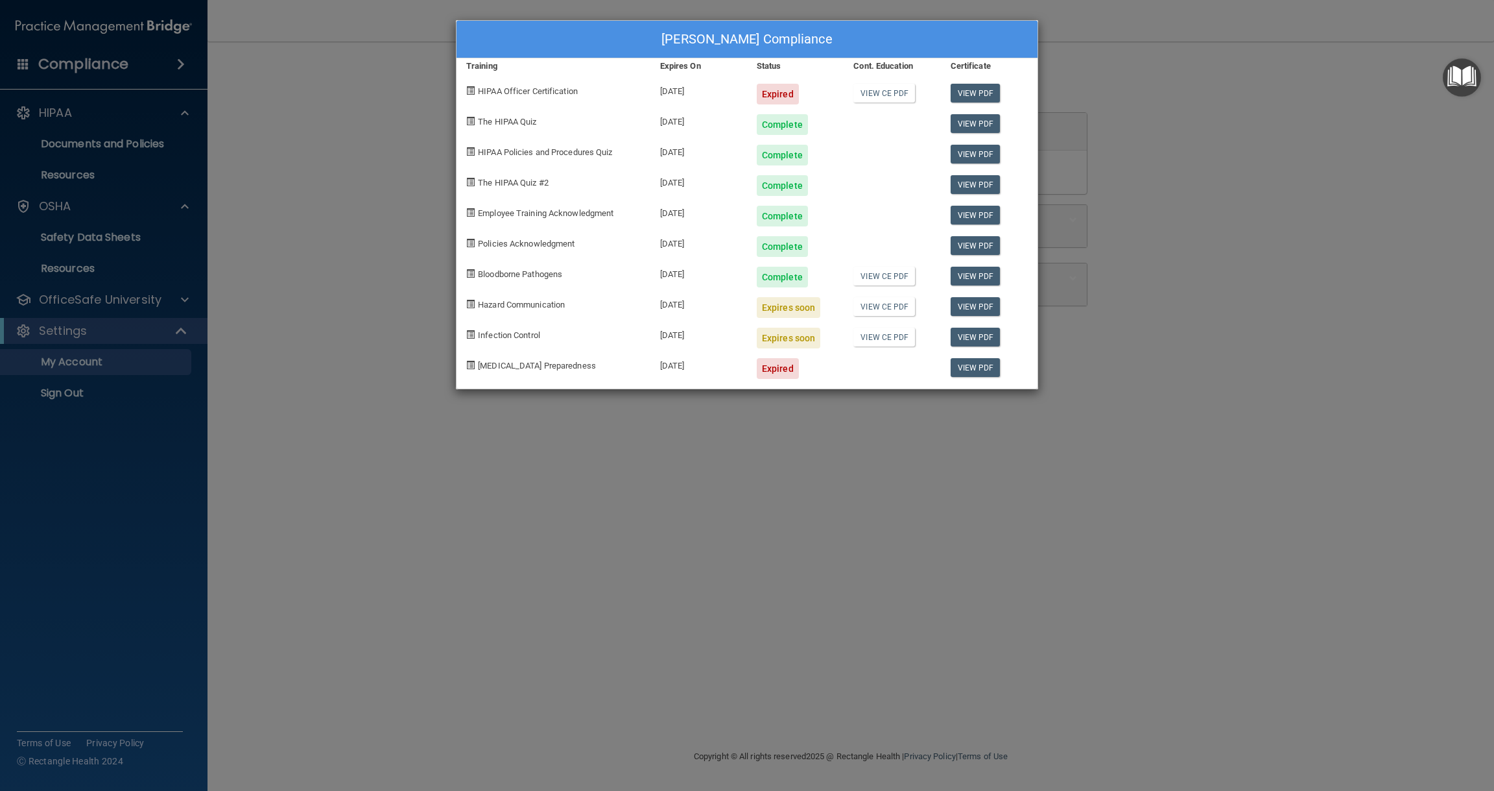
click at [372, 265] on div "Tamara Cole's Compliance Training Expires On Status Cont. Education Certificate…" at bounding box center [747, 395] width 1494 height 791
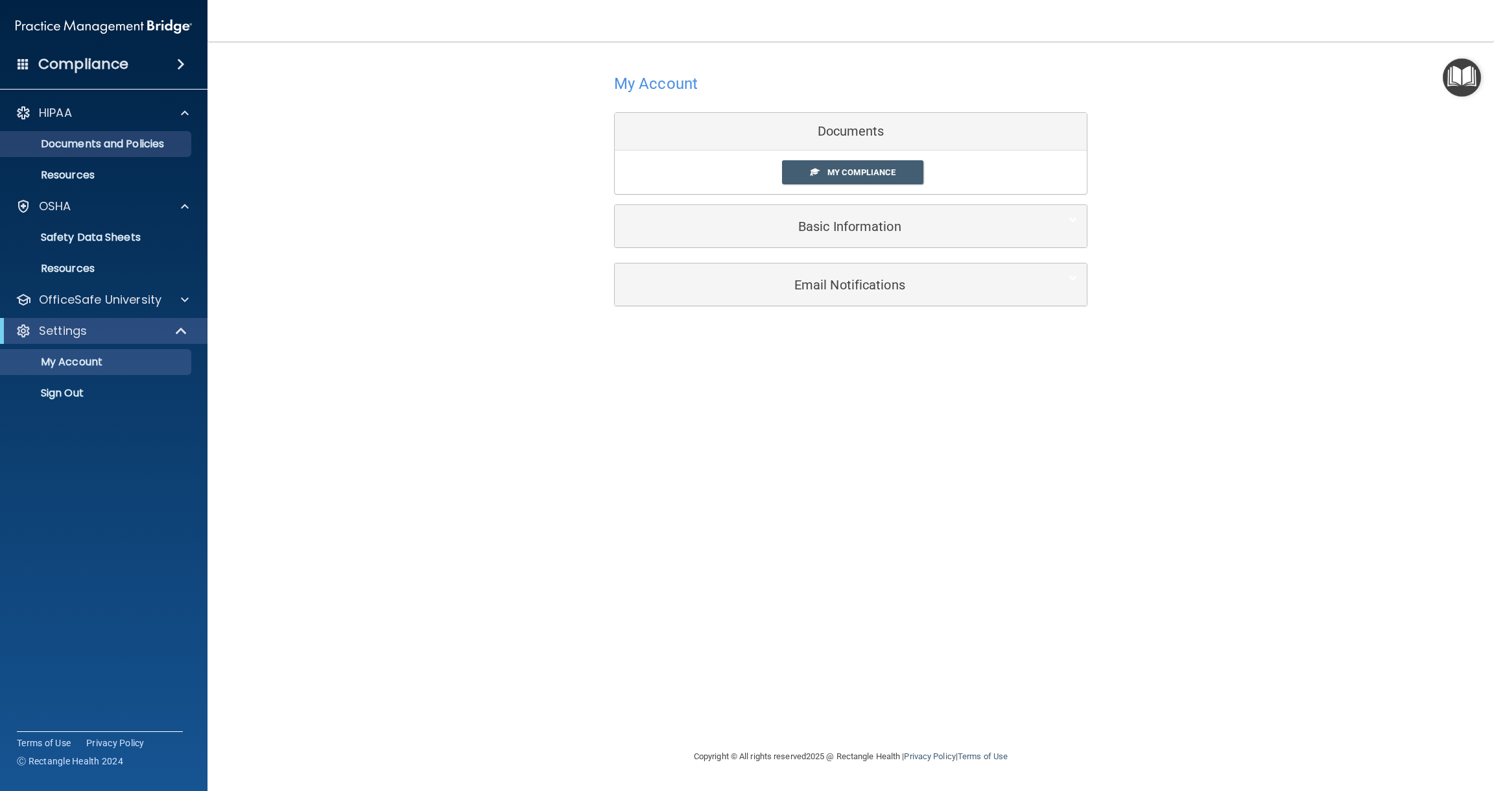
click at [138, 142] on p "Documents and Policies" at bounding box center [96, 143] width 177 height 13
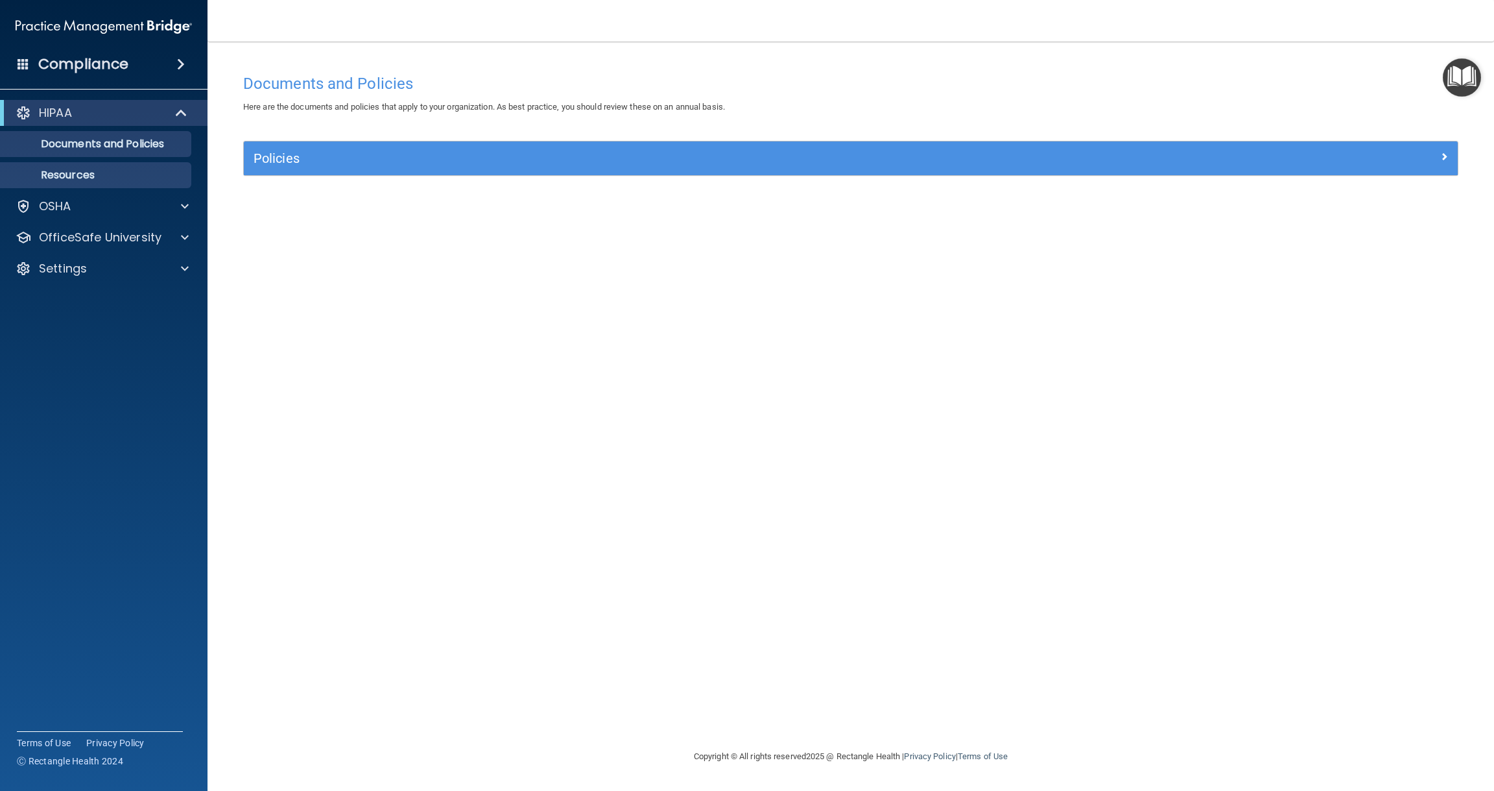
click at [77, 176] on p "Resources" at bounding box center [96, 175] width 177 height 13
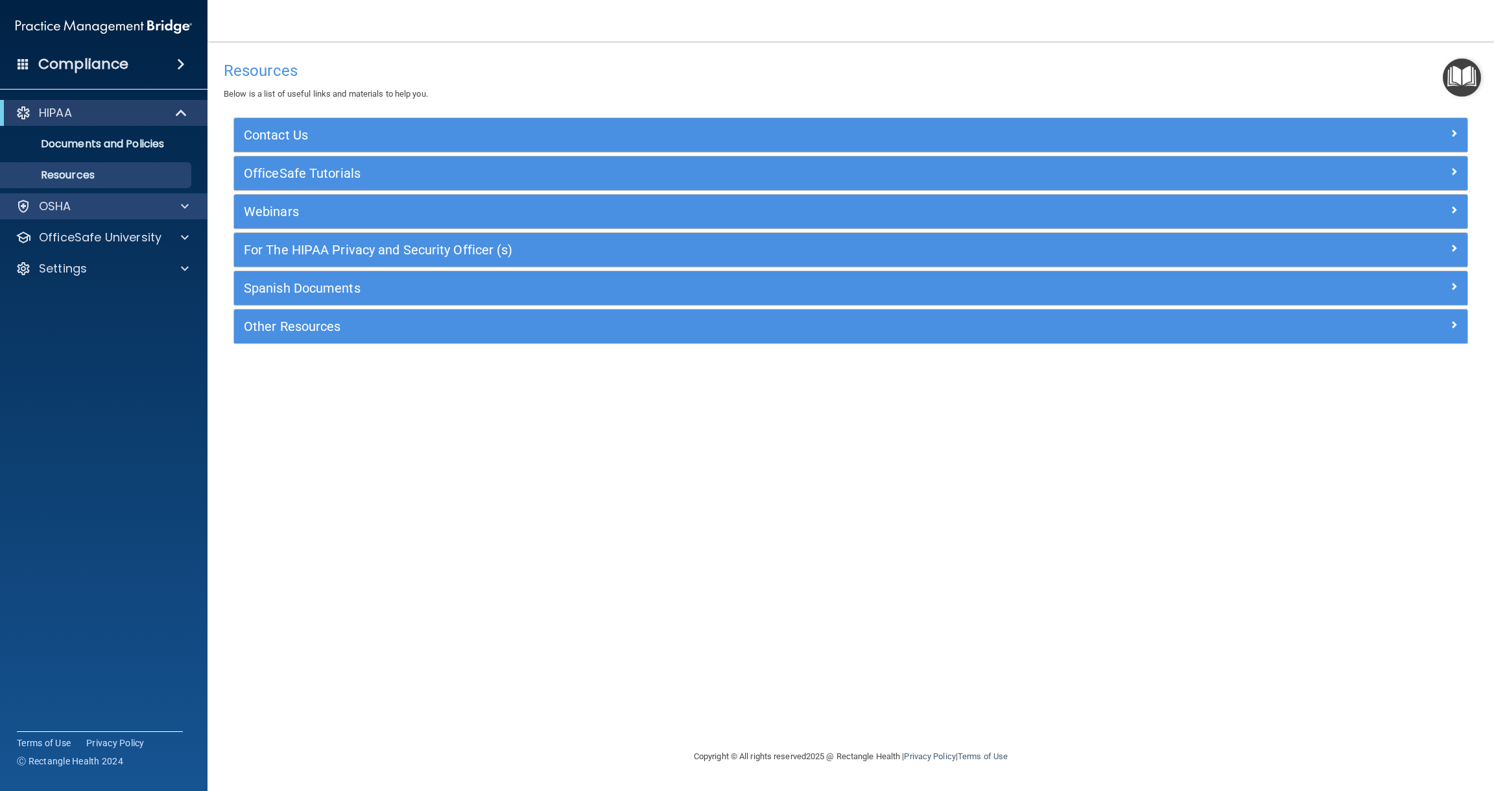
click at [77, 205] on div "OSHA" at bounding box center [86, 206] width 161 height 16
click at [107, 237] on p "Safety Data Sheets" at bounding box center [96, 237] width 177 height 13
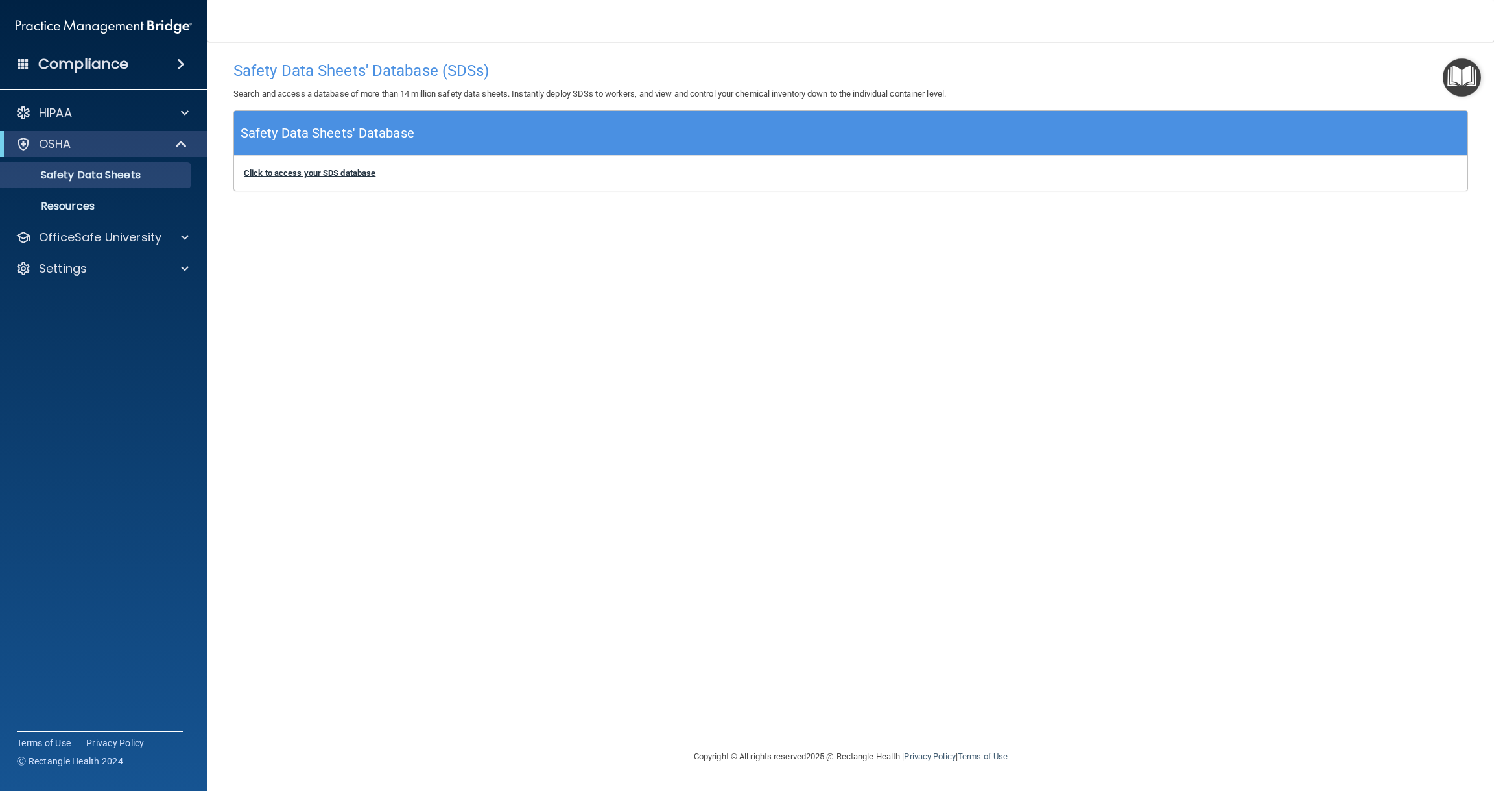
click at [354, 173] on b "Click to access your SDS database" at bounding box center [310, 173] width 132 height 10
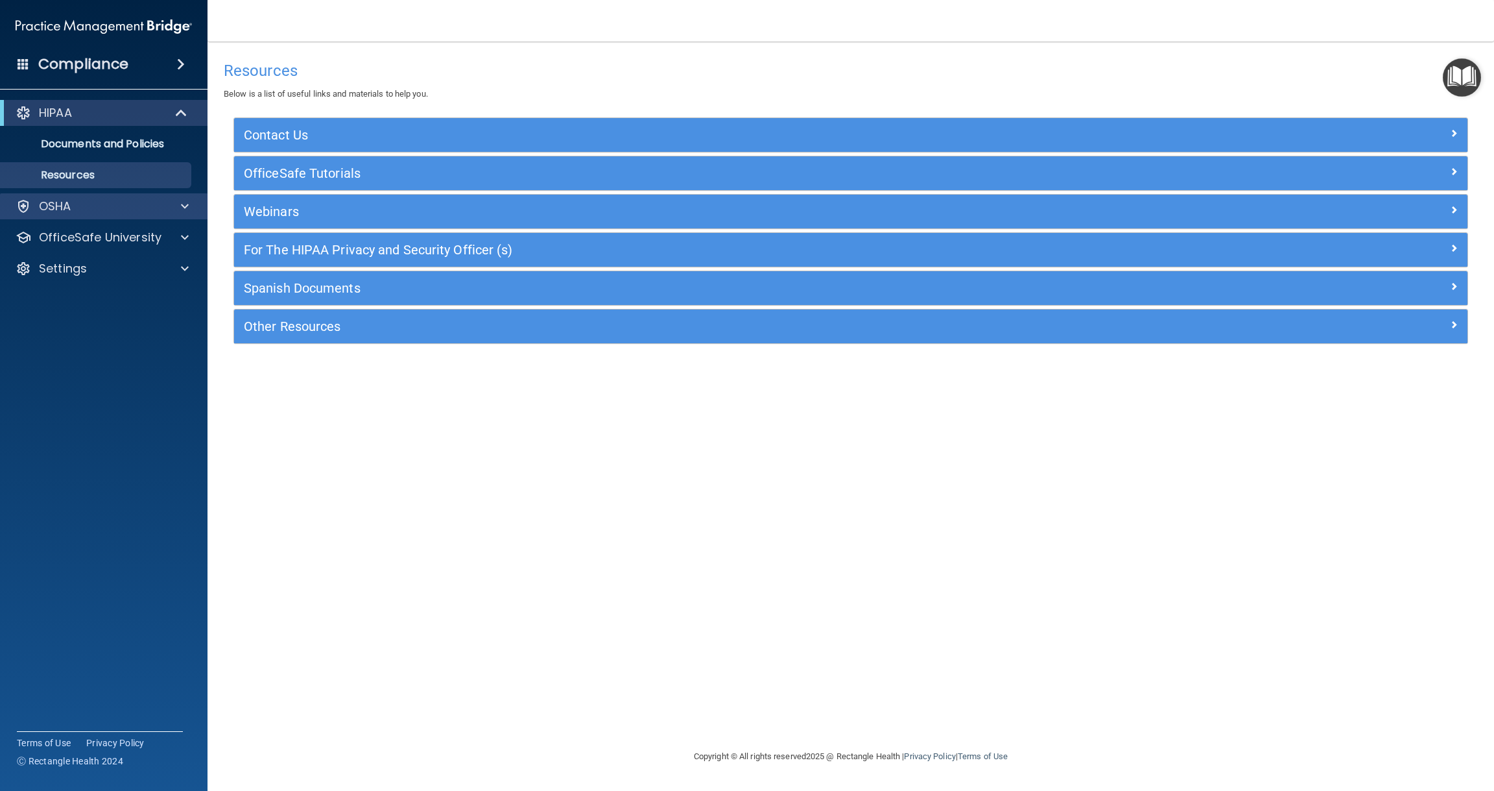
click at [182, 204] on span at bounding box center [185, 206] width 8 height 16
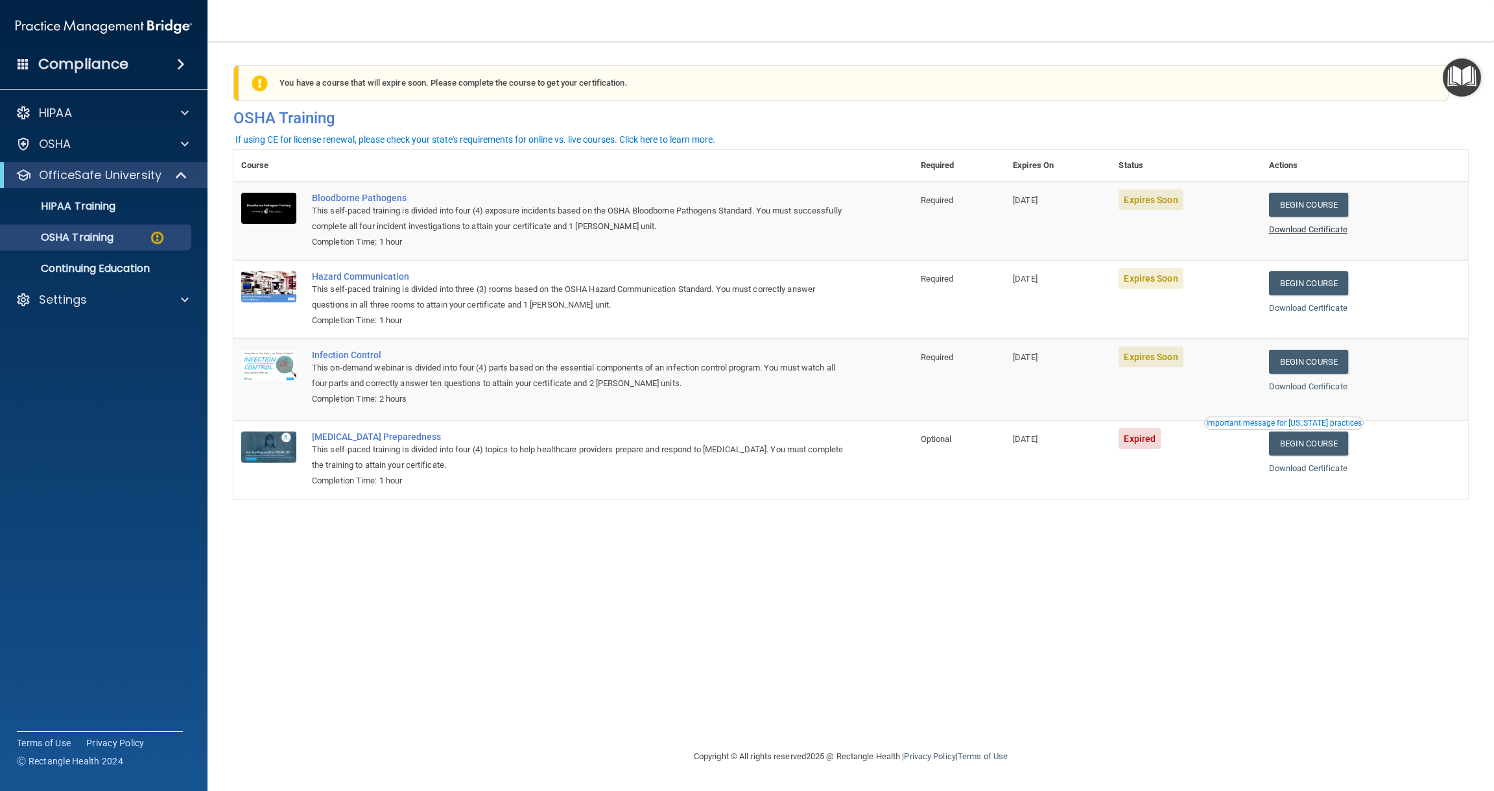
click at [1299, 227] on link "Download Certificate" at bounding box center [1308, 229] width 78 height 10
click at [1320, 204] on link "Begin Course" at bounding box center [1308, 205] width 79 height 24
click at [1332, 278] on link "Begin Course" at bounding box center [1308, 283] width 79 height 24
click at [1313, 355] on link "Begin Course" at bounding box center [1308, 362] width 79 height 24
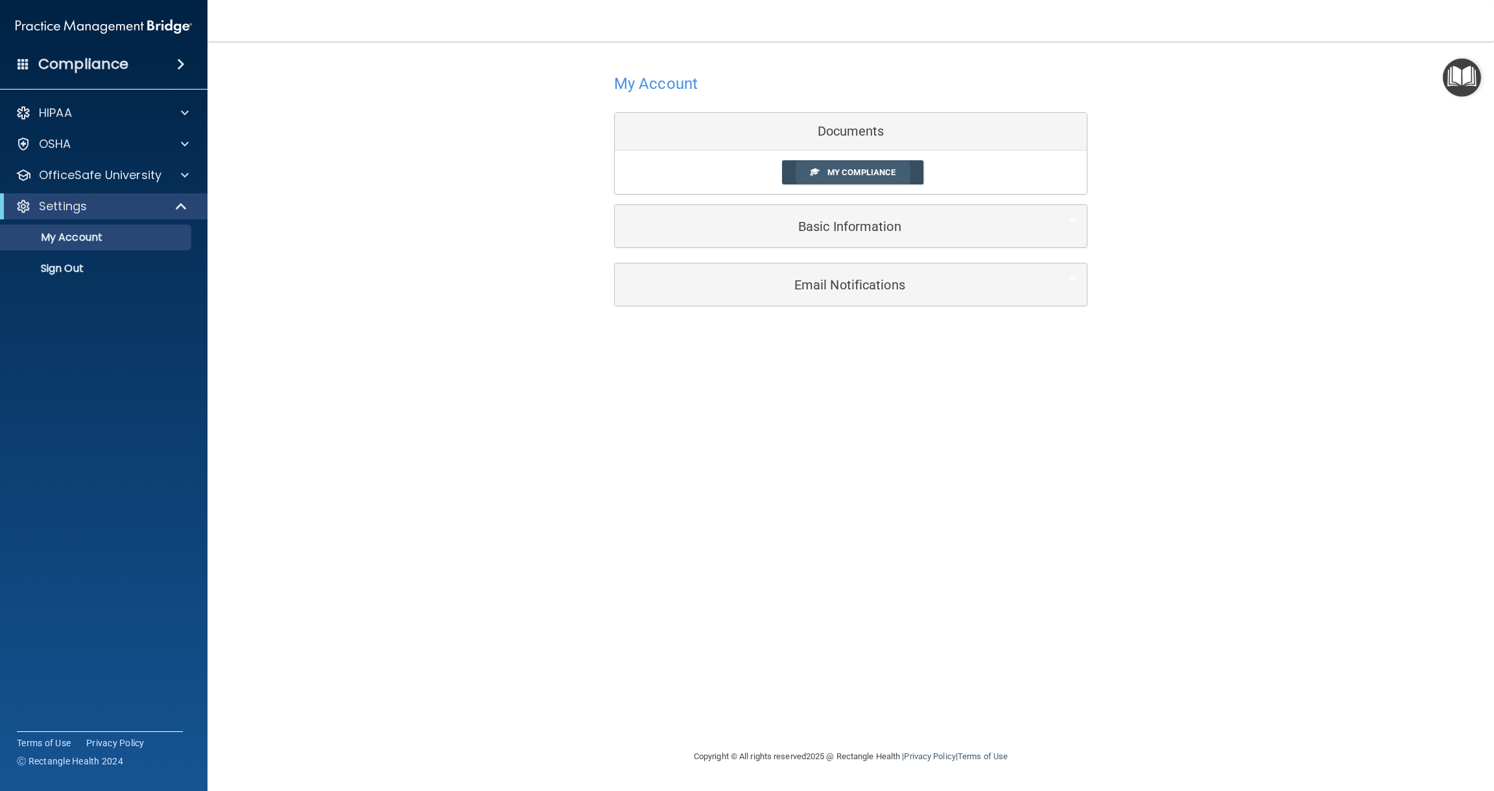
click at [872, 174] on span "My Compliance" at bounding box center [862, 172] width 68 height 10
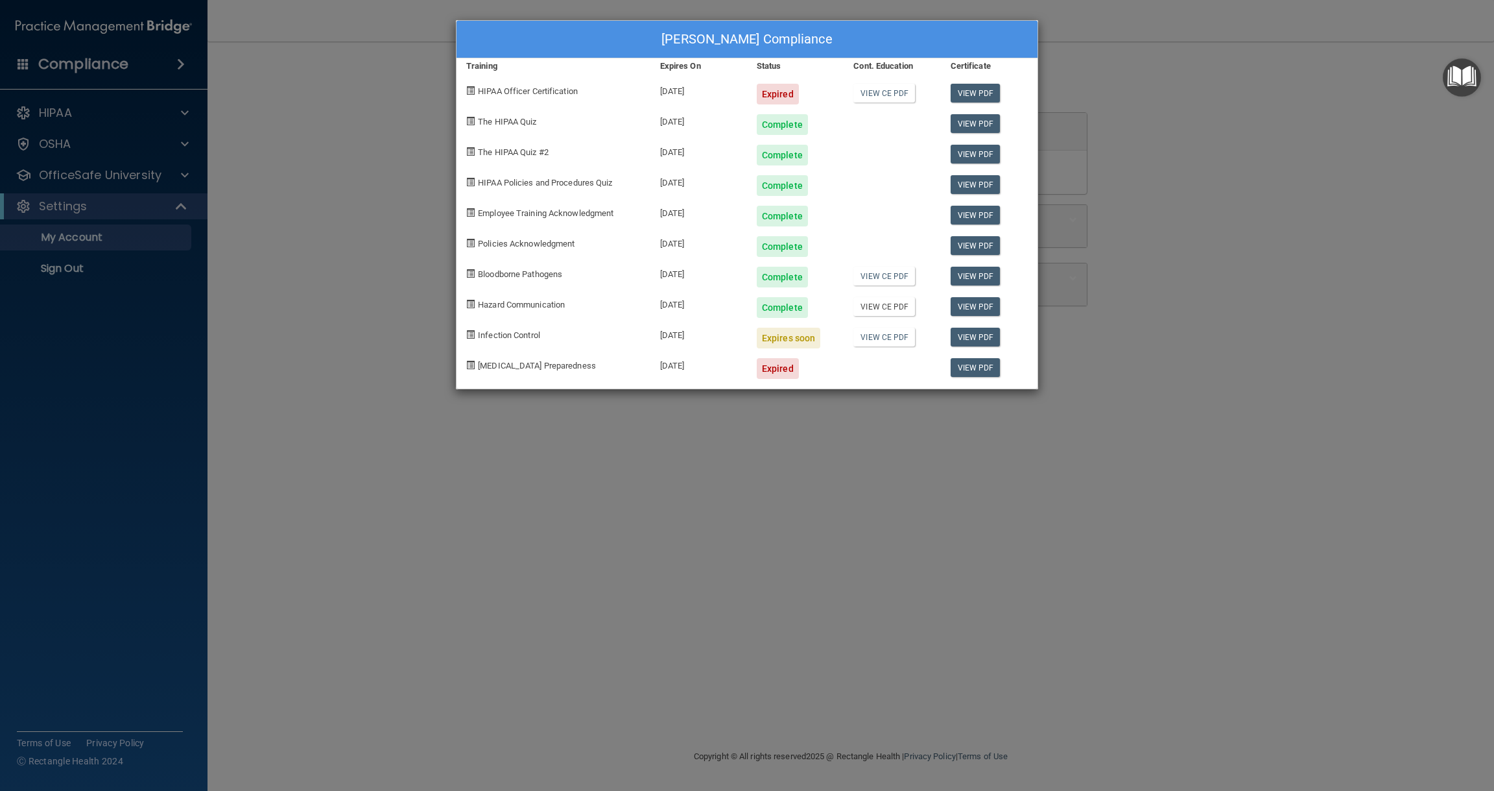
click at [886, 305] on link "View CE PDF" at bounding box center [884, 306] width 62 height 19
click at [881, 335] on link "View CE PDF" at bounding box center [884, 337] width 62 height 19
click at [969, 333] on link "View PDF" at bounding box center [976, 337] width 50 height 19
click at [469, 333] on span at bounding box center [470, 334] width 8 height 8
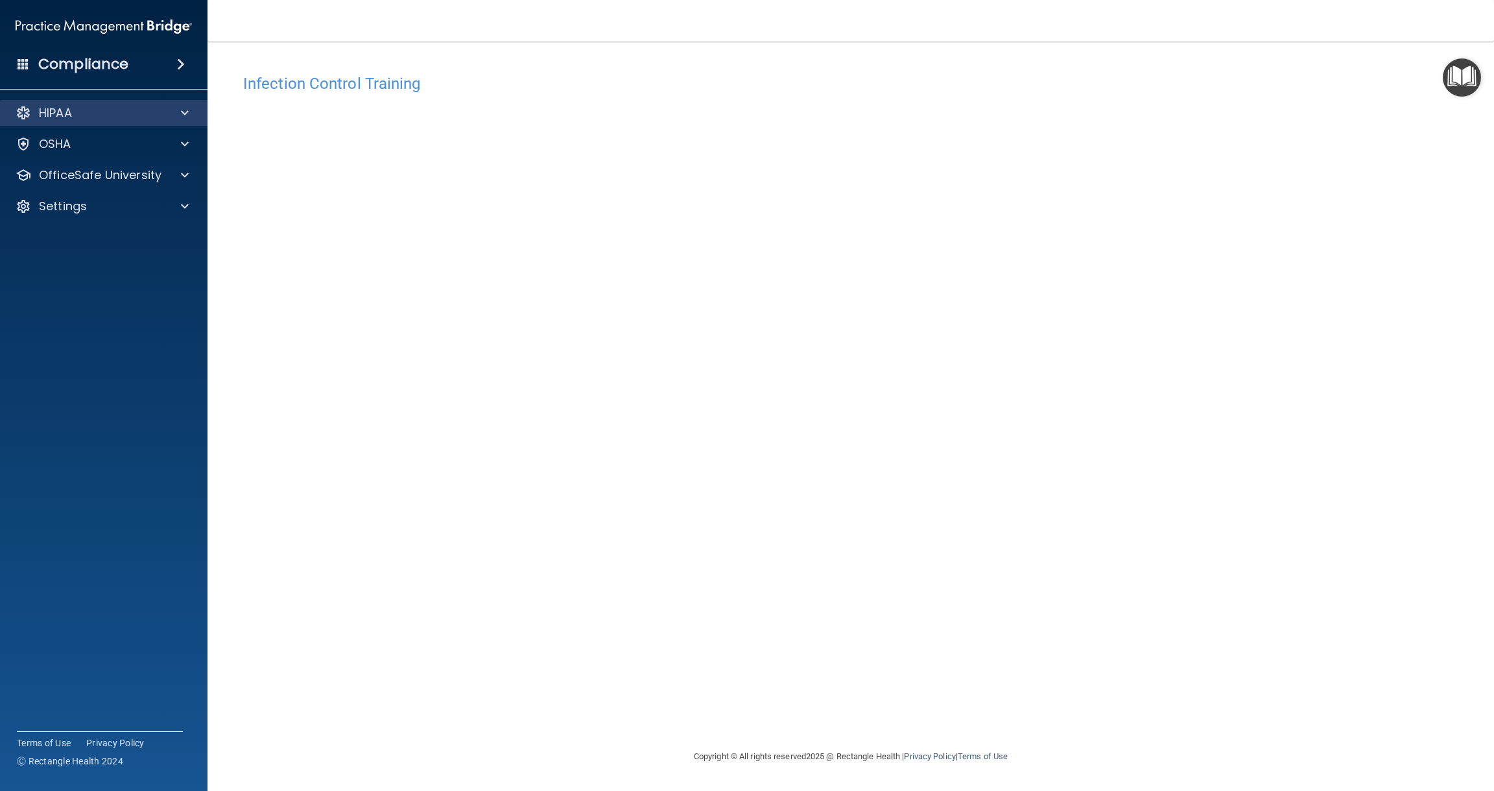
click at [182, 112] on span at bounding box center [185, 113] width 8 height 16
click at [148, 143] on p "Documents and Policies" at bounding box center [96, 143] width 177 height 13
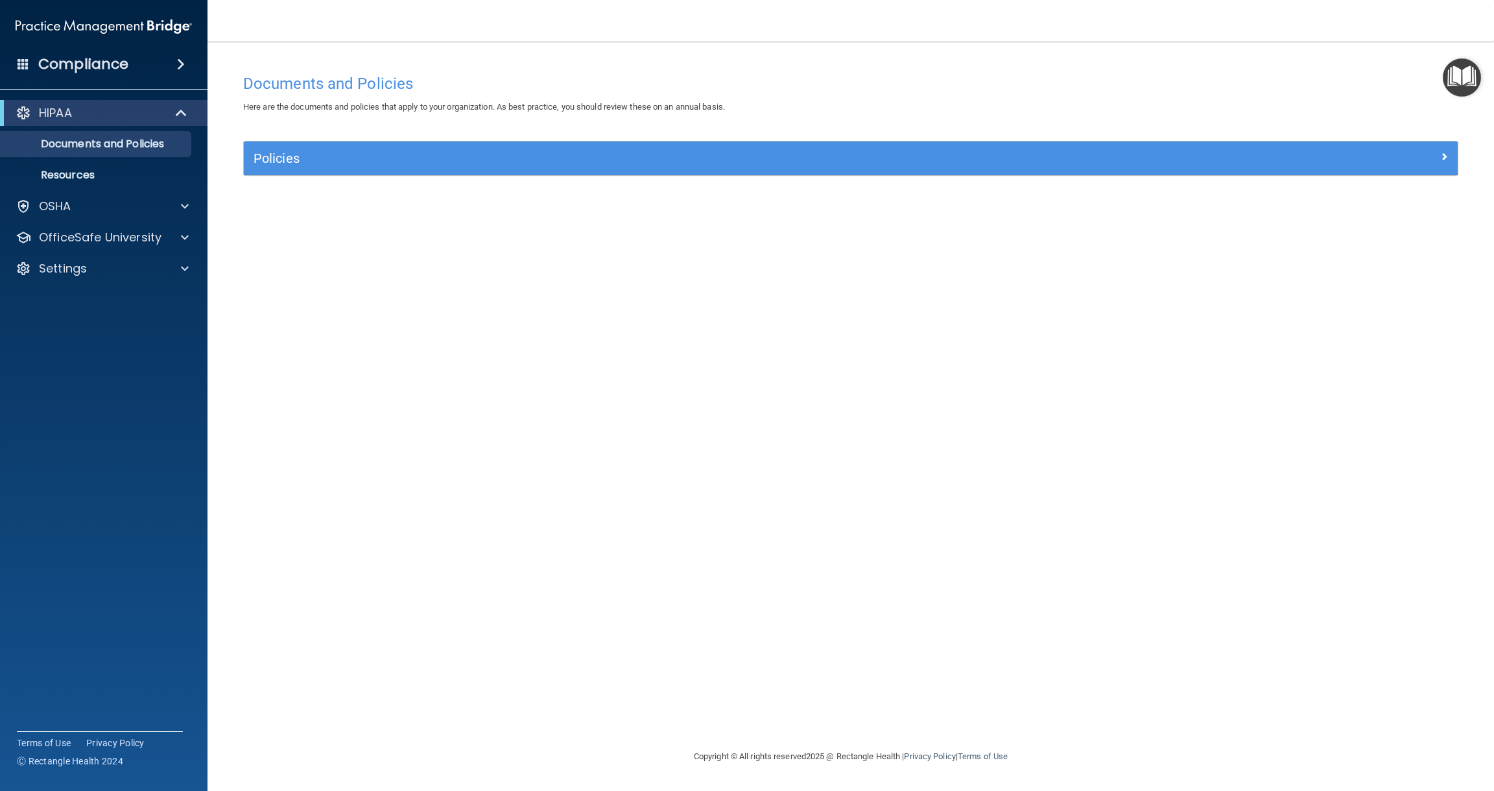
click at [428, 163] on h5 "Policies" at bounding box center [699, 158] width 891 height 14
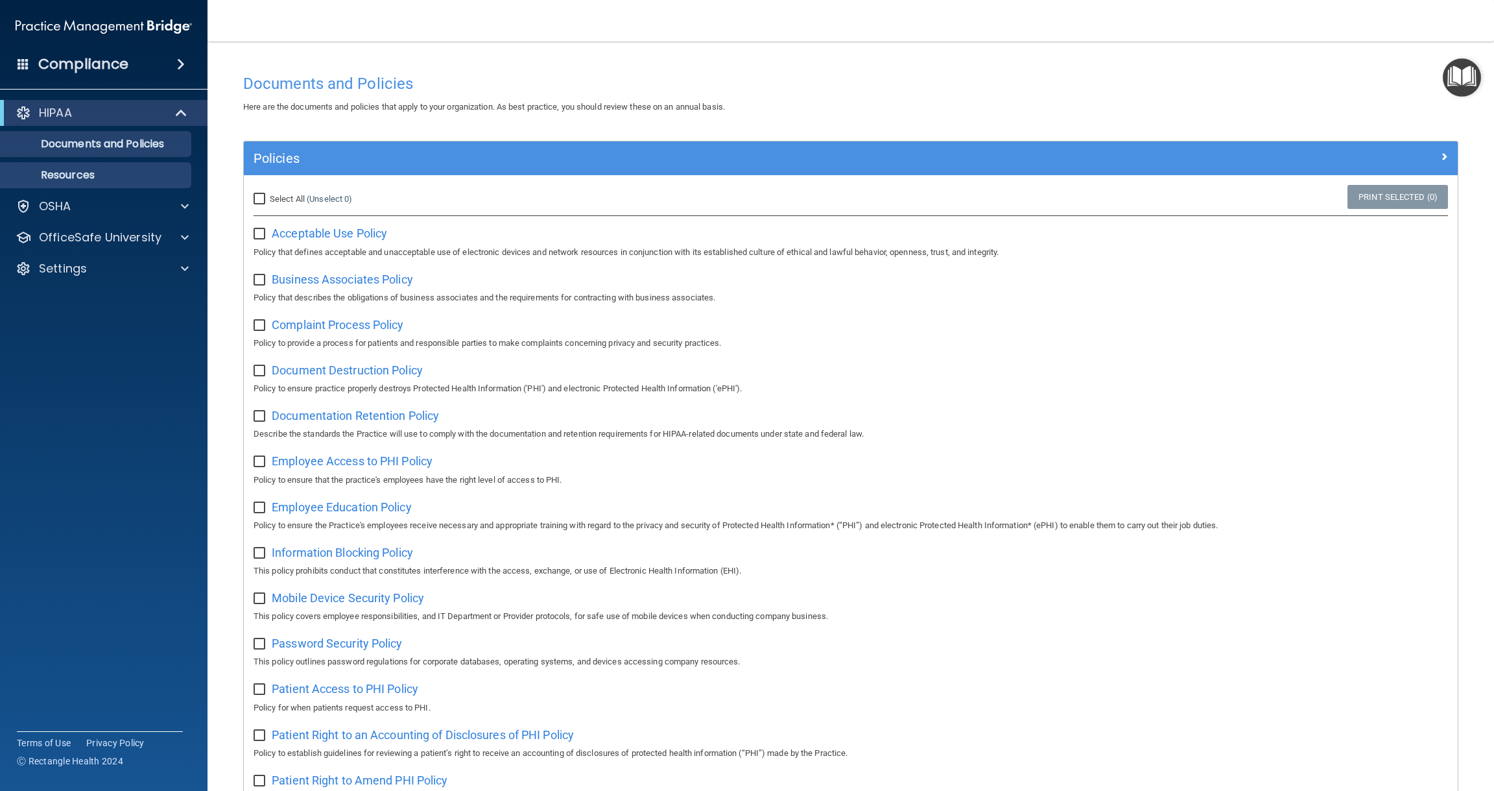
click at [94, 176] on p "Resources" at bounding box center [96, 175] width 177 height 13
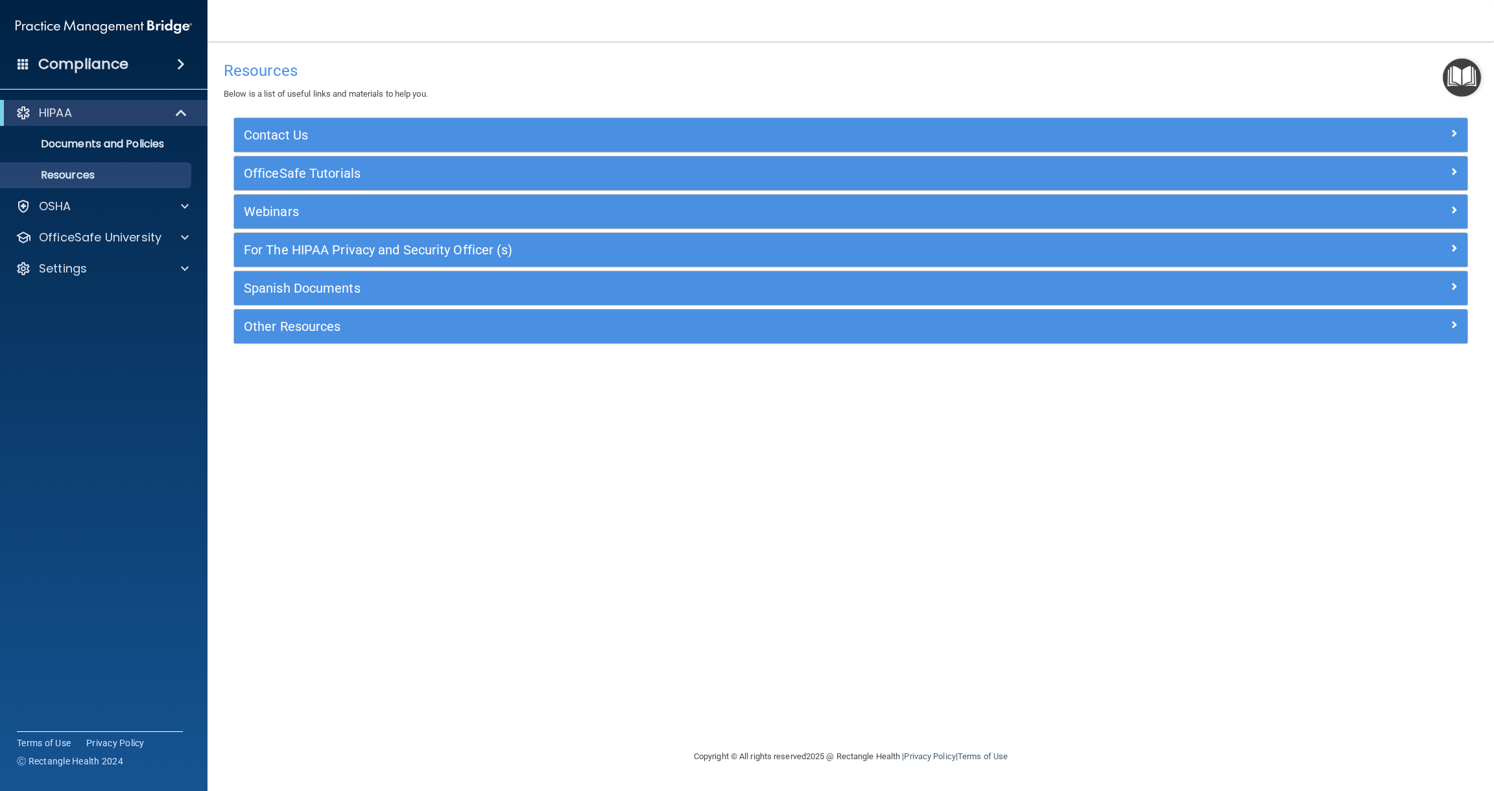
click at [340, 248] on h5 "For The HIPAA Privacy and Security Officer (s)" at bounding box center [697, 250] width 906 height 14
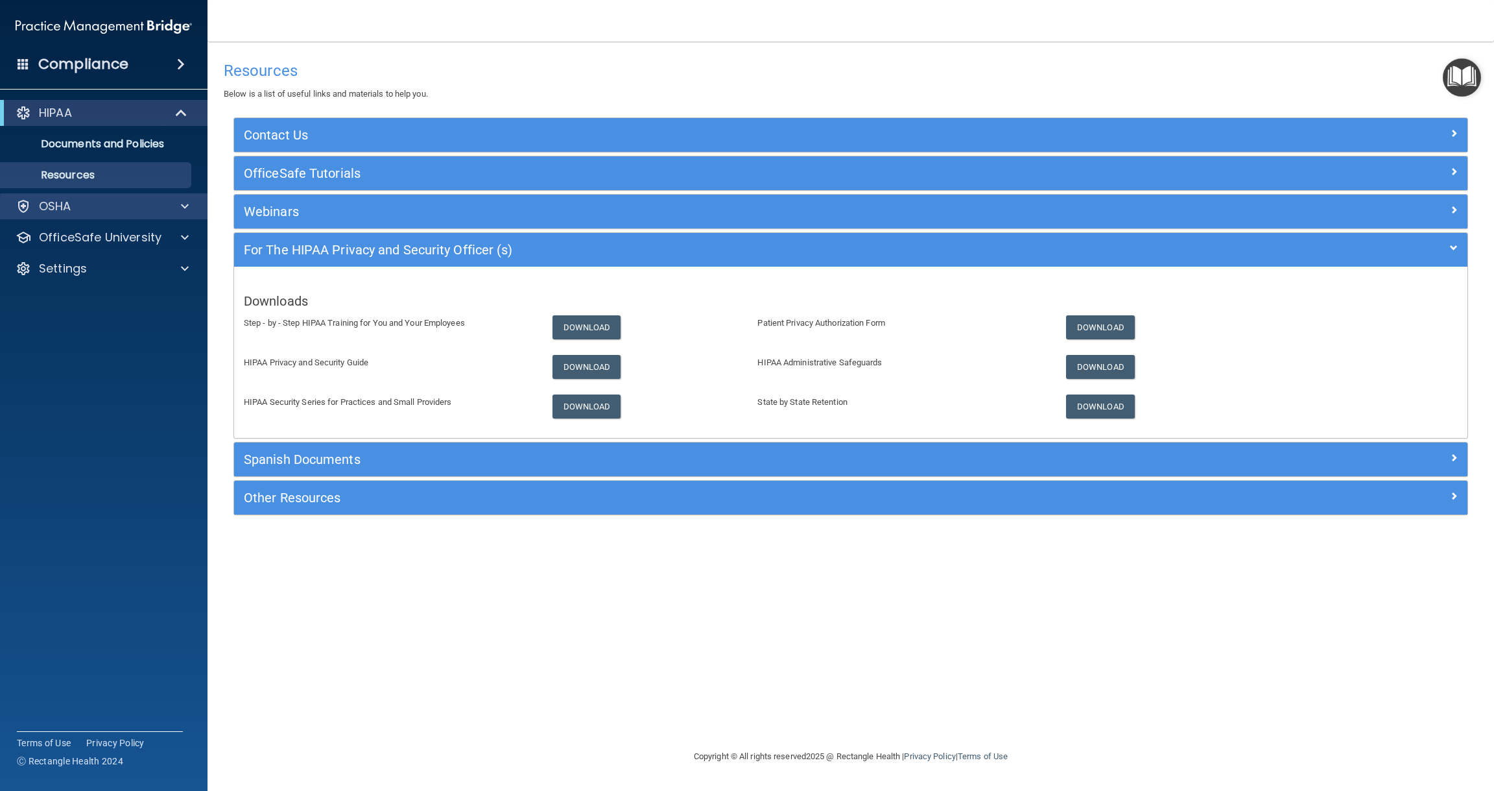
click at [183, 205] on span at bounding box center [185, 206] width 8 height 16
click at [1453, 242] on span at bounding box center [1454, 248] width 8 height 16
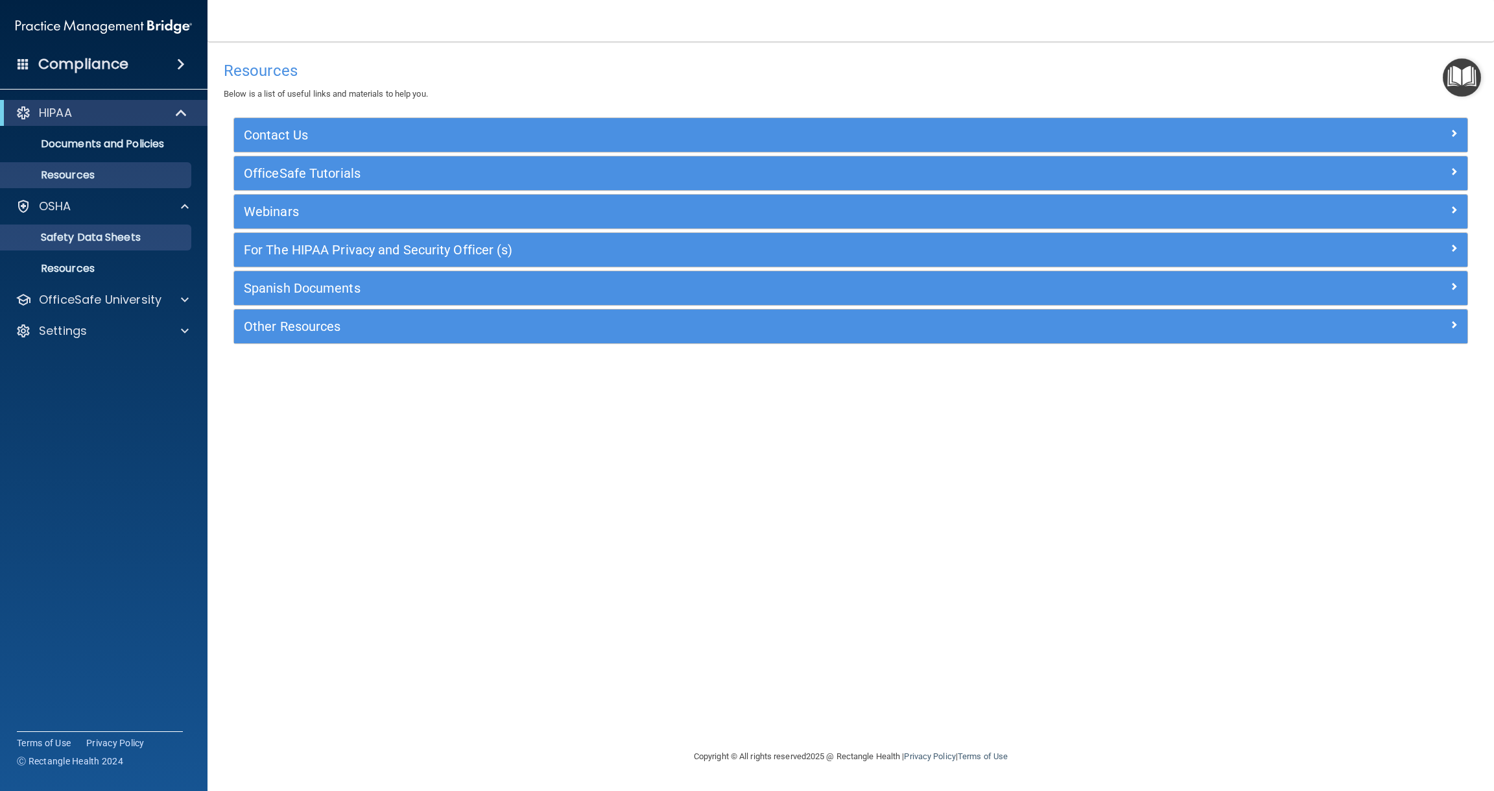
click at [125, 235] on p "Safety Data Sheets" at bounding box center [96, 237] width 177 height 13
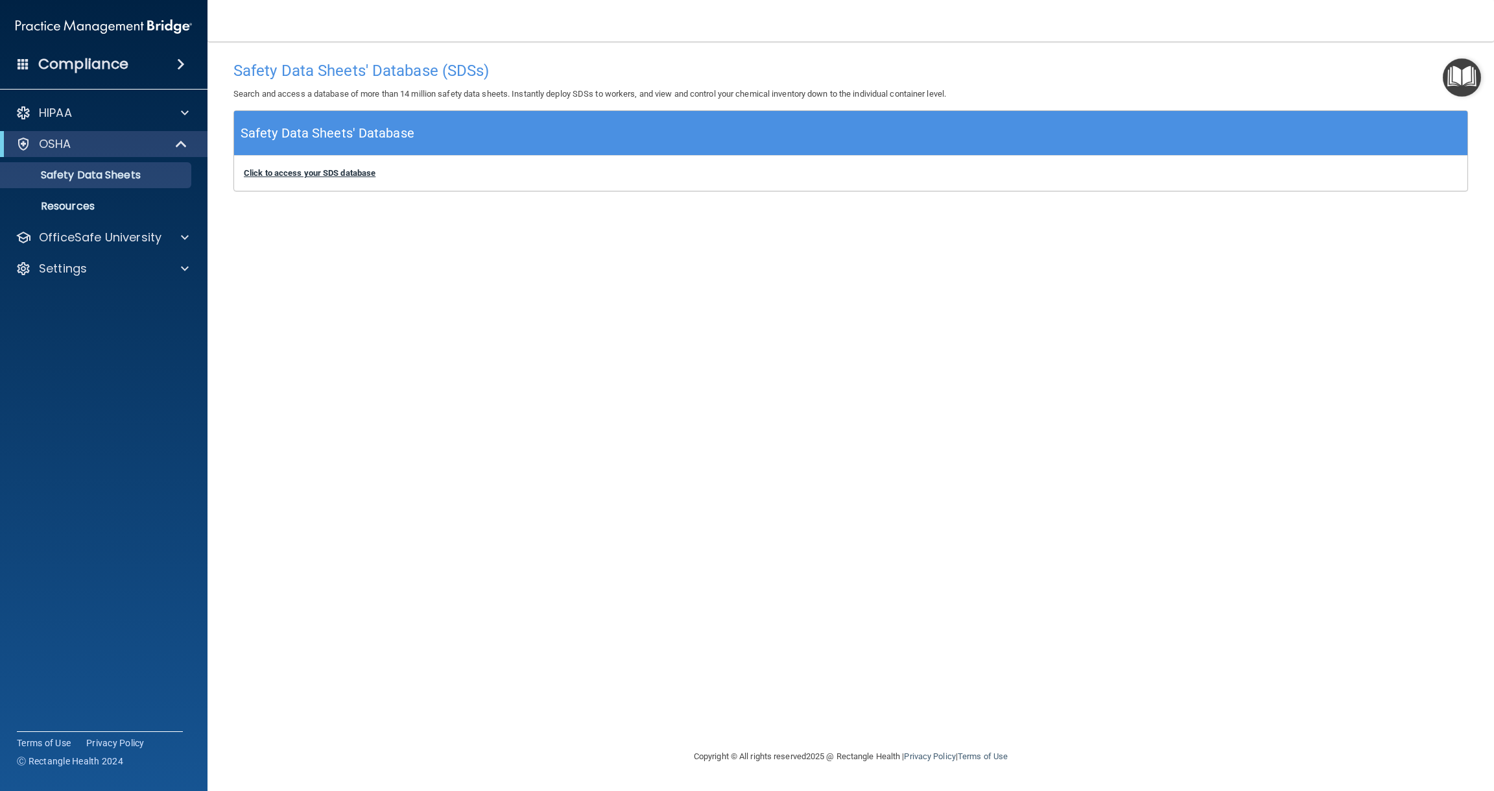
click at [296, 174] on b "Click to access your SDS database" at bounding box center [310, 173] width 132 height 10
click at [88, 206] on p "Resources" at bounding box center [96, 206] width 177 height 13
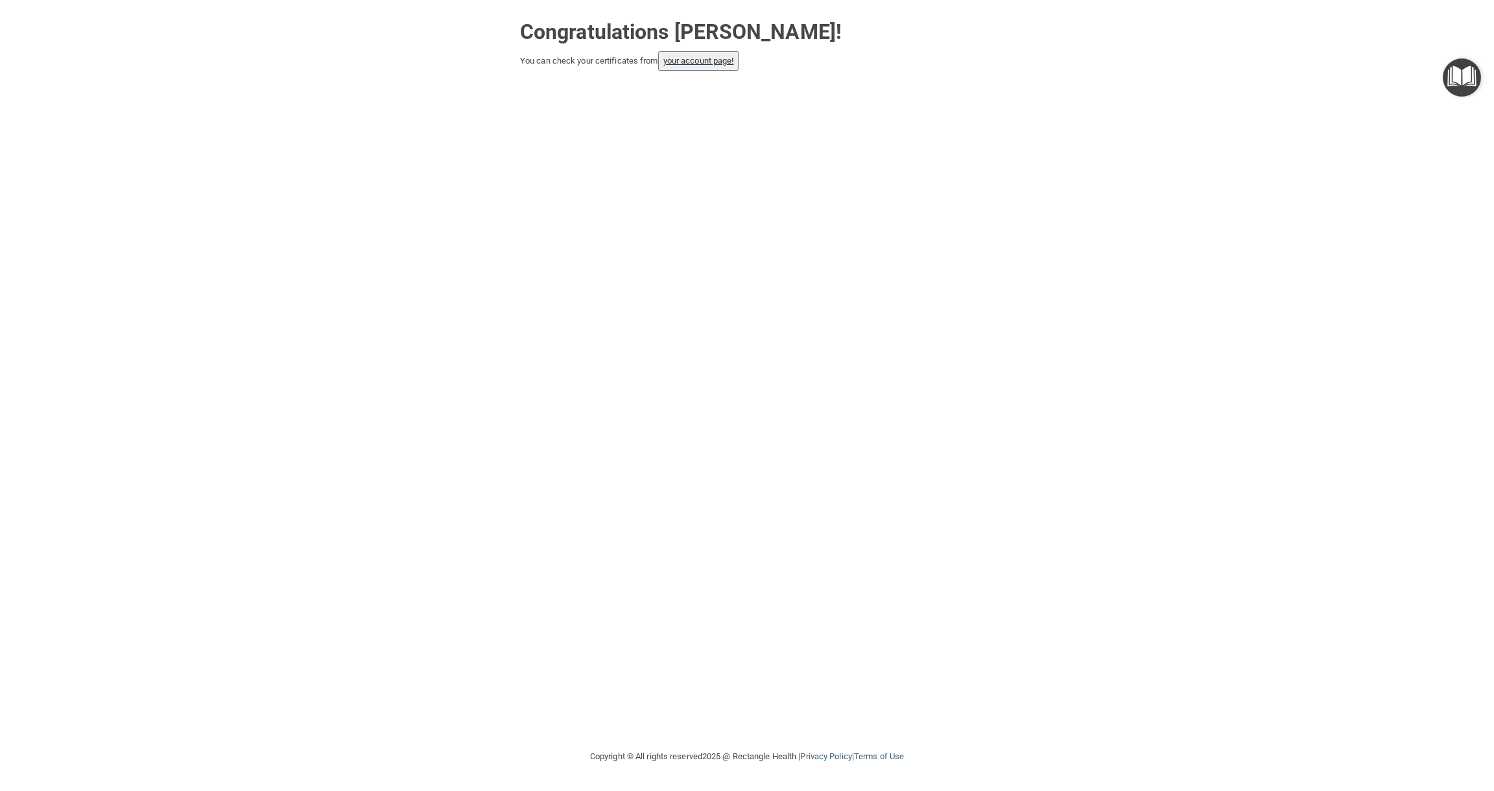
click at [707, 61] on link "your account page!" at bounding box center [698, 61] width 71 height 10
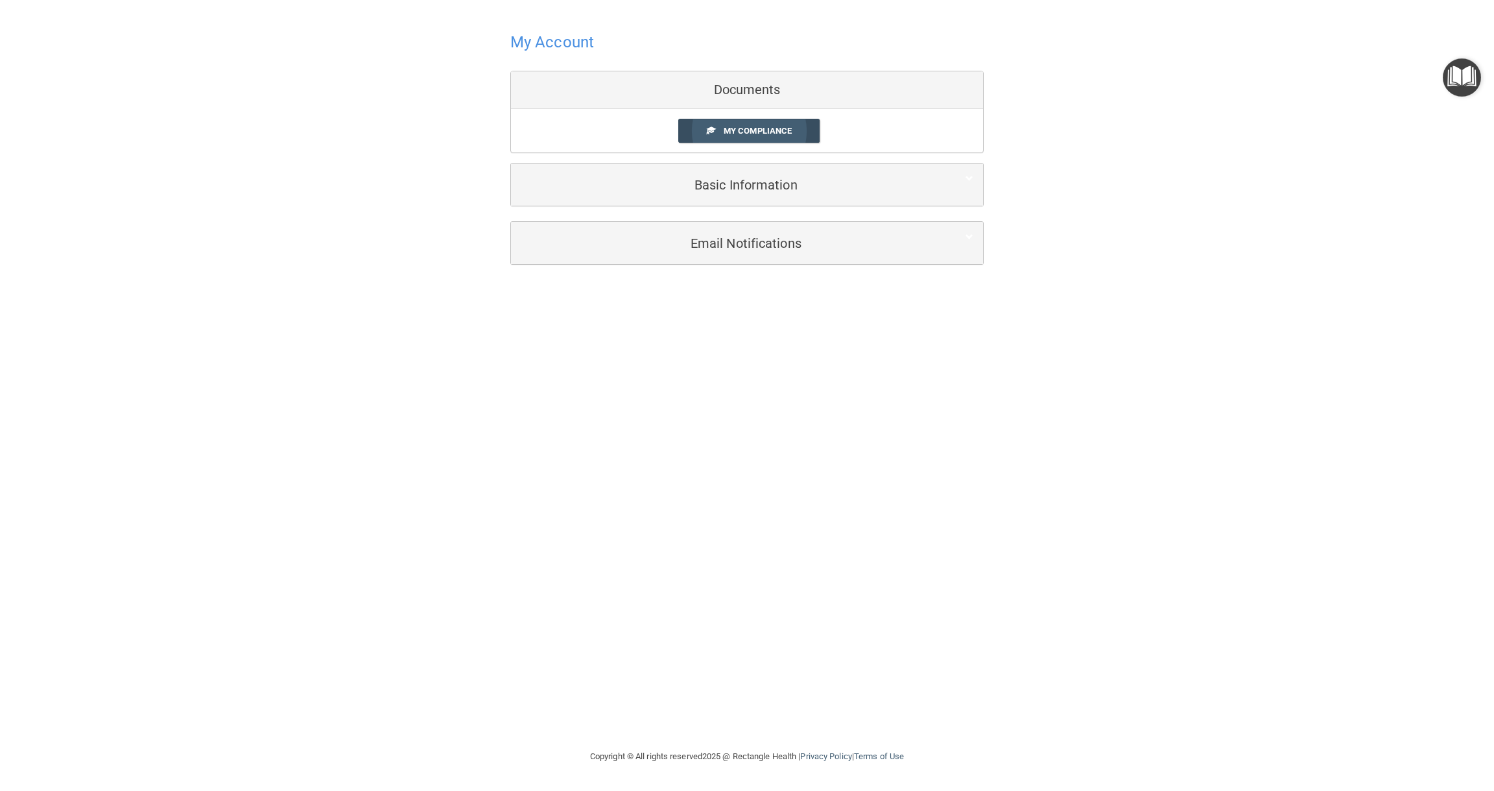
click at [752, 128] on span "My Compliance" at bounding box center [758, 131] width 68 height 10
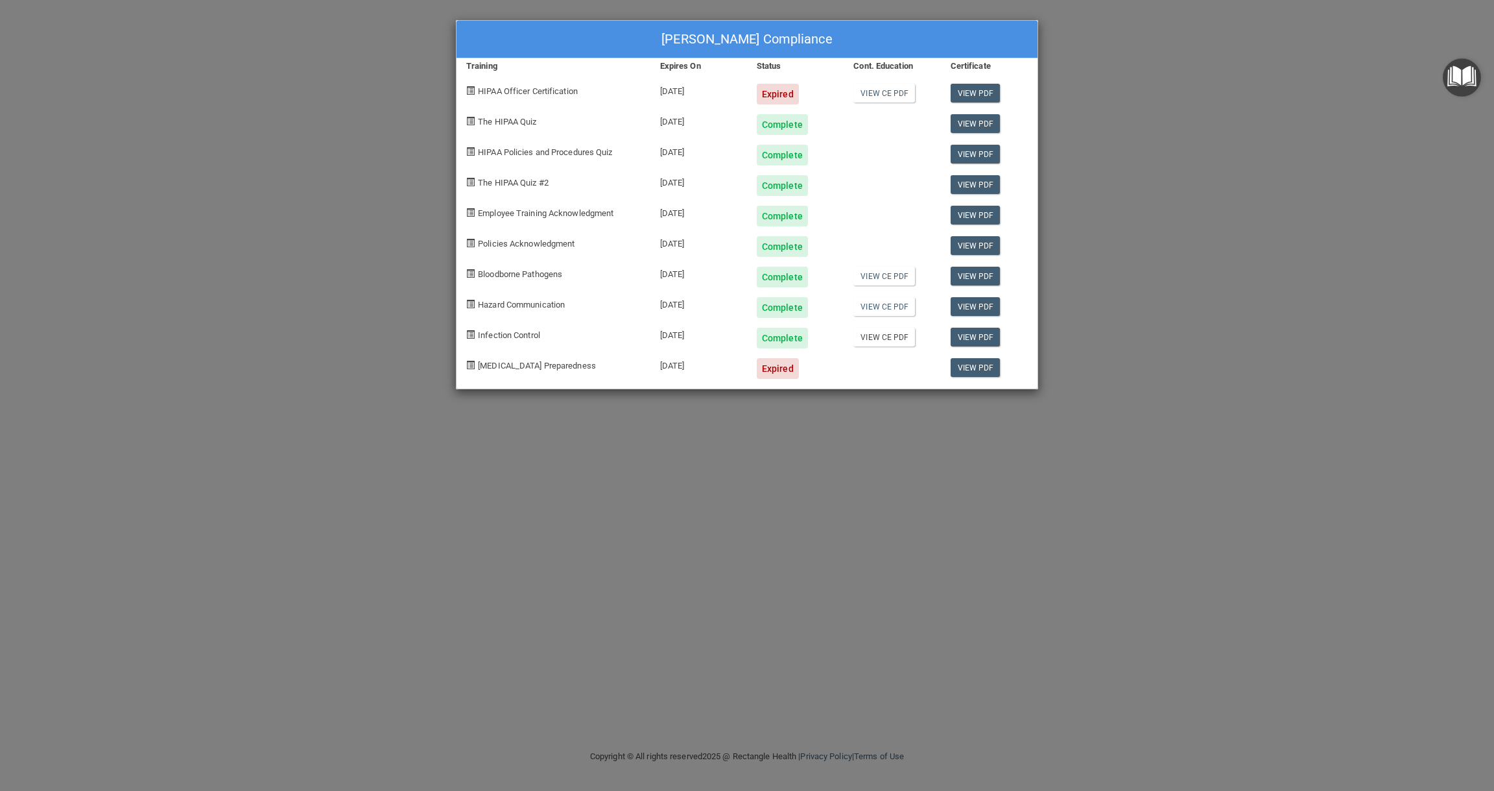
click at [880, 338] on link "View CE PDF" at bounding box center [884, 337] width 62 height 19
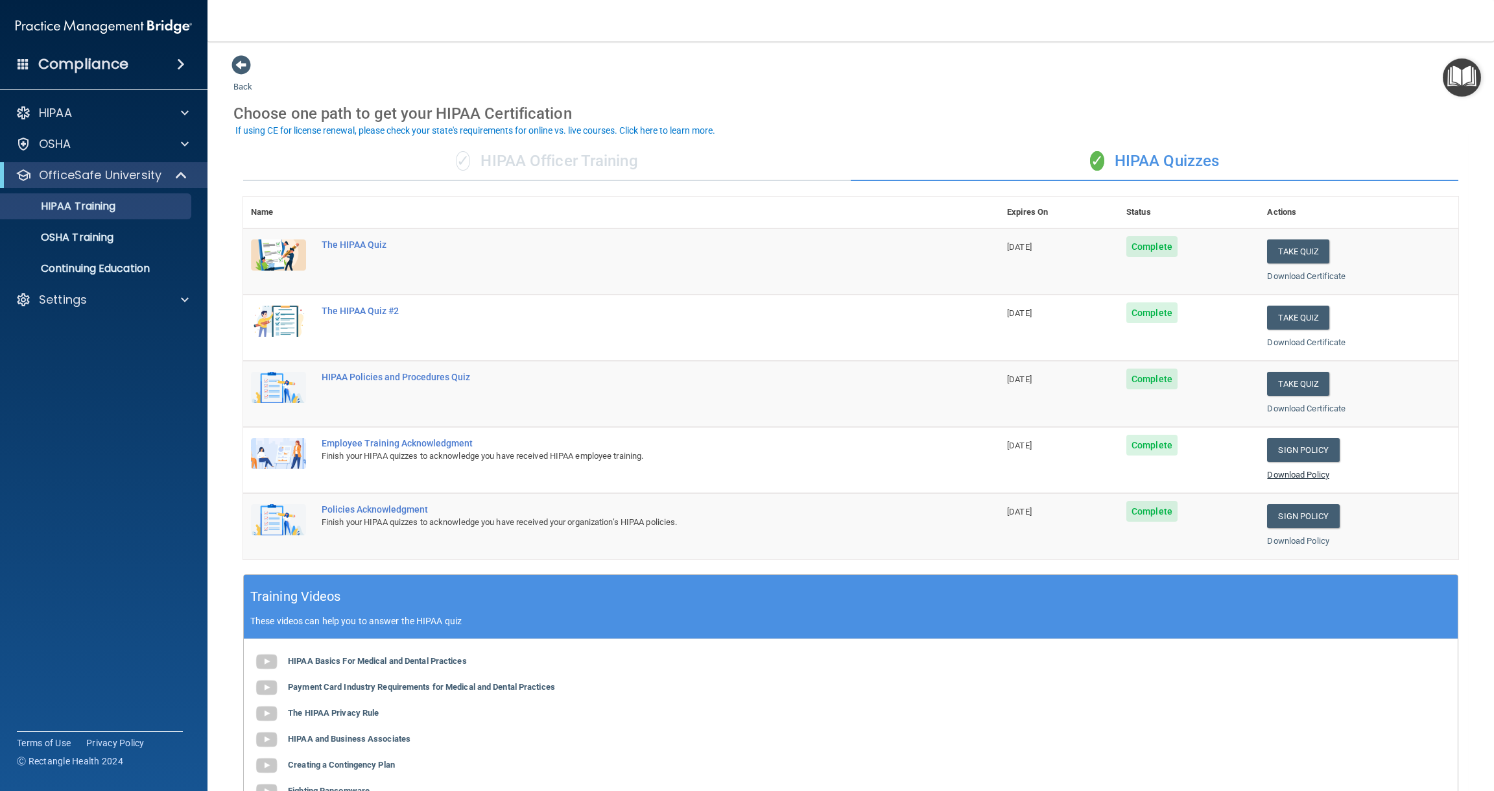
click at [1291, 470] on link "Download Policy" at bounding box center [1298, 475] width 62 height 10
click at [1283, 536] on link "Download Policy" at bounding box center [1298, 541] width 62 height 10
click at [243, 63] on span at bounding box center [241, 64] width 19 height 19
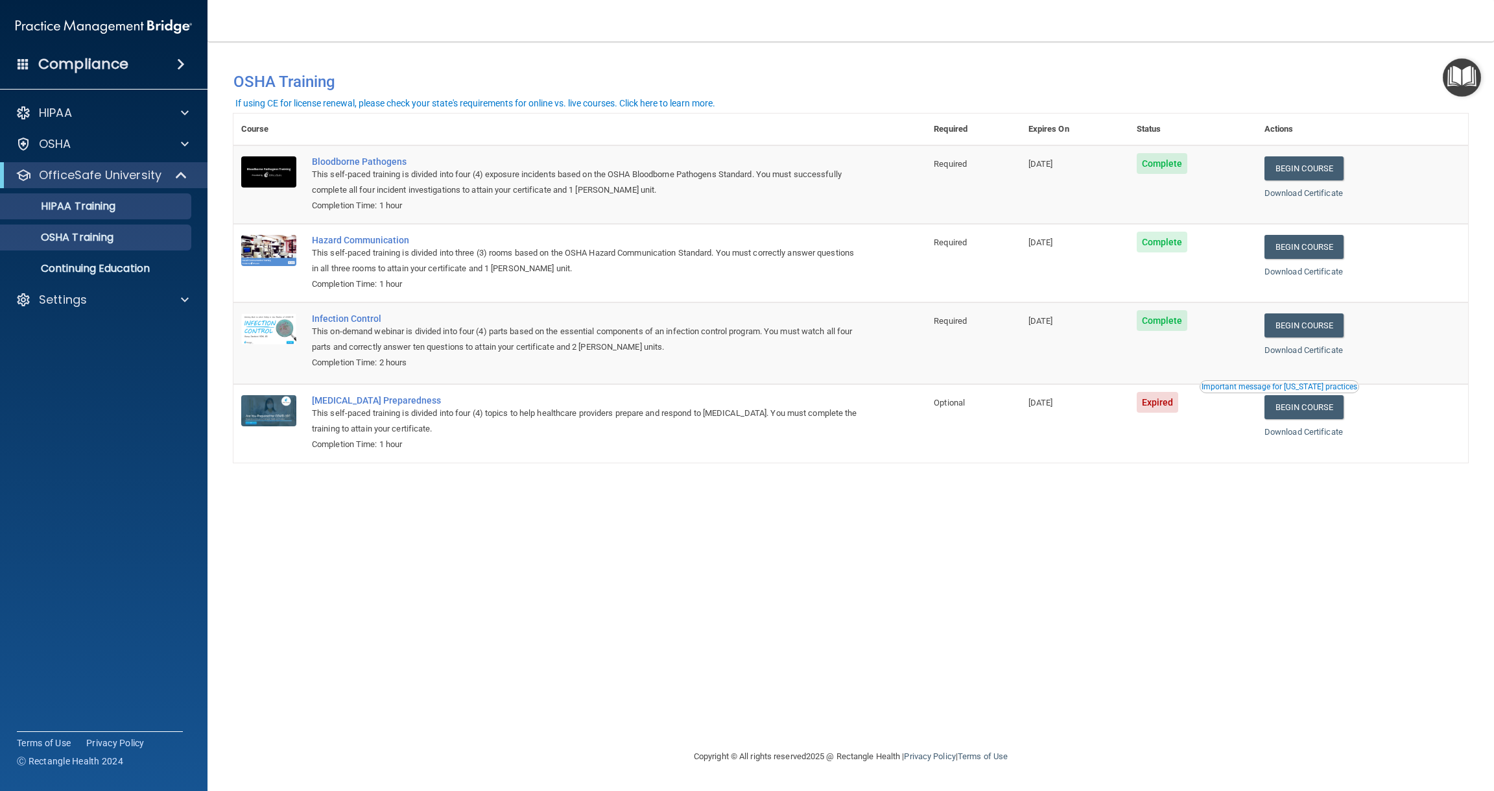
click at [64, 204] on p "HIPAA Training" at bounding box center [61, 206] width 107 height 13
